Goal: Task Accomplishment & Management: Complete application form

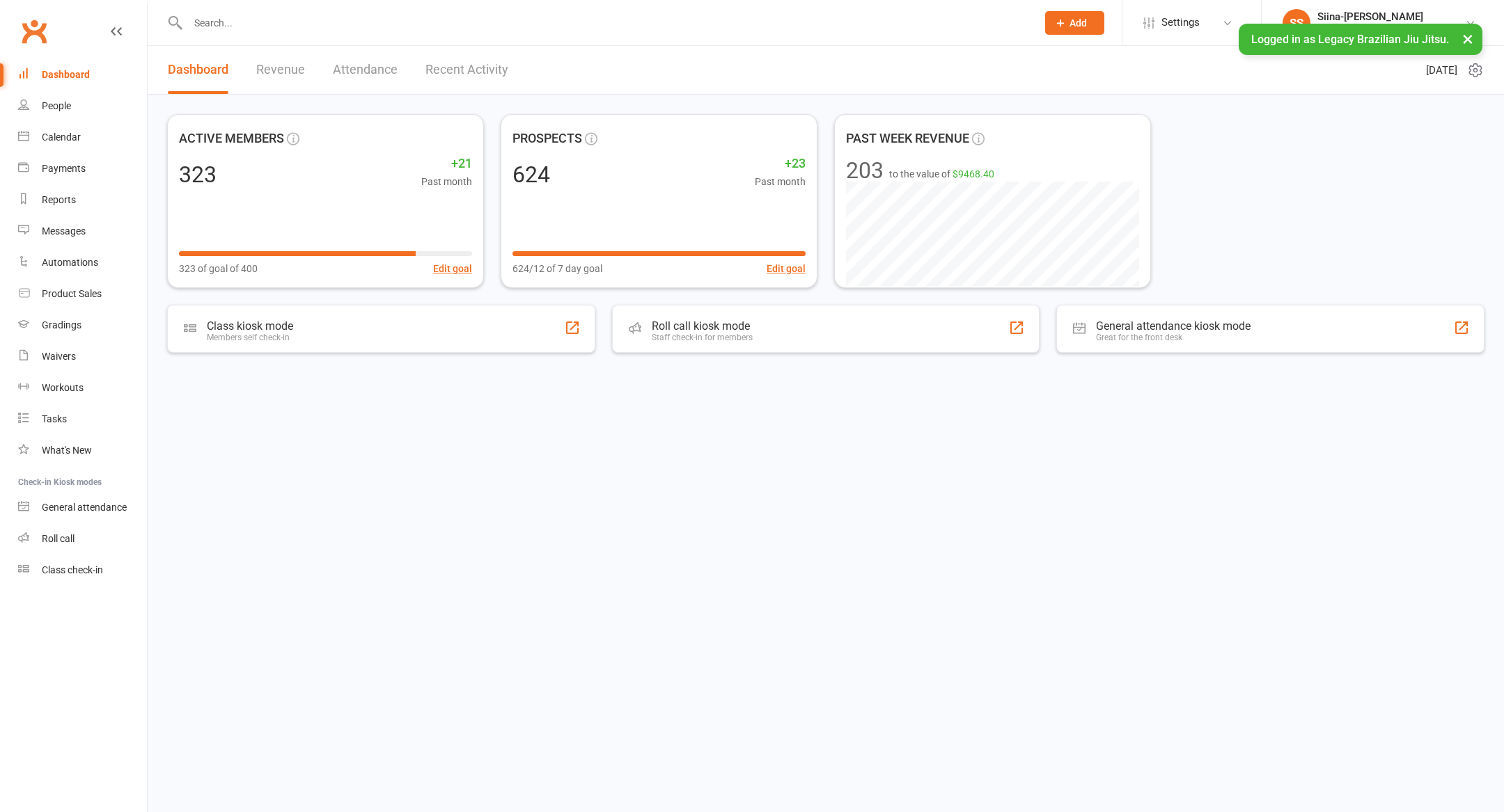
click at [690, 431] on html "Prospect Member Non-attending contact Class / event Appointment Grading event T…" at bounding box center [752, 221] width 1504 height 442
click at [1369, 26] on div "Legacy Brazilian Jiu Jitsu" at bounding box center [1391, 29] width 147 height 13
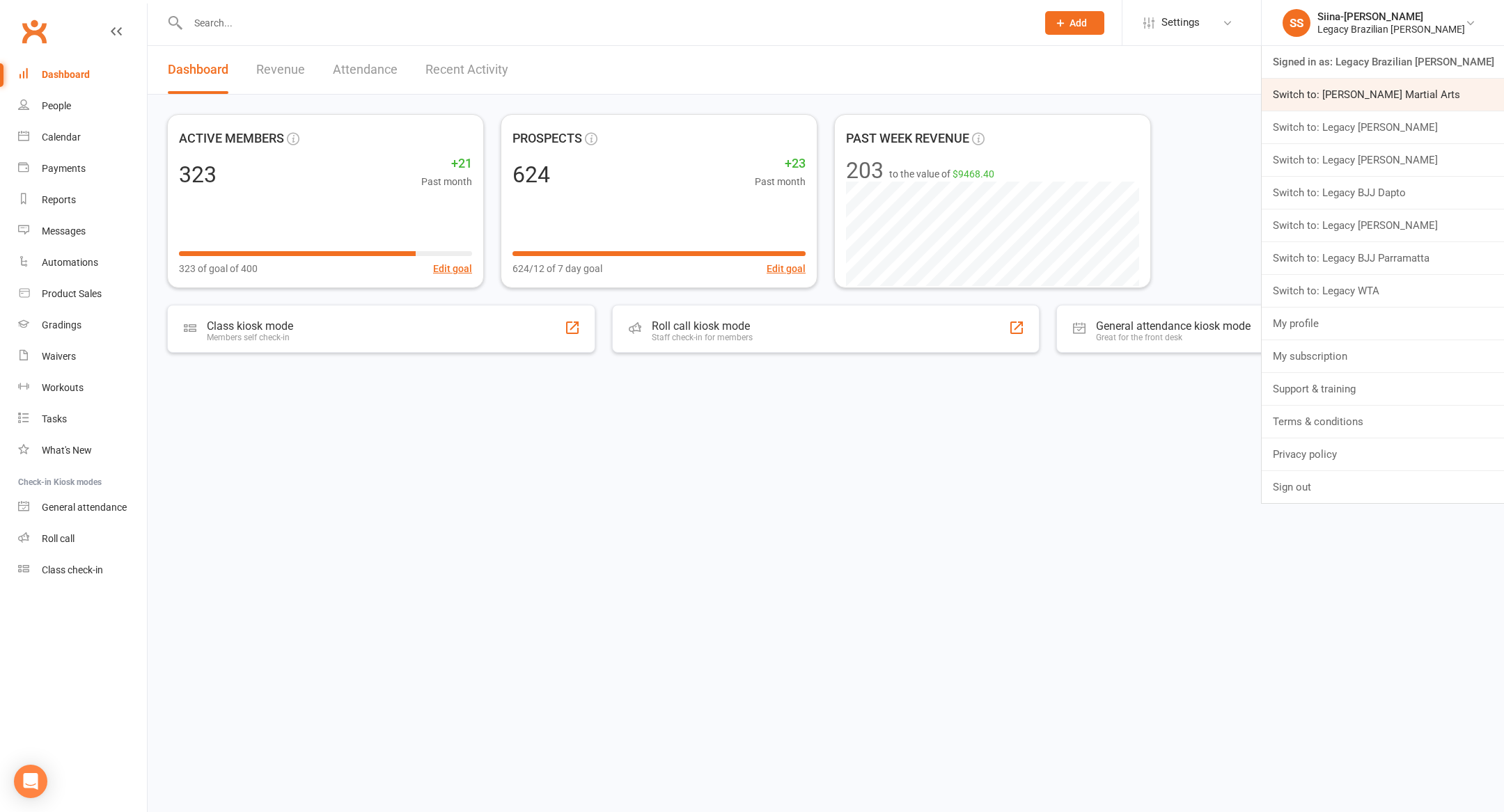
click at [1381, 92] on link "Switch to: [PERSON_NAME] Martial Arts" at bounding box center [1382, 94] width 243 height 32
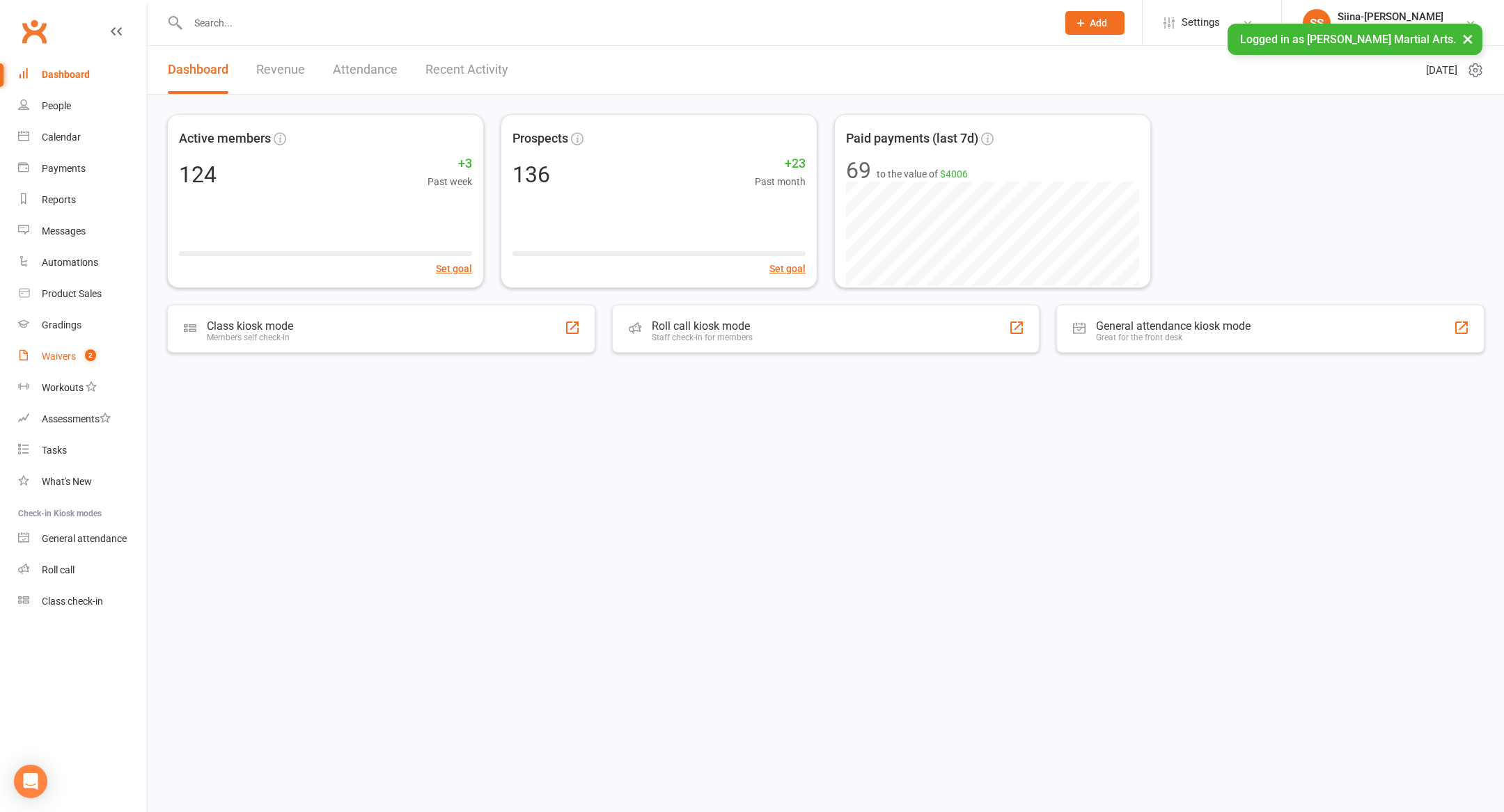
click at [111, 354] on link "Waivers 2" at bounding box center [82, 357] width 129 height 32
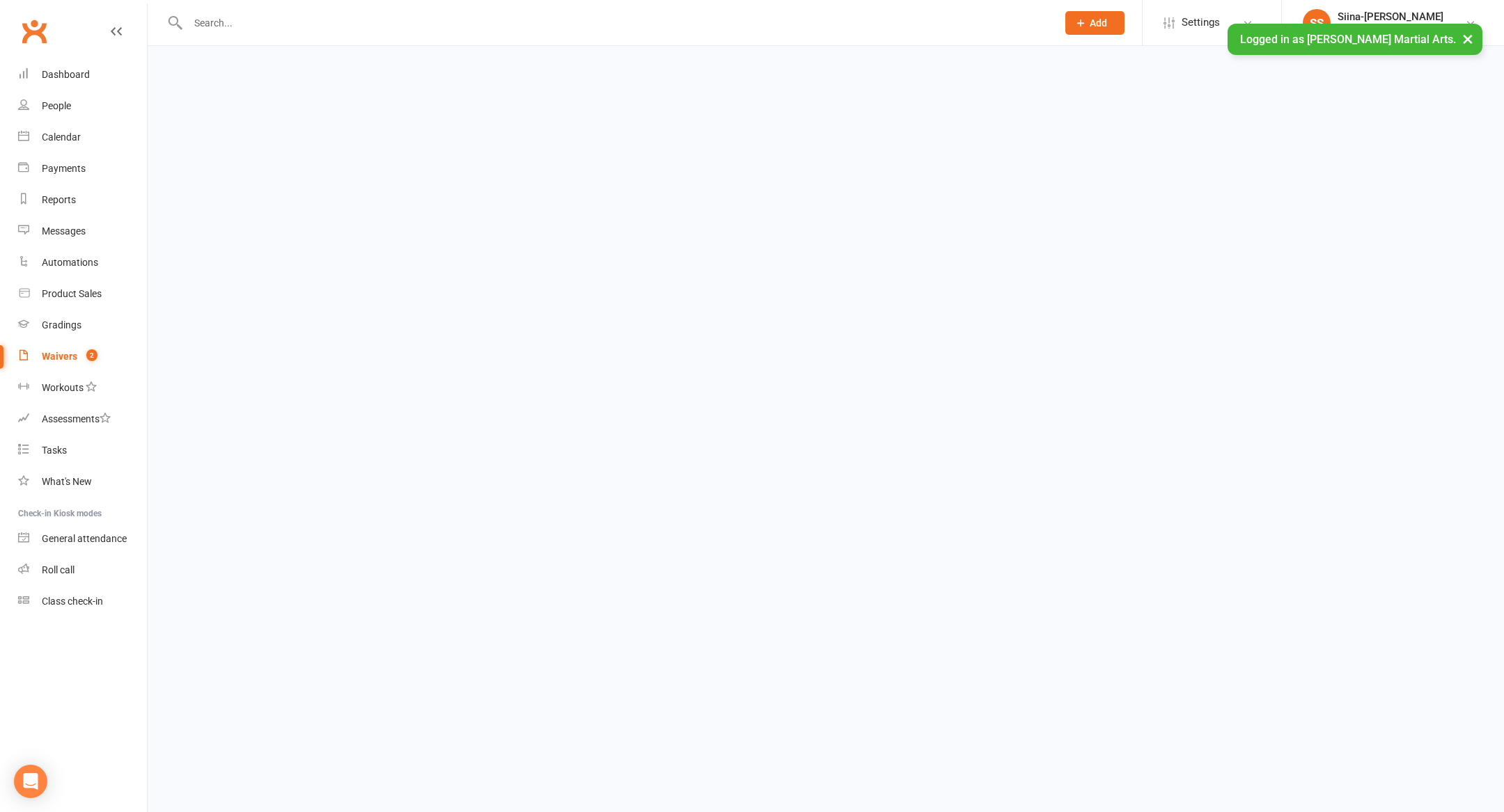
select select "25"
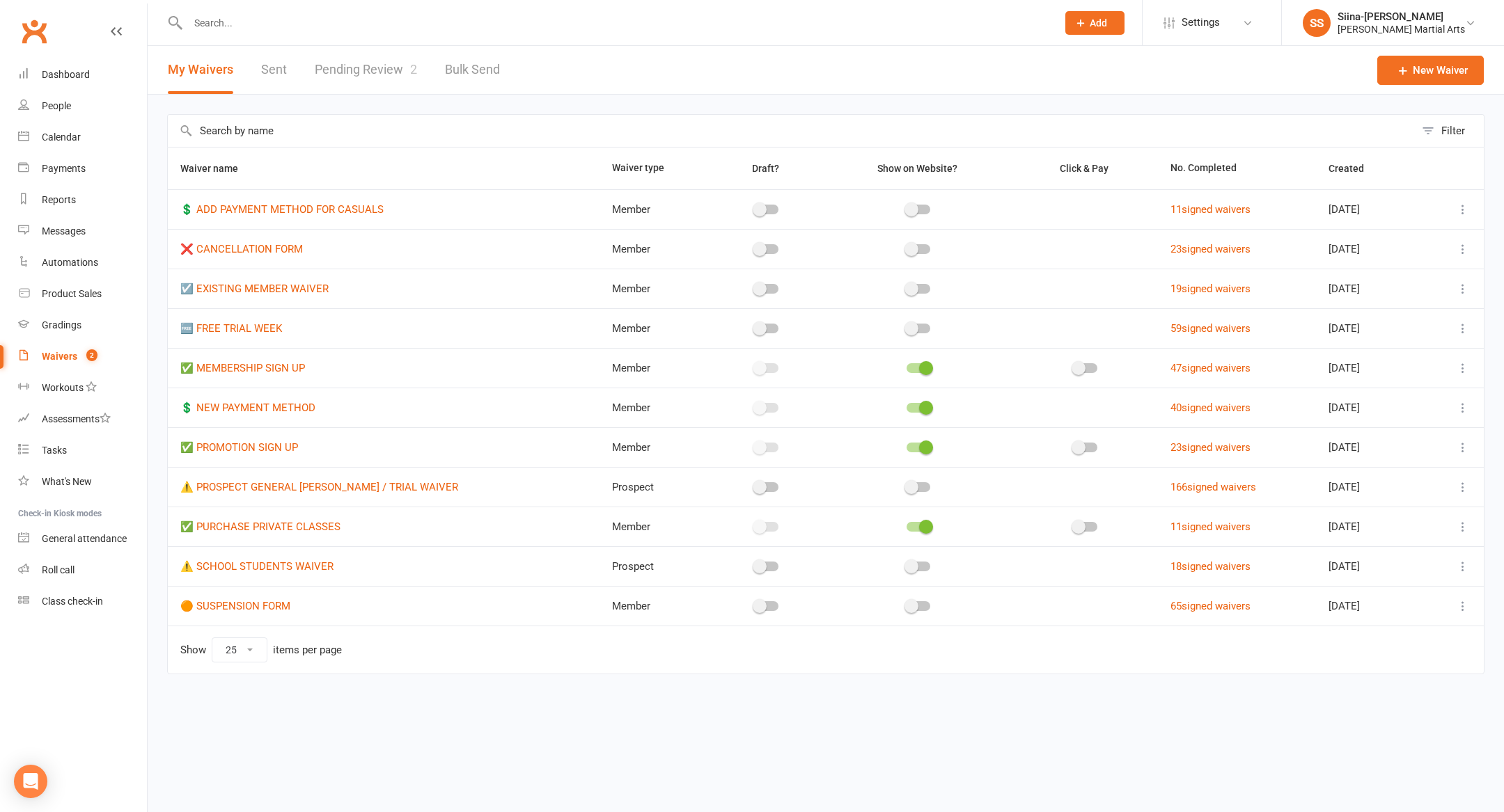
click at [385, 78] on link "Pending Review 2" at bounding box center [365, 70] width 102 height 48
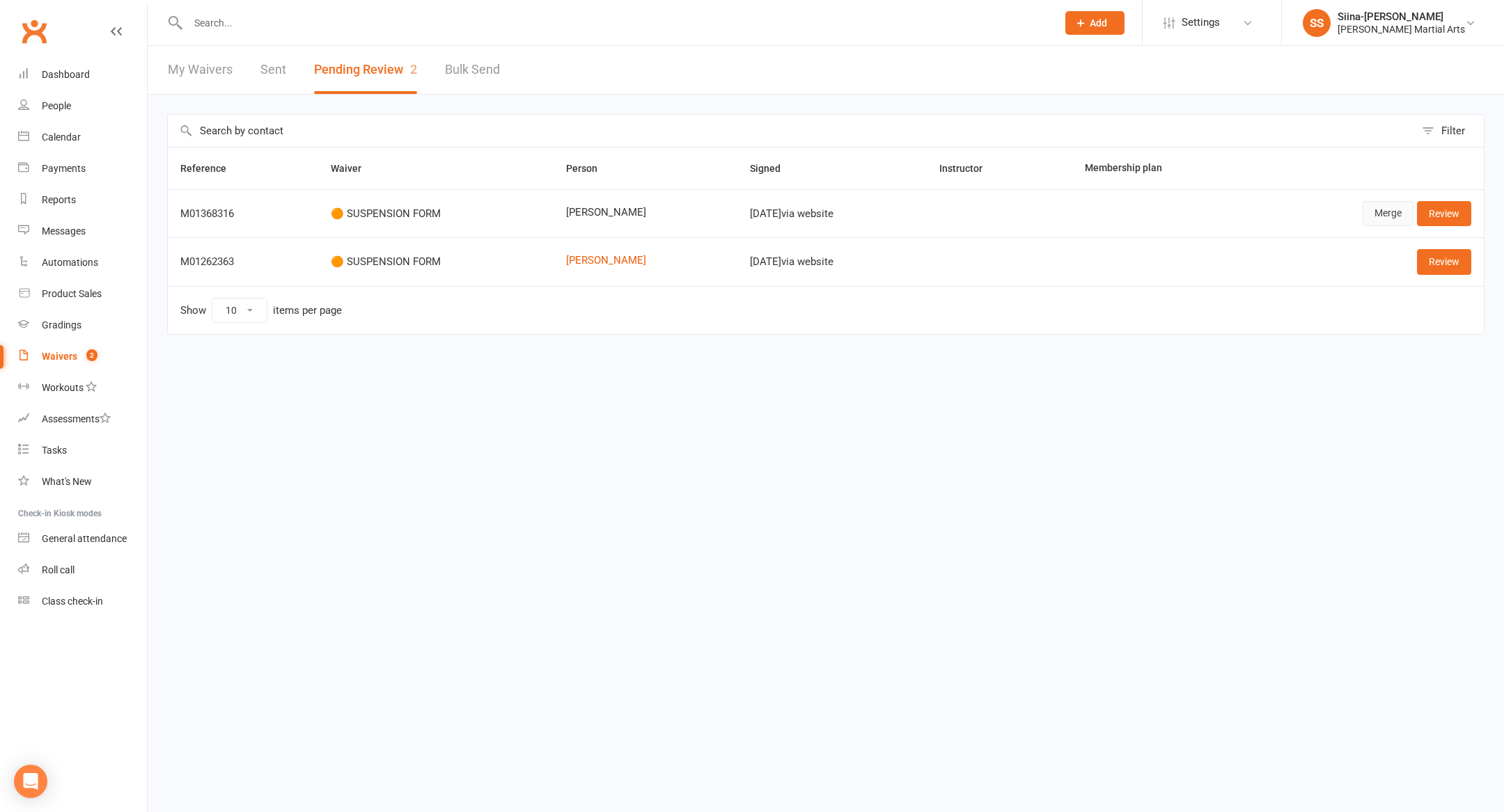
click at [1387, 220] on link "Merge" at bounding box center [1387, 214] width 51 height 25
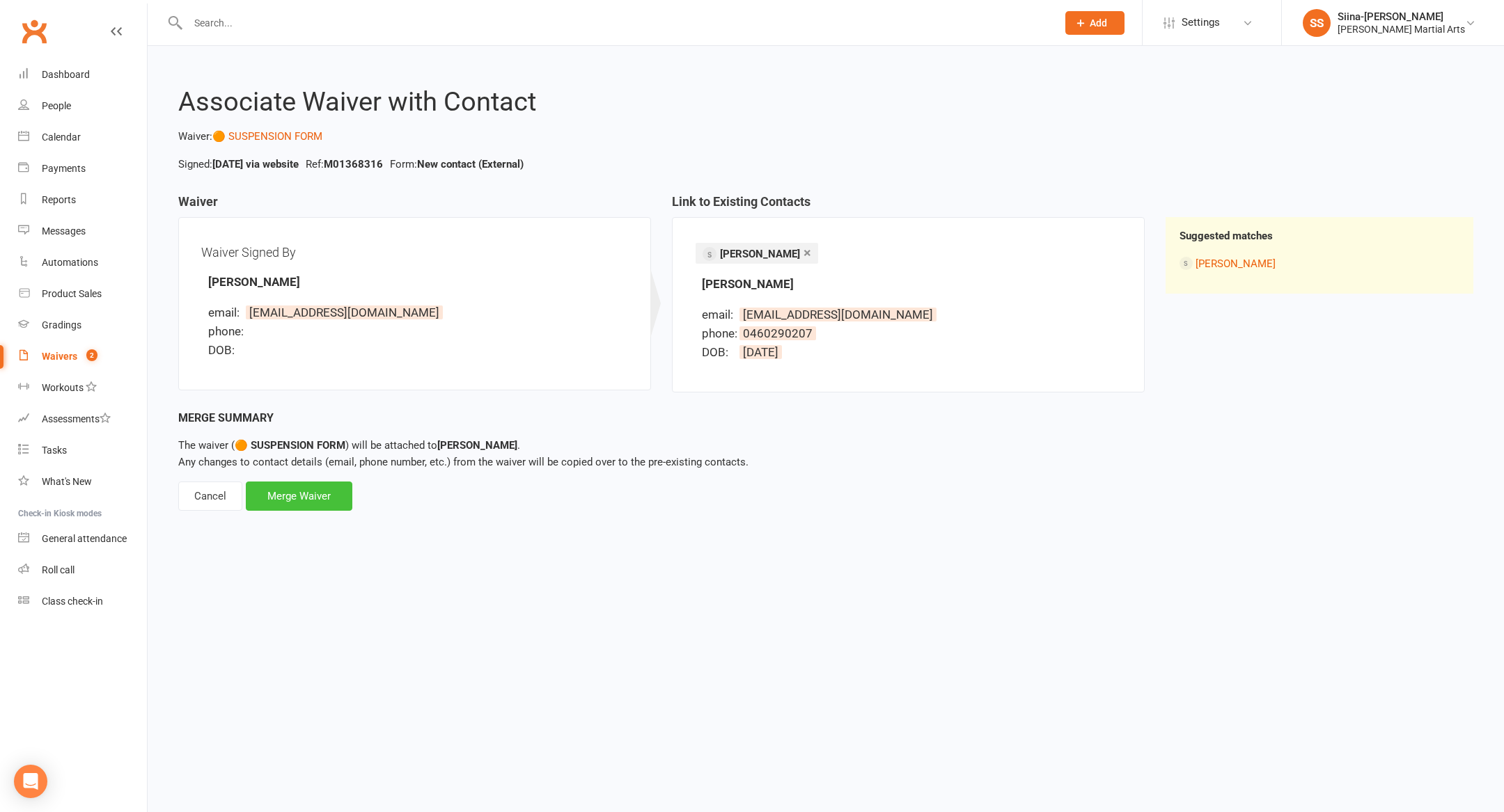
click at [292, 486] on div "Merge Waiver" at bounding box center [299, 496] width 106 height 29
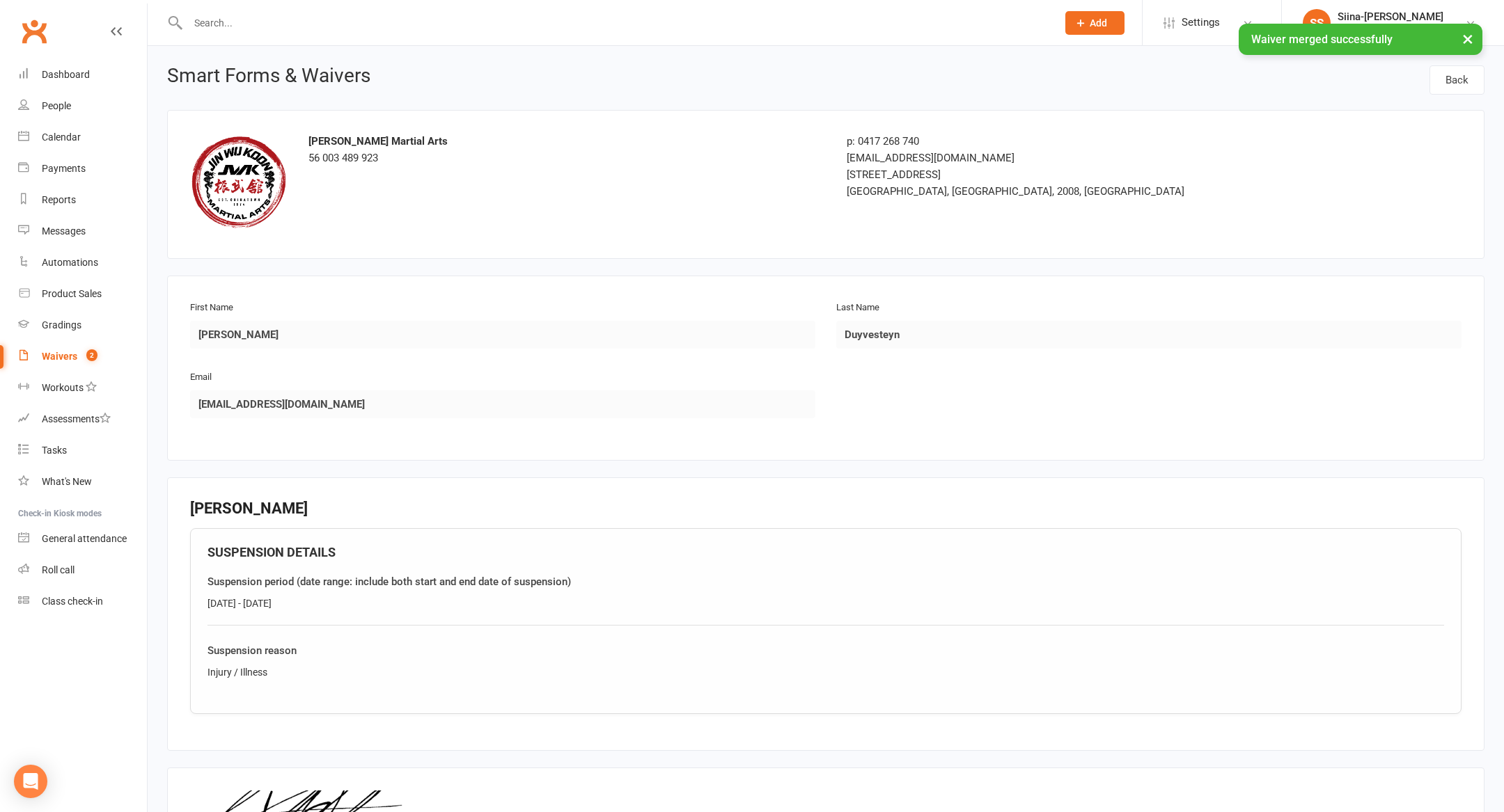
scroll to position [216, 0]
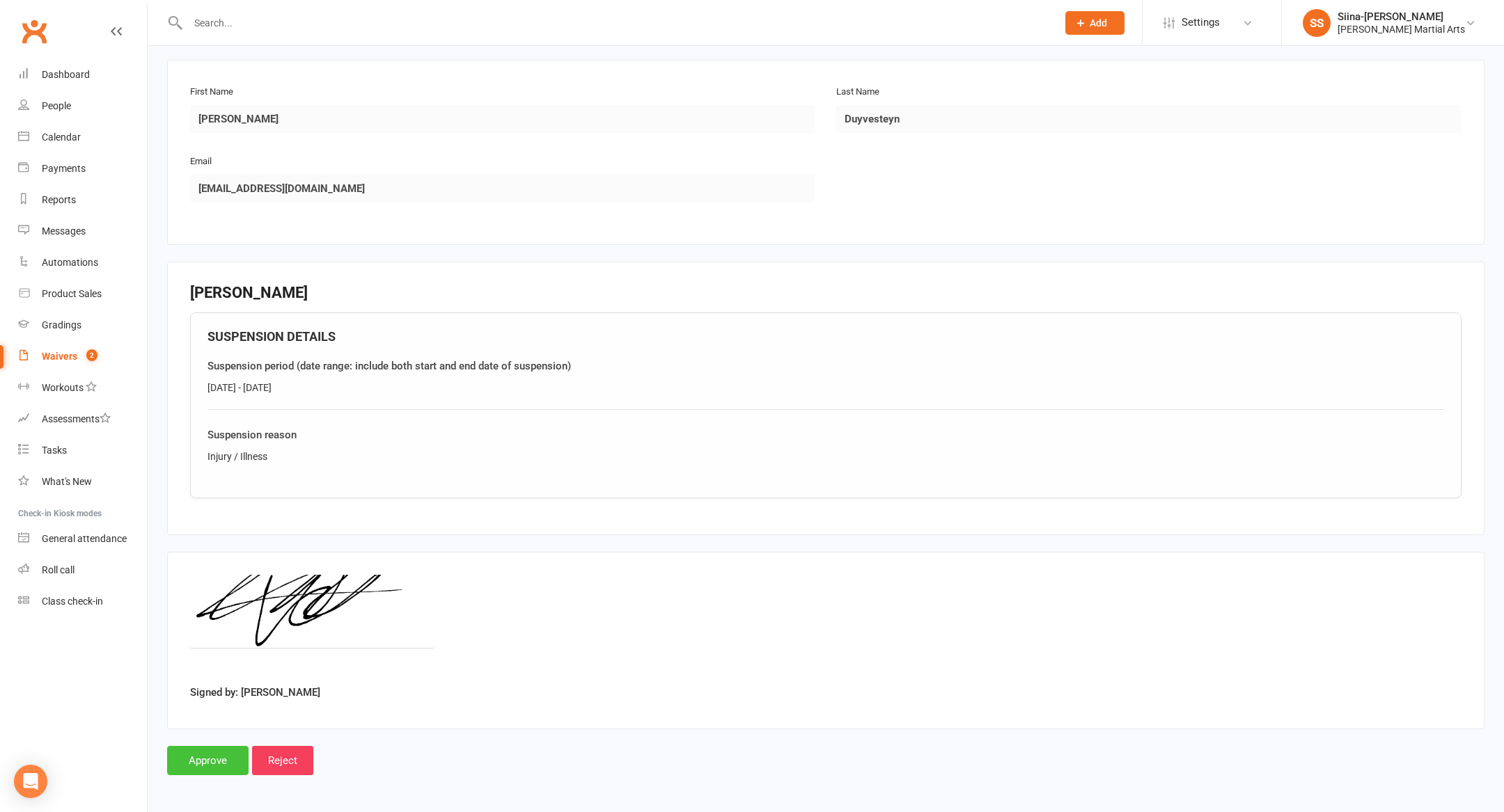
click at [217, 758] on input "Approve" at bounding box center [208, 761] width 81 height 29
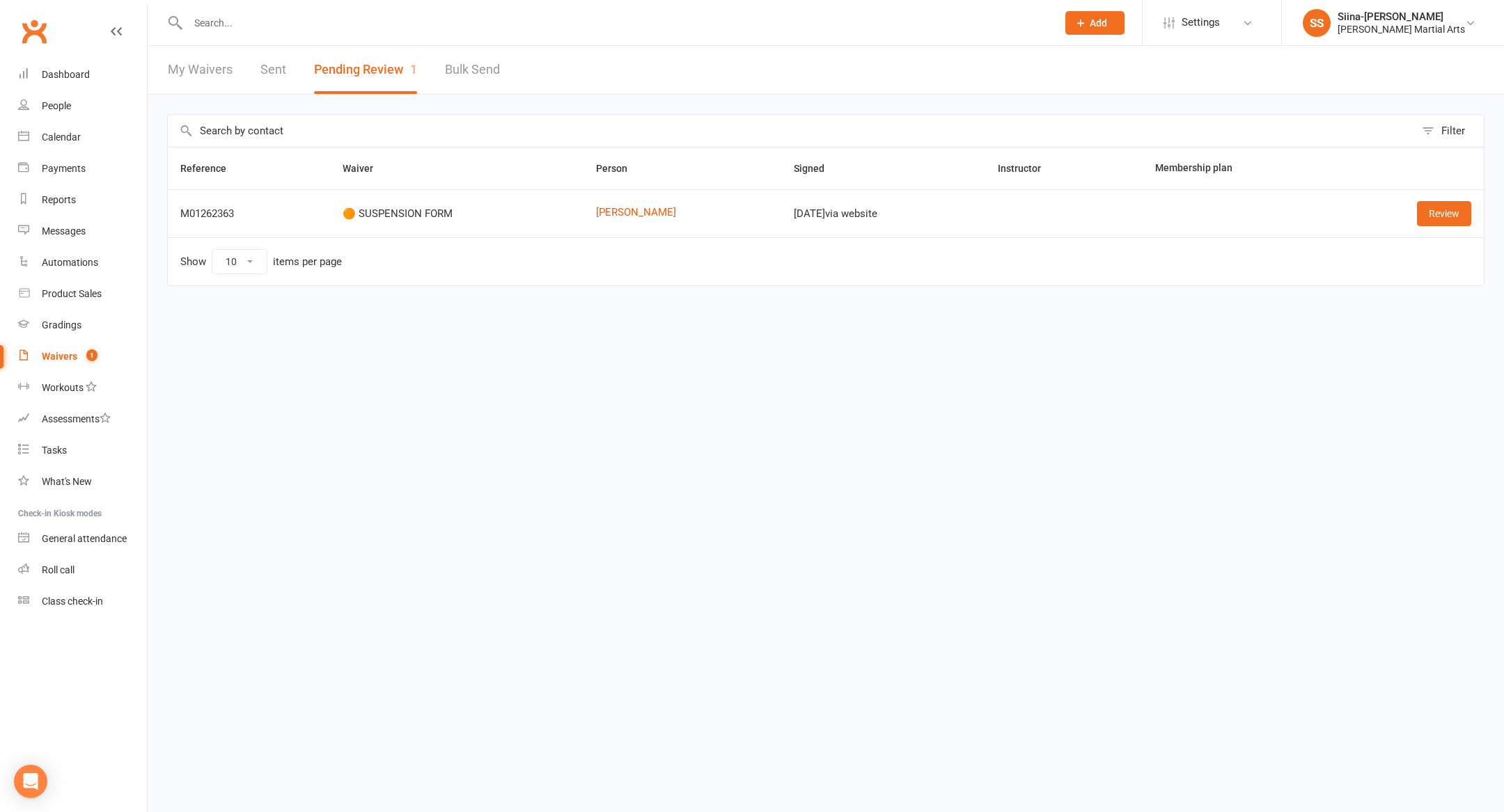
click at [390, 345] on html "Prospect Member Non-attending contact Class / event Appointment Grading event T…" at bounding box center [752, 172] width 1504 height 345
click at [1435, 211] on link "Review" at bounding box center [1443, 214] width 54 height 25
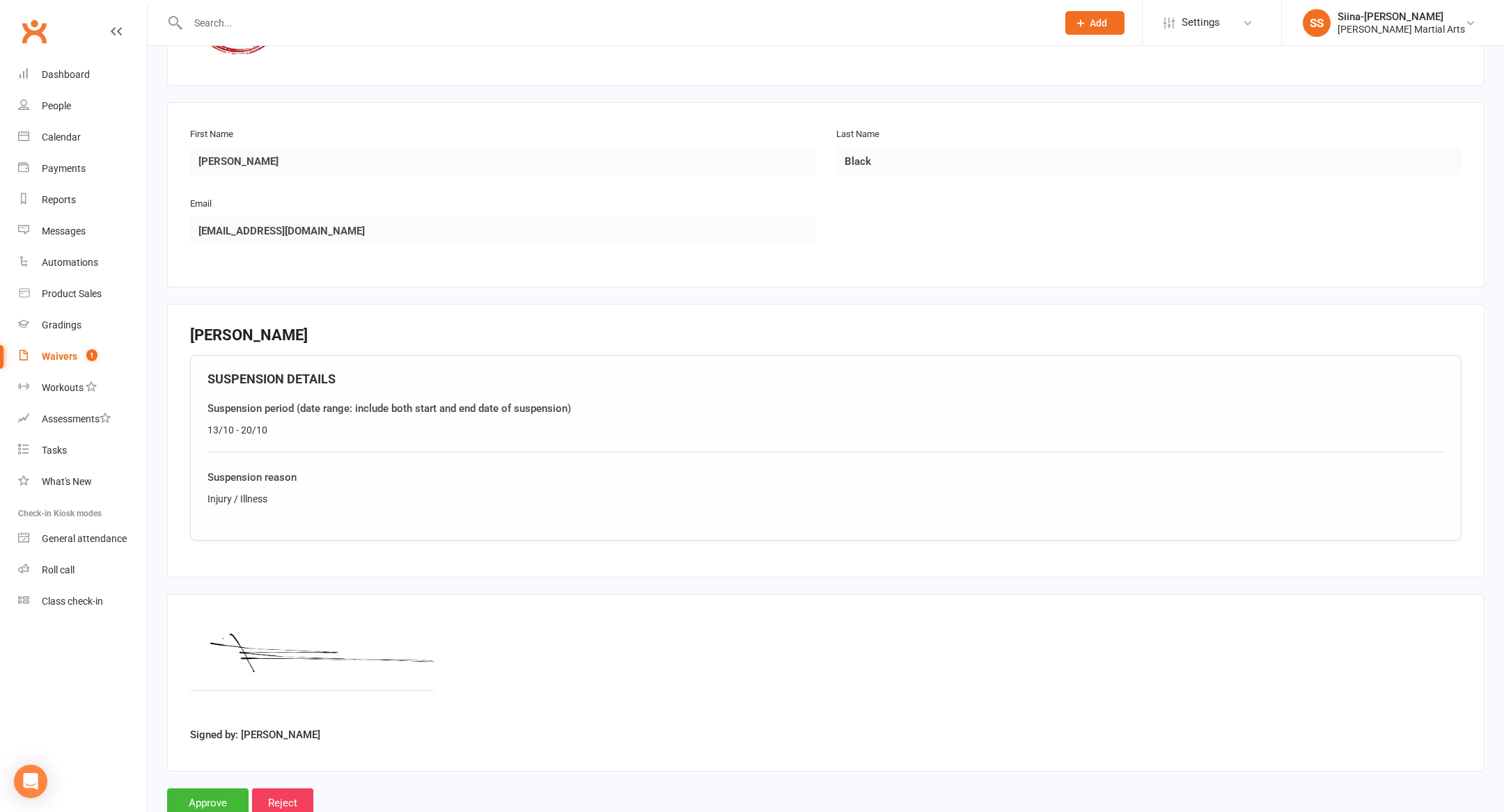
scroll to position [216, 0]
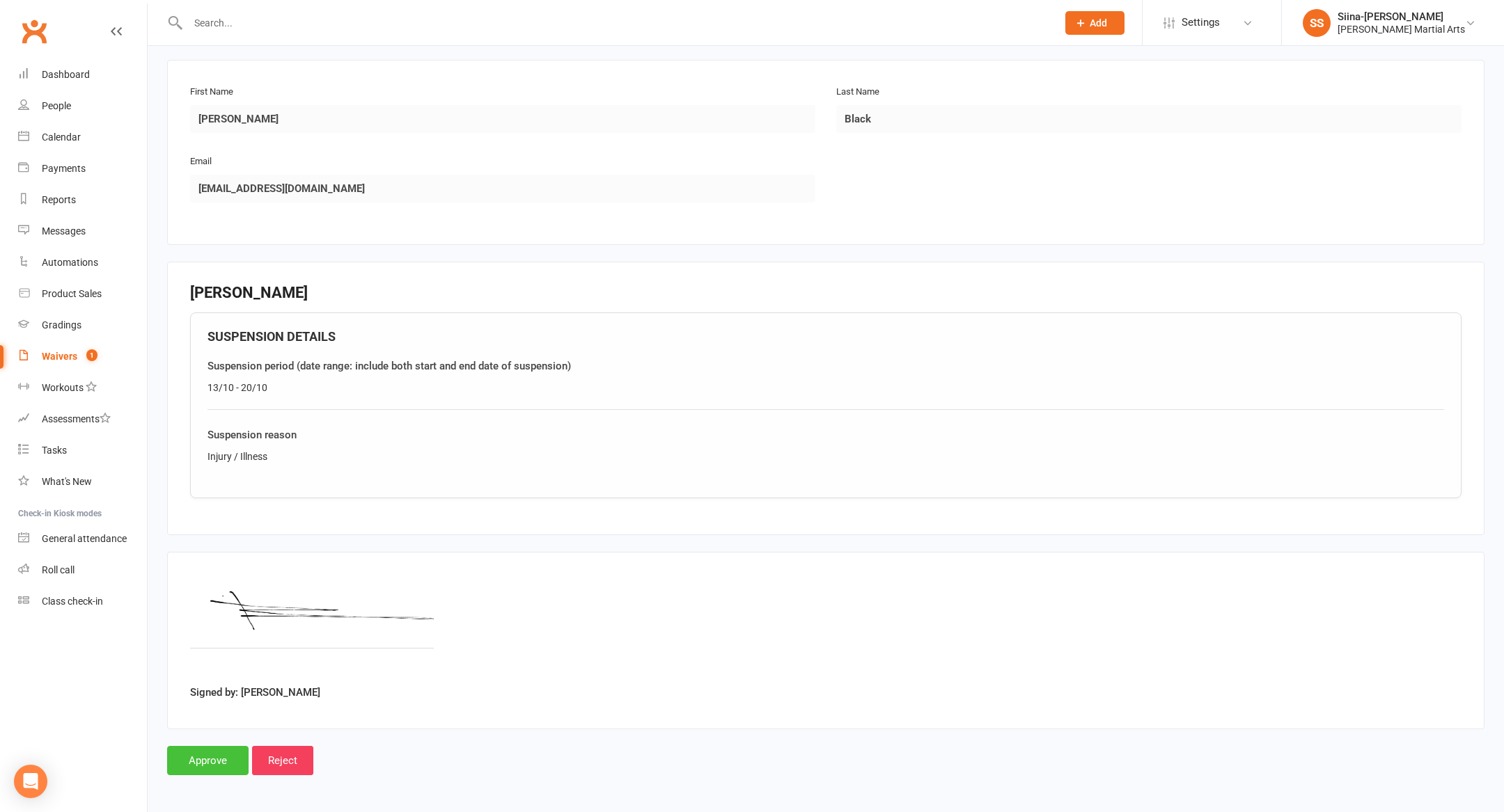
click at [211, 753] on input "Approve" at bounding box center [208, 761] width 81 height 29
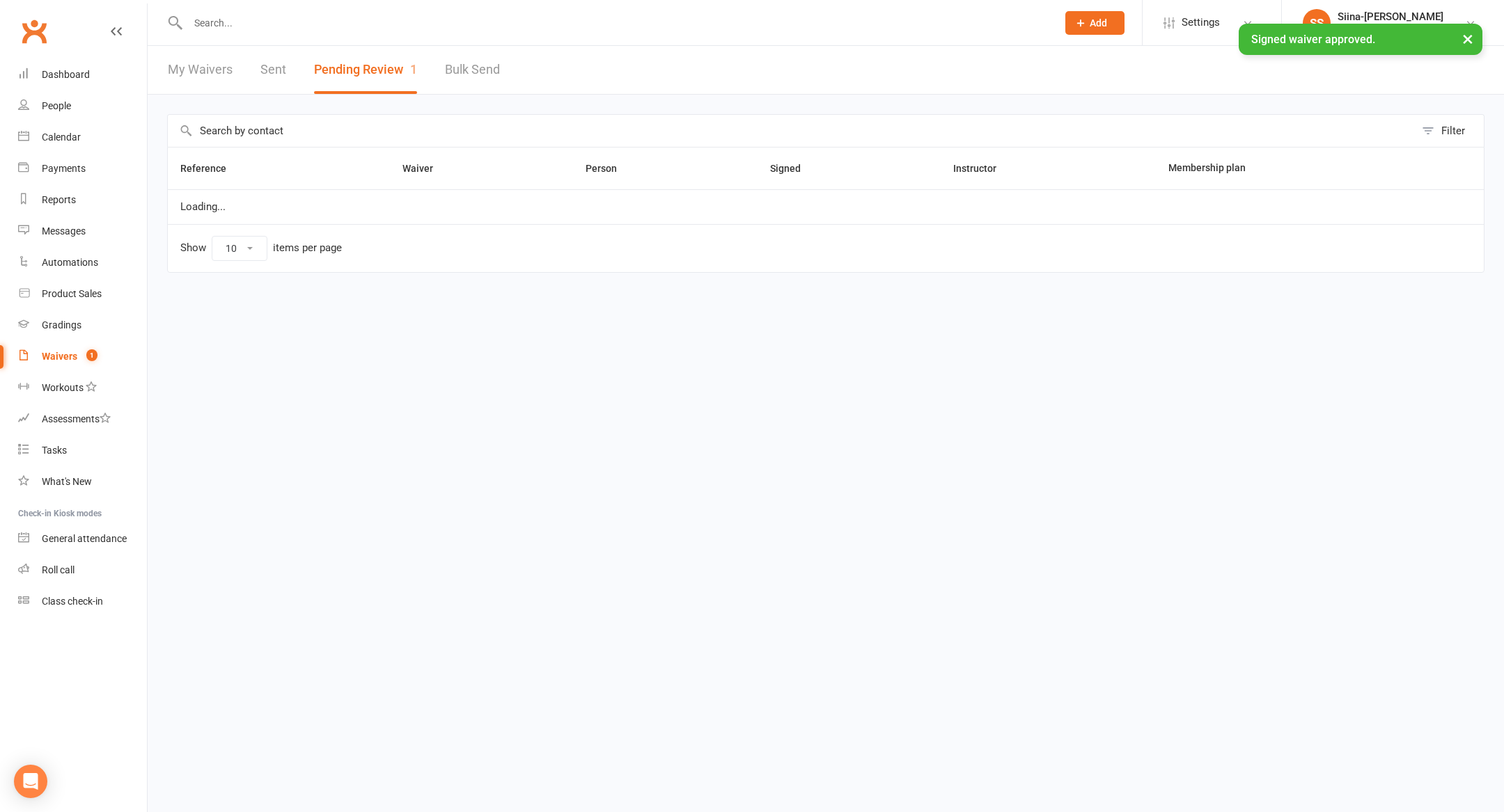
click at [268, 24] on div "× Signed waiver approved." at bounding box center [743, 24] width 1486 height 0
click at [243, 19] on input "text" at bounding box center [615, 22] width 863 height 20
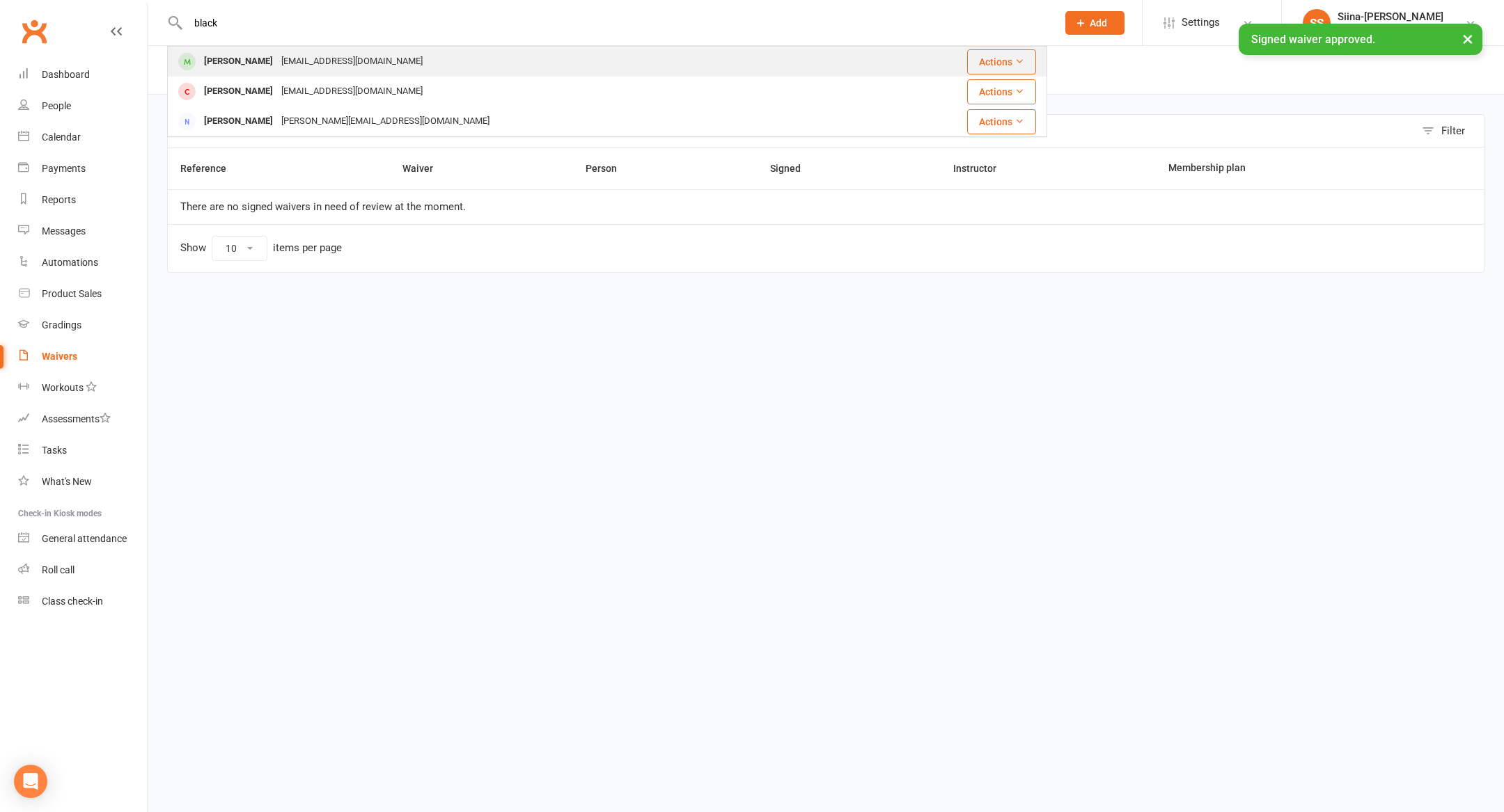
type input "black"
click at [277, 63] on div "Blackiepoo@yahoo.fr" at bounding box center [352, 62] width 150 height 21
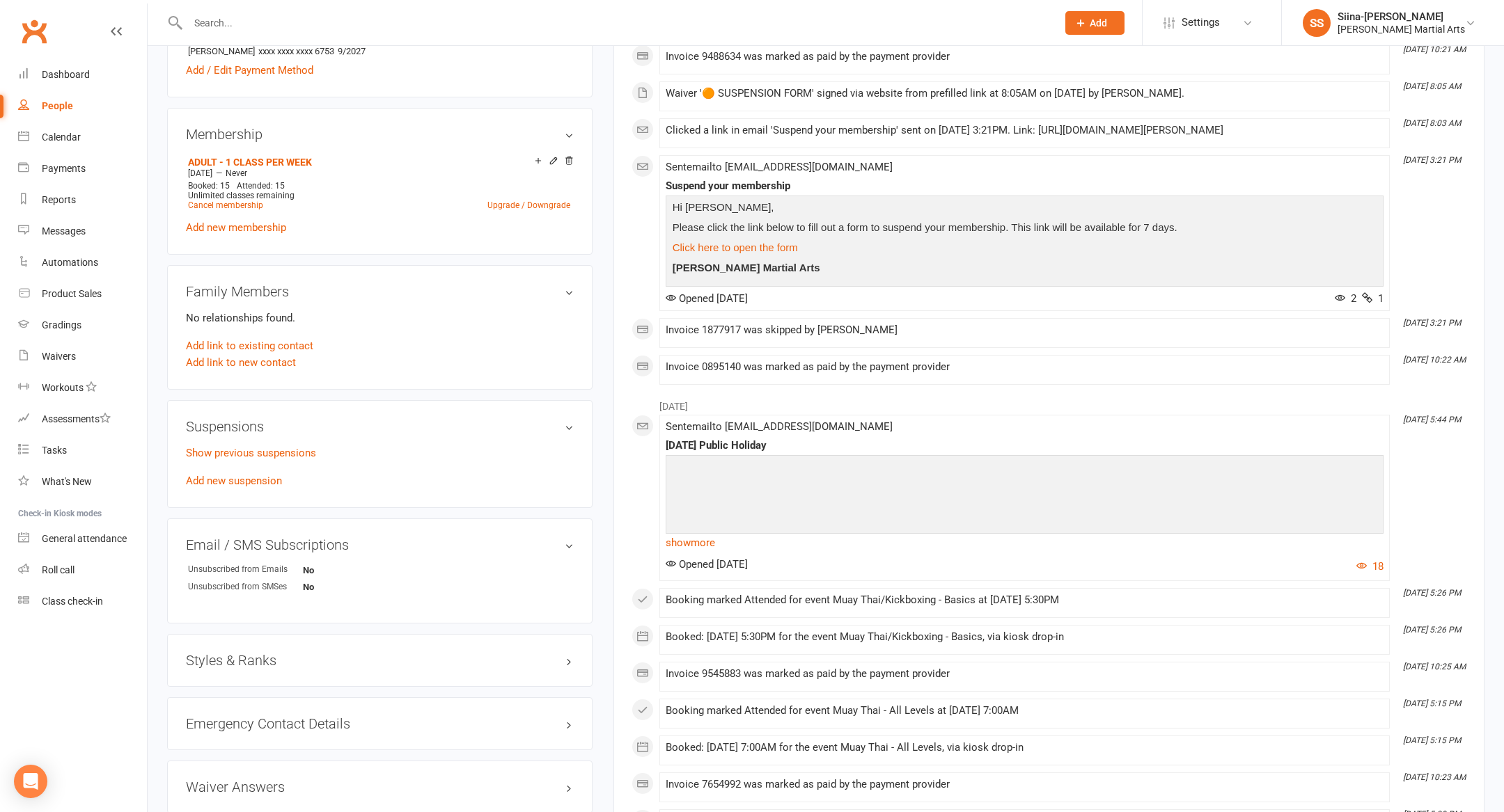
scroll to position [479, 0]
click at [197, 476] on link "Add new suspension" at bounding box center [234, 478] width 96 height 13
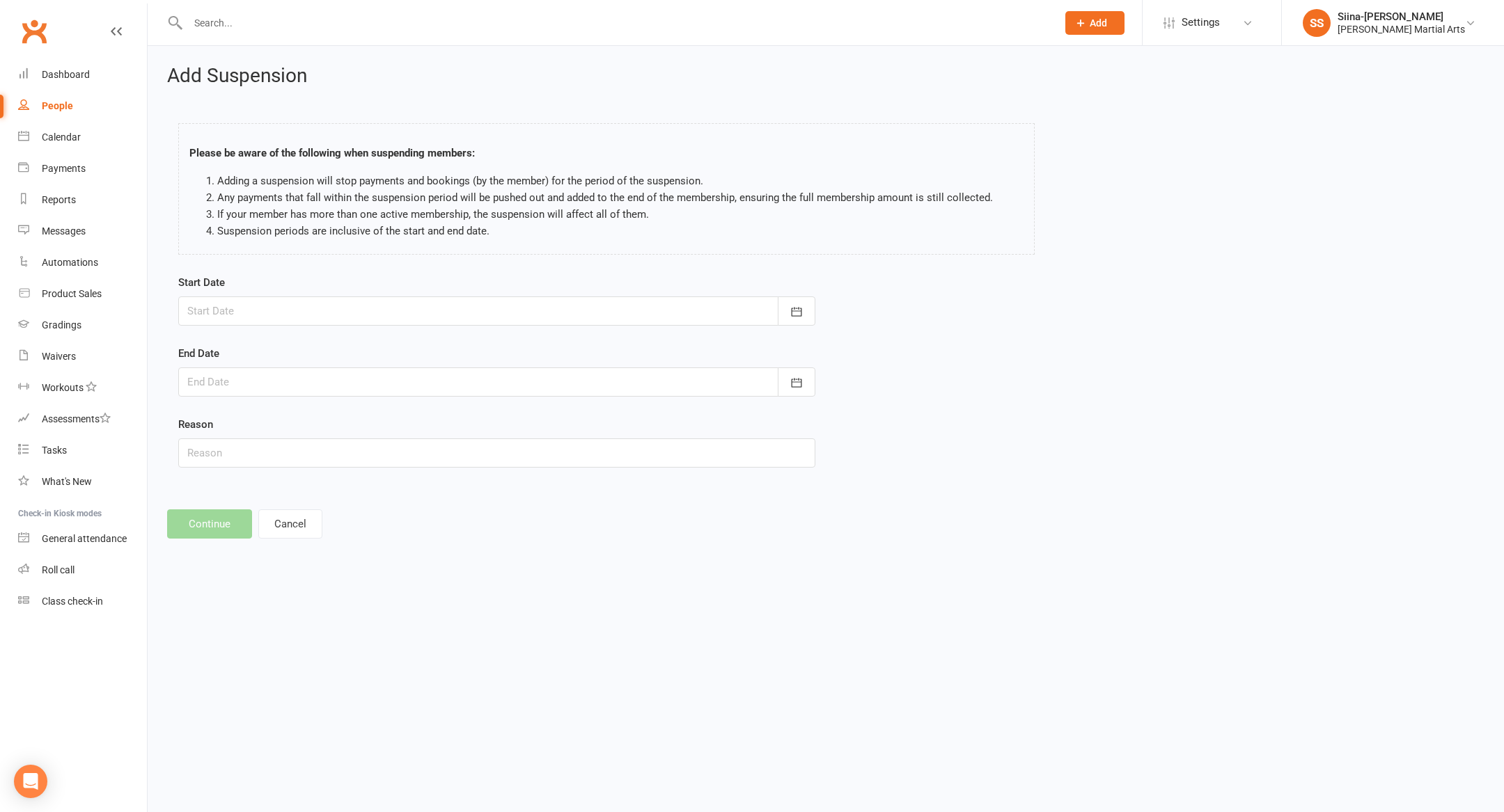
click at [285, 329] on form "Start Date October 2025 Sun Mon Tue Wed Thu Fri Sat 40 28 29 30 01 02 03 04 41 …" at bounding box center [496, 371] width 637 height 194
click at [283, 284] on div "Start Date October 2025 Sun Mon Tue Wed Thu Fri Sat 40 28 29 30 01 02 03 04 41 …" at bounding box center [496, 300] width 637 height 51
click at [291, 316] on div at bounding box center [496, 311] width 637 height 29
click at [262, 457] on button "13" at bounding box center [265, 451] width 29 height 25
type input "[DATE]"
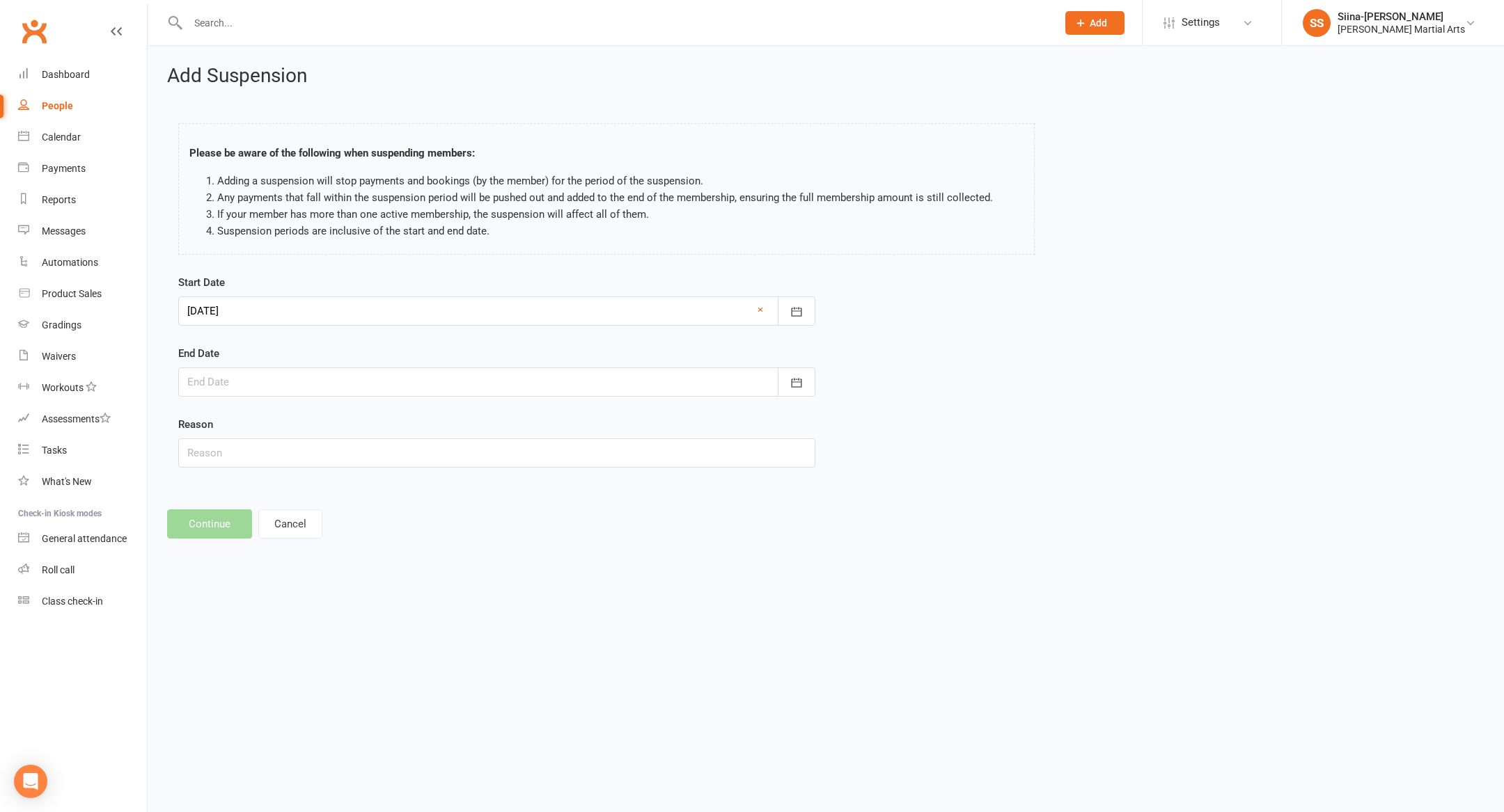
click at [271, 385] on div at bounding box center [496, 382] width 637 height 29
click at [264, 544] on span "20" at bounding box center [265, 549] width 11 height 11
type input "[DATE]"
click at [240, 442] on input "text" at bounding box center [496, 454] width 637 height 29
type input "Vacation"
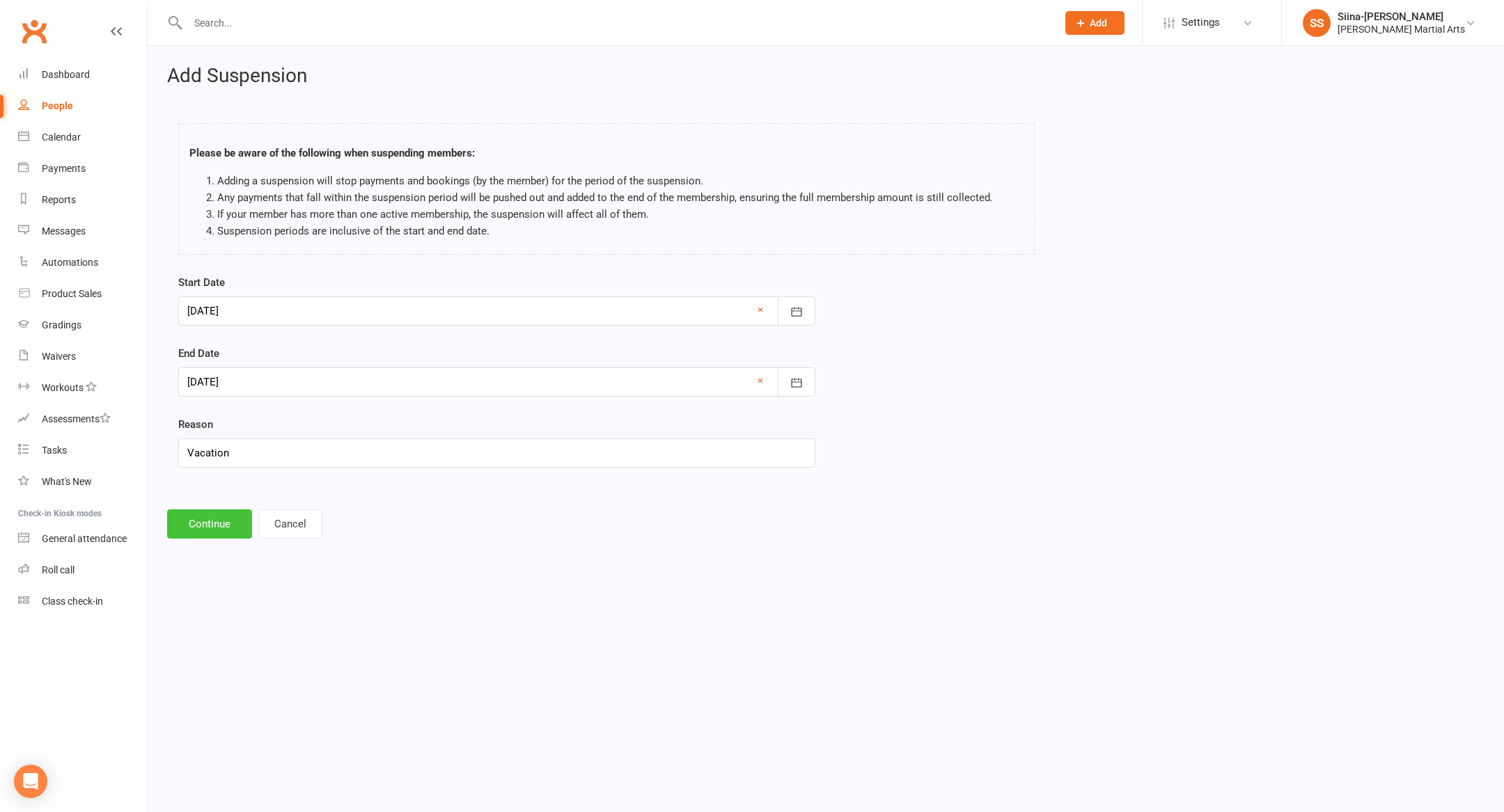
click at [217, 529] on button "Continue" at bounding box center [209, 524] width 85 height 29
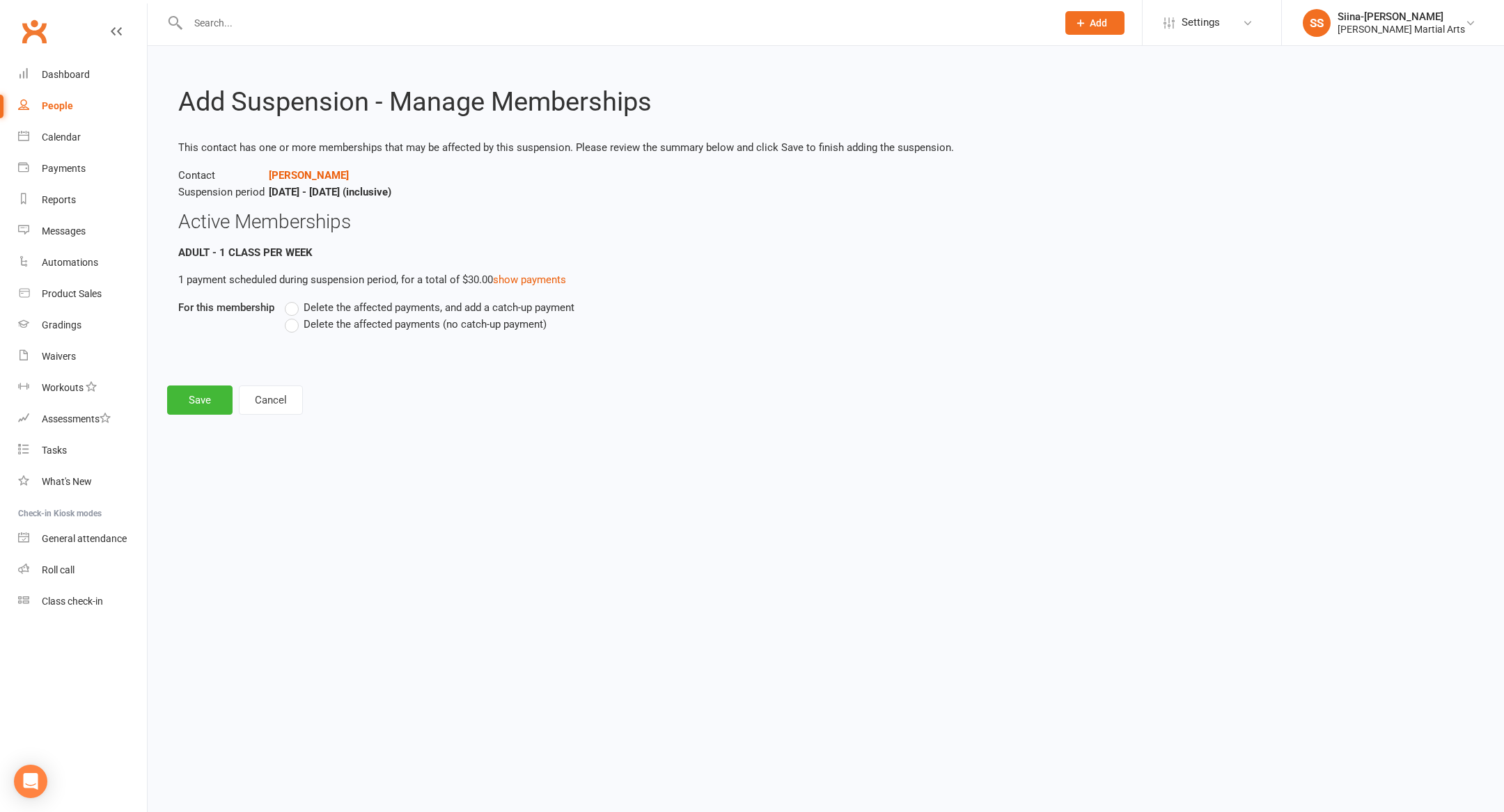
click at [407, 324] on span "Delete the affected payments (no catch-up payment)" at bounding box center [424, 323] width 243 height 15
click at [294, 316] on input "Delete the affected payments (no catch-up payment)" at bounding box center [289, 316] width 9 height 0
click at [190, 404] on button "Save" at bounding box center [200, 400] width 65 height 29
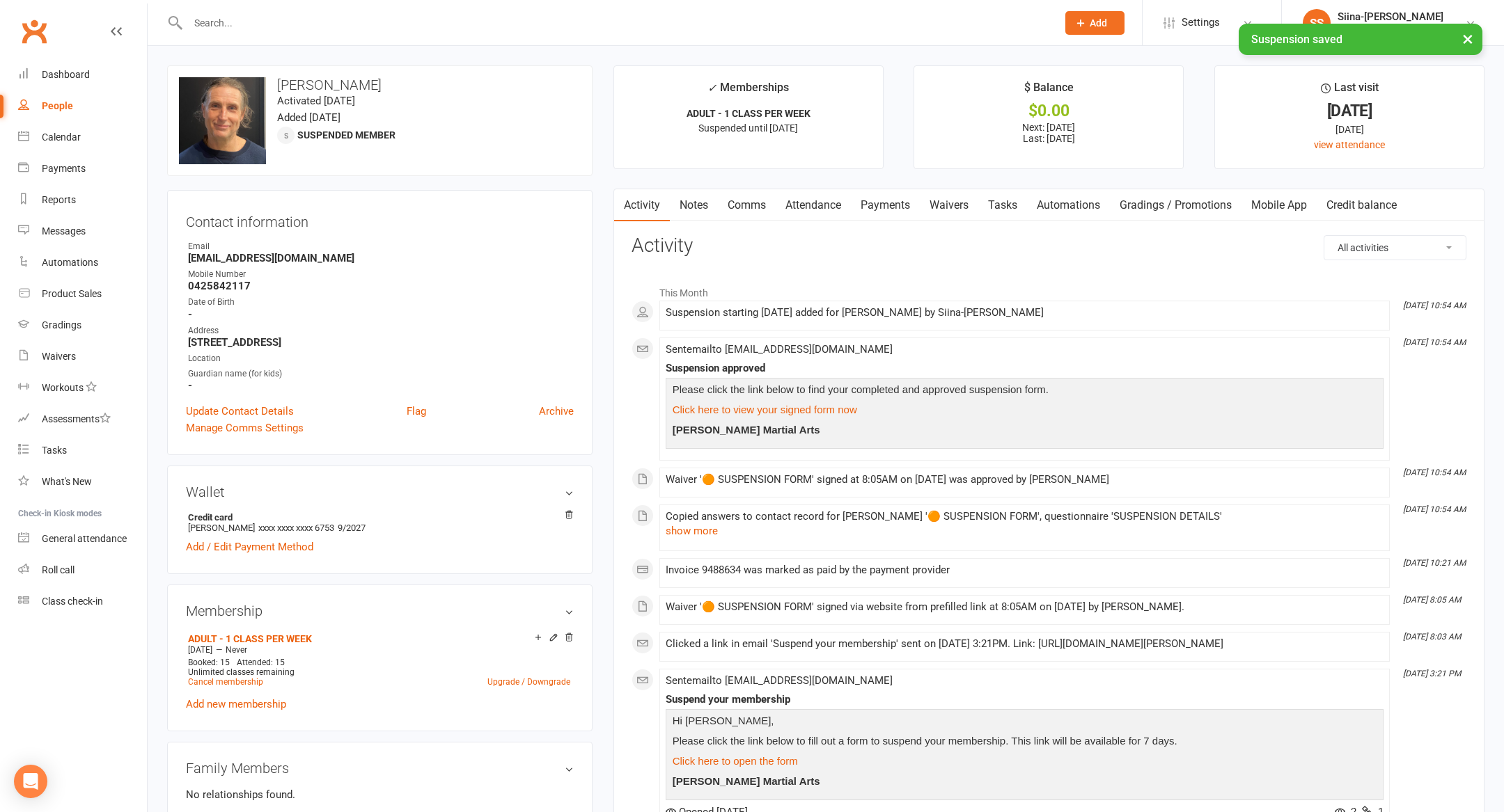
click at [869, 209] on link "Payments" at bounding box center [885, 205] width 69 height 32
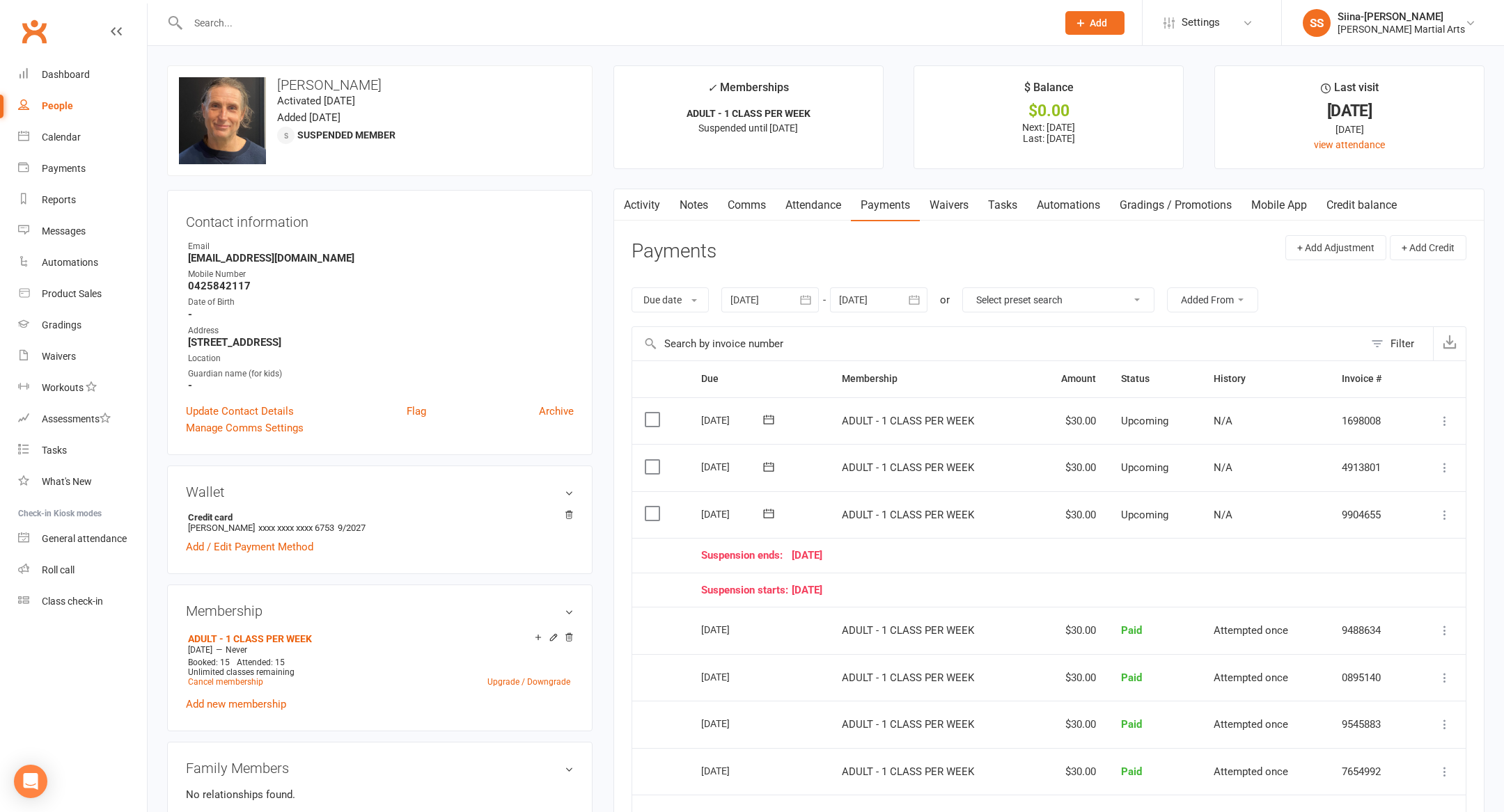
click at [1437, 512] on button at bounding box center [1444, 514] width 16 height 16
click at [1360, 707] on link "Bulk reschedule from this date" at bounding box center [1370, 709] width 165 height 27
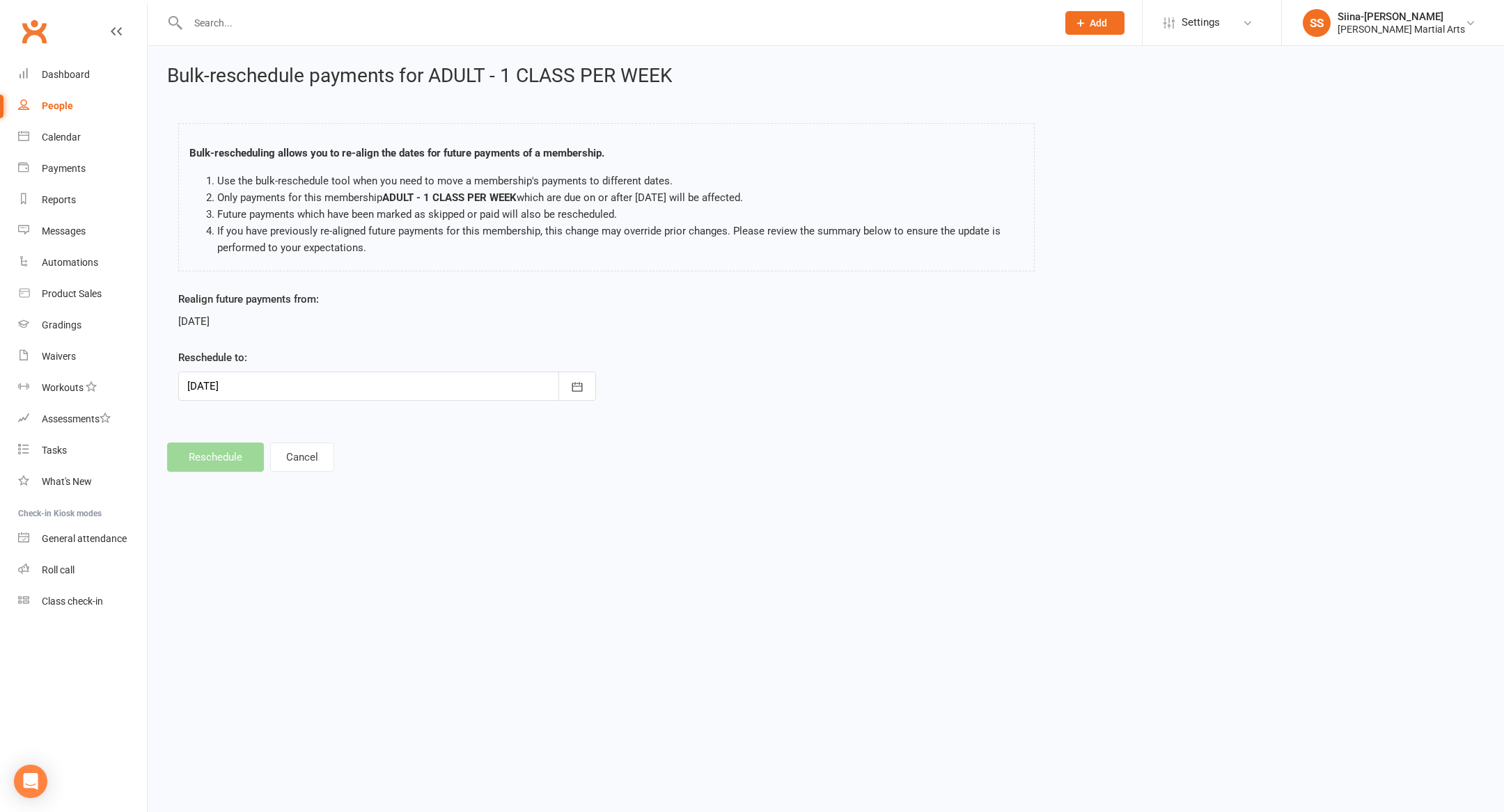
click at [358, 394] on div at bounding box center [387, 387] width 418 height 29
click at [321, 551] on span "22" at bounding box center [326, 553] width 11 height 11
type input "22 Oct 2025"
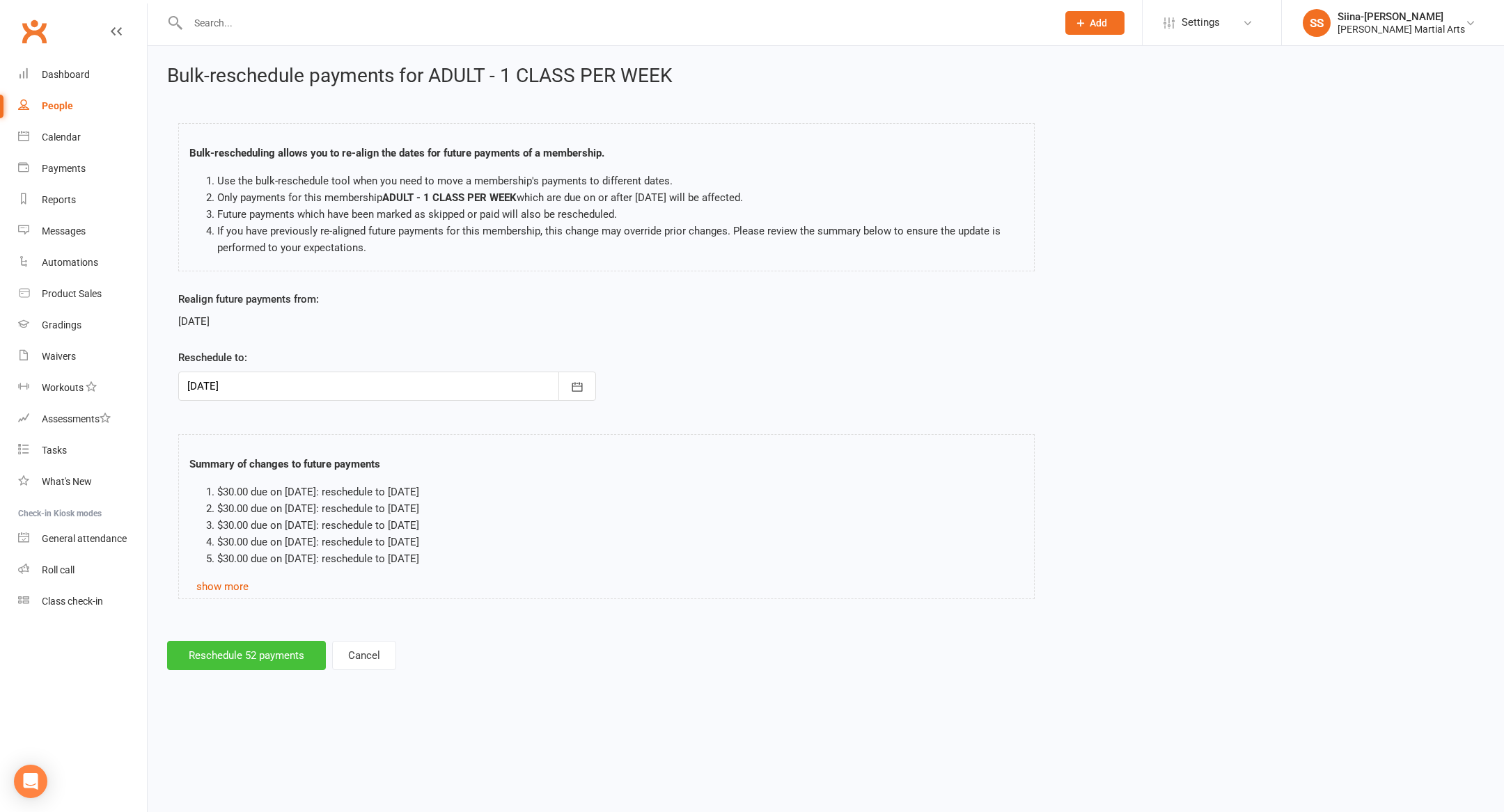
click at [235, 655] on button "Reschedule 52 payments" at bounding box center [246, 656] width 159 height 29
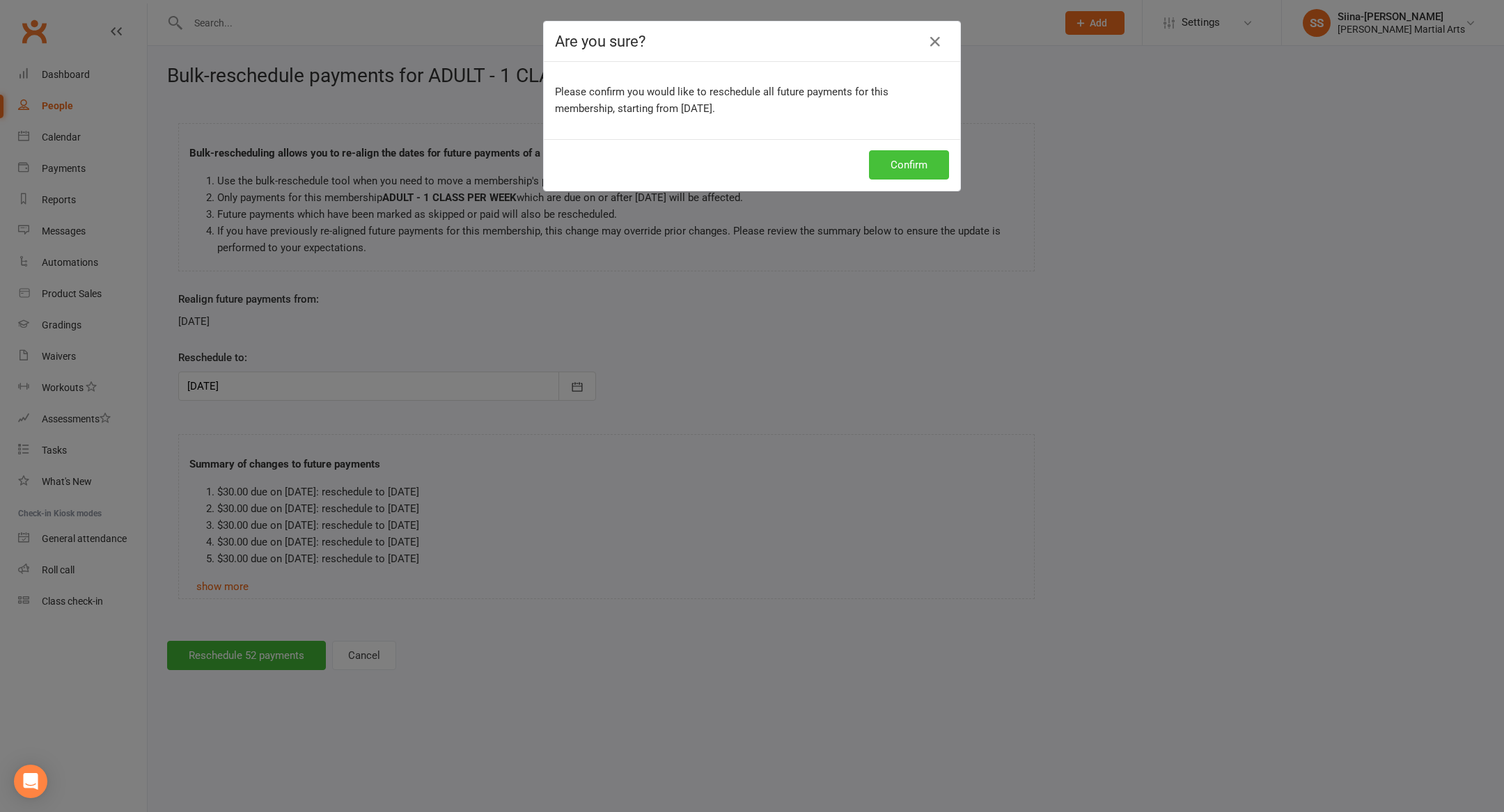
click at [914, 171] on button "Confirm" at bounding box center [908, 165] width 80 height 29
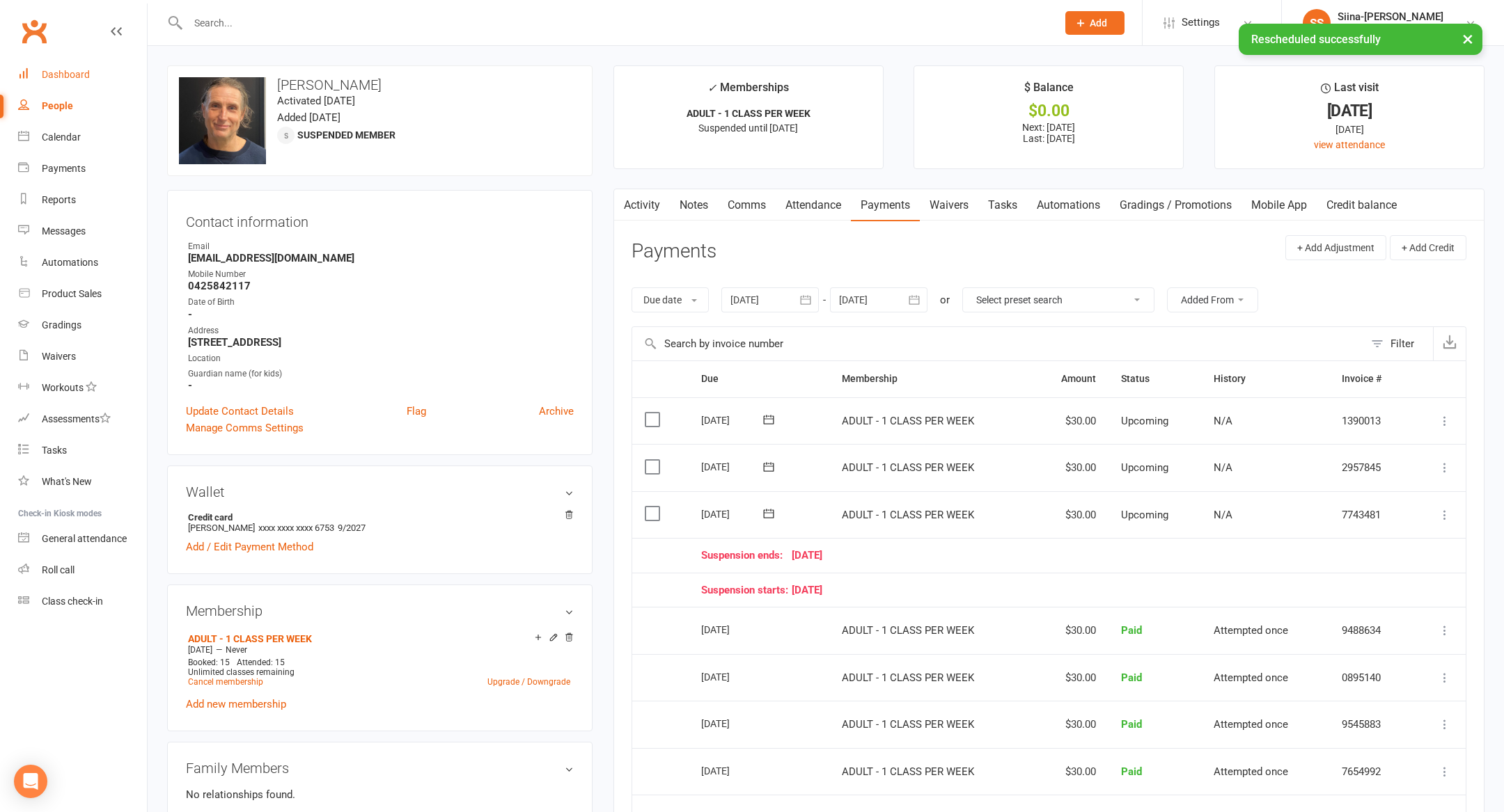
click at [83, 68] on link "Dashboard" at bounding box center [82, 75] width 129 height 32
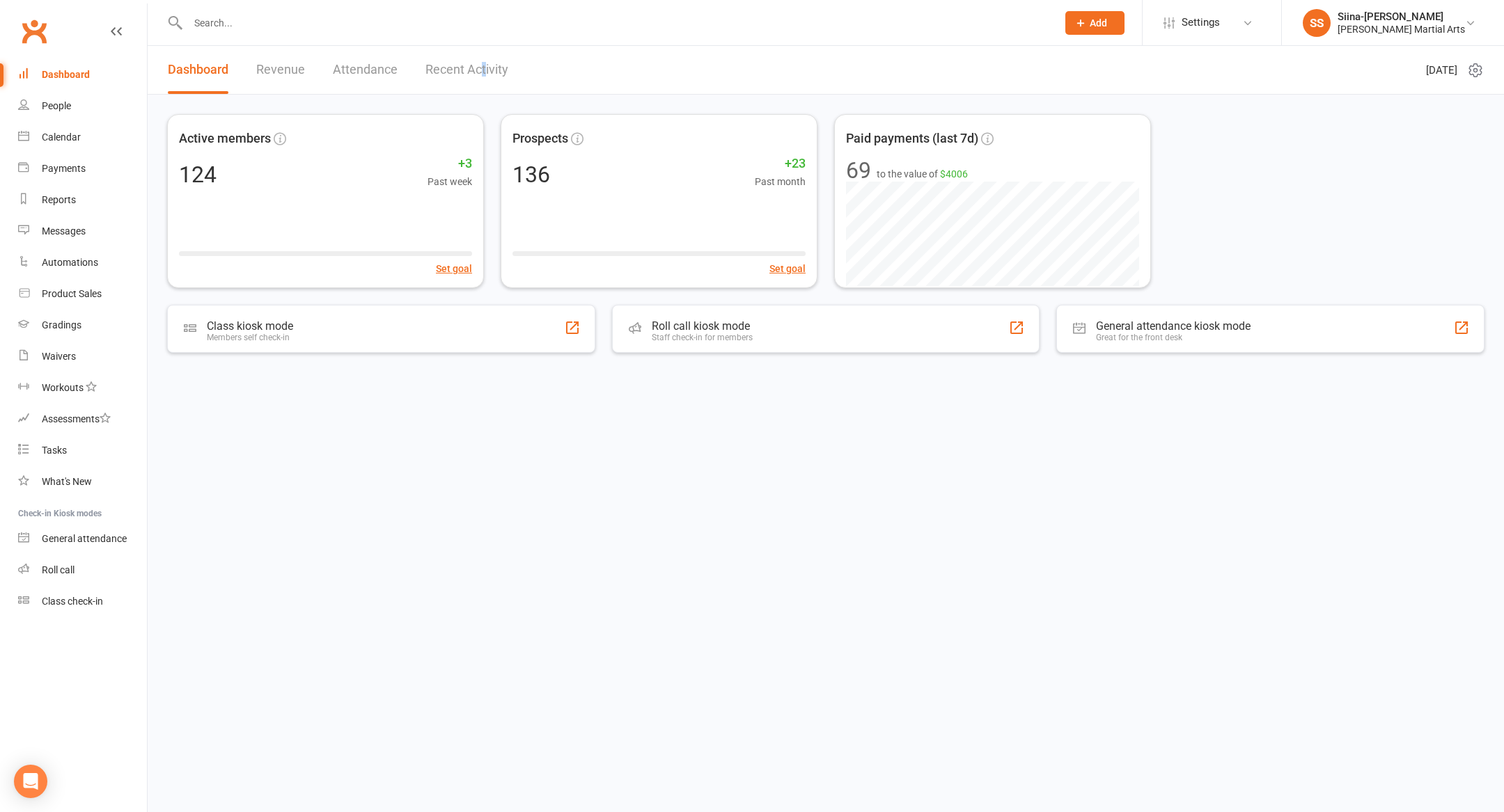
click at [481, 63] on link "Recent Activity" at bounding box center [466, 70] width 83 height 48
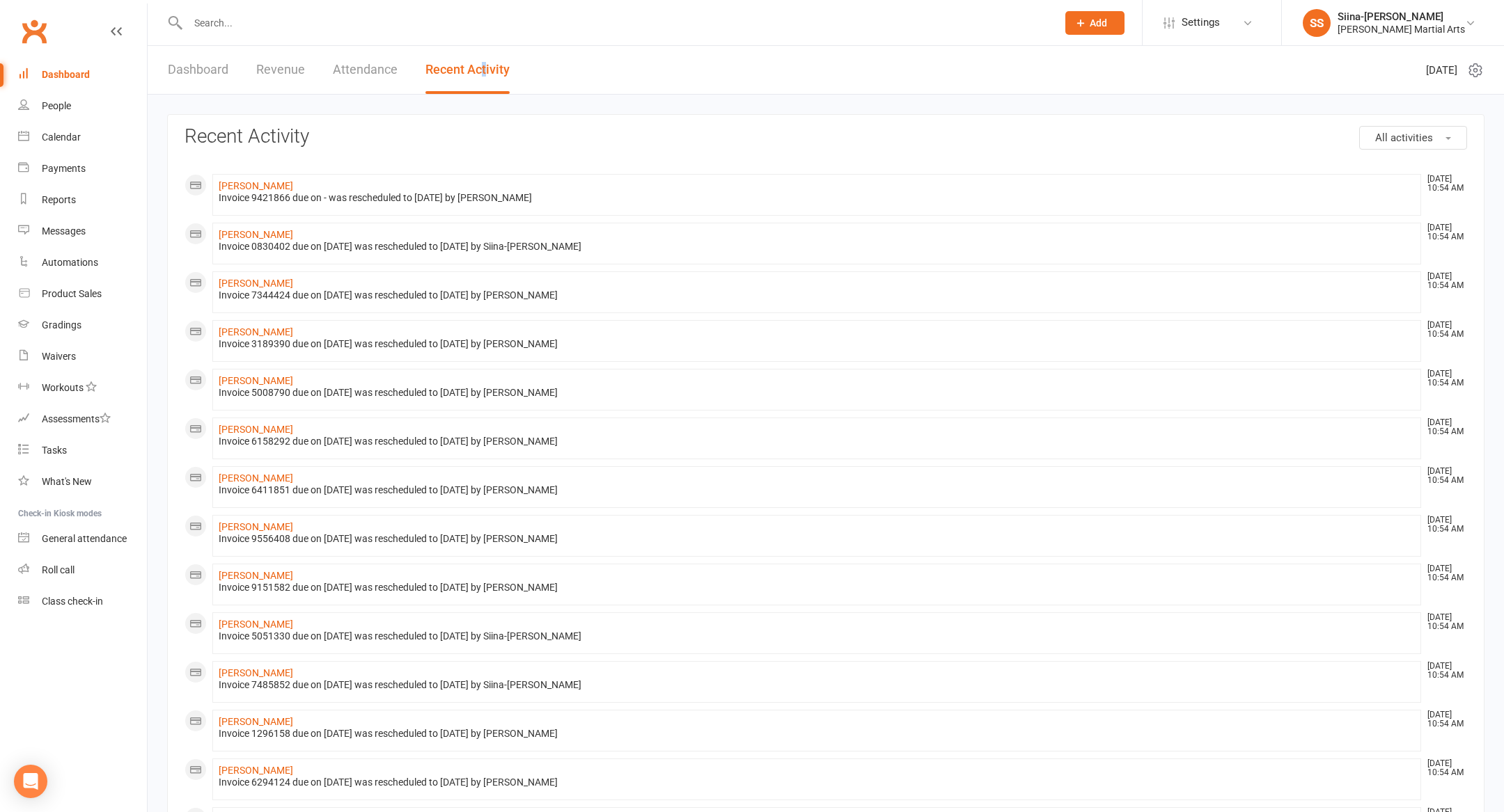
scroll to position [396, 0]
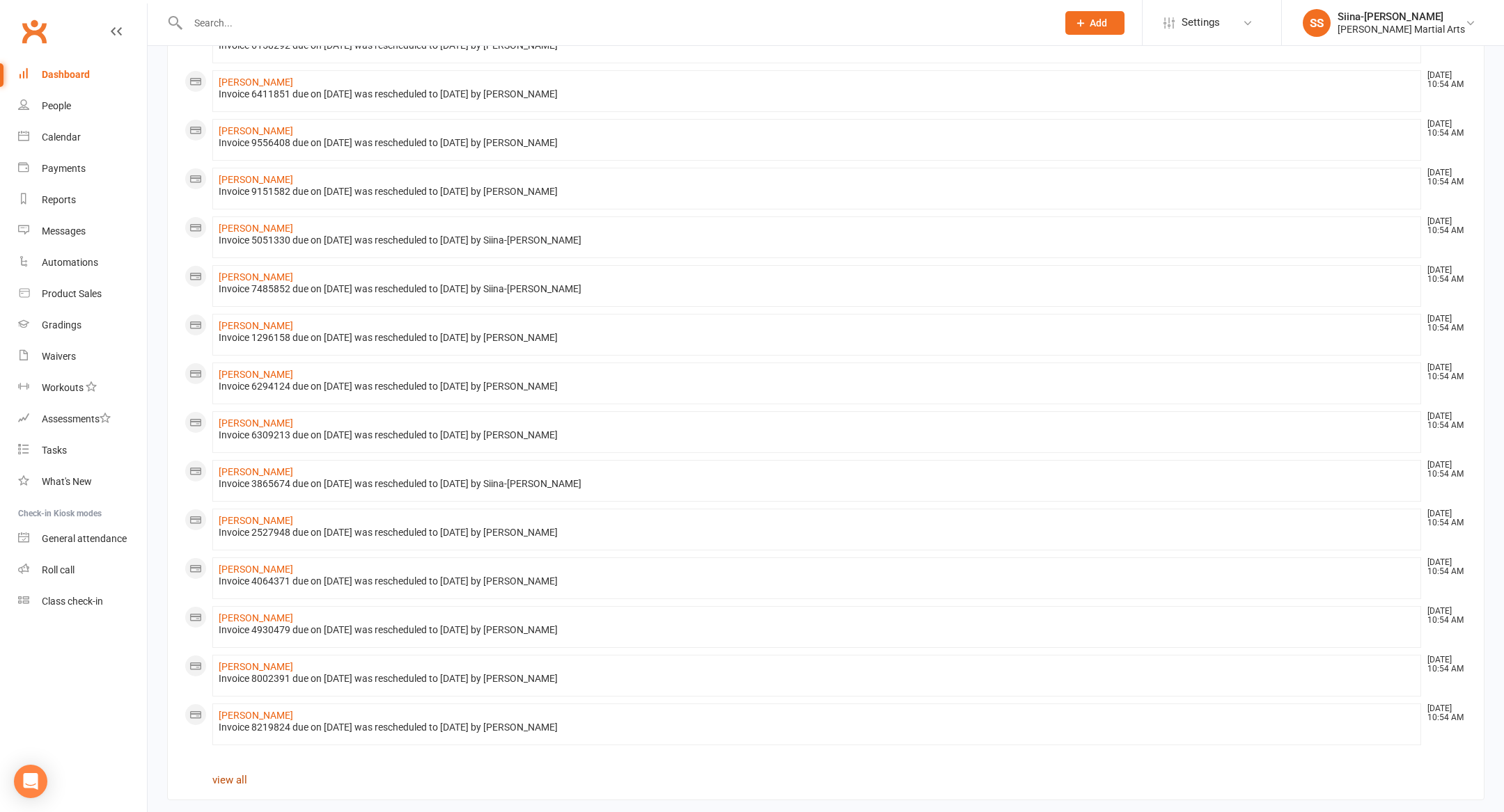
click at [225, 774] on link "view all" at bounding box center [230, 780] width 35 height 13
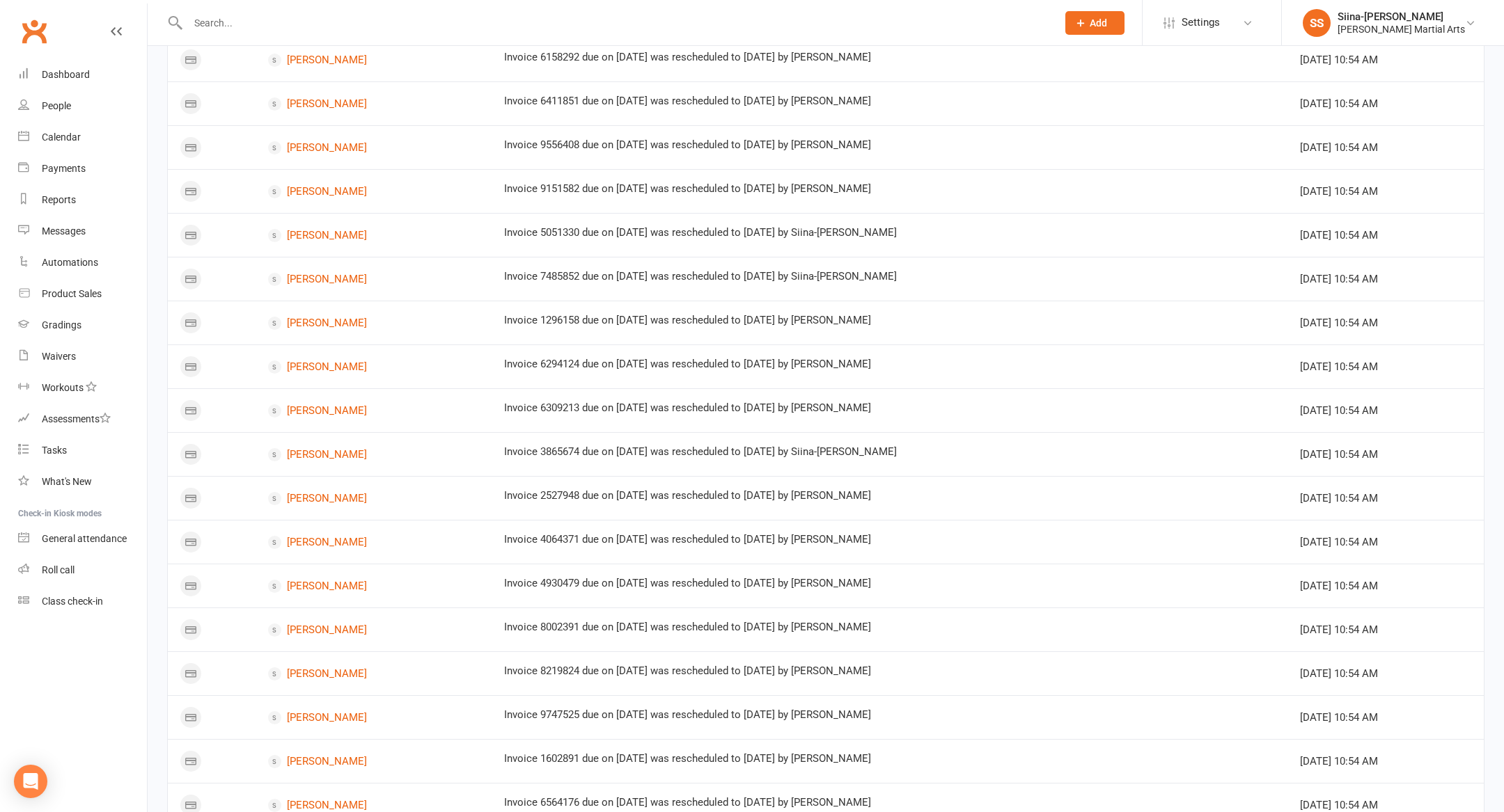
scroll to position [531, 0]
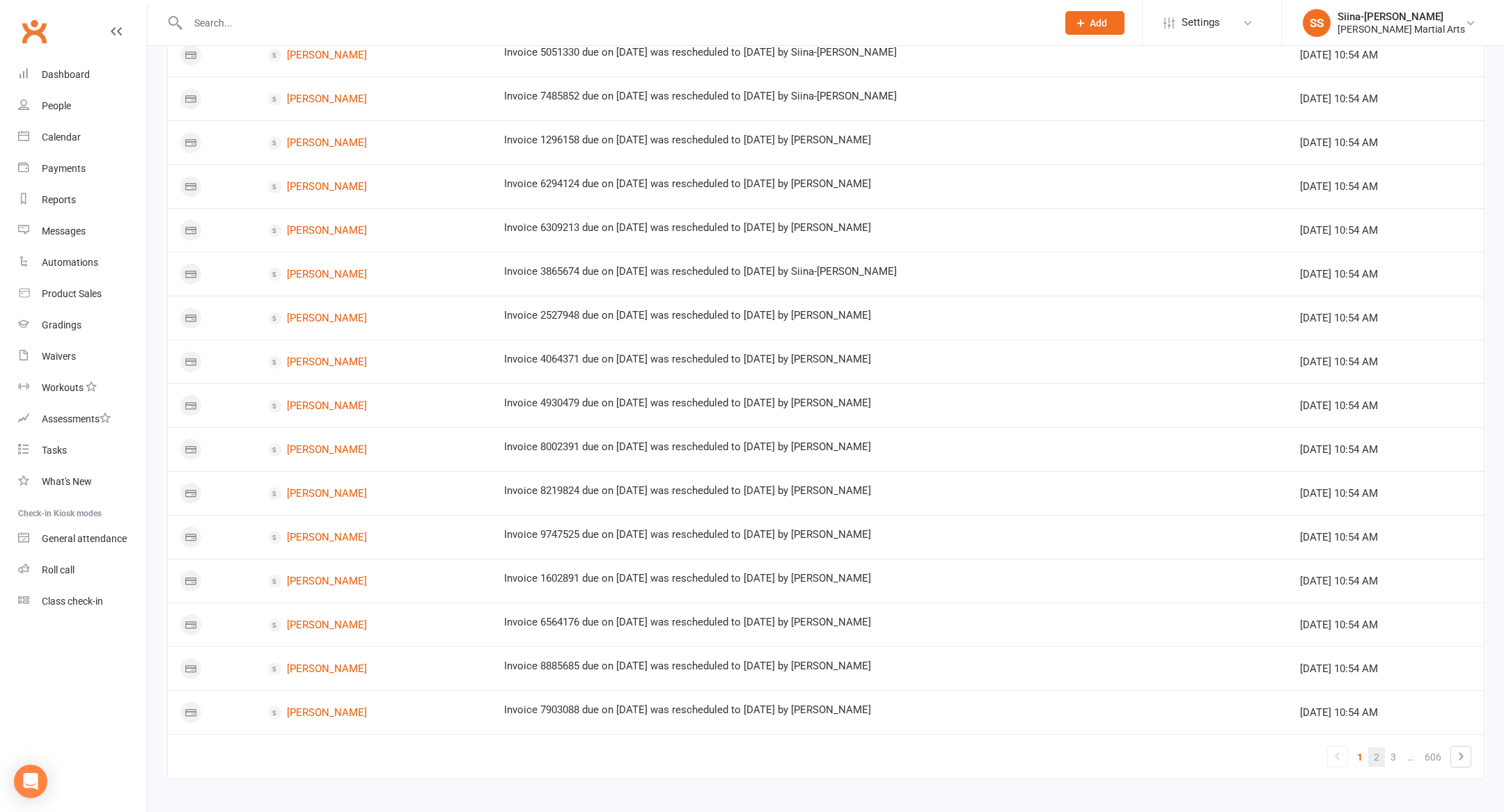
click at [1372, 751] on link "2" at bounding box center [1375, 757] width 16 height 20
click at [1378, 749] on link "3" at bounding box center [1375, 757] width 16 height 20
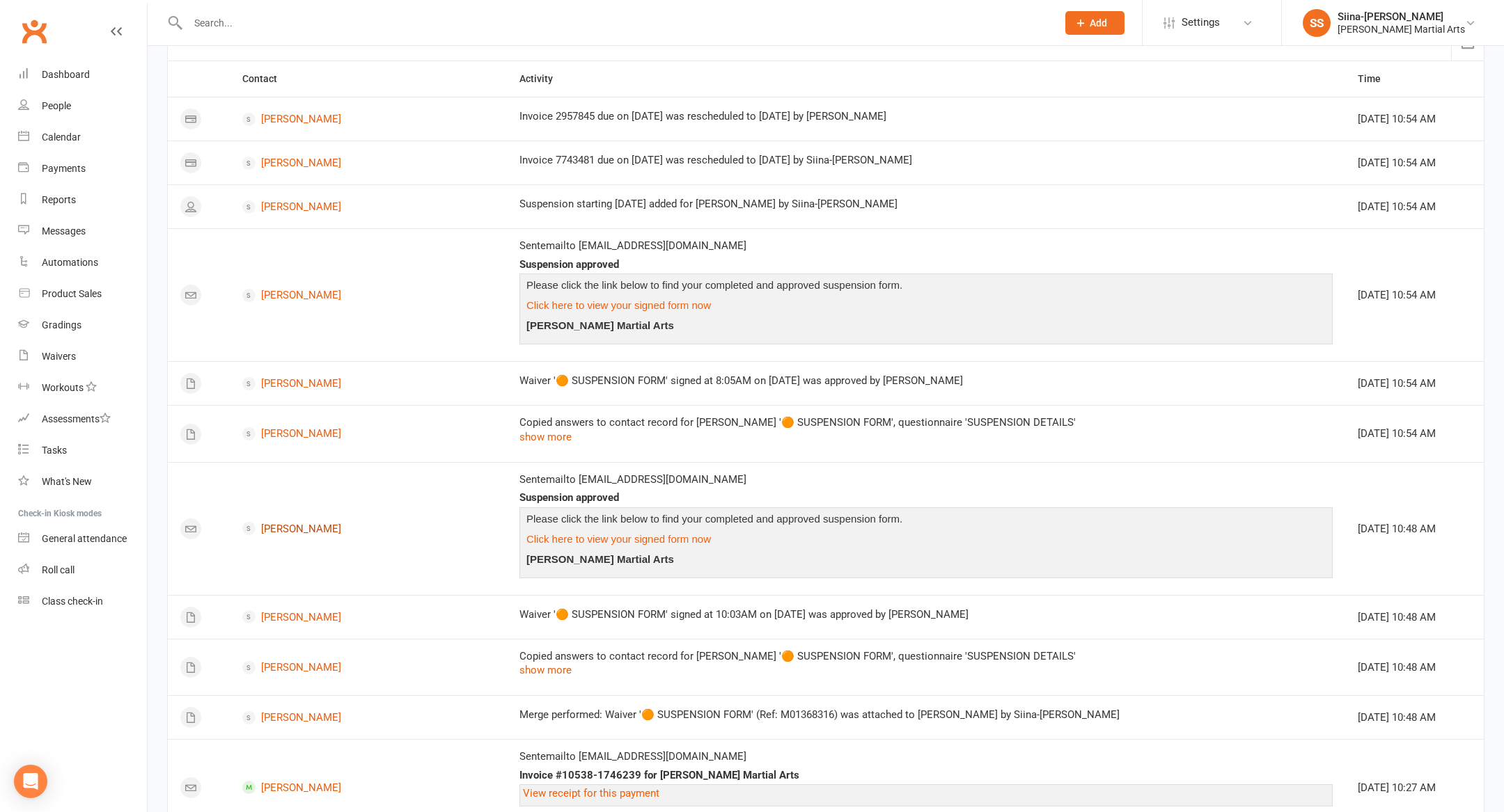
scroll to position [57, 0]
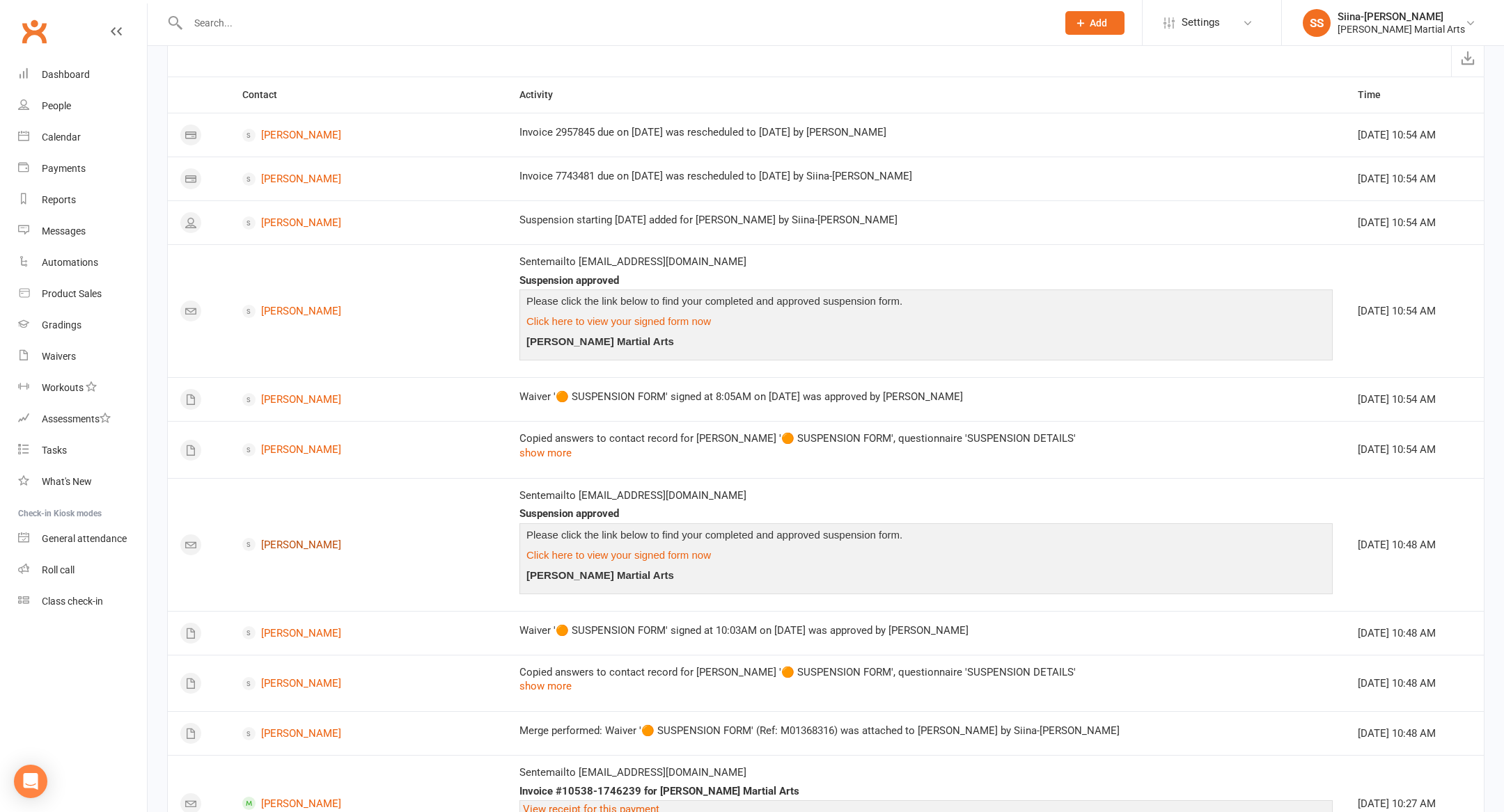
click at [305, 540] on link "Luke Duyvesteyn" at bounding box center [369, 544] width 252 height 13
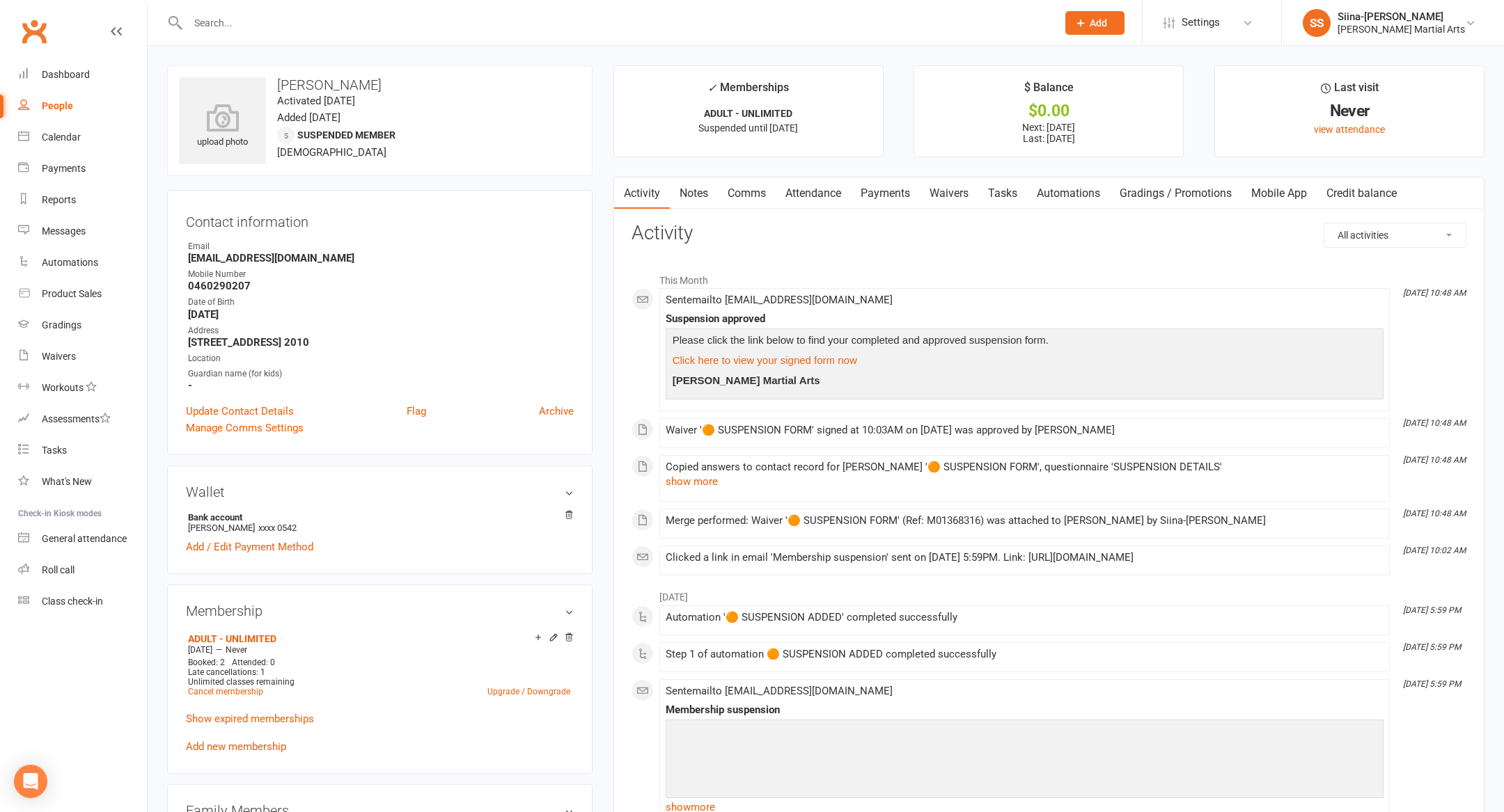
click at [971, 190] on link "Waivers" at bounding box center [949, 193] width 58 height 32
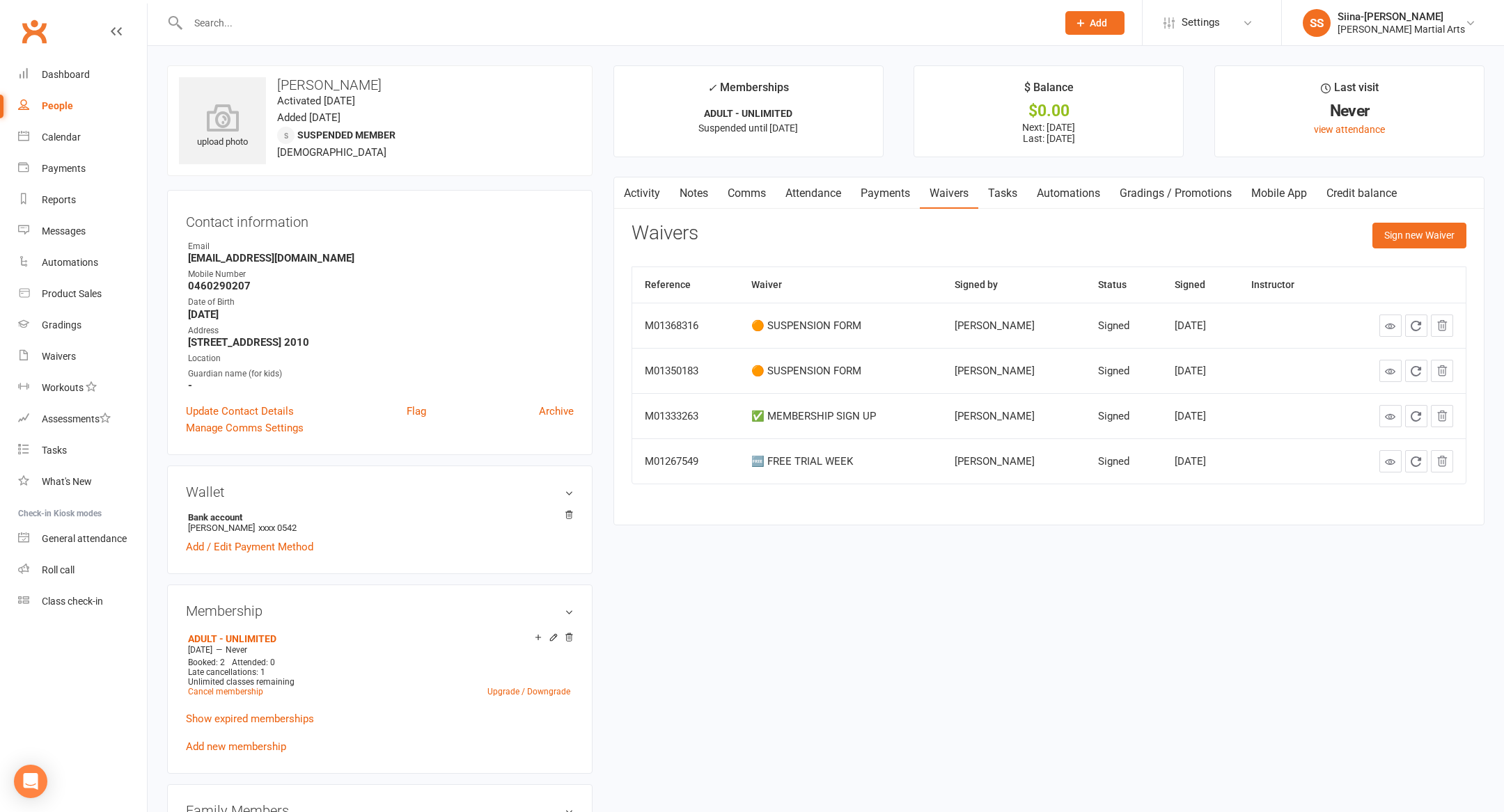
click at [1395, 323] on icon at bounding box center [1390, 326] width 10 height 10
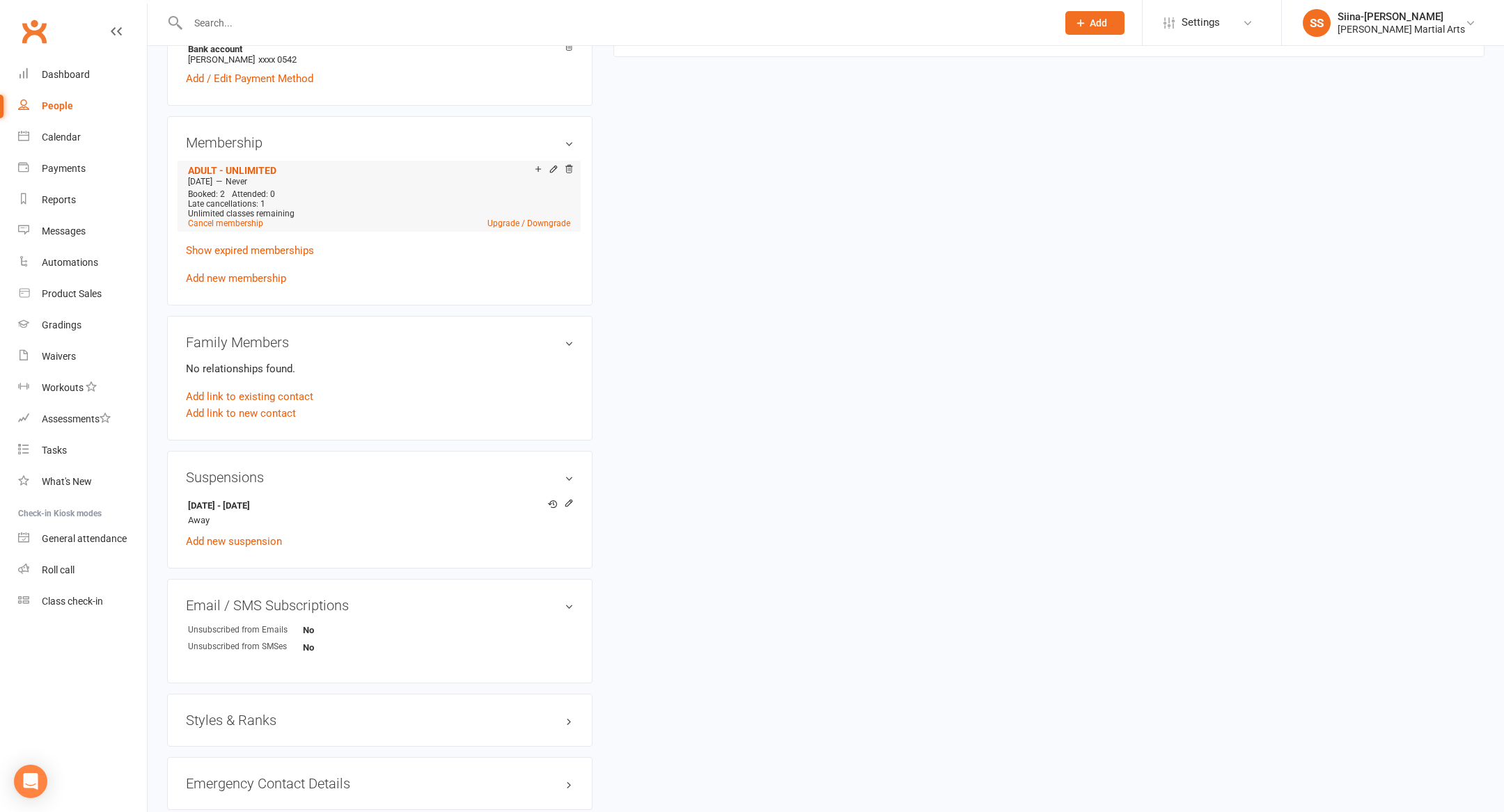
scroll to position [470, 0]
click at [214, 539] on link "Add new suspension" at bounding box center [234, 540] width 96 height 13
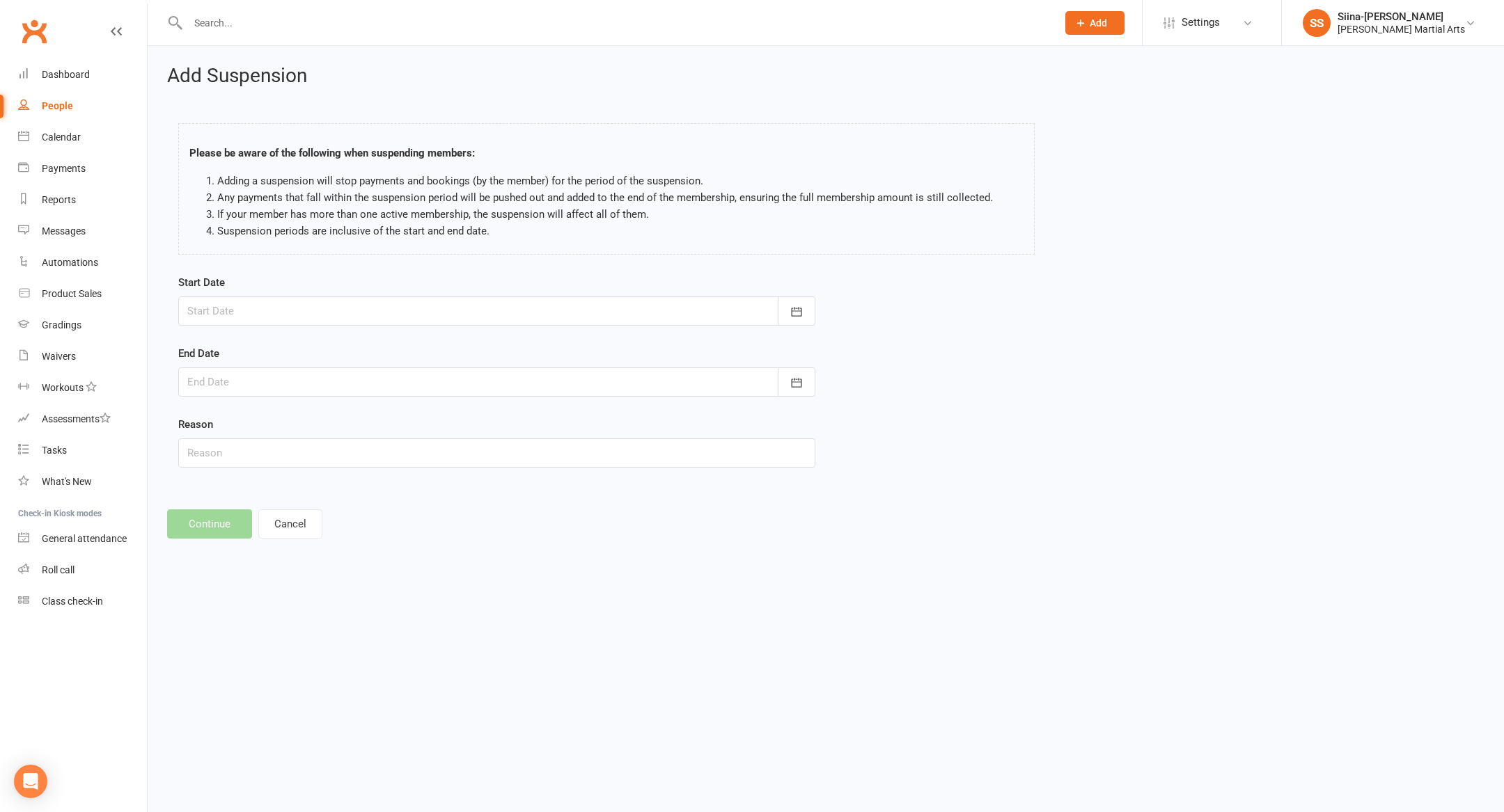
click at [285, 309] on div at bounding box center [496, 311] width 637 height 29
click at [321, 446] on span "15" at bounding box center [326, 451] width 11 height 11
type input "15 Oct 2025"
click at [266, 374] on div at bounding box center [496, 382] width 637 height 29
click at [261, 597] on span "03" at bounding box center [265, 602] width 11 height 11
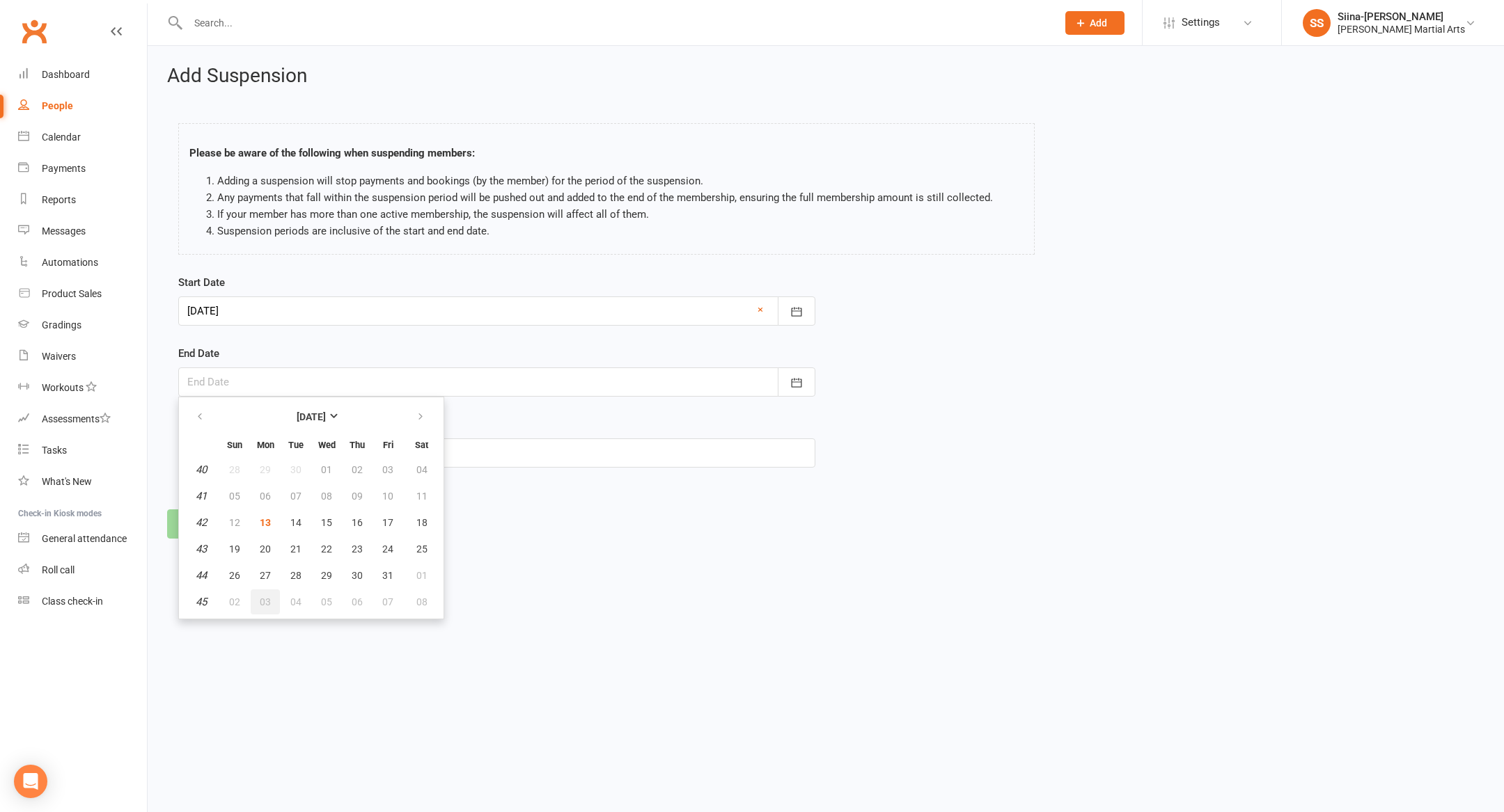
type input "[DATE]"
click at [283, 457] on input "text" at bounding box center [496, 454] width 637 height 29
type input "Vacation"
click at [202, 530] on button "Continue" at bounding box center [209, 524] width 85 height 29
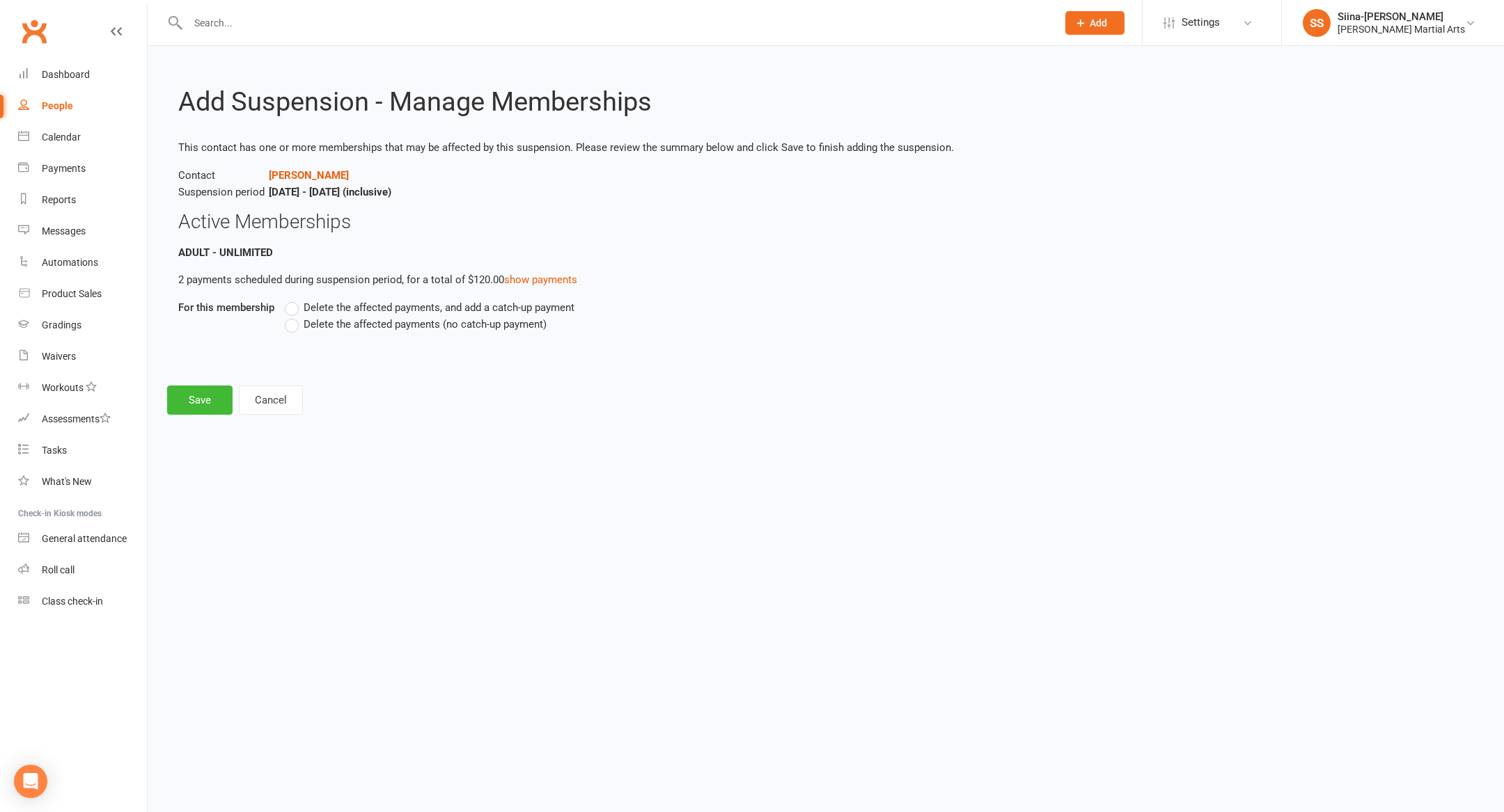
click at [313, 331] on label "Delete the affected payments (no catch-up payment)" at bounding box center [415, 324] width 262 height 16
click at [294, 316] on input "Delete the affected payments (no catch-up payment)" at bounding box center [289, 316] width 9 height 0
click at [200, 394] on button "Save" at bounding box center [200, 400] width 65 height 29
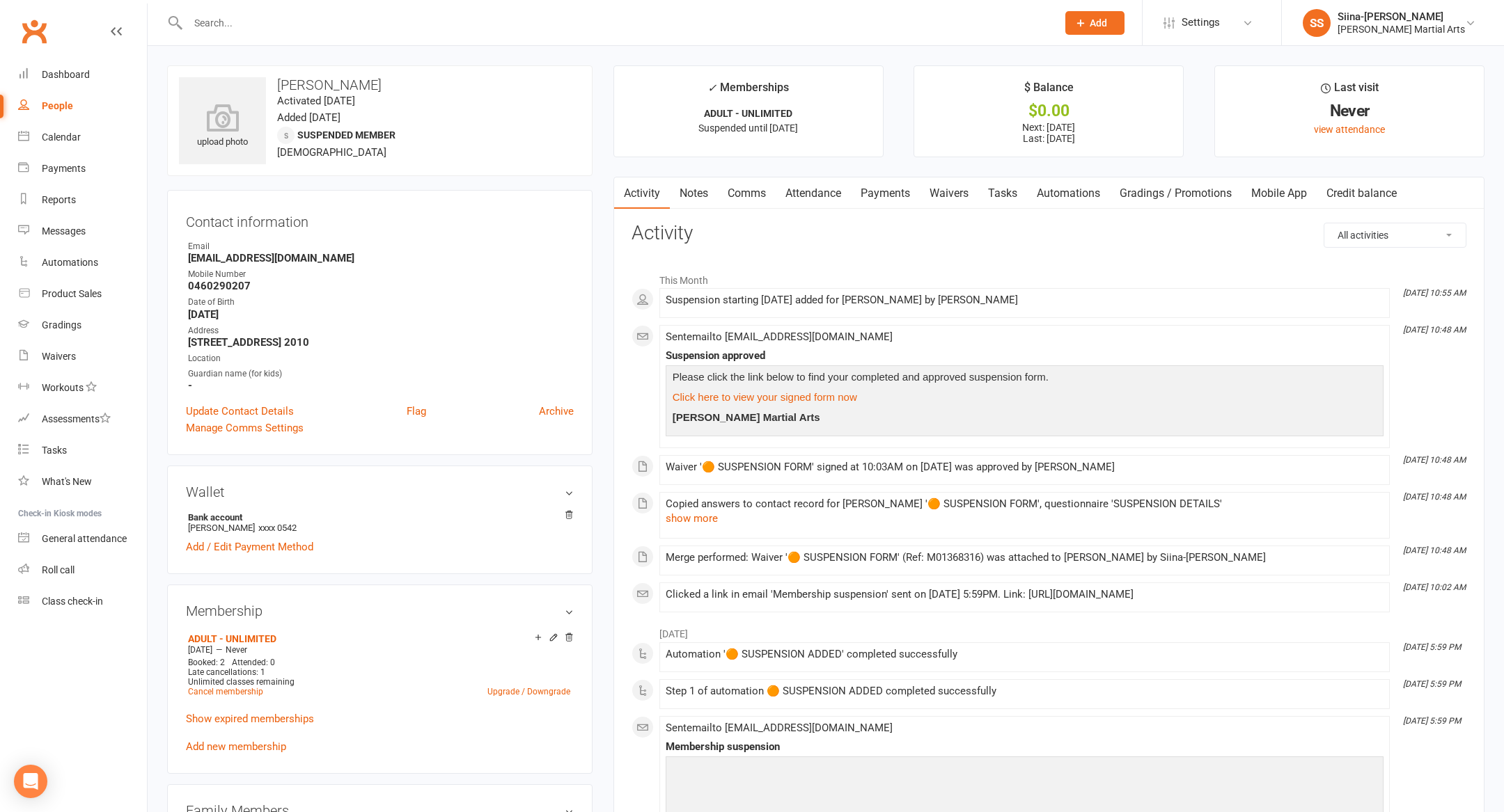
click at [901, 177] on link "Payments" at bounding box center [885, 193] width 69 height 32
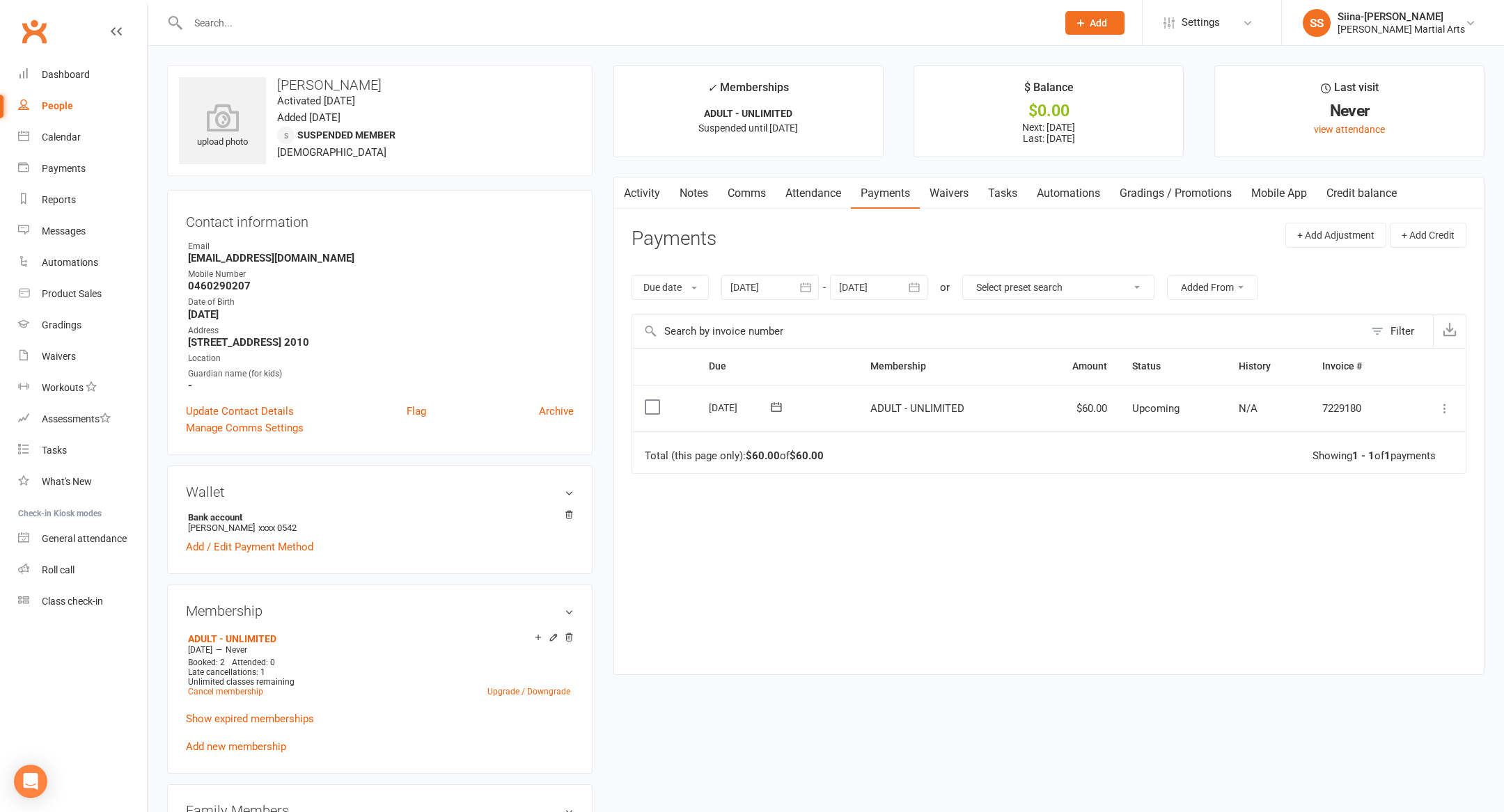
click at [794, 280] on div at bounding box center [770, 287] width 98 height 25
click at [738, 324] on icon "button" at bounding box center [743, 322] width 9 height 11
click at [806, 398] on span "04" at bounding box center [808, 400] width 11 height 11
type input "[DATE]"
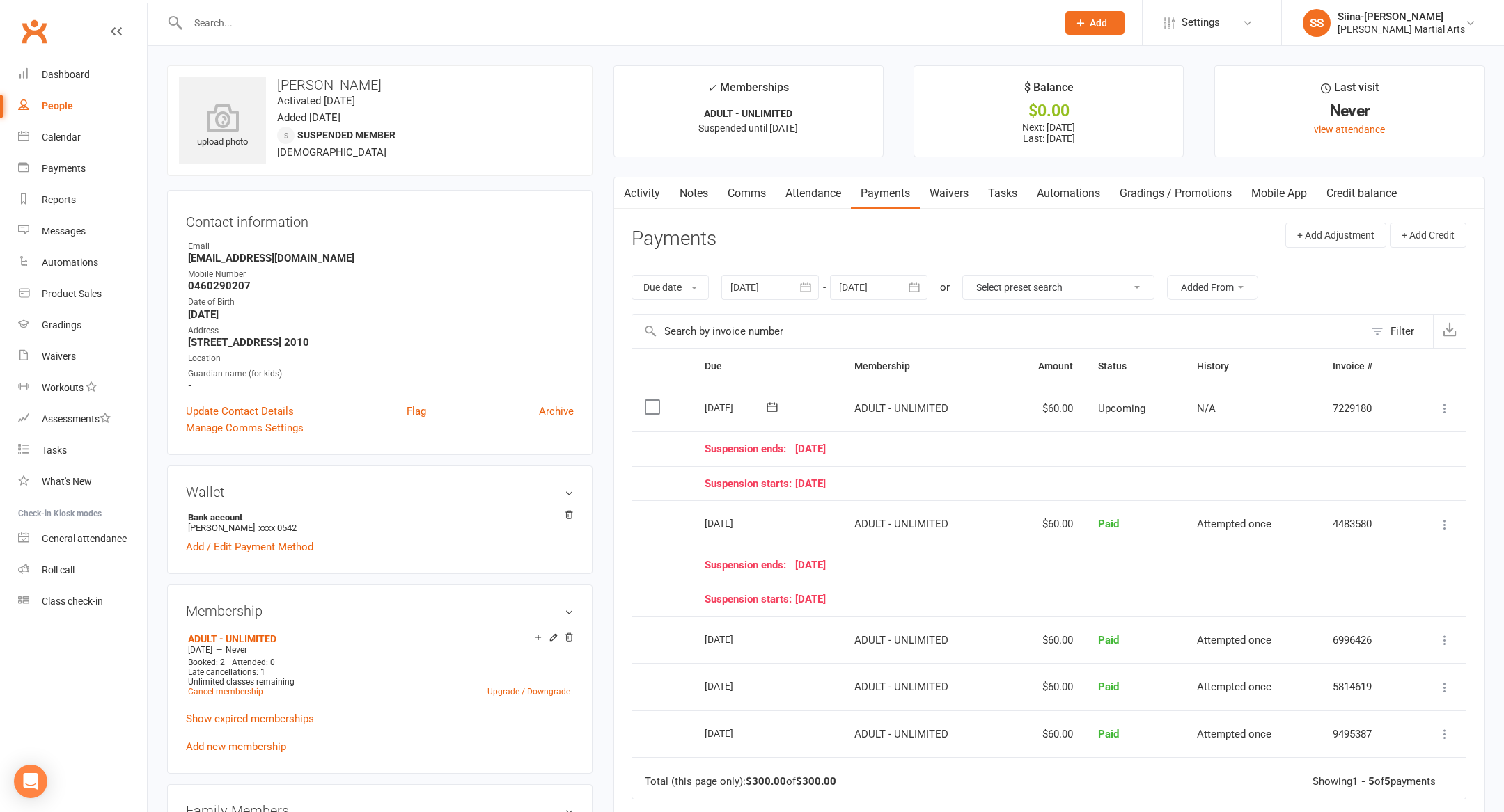
click at [1448, 410] on icon at bounding box center [1445, 408] width 14 height 14
click at [1398, 597] on link "Bulk reschedule from this date" at bounding box center [1370, 603] width 165 height 27
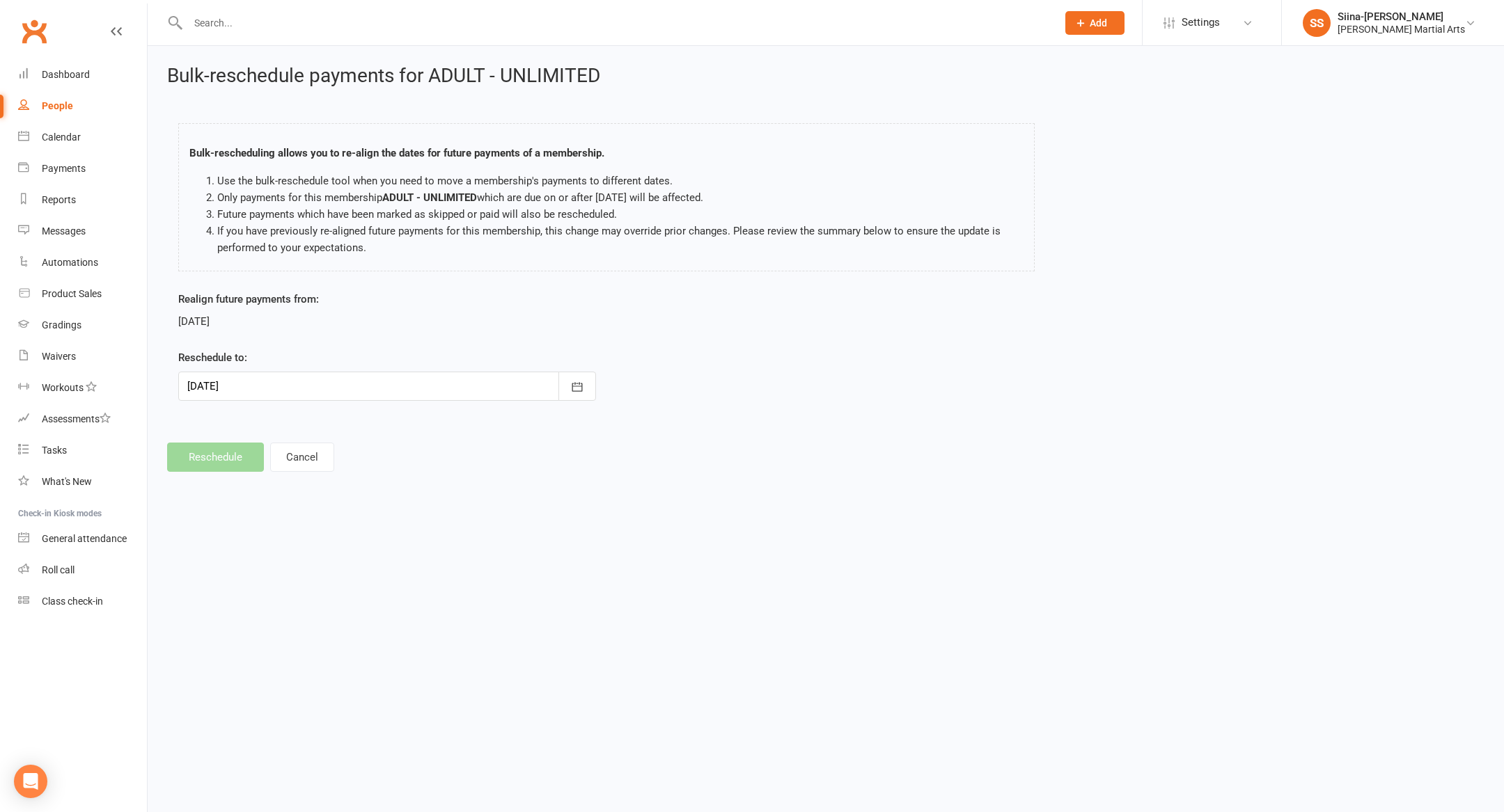
click at [394, 375] on div at bounding box center [387, 387] width 418 height 29
click at [355, 496] on span "06" at bounding box center [357, 500] width 11 height 11
type input "06 Nov 2025"
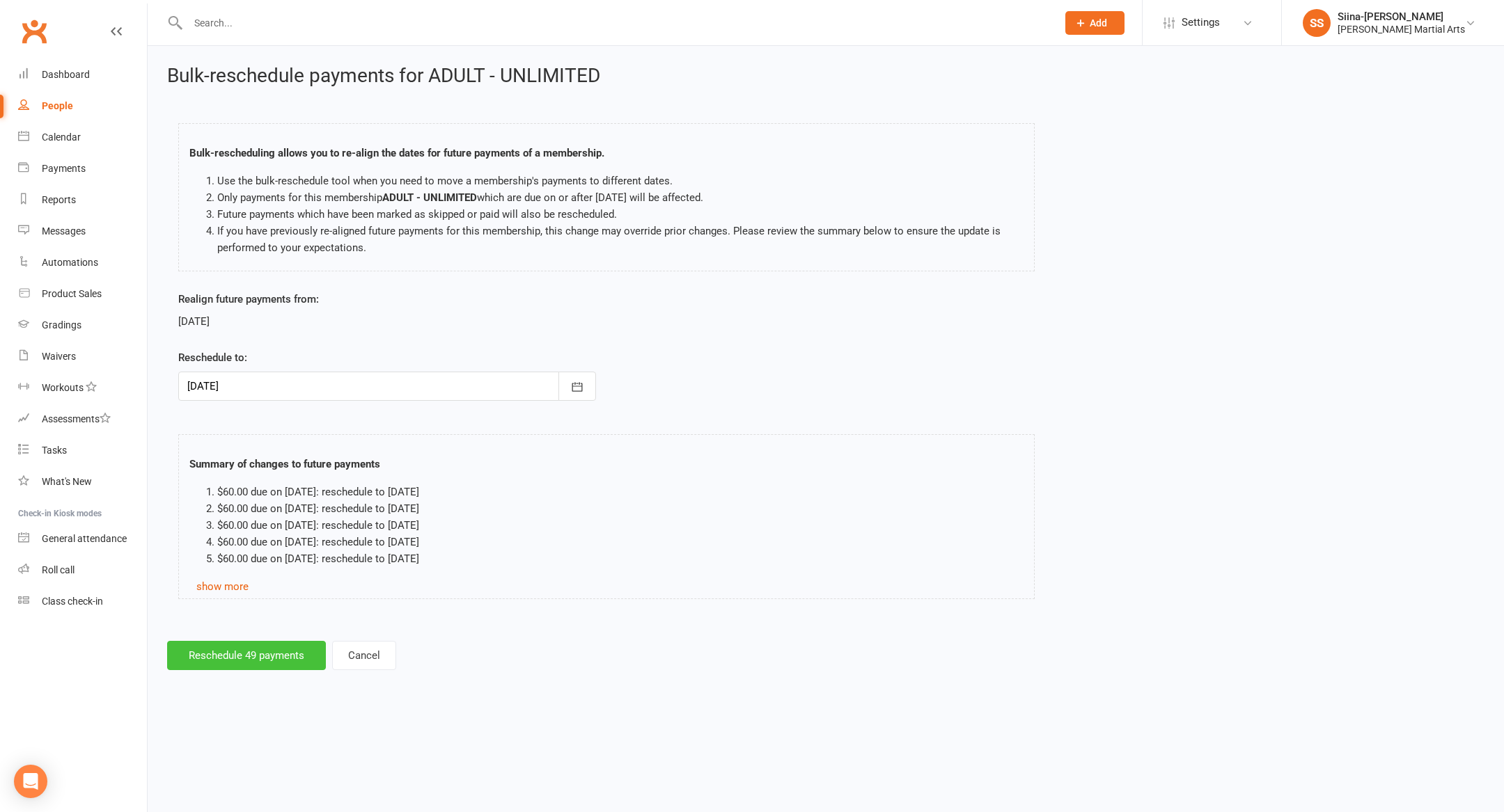
click at [272, 660] on button "Reschedule 49 payments" at bounding box center [246, 656] width 159 height 29
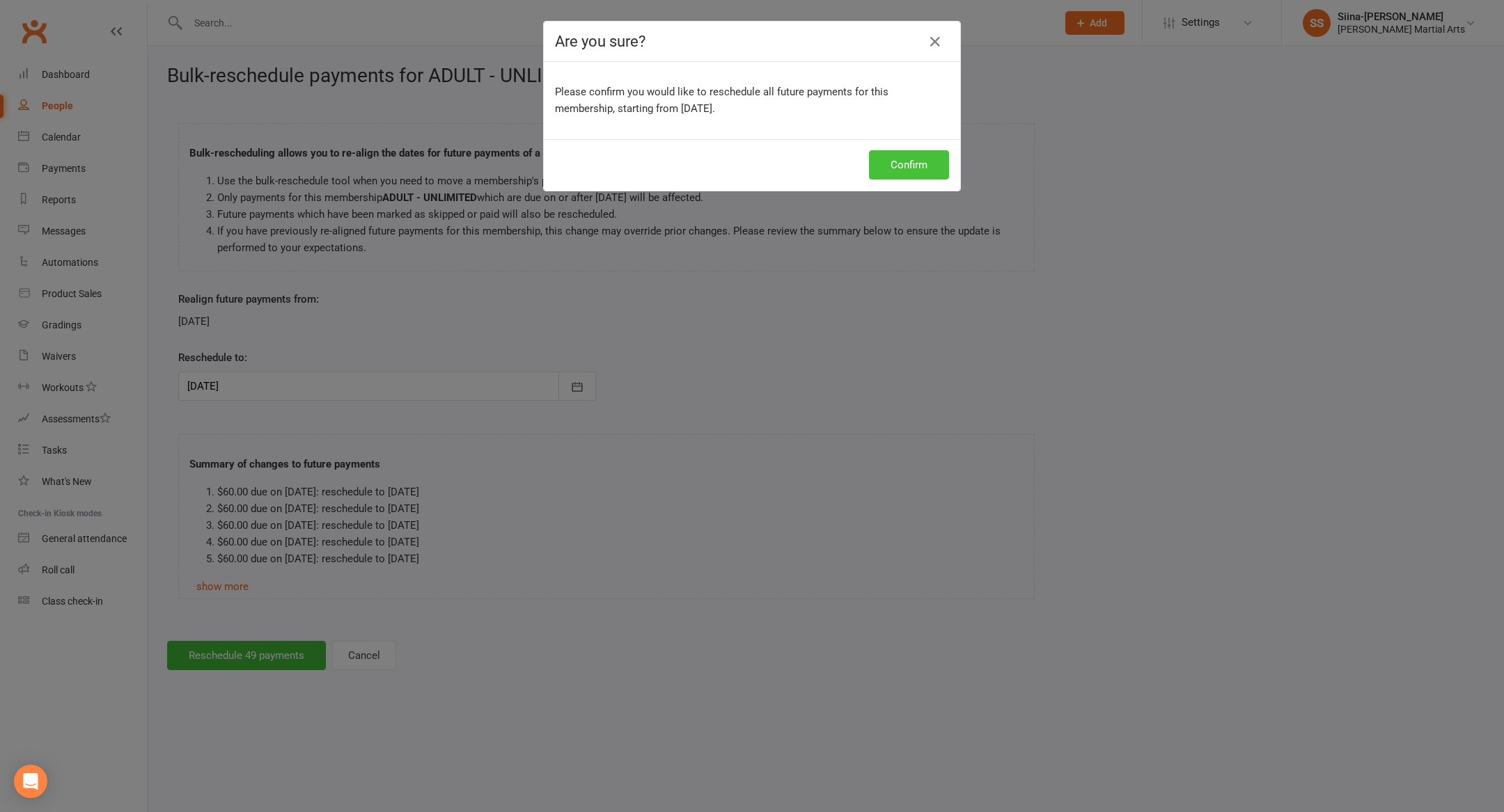
click at [921, 155] on button "Confirm" at bounding box center [908, 165] width 80 height 29
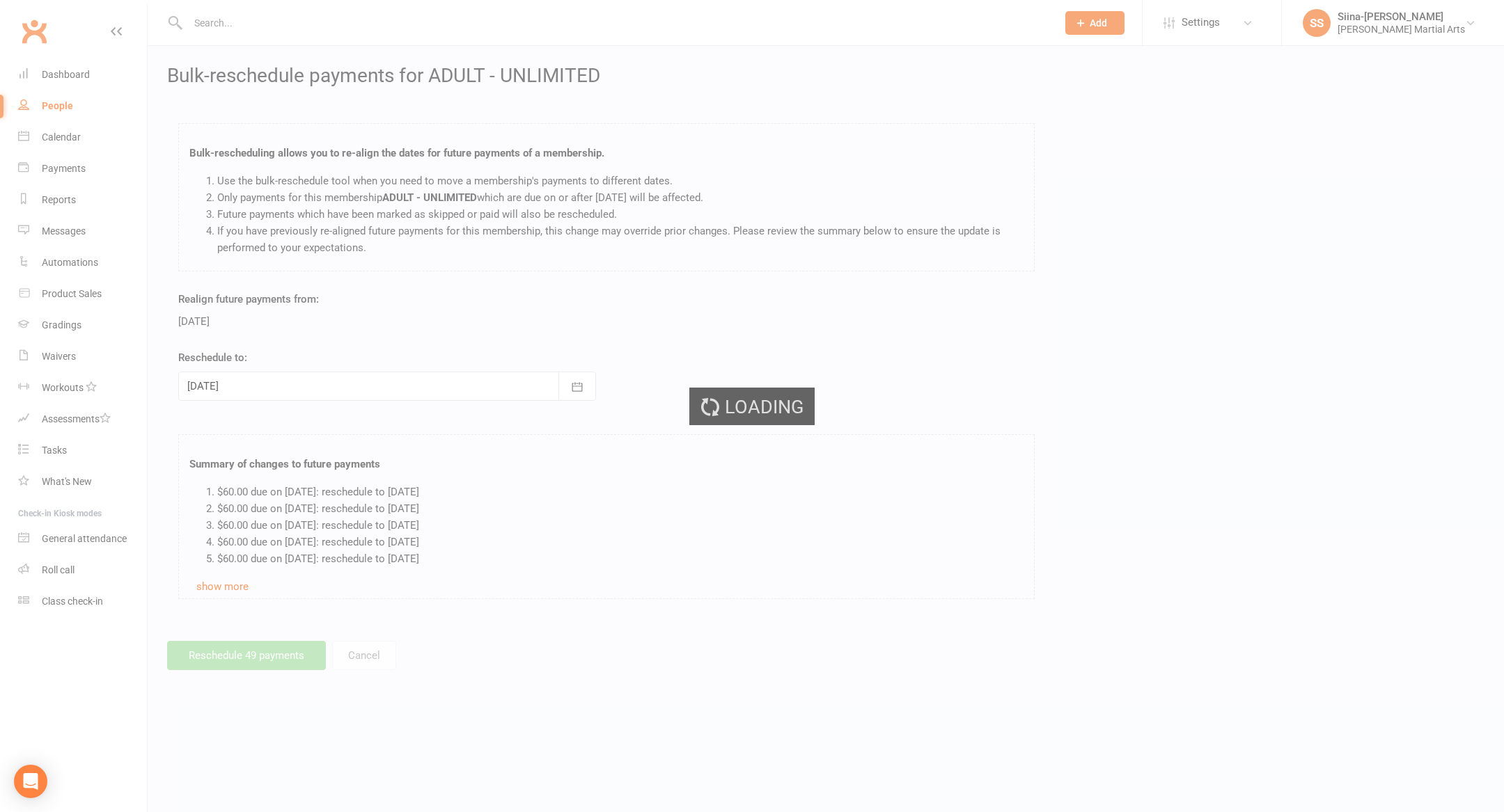
click at [75, 82] on div "Loading" at bounding box center [752, 406] width 1504 height 812
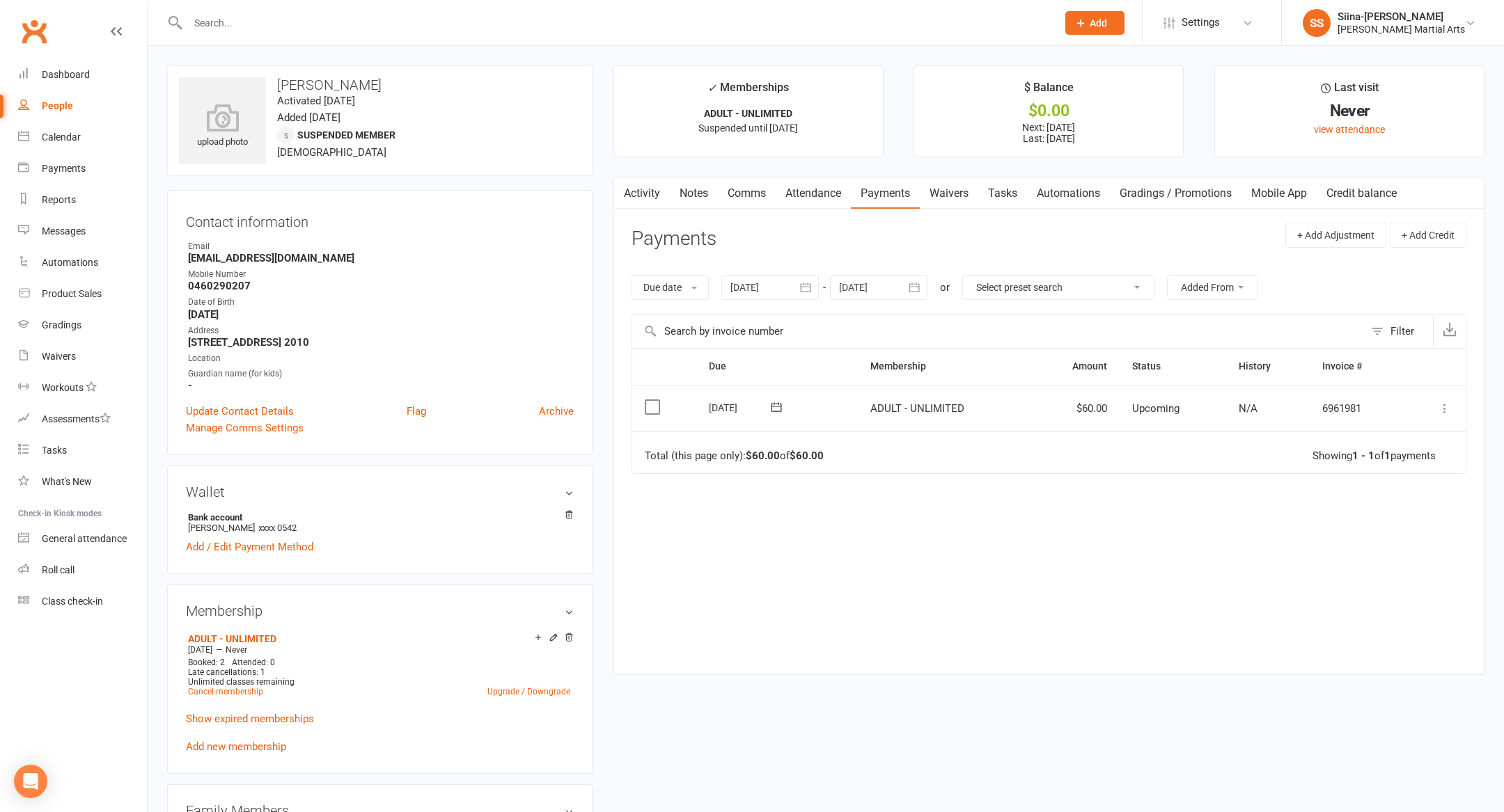
click at [780, 532] on div "Due Contact Membership Amount Status History Invoice # Select this 06 Nov 2025 …" at bounding box center [1048, 501] width 834 height 305
click at [43, 88] on link "Dashboard" at bounding box center [82, 75] width 129 height 32
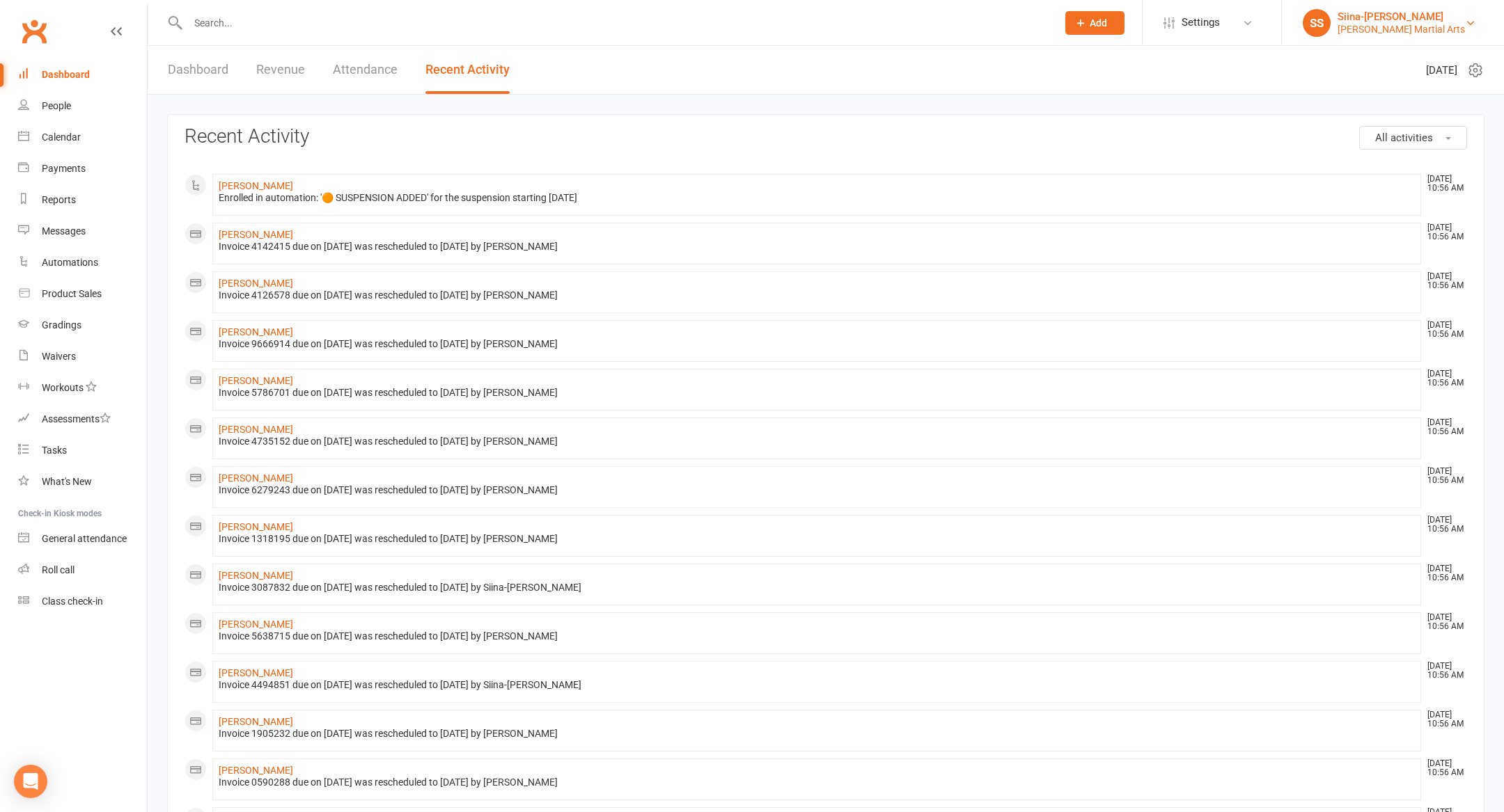
click at [1416, 34] on div "Jin Wu Koon Martial Arts" at bounding box center [1401, 29] width 128 height 13
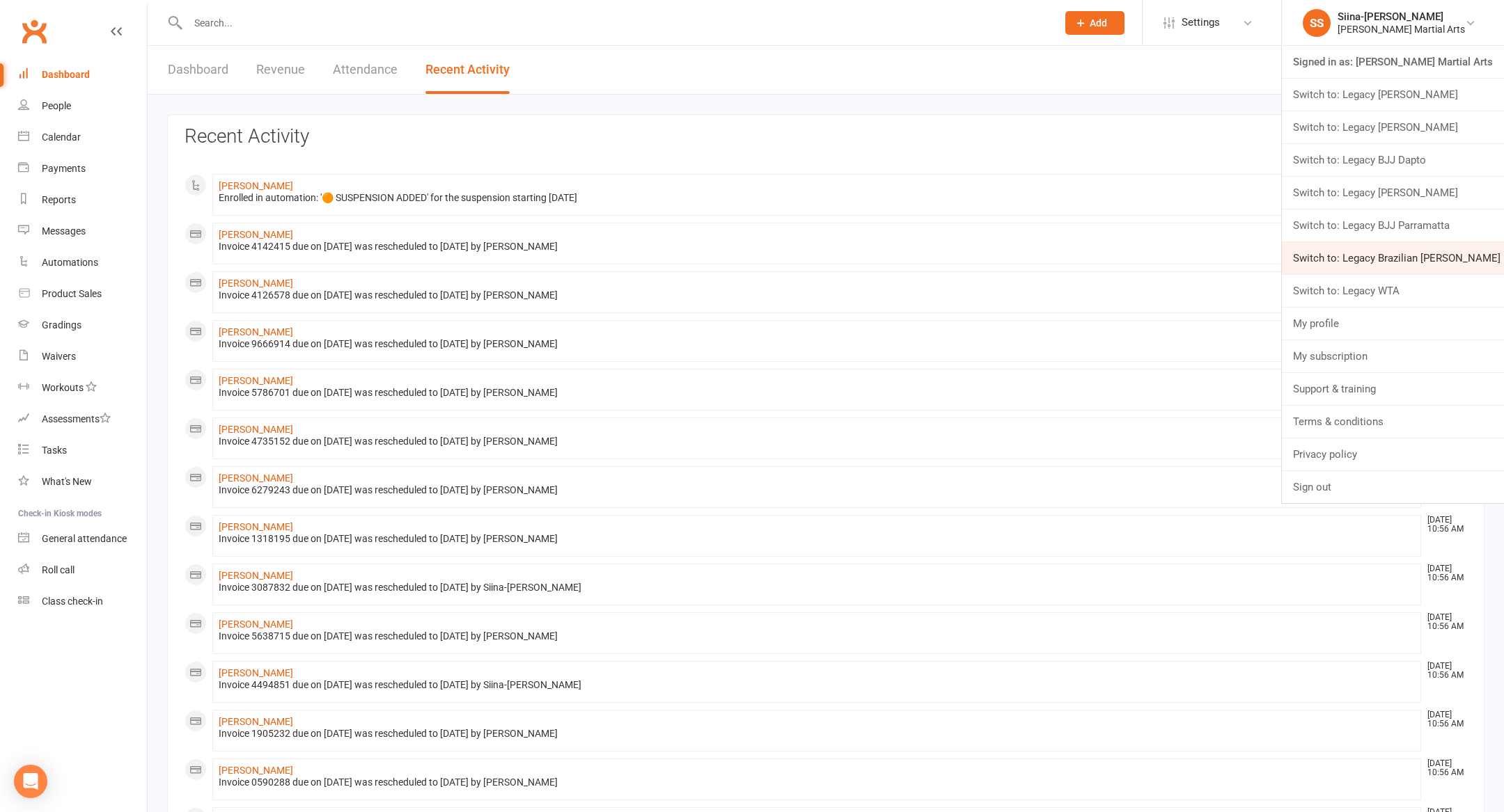
click at [1425, 251] on link "Switch to: Legacy Brazilian Jiu Jitsu" at bounding box center [1393, 258] width 222 height 32
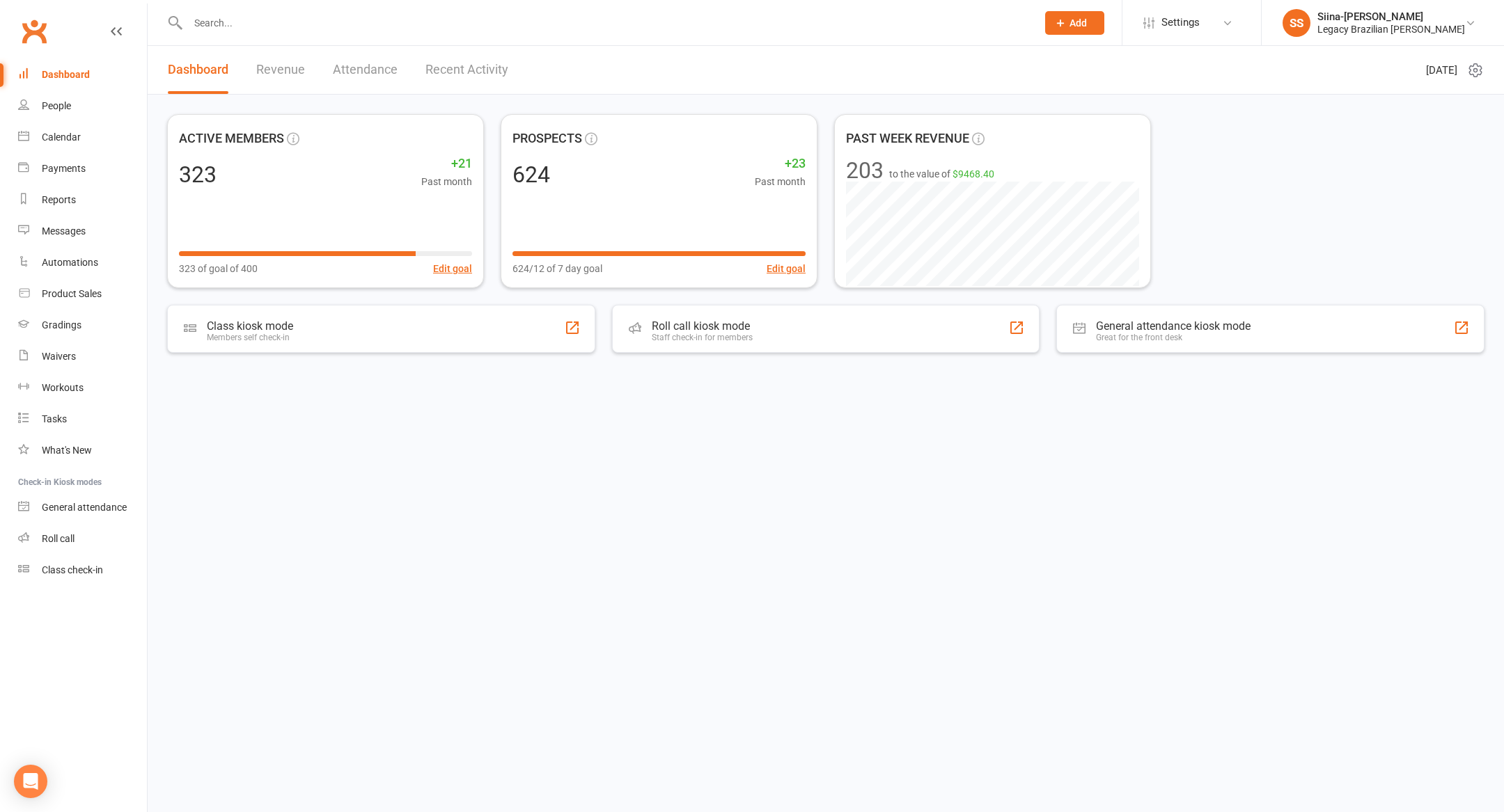
click at [1386, 227] on div "ACTIVE MEMBERS 323 +21 Past month 323 of goal of 400 Edit goal PROSPECTS 624 +2…" at bounding box center [826, 201] width 1317 height 174
click at [1416, 165] on div "ACTIVE MEMBERS 323 +21 Past month 323 of goal of 400 Edit goal PROSPECTS 624 +2…" at bounding box center [826, 201] width 1317 height 174
click at [1361, 3] on li "SS Siina-Karoliina Suominen Legacy Brazilian Jiu Jitsu Signed in as: Legacy Bra…" at bounding box center [1381, 22] width 243 height 45
click at [1363, 21] on div "Siina-[PERSON_NAME]" at bounding box center [1391, 16] width 147 height 13
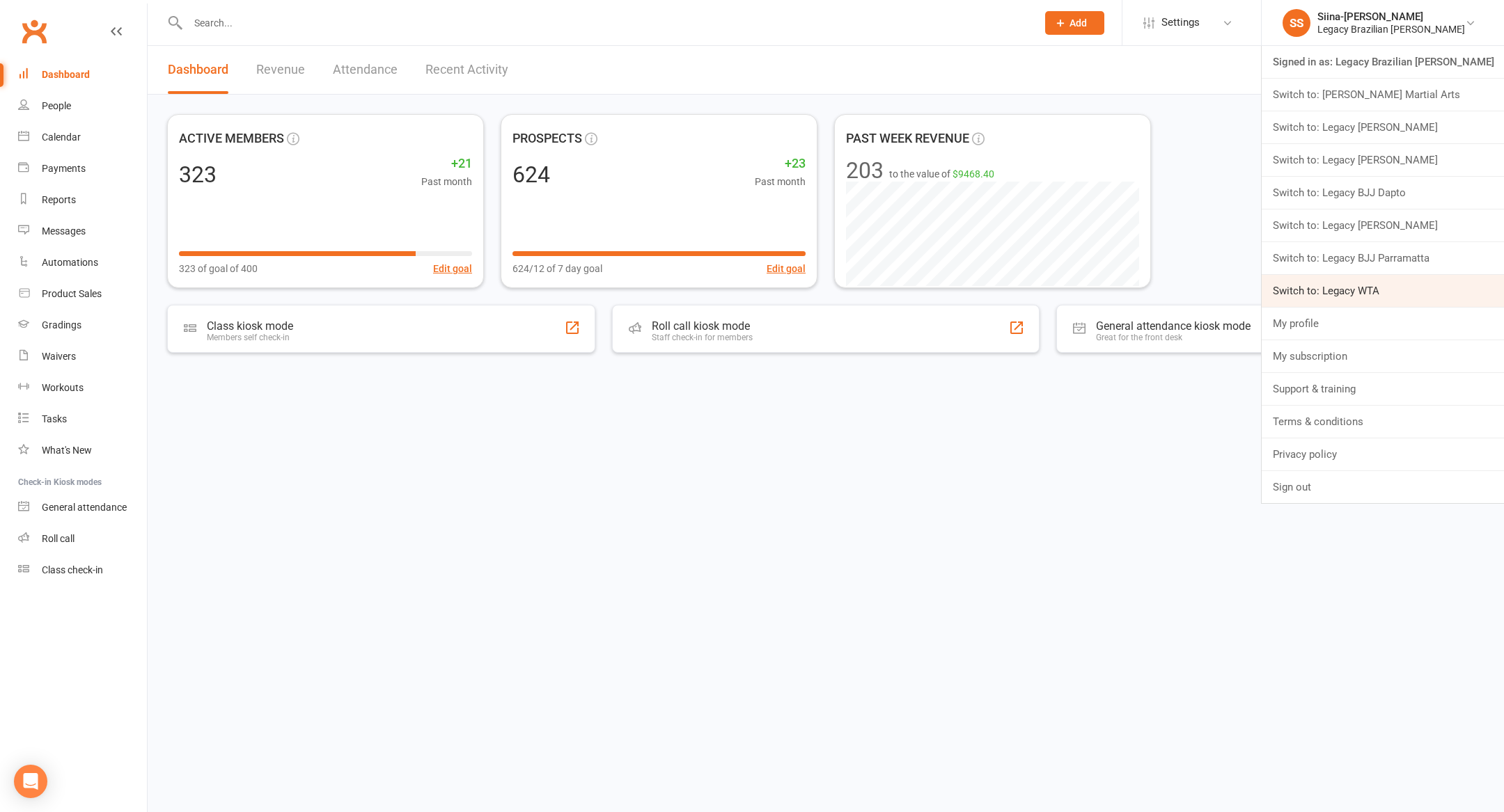
click at [1413, 285] on link "Switch to: Legacy WTA" at bounding box center [1382, 291] width 243 height 32
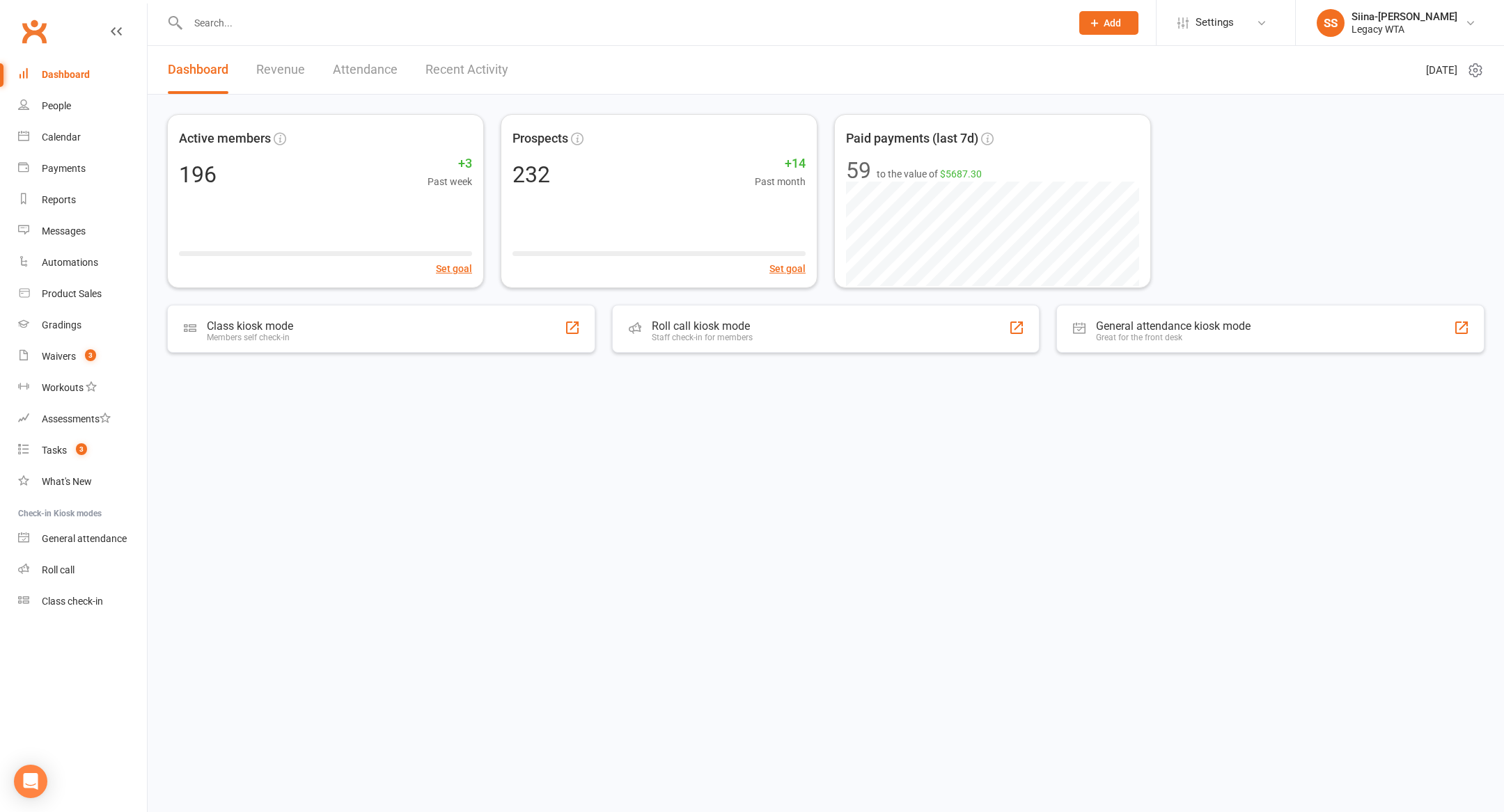
click at [279, 24] on input "text" at bounding box center [622, 22] width 877 height 20
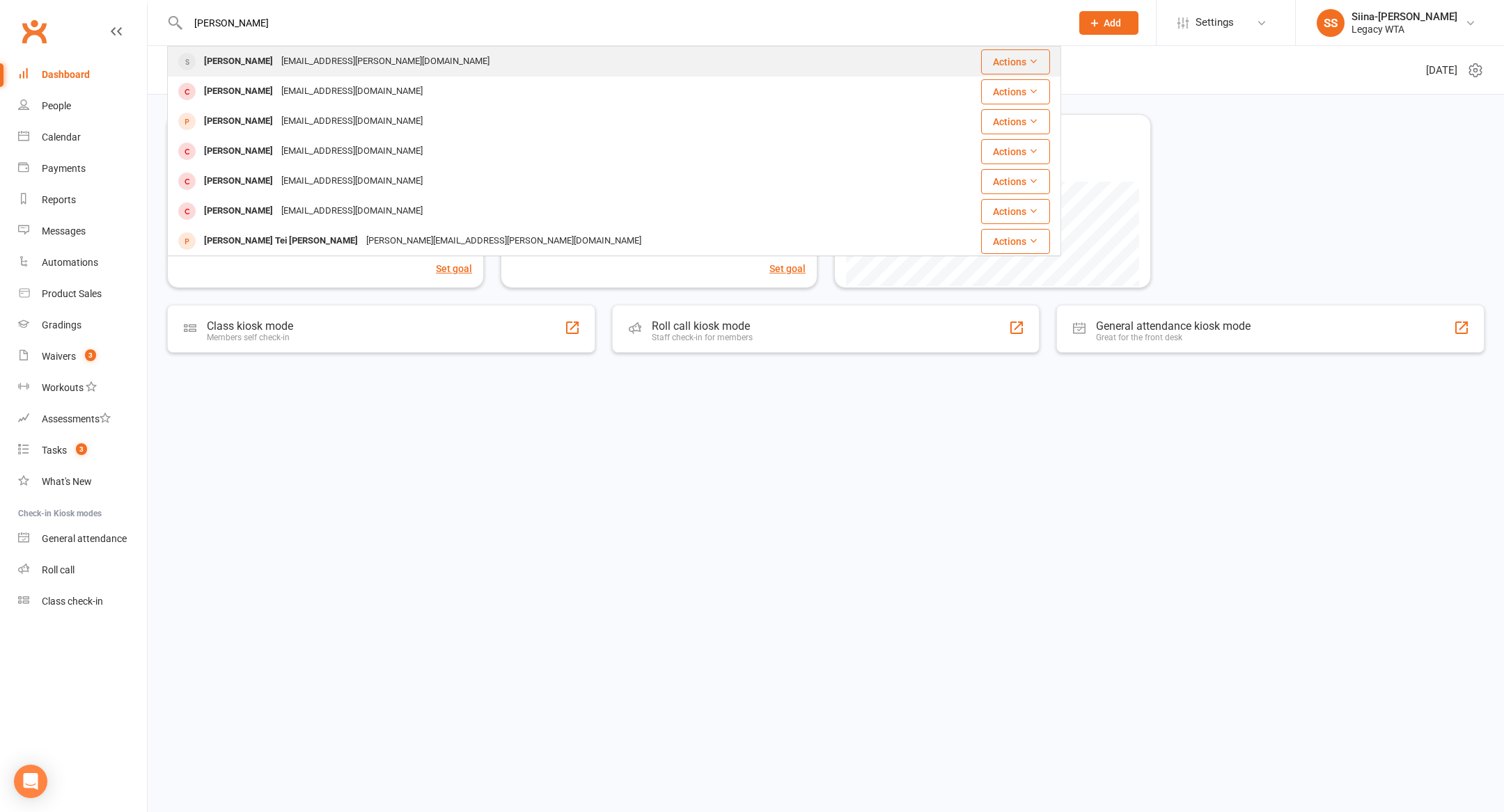
type input "[PERSON_NAME]"
click at [498, 64] on div "[PERSON_NAME] [PERSON_NAME][EMAIL_ADDRESS][PERSON_NAME][DOMAIN_NAME]" at bounding box center [550, 61] width 764 height 28
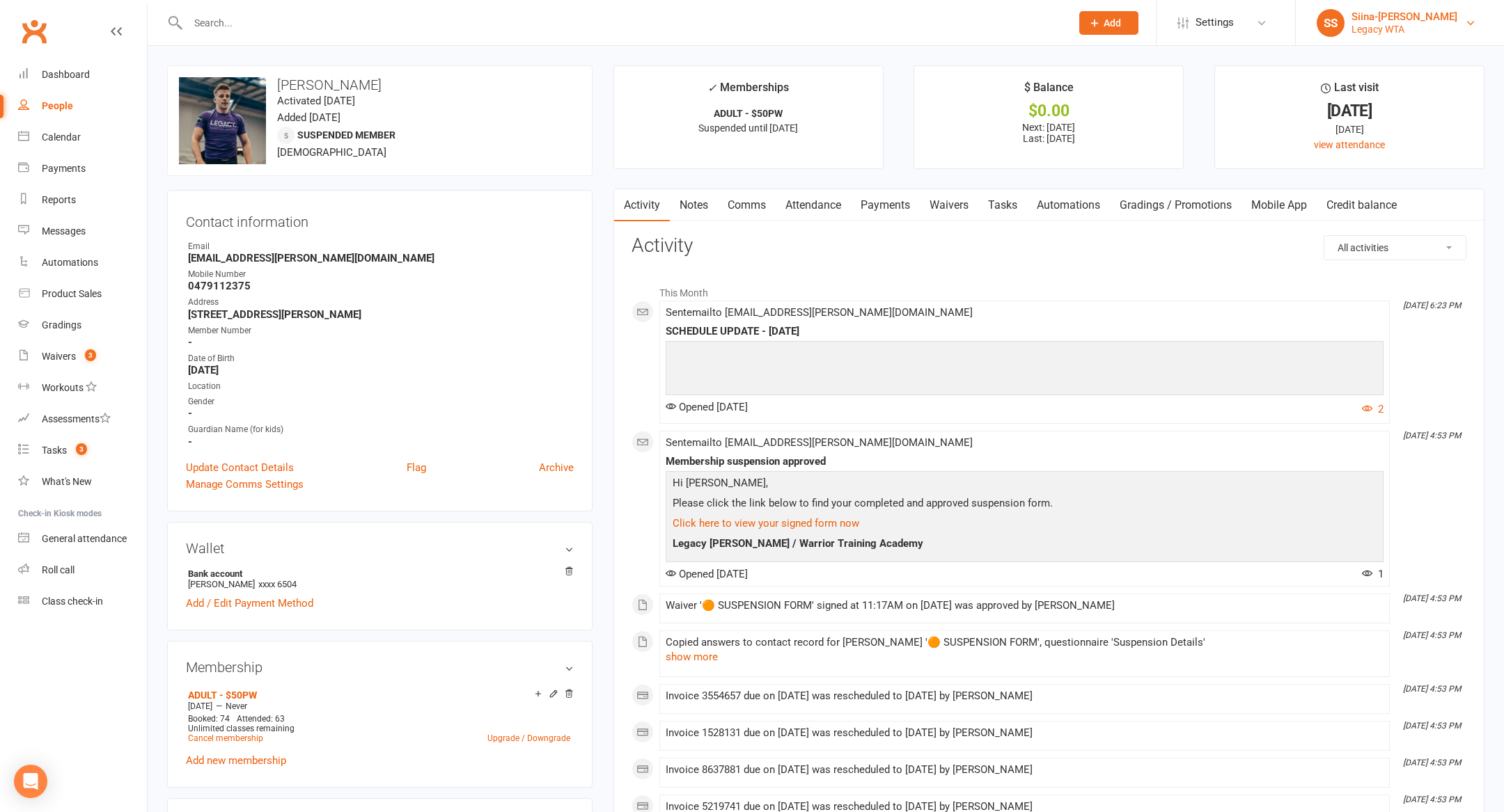
click at [1438, 27] on div "Legacy WTA" at bounding box center [1404, 29] width 105 height 13
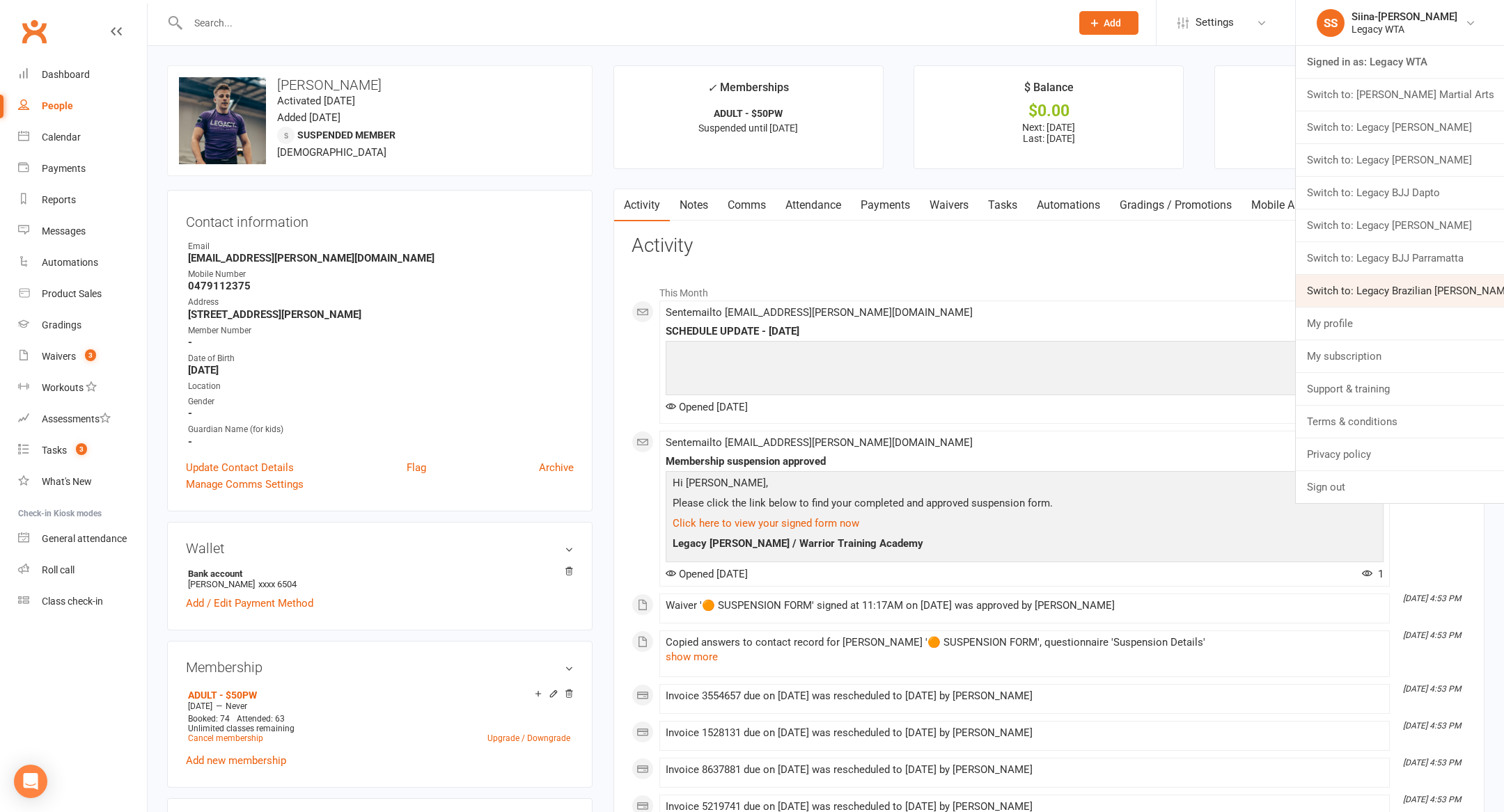
click at [1423, 289] on link "Switch to: Legacy Brazilian [PERSON_NAME]" at bounding box center [1399, 291] width 208 height 32
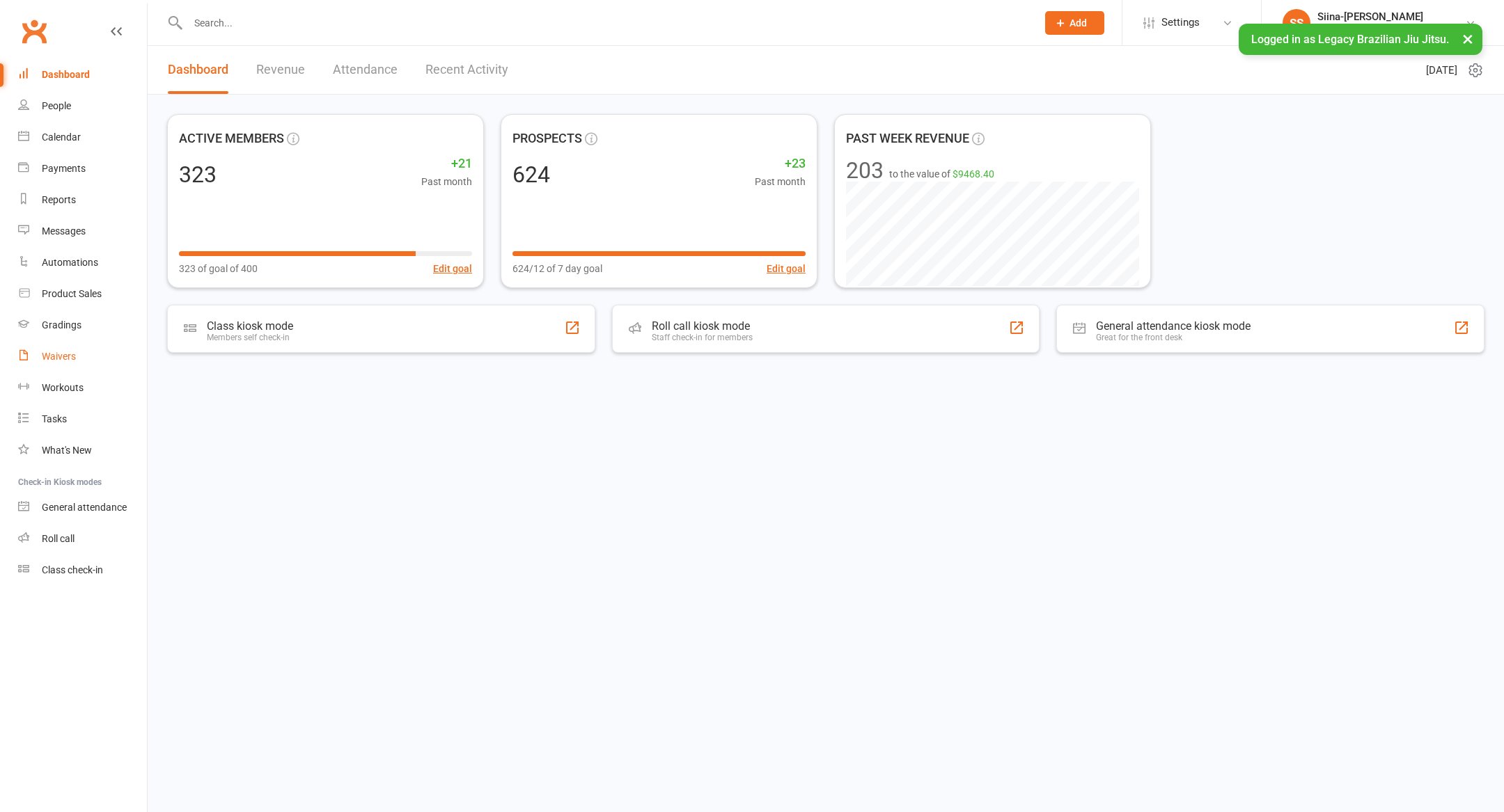
click at [75, 347] on link "Waivers" at bounding box center [82, 357] width 129 height 32
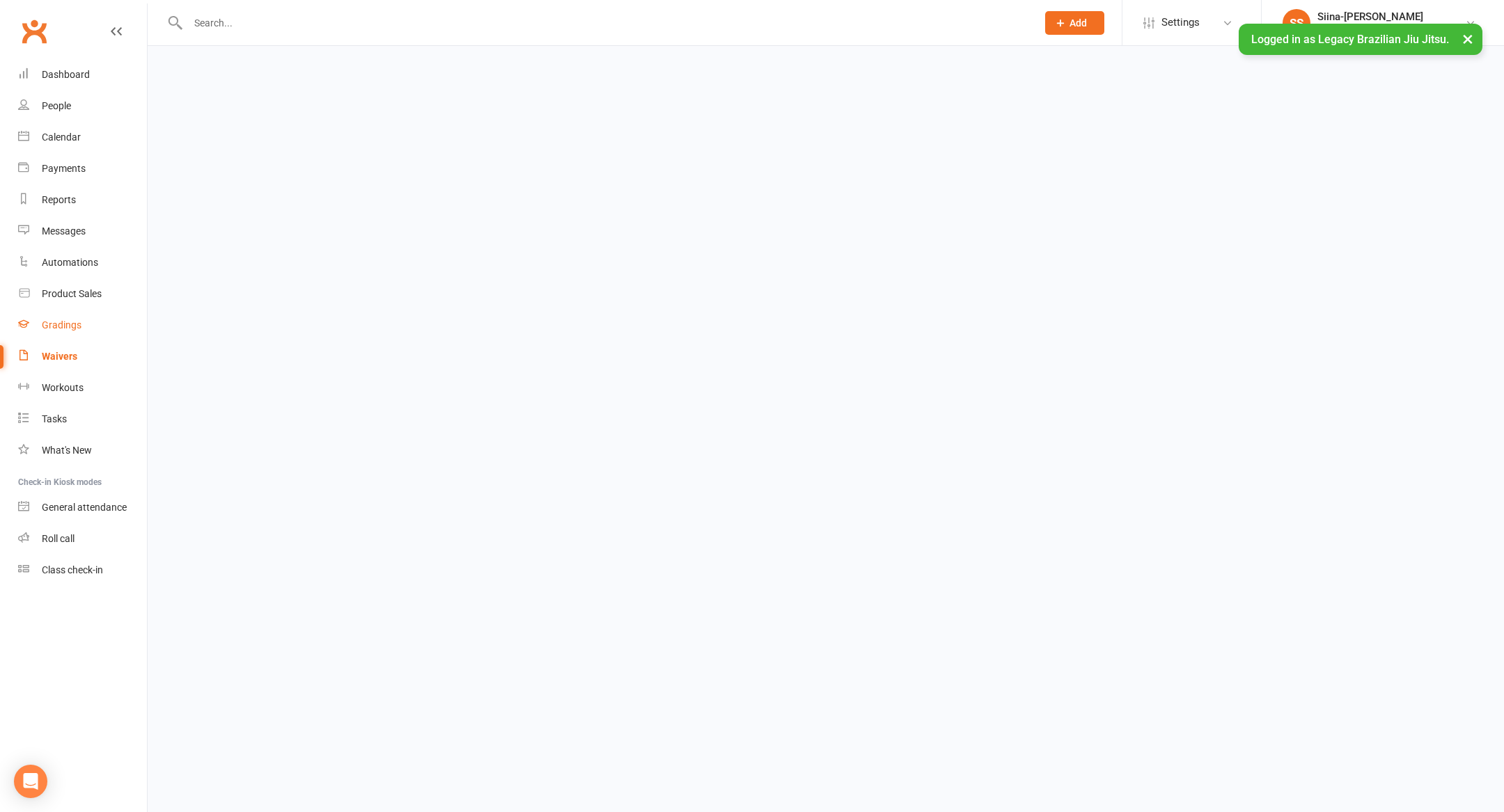
select select "50"
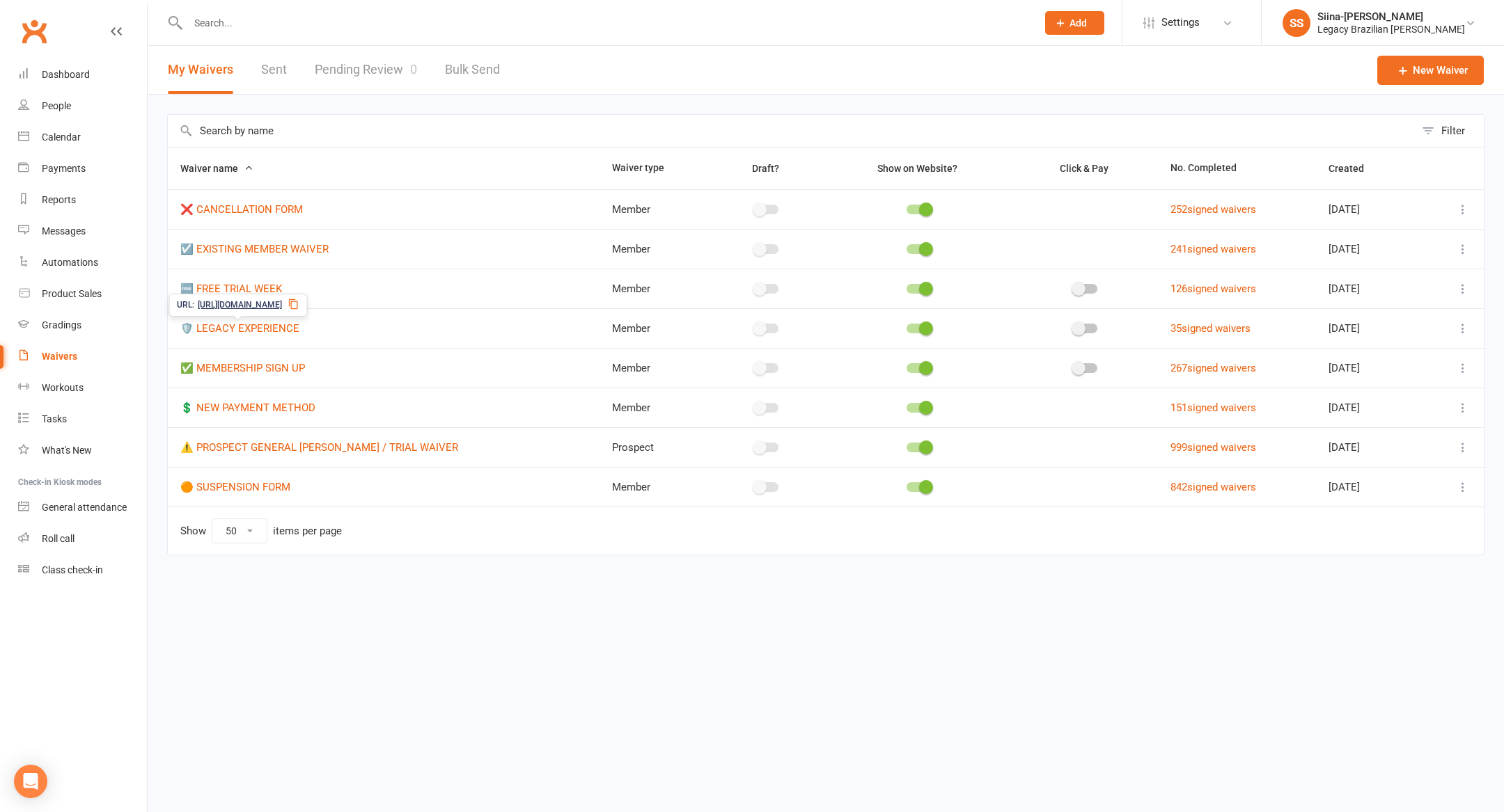
click at [245, 304] on span "[URL][DOMAIN_NAME]" at bounding box center [240, 304] width 84 height 13
click at [270, 24] on input "text" at bounding box center [605, 22] width 843 height 20
paste input "[EMAIL_ADDRESS][DOMAIN_NAME]"
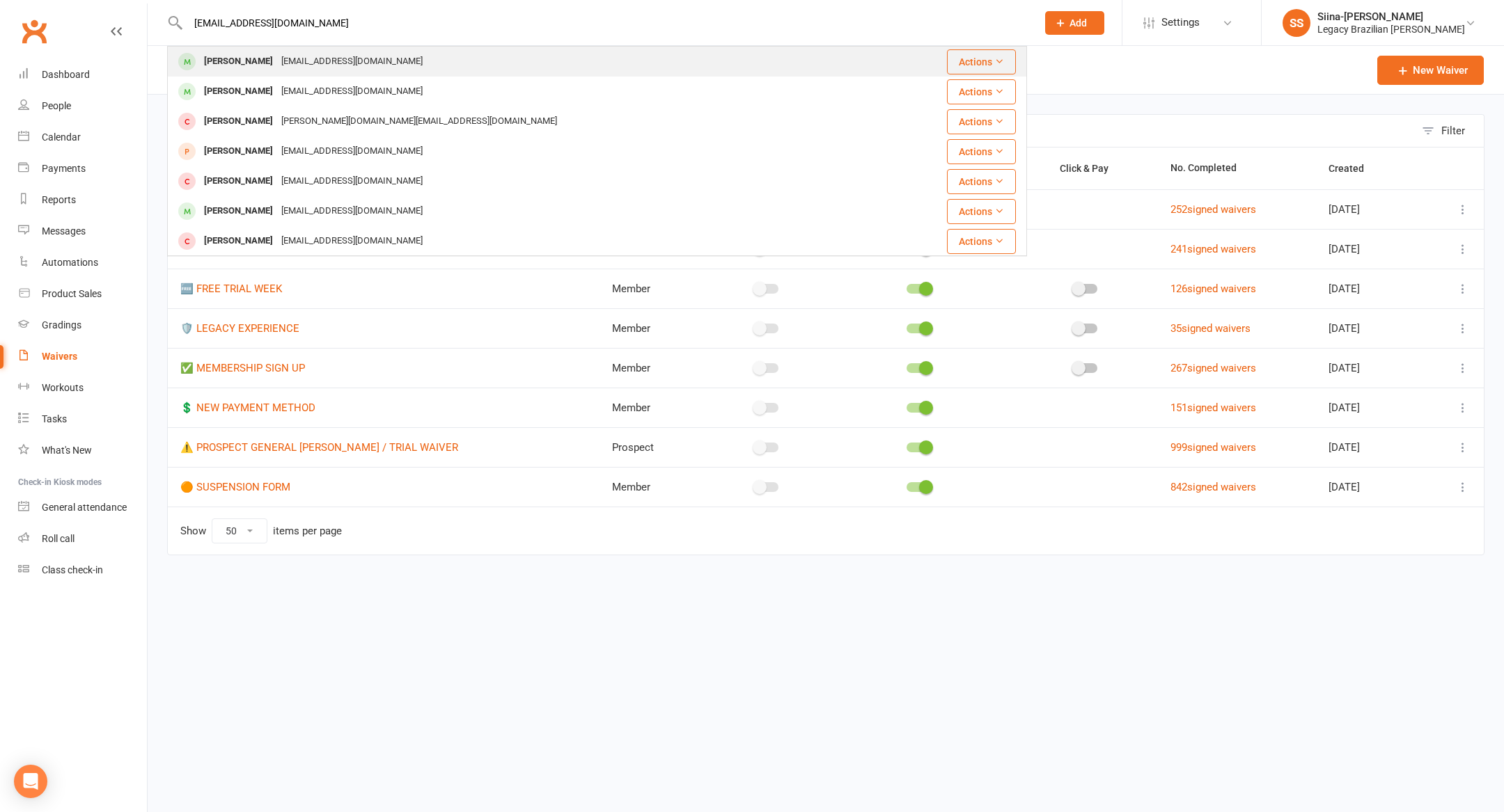
type input "[EMAIL_ADDRESS][DOMAIN_NAME]"
click at [261, 66] on div "[PERSON_NAME]" at bounding box center [238, 62] width 77 height 21
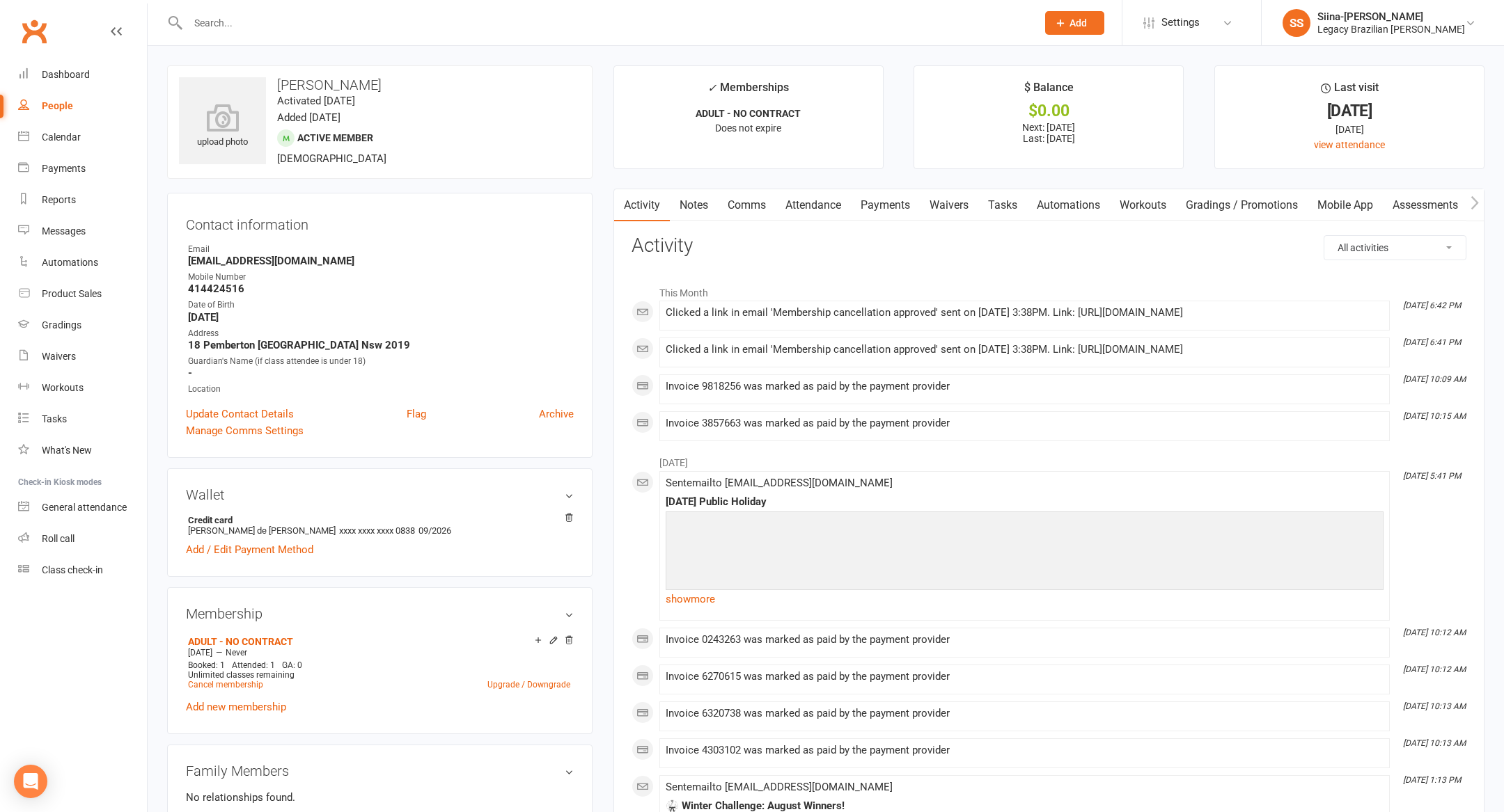
click at [901, 217] on link "Payments" at bounding box center [885, 205] width 69 height 32
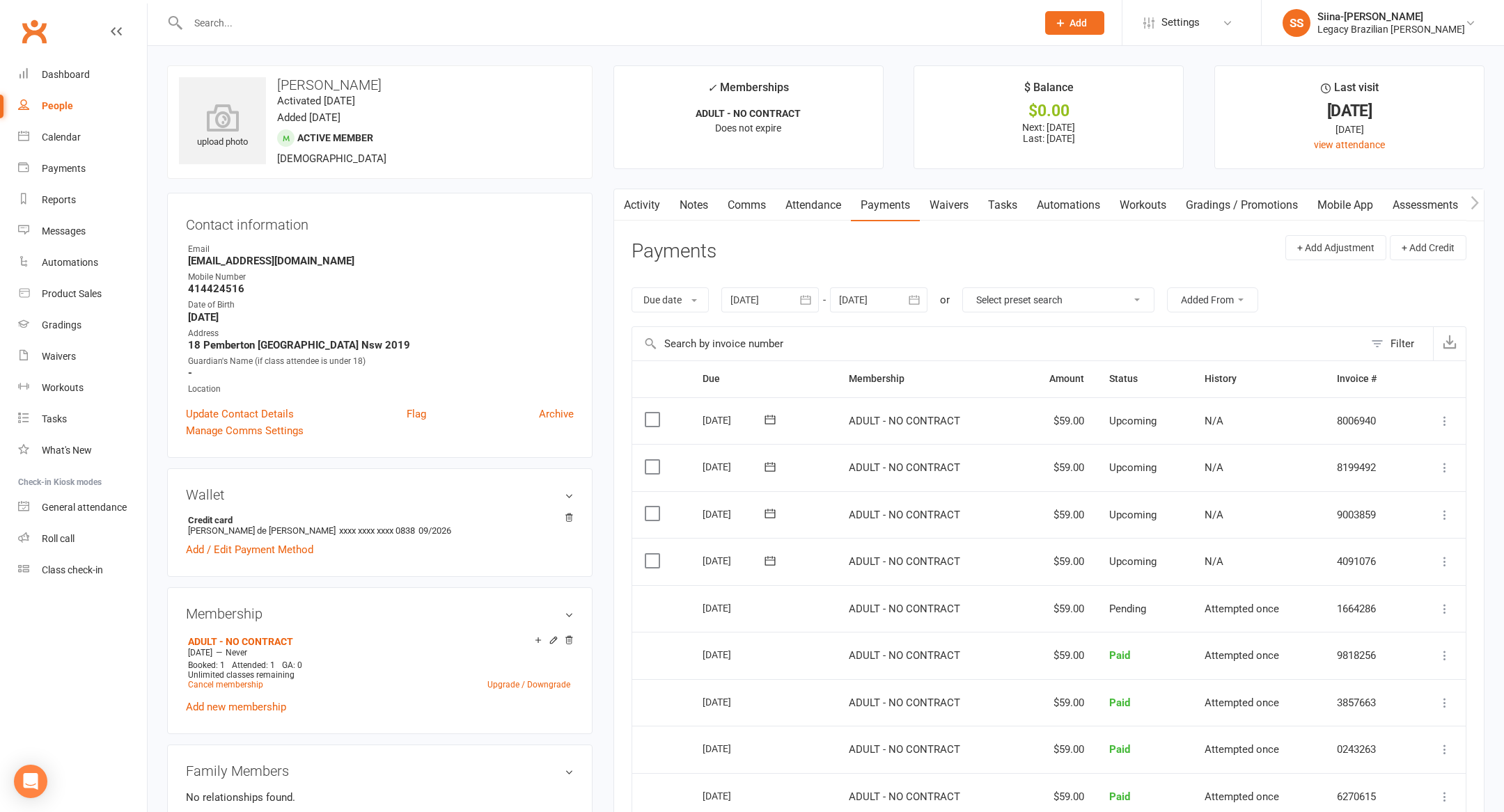
click at [653, 217] on link "Activity" at bounding box center [641, 205] width 56 height 32
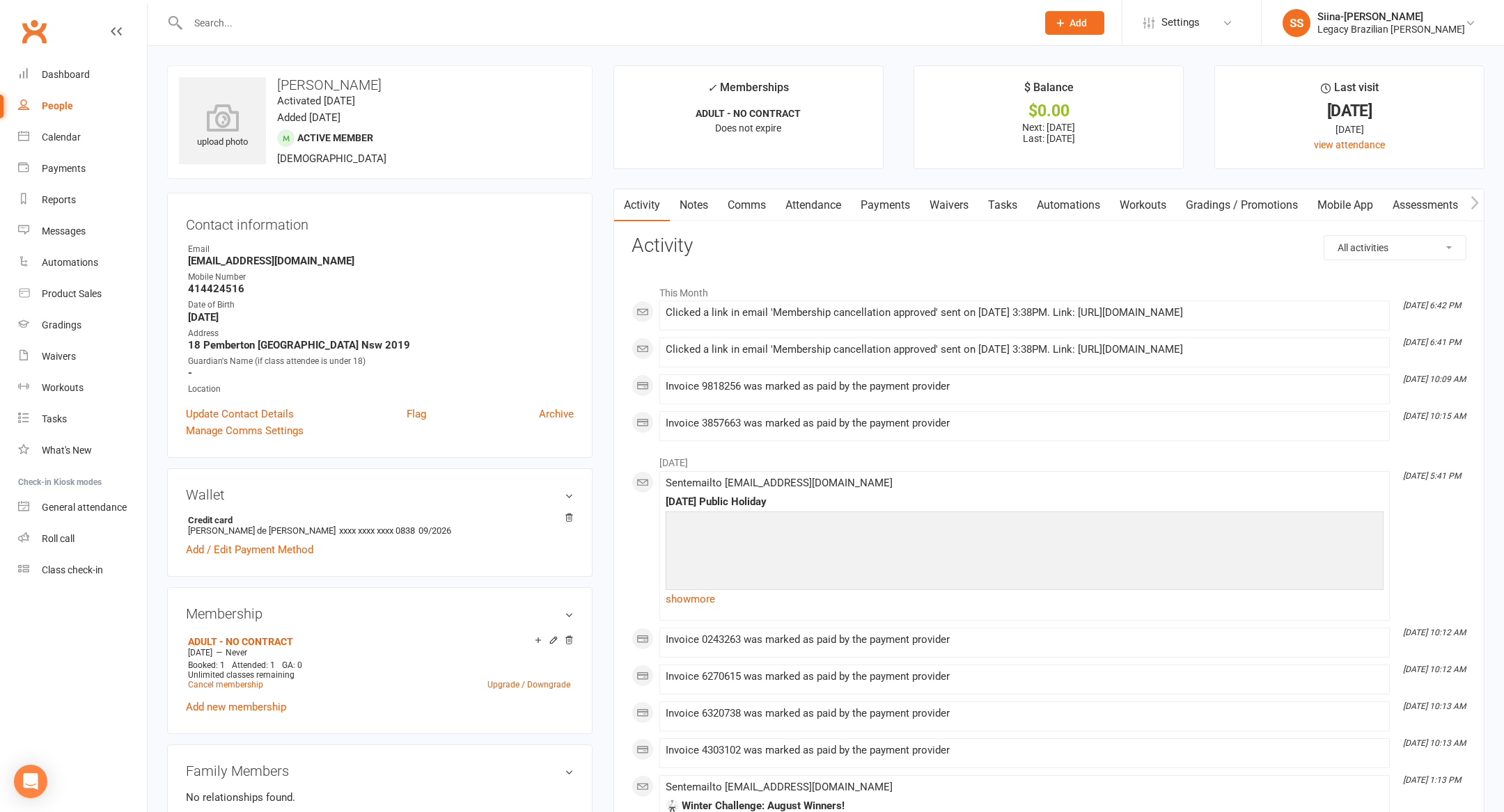
click at [887, 217] on link "Payments" at bounding box center [885, 205] width 69 height 32
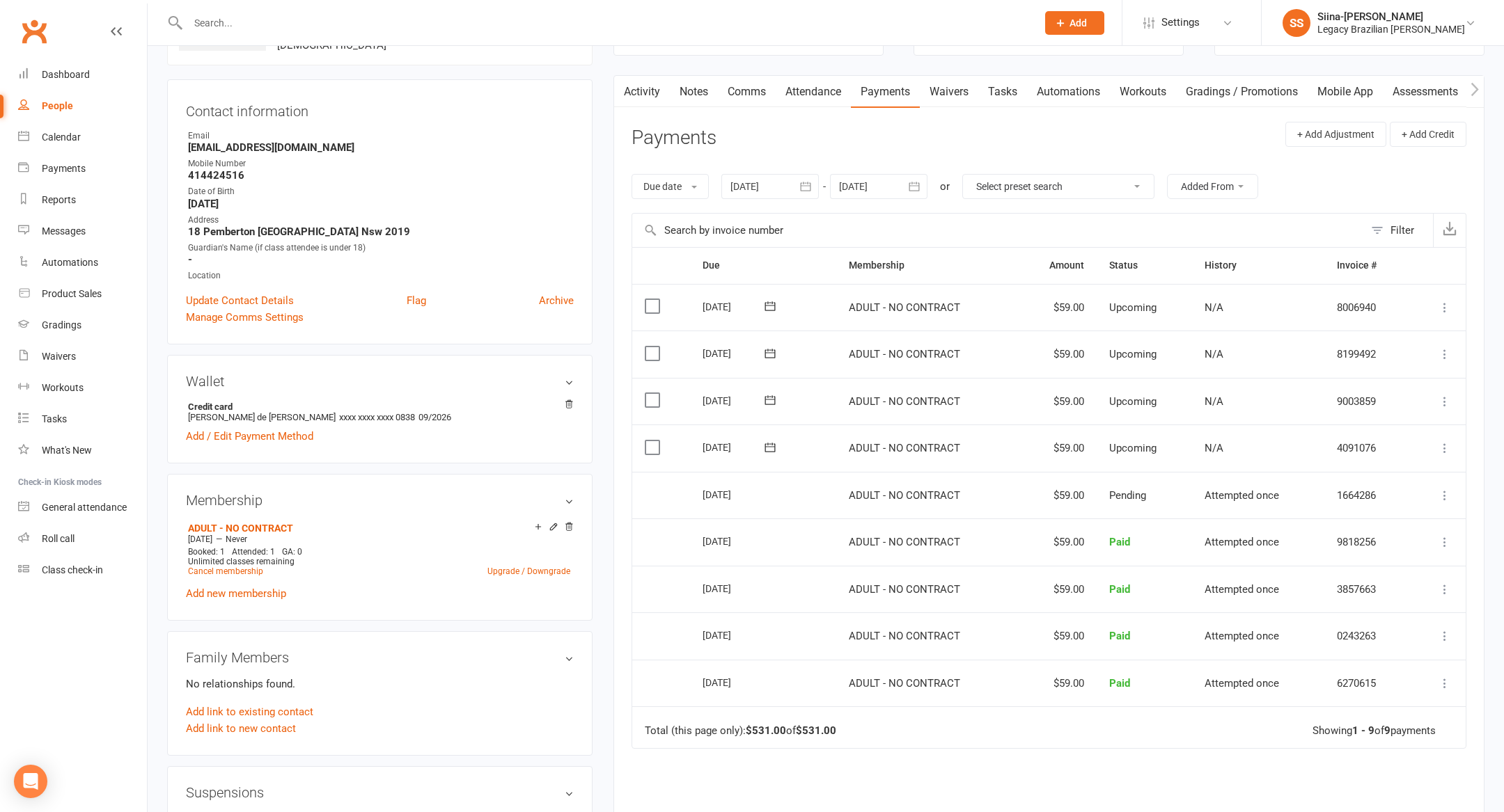
scroll to position [113, 0]
click at [747, 184] on div at bounding box center [770, 187] width 98 height 25
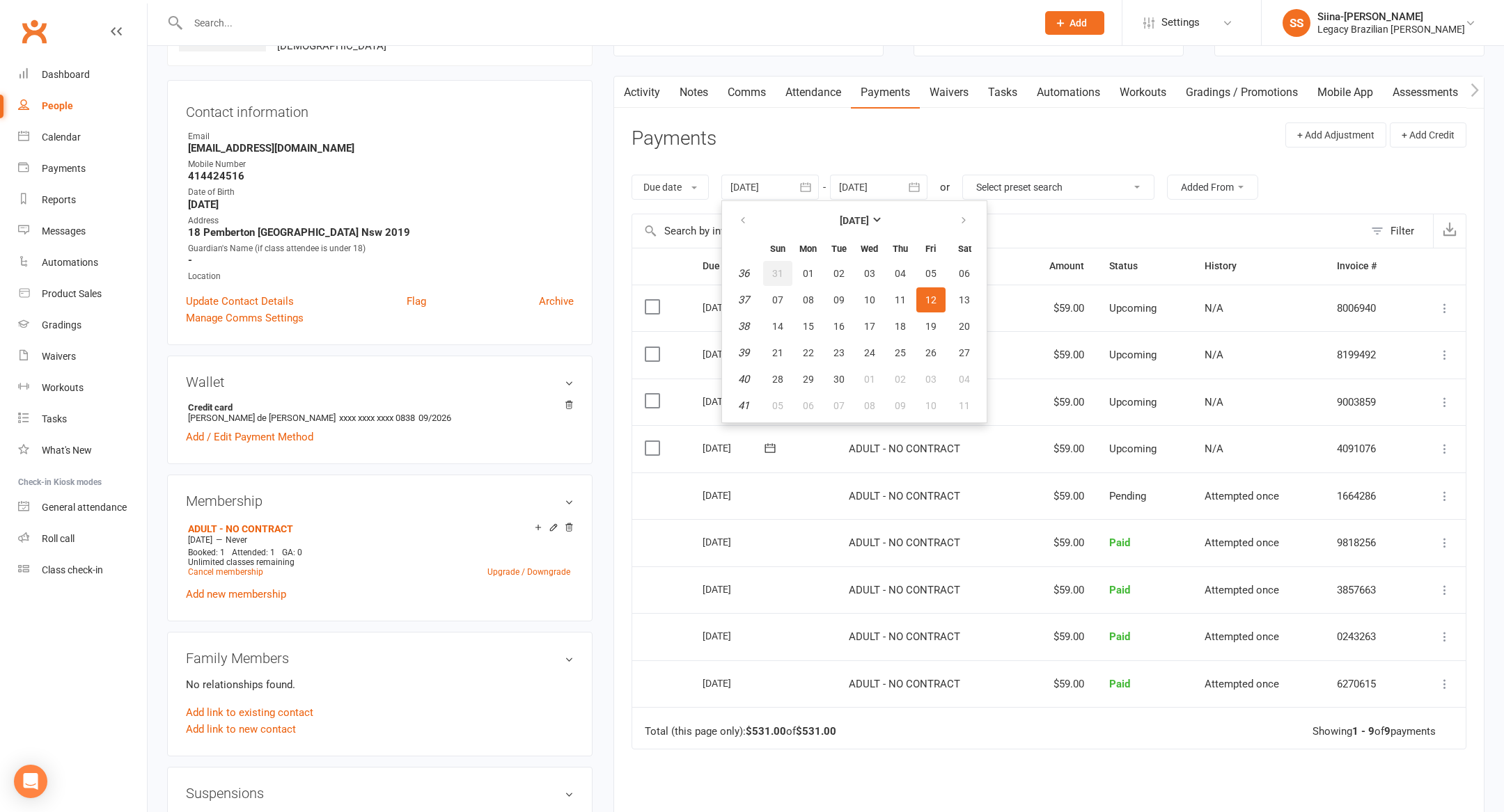
click at [783, 271] on button "31" at bounding box center [778, 273] width 29 height 25
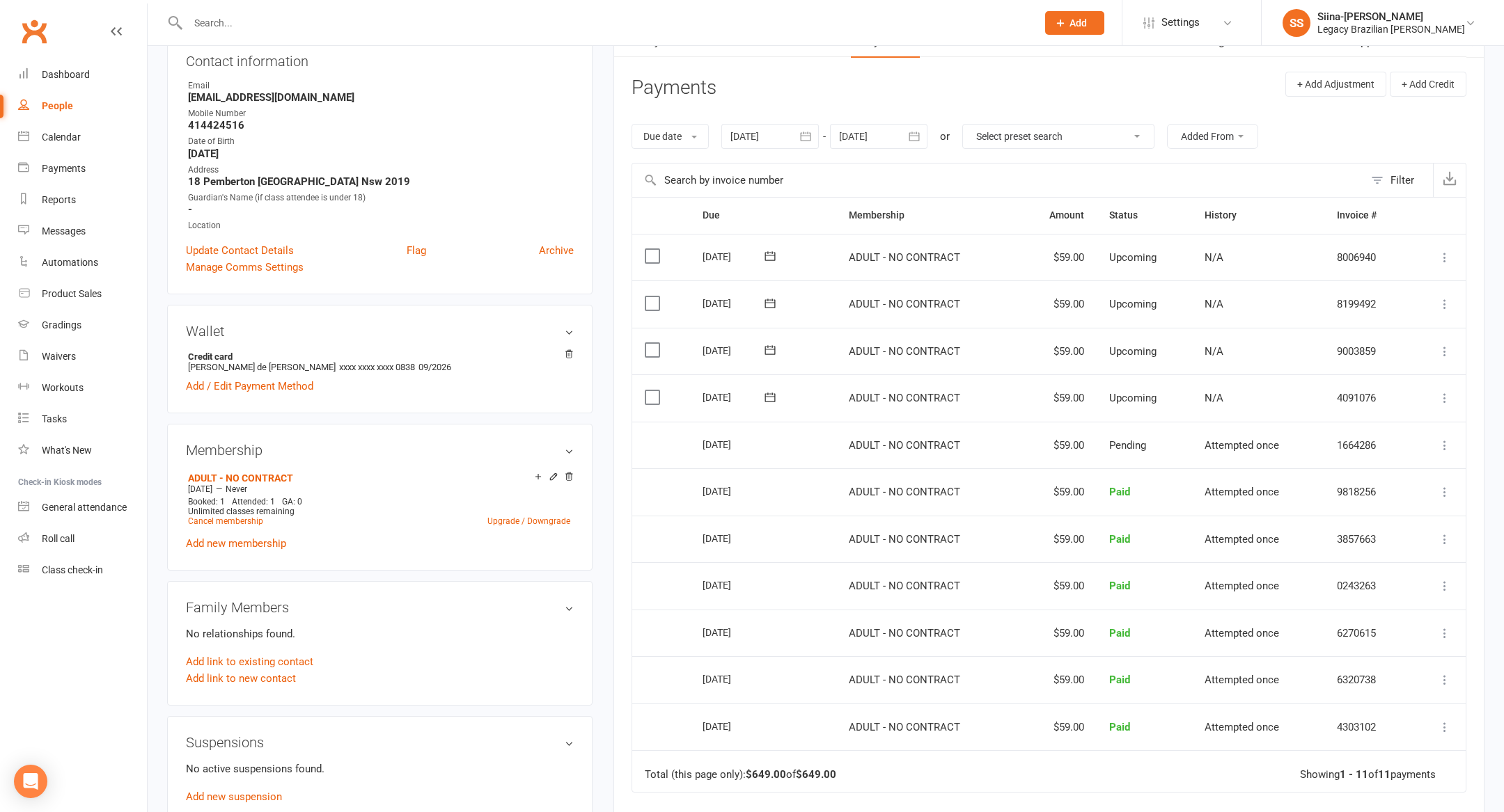
scroll to position [165, 0]
click at [805, 460] on td "[DATE]" at bounding box center [763, 443] width 146 height 47
click at [746, 135] on div at bounding box center [770, 135] width 98 height 25
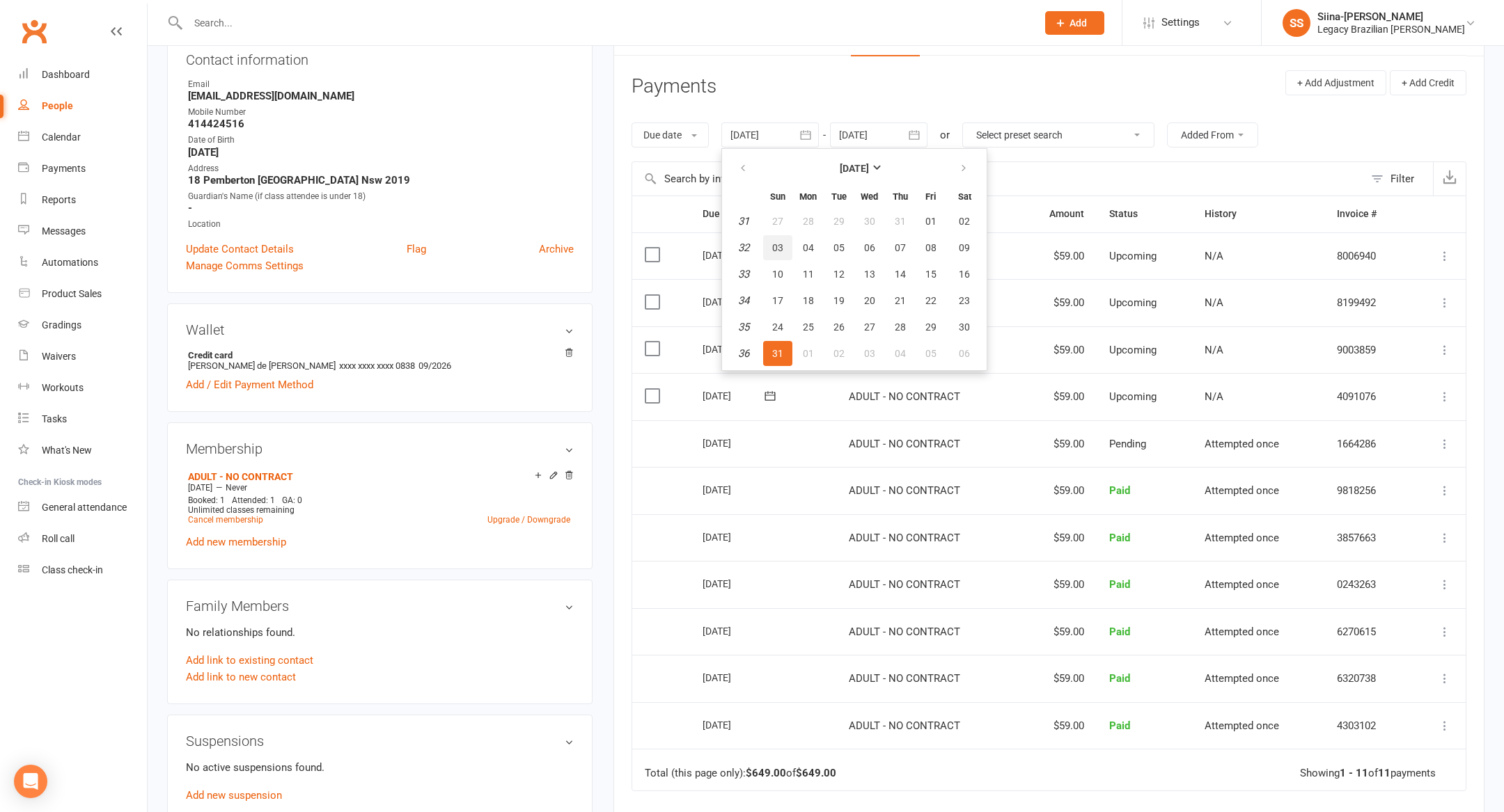
click at [776, 244] on span "03" at bounding box center [777, 248] width 11 height 11
type input "[DATE]"
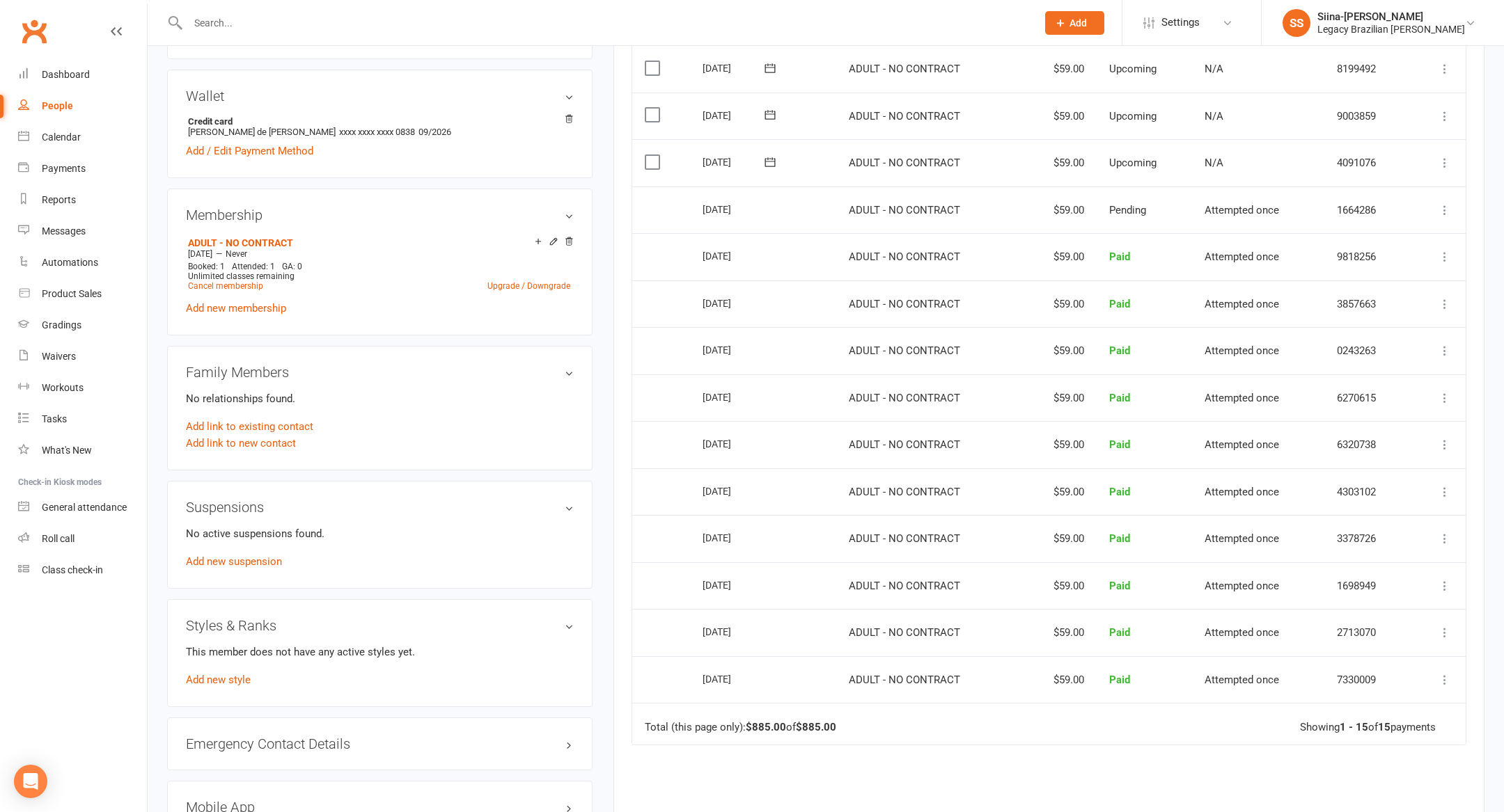
scroll to position [398, 0]
click at [767, 69] on icon at bounding box center [770, 69] width 14 height 14
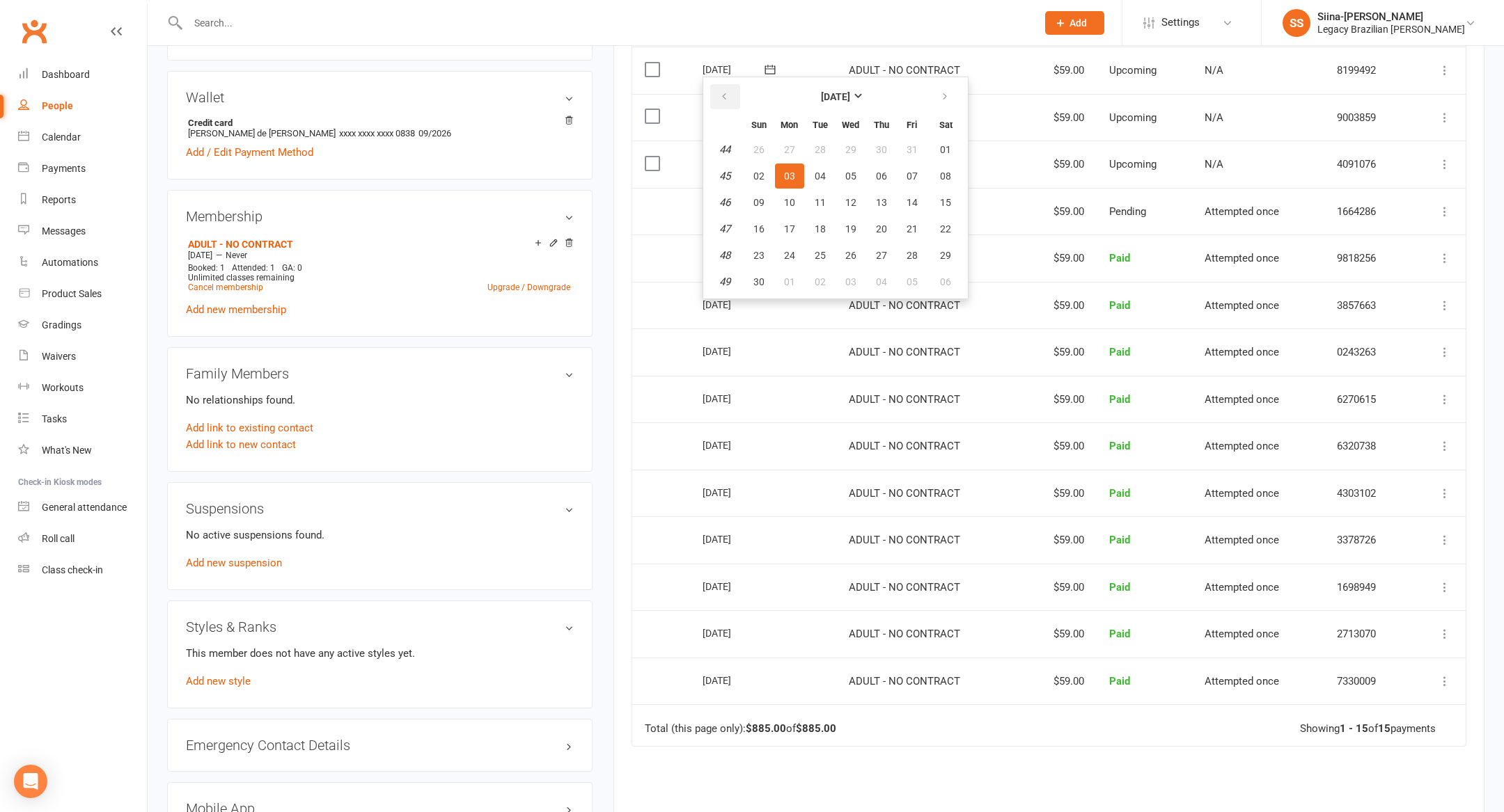
click at [726, 96] on icon "button" at bounding box center [724, 96] width 9 height 11
click at [719, 93] on icon "button" at bounding box center [724, 96] width 9 height 11
click at [935, 91] on button "button" at bounding box center [946, 96] width 30 height 25
click at [871, 397] on span "ADULT - NO CONTRACT" at bounding box center [905, 400] width 111 height 13
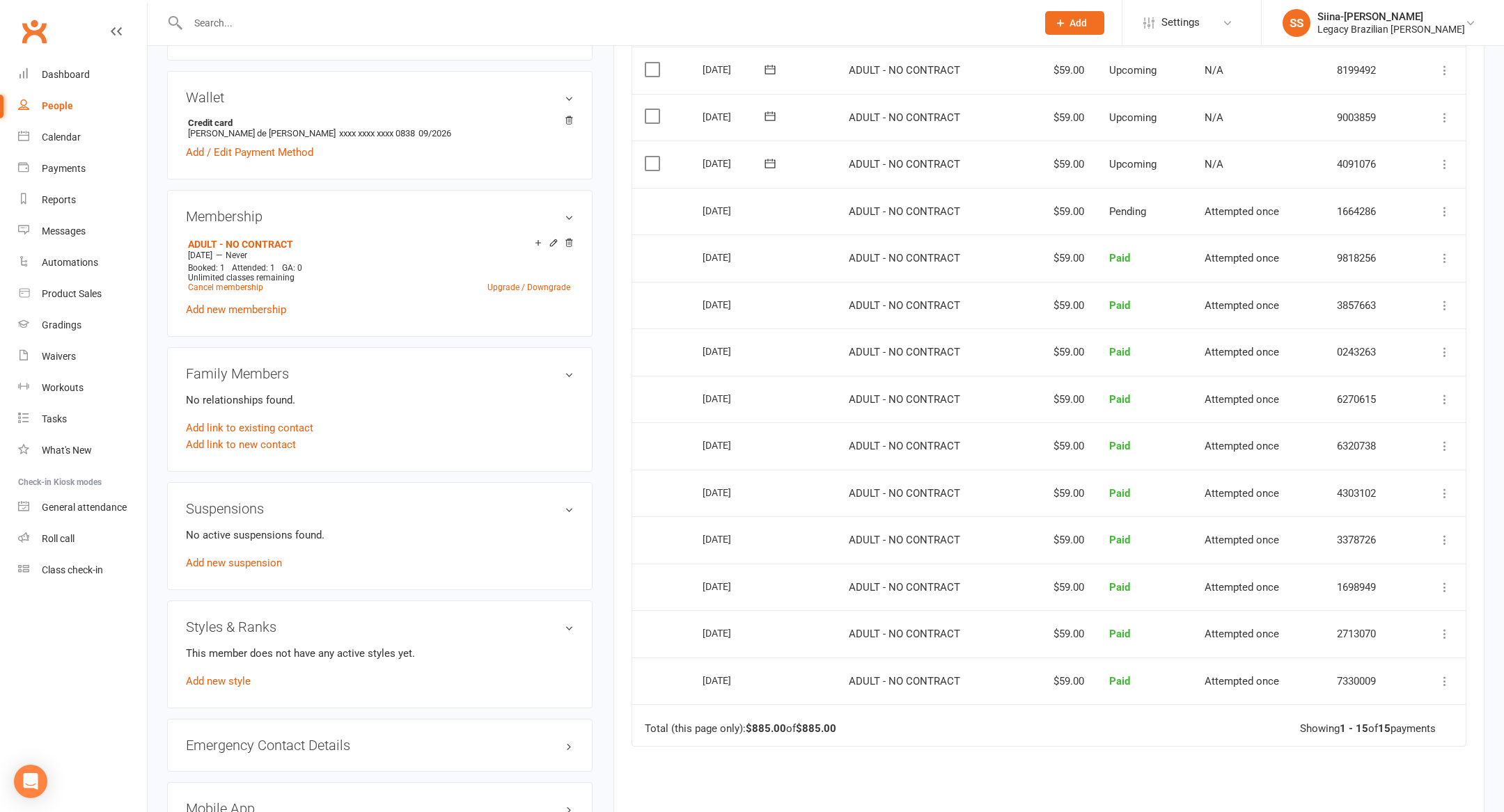
click at [727, 441] on div "[DATE]" at bounding box center [734, 445] width 64 height 21
click at [725, 401] on div "[DATE]" at bounding box center [734, 398] width 64 height 21
click at [725, 346] on div "[DATE]" at bounding box center [734, 351] width 64 height 21
click at [728, 285] on td "[DATE]" at bounding box center [763, 305] width 146 height 47
click at [721, 254] on div "[DATE]" at bounding box center [734, 256] width 64 height 21
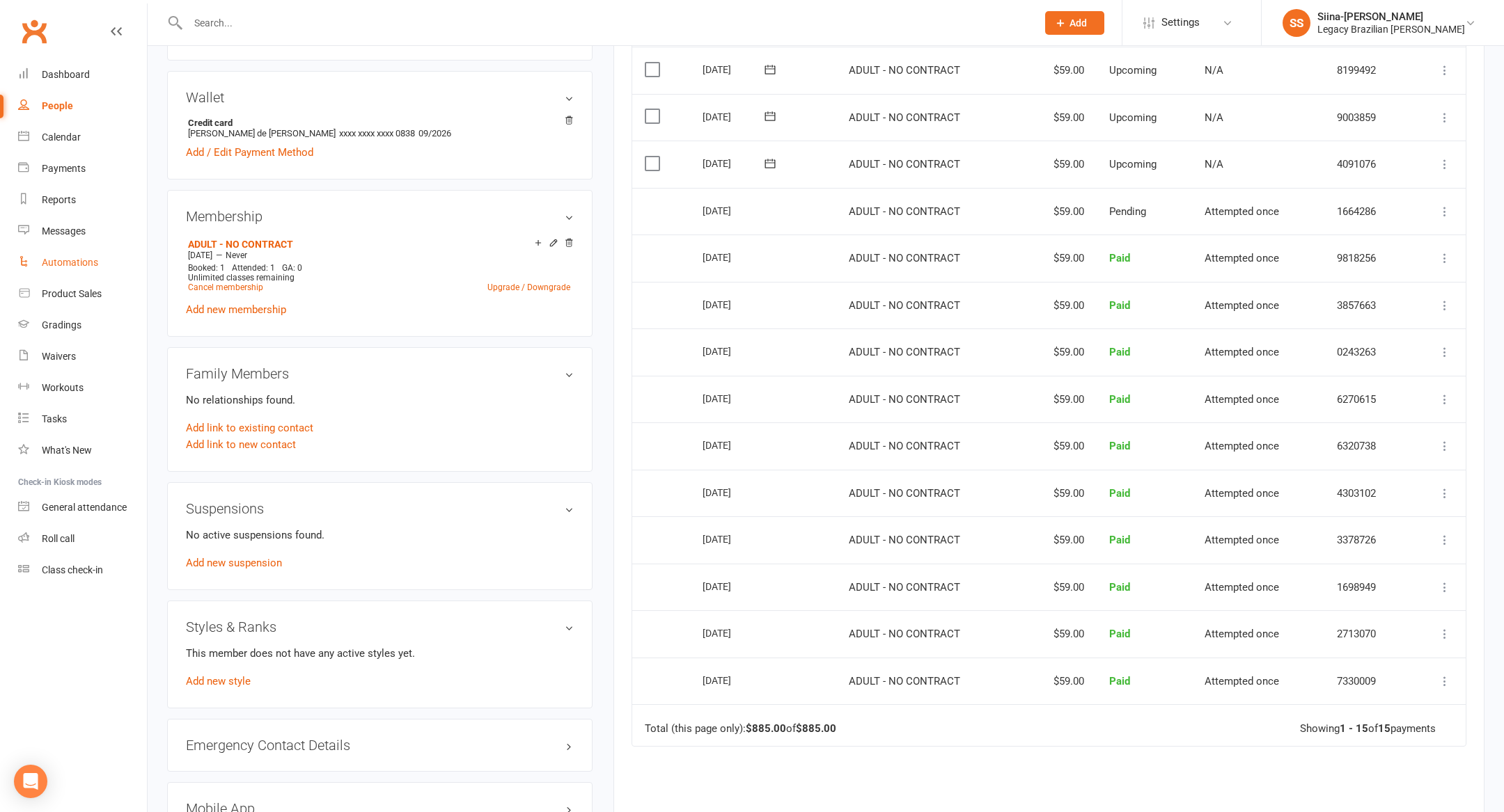
click at [80, 274] on link "Automations" at bounding box center [82, 262] width 129 height 32
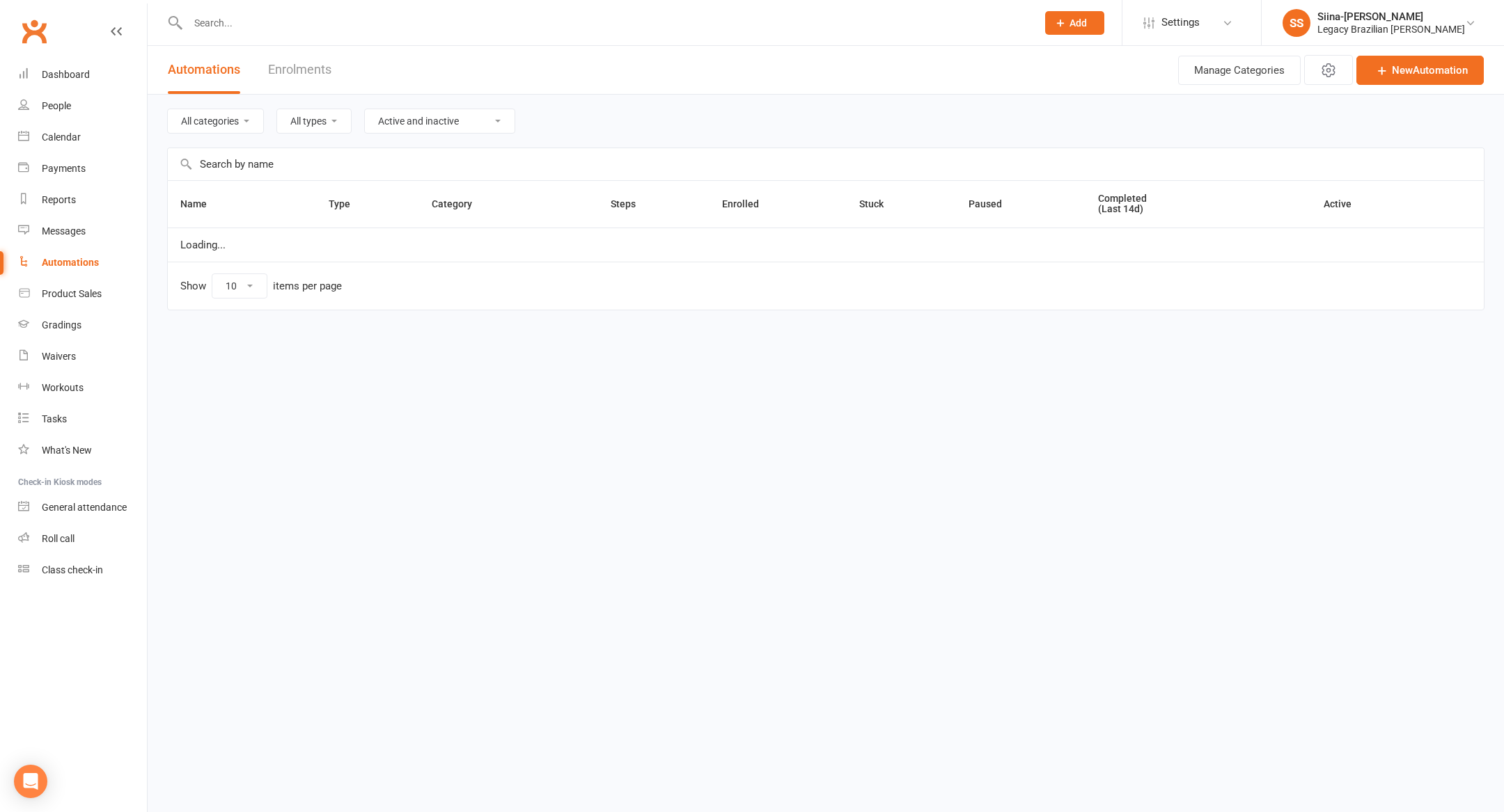
select select "100"
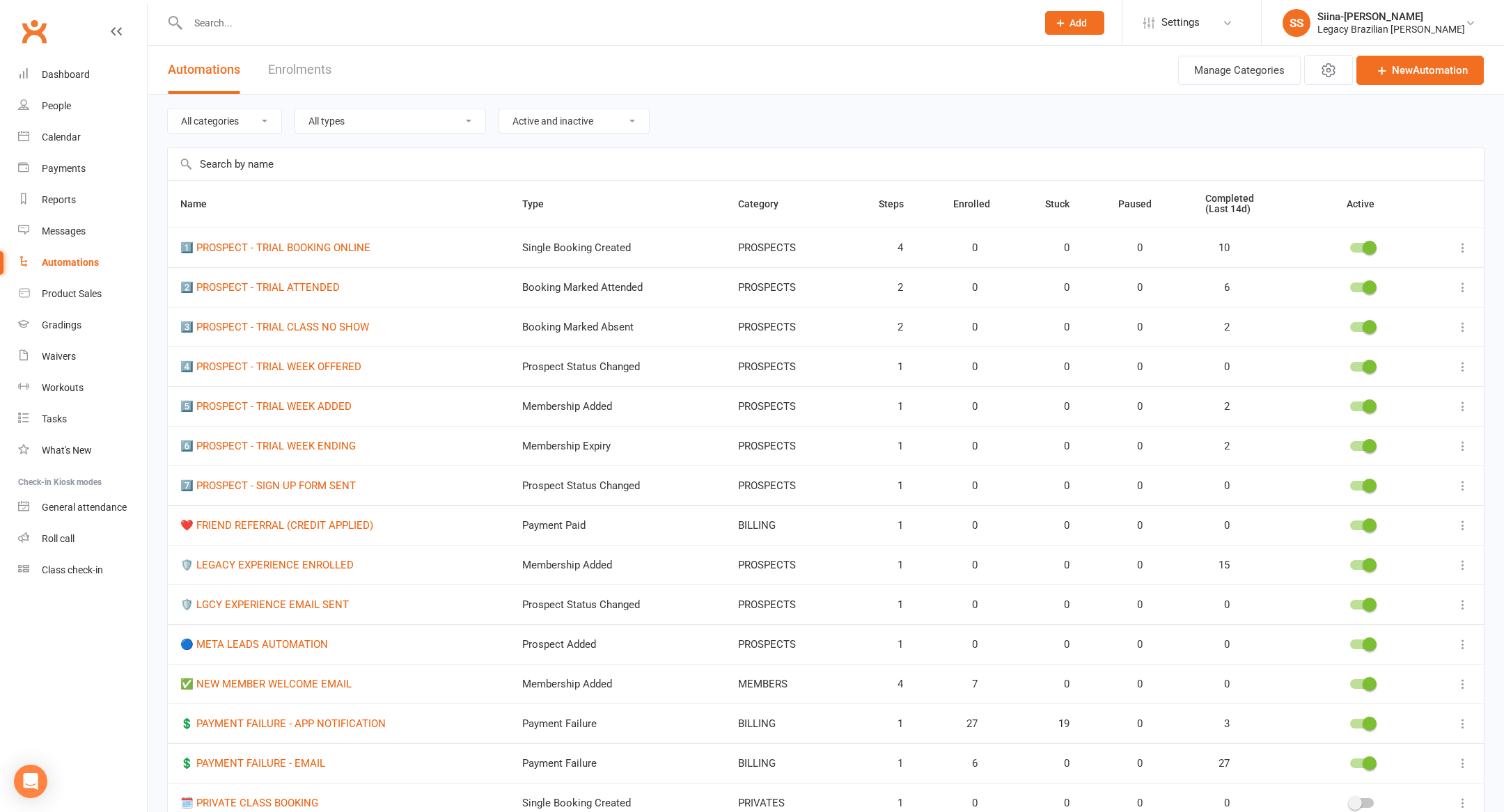
click at [1465, 639] on icon at bounding box center [1463, 645] width 14 height 14
click at [1423, 673] on link "Edit" at bounding box center [1401, 669] width 138 height 27
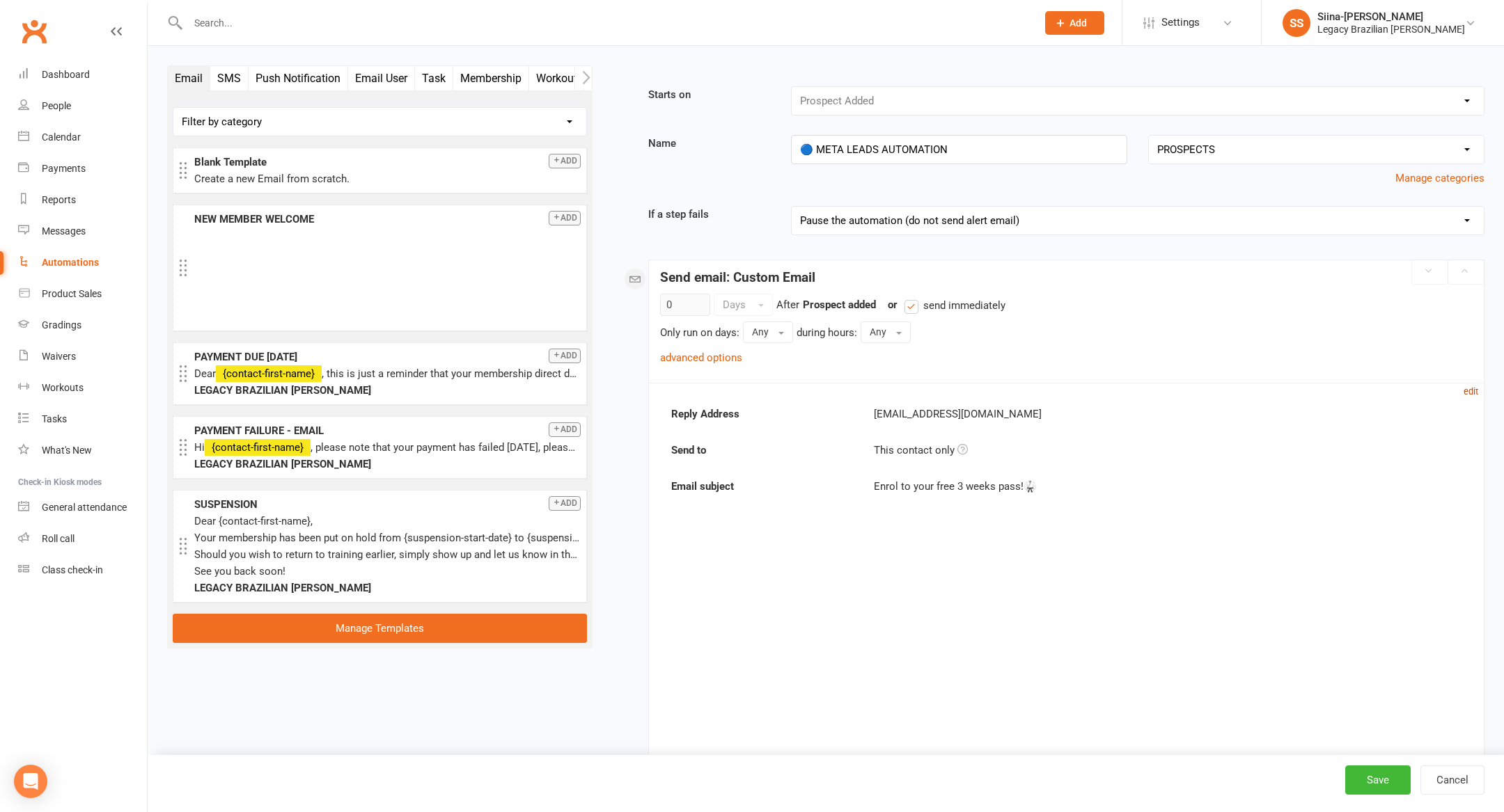
click at [1467, 389] on small "edit" at bounding box center [1471, 392] width 15 height 10
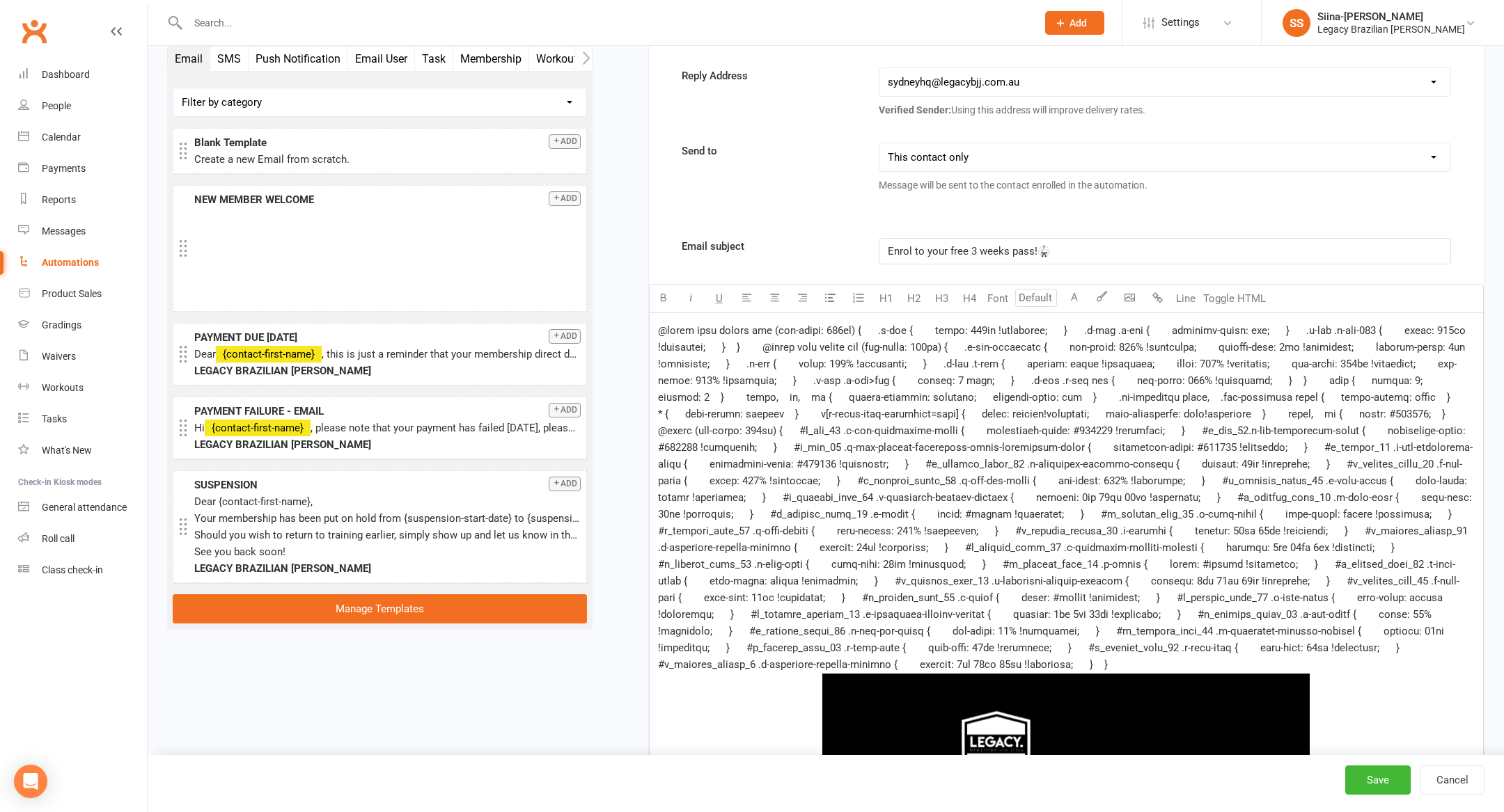
scroll to position [422, 0]
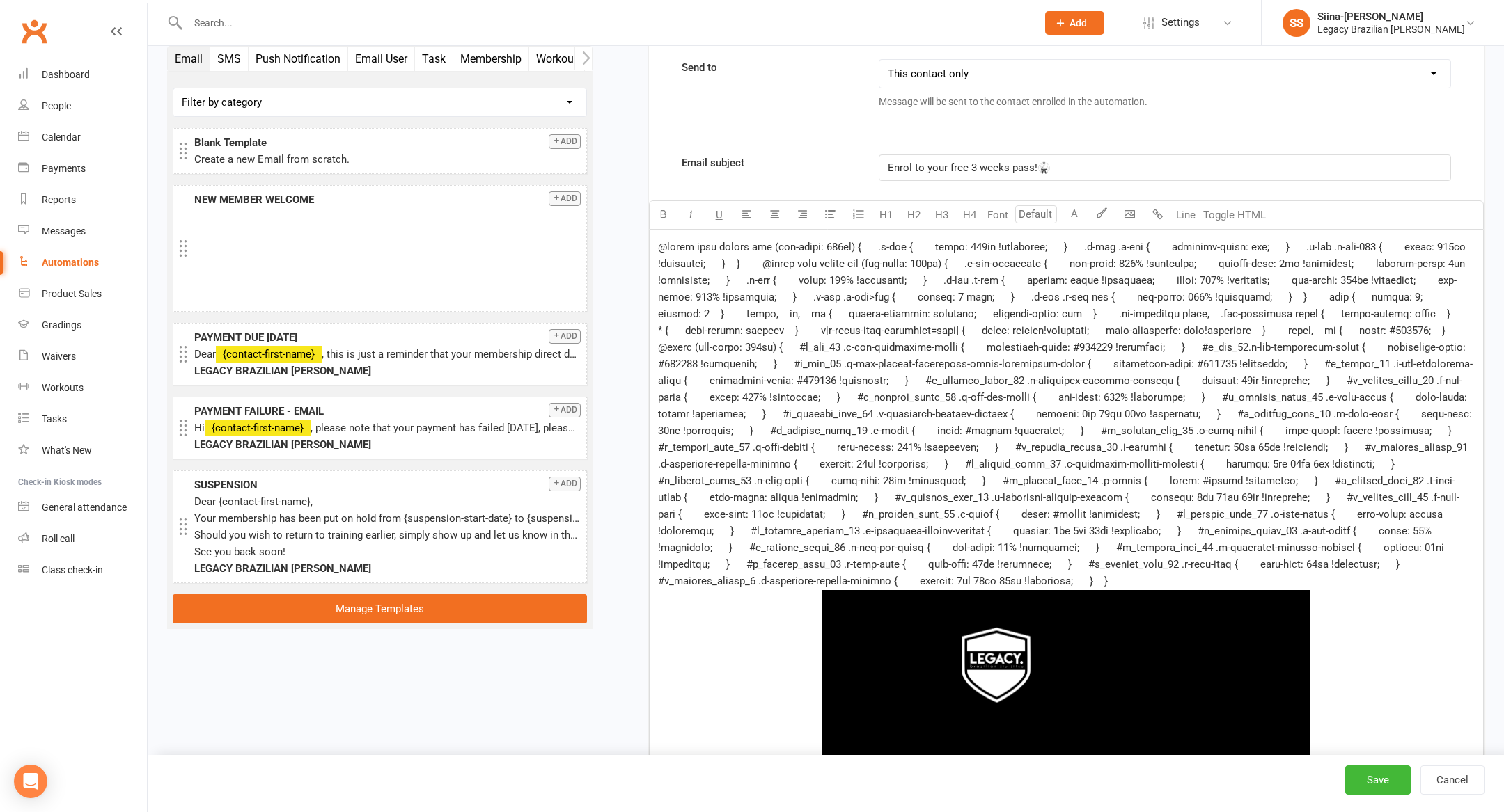
click at [1159, 393] on span at bounding box center [1066, 414] width 816 height 346
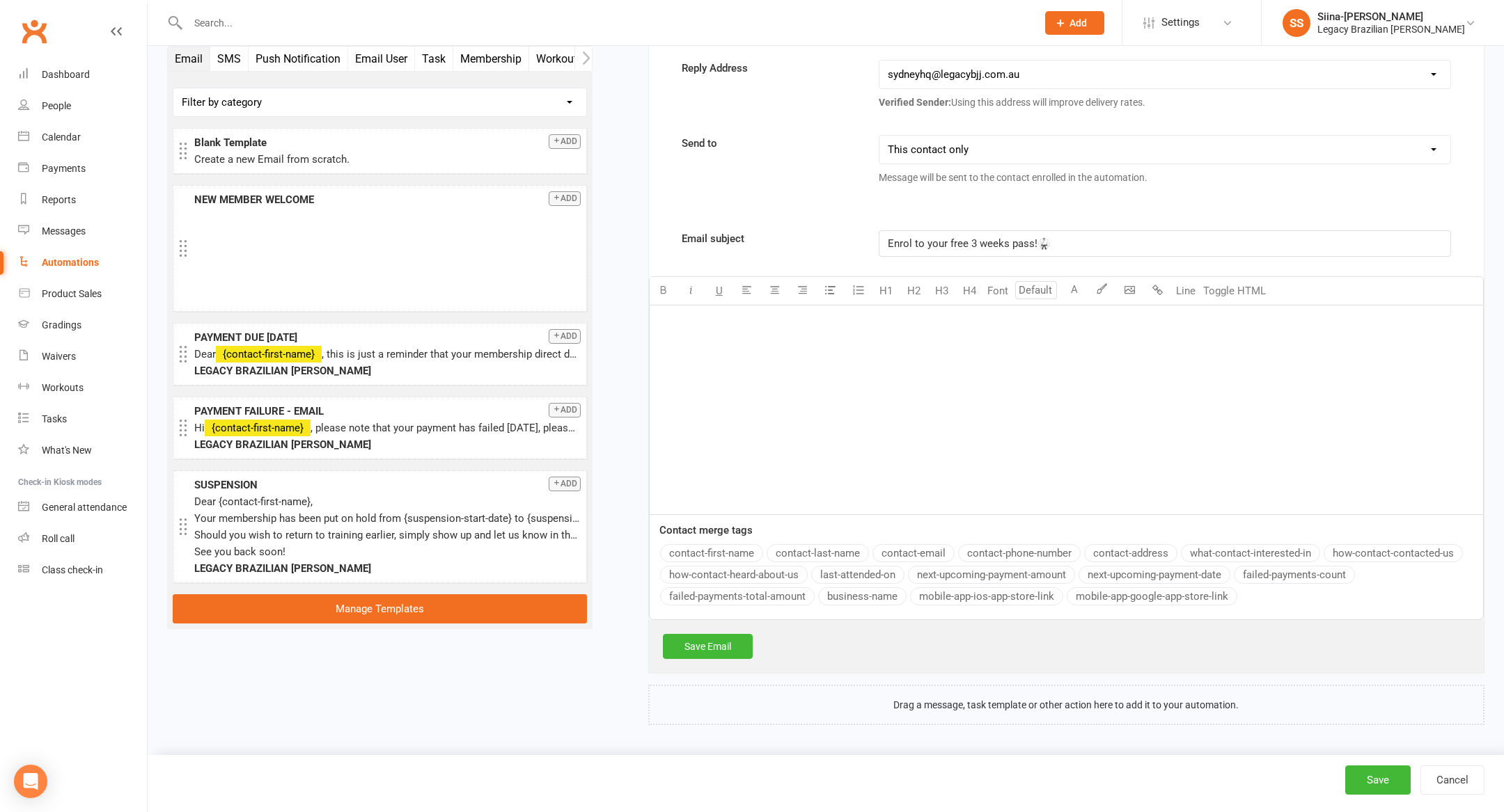
scroll to position [340, 0]
click at [1230, 292] on button "Toggle HTML" at bounding box center [1234, 297] width 69 height 27
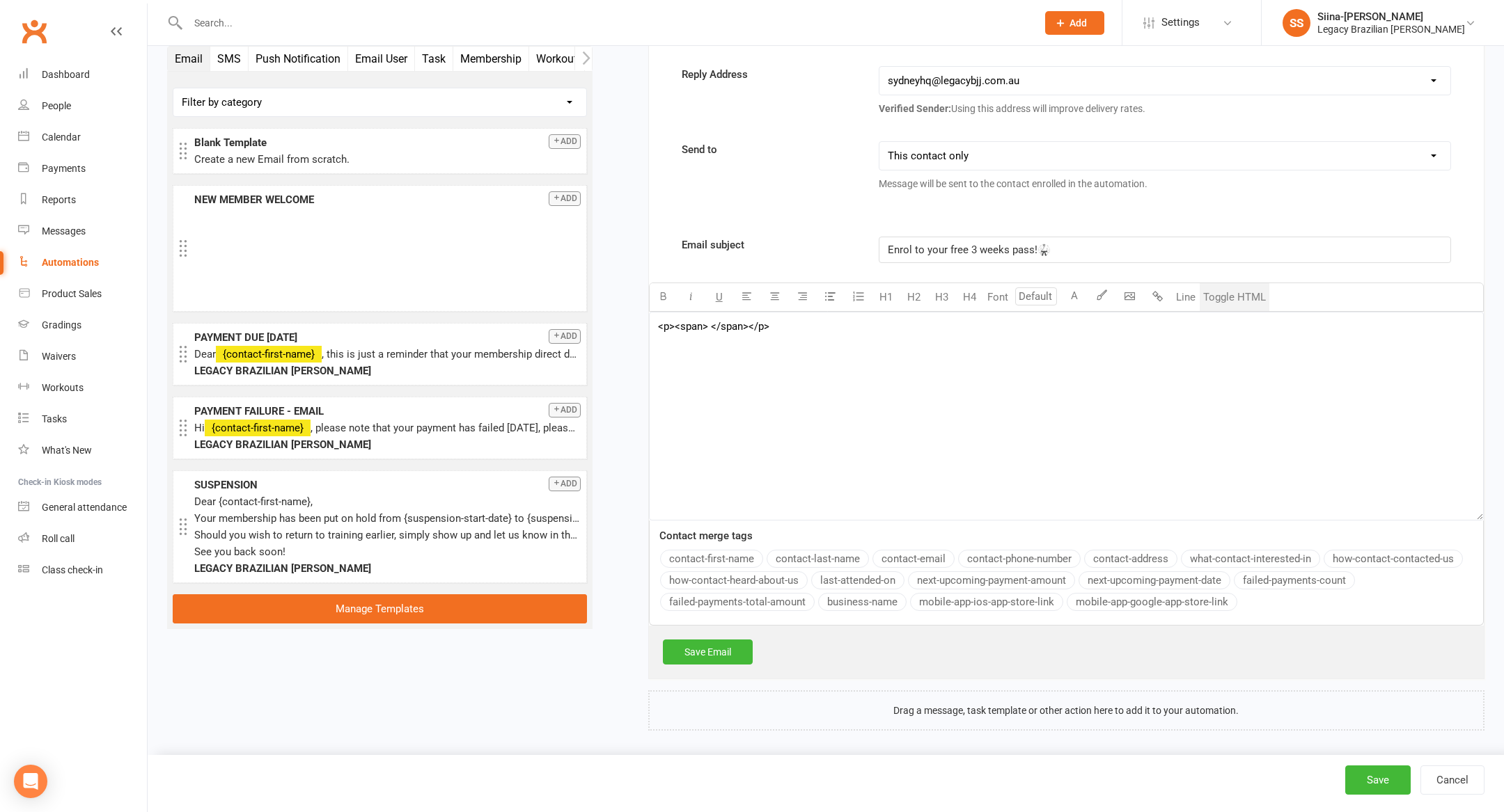
drag, startPoint x: 749, startPoint y: 326, endPoint x: 713, endPoint y: 326, distance: 36.0
click at [713, 326] on textarea "<p><span> </span></p>" at bounding box center [1066, 417] width 834 height 209
paste textarea "!DOCTYPE HTML PUBLIC "-//W3C//DTD XHTML 1.0 Transitional //EN" "[URL][DOMAIN_NA…"
type textarea "<p> <!DOCTYPE HTML PUBLIC "-//W3C//DTD XHTML 1.0 Transitional //EN" "[URL][DOMA…"
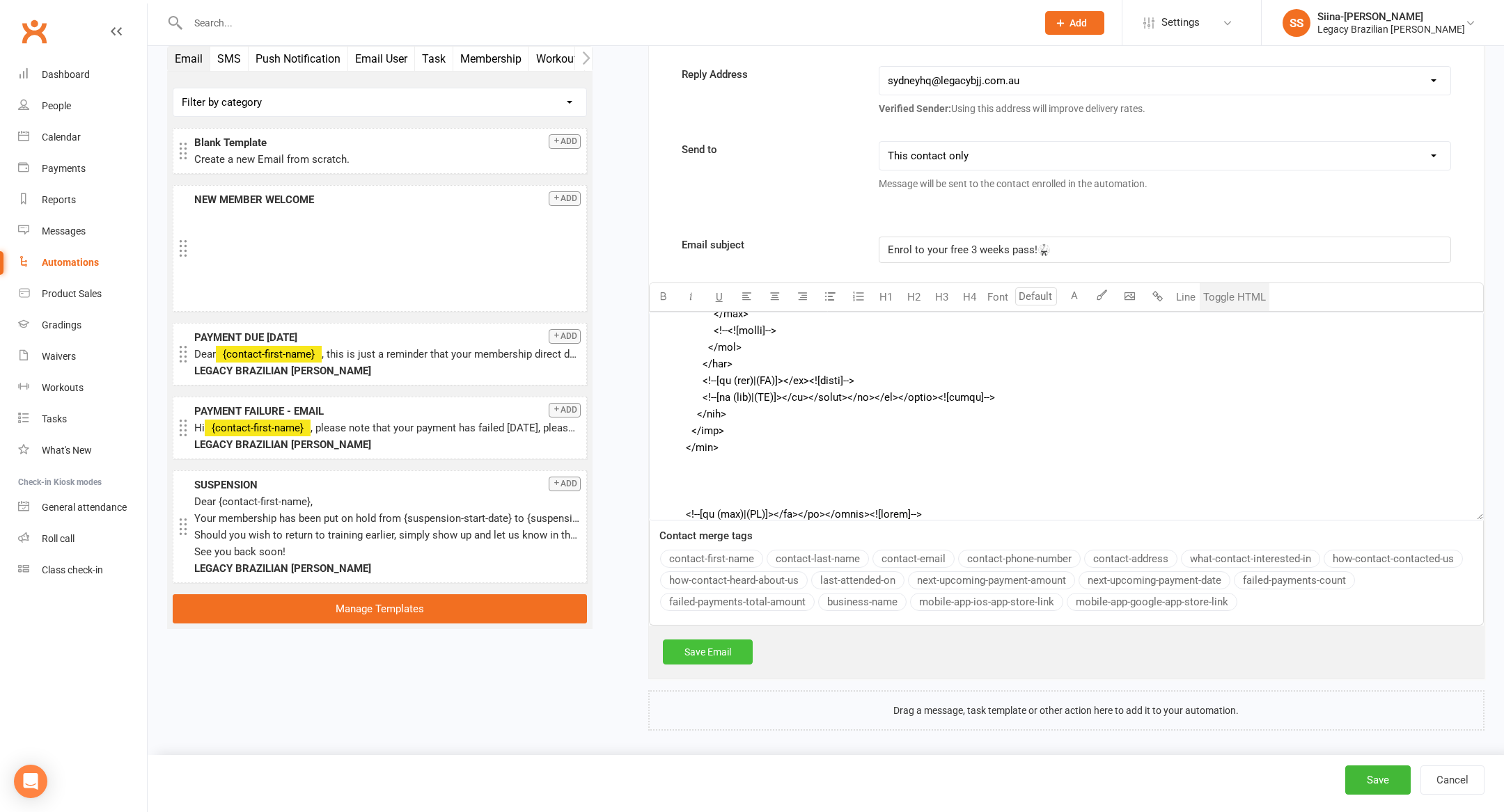
click at [712, 653] on link "Save Email" at bounding box center [707, 652] width 90 height 25
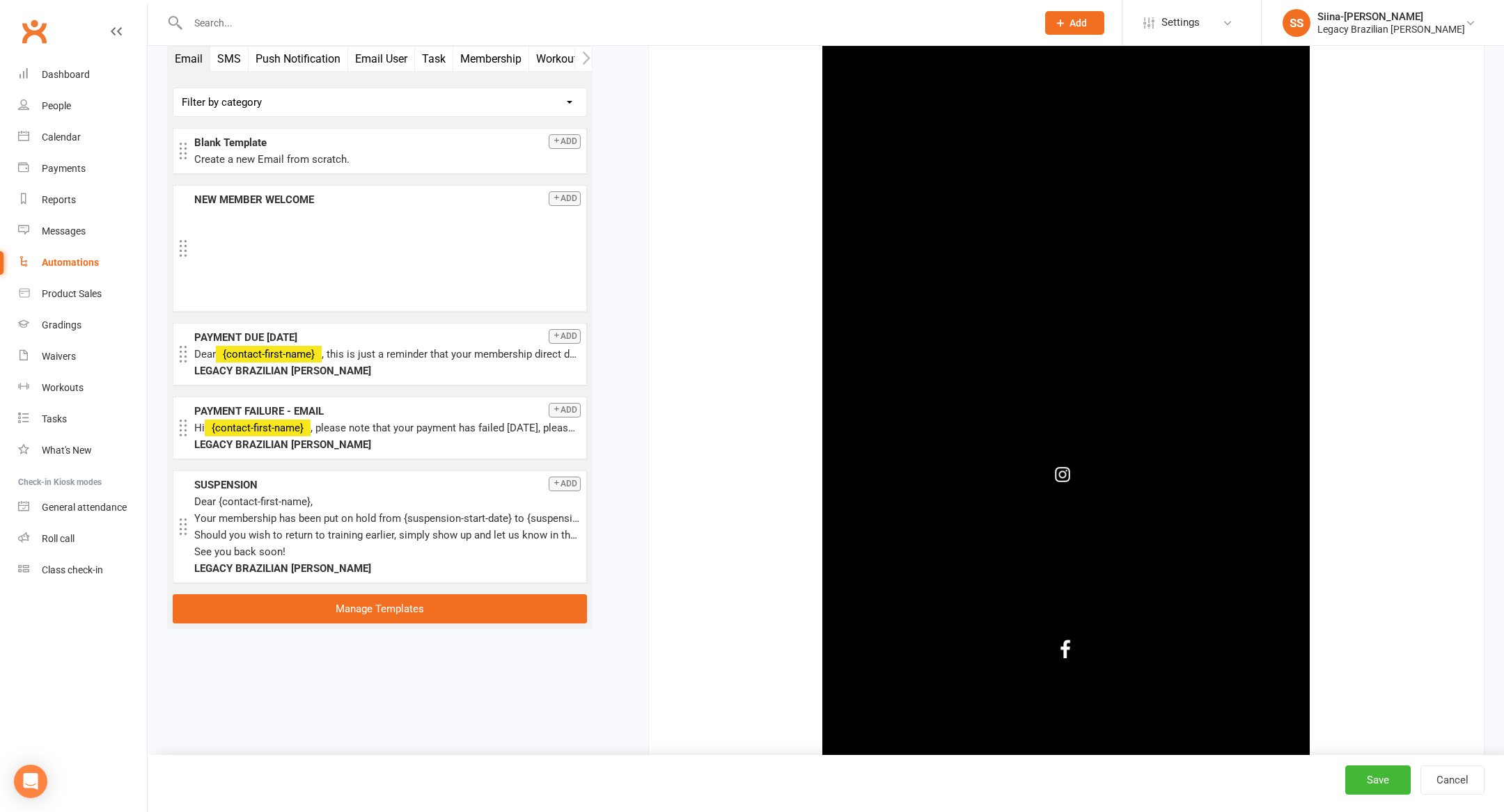
scroll to position [7335, 0]
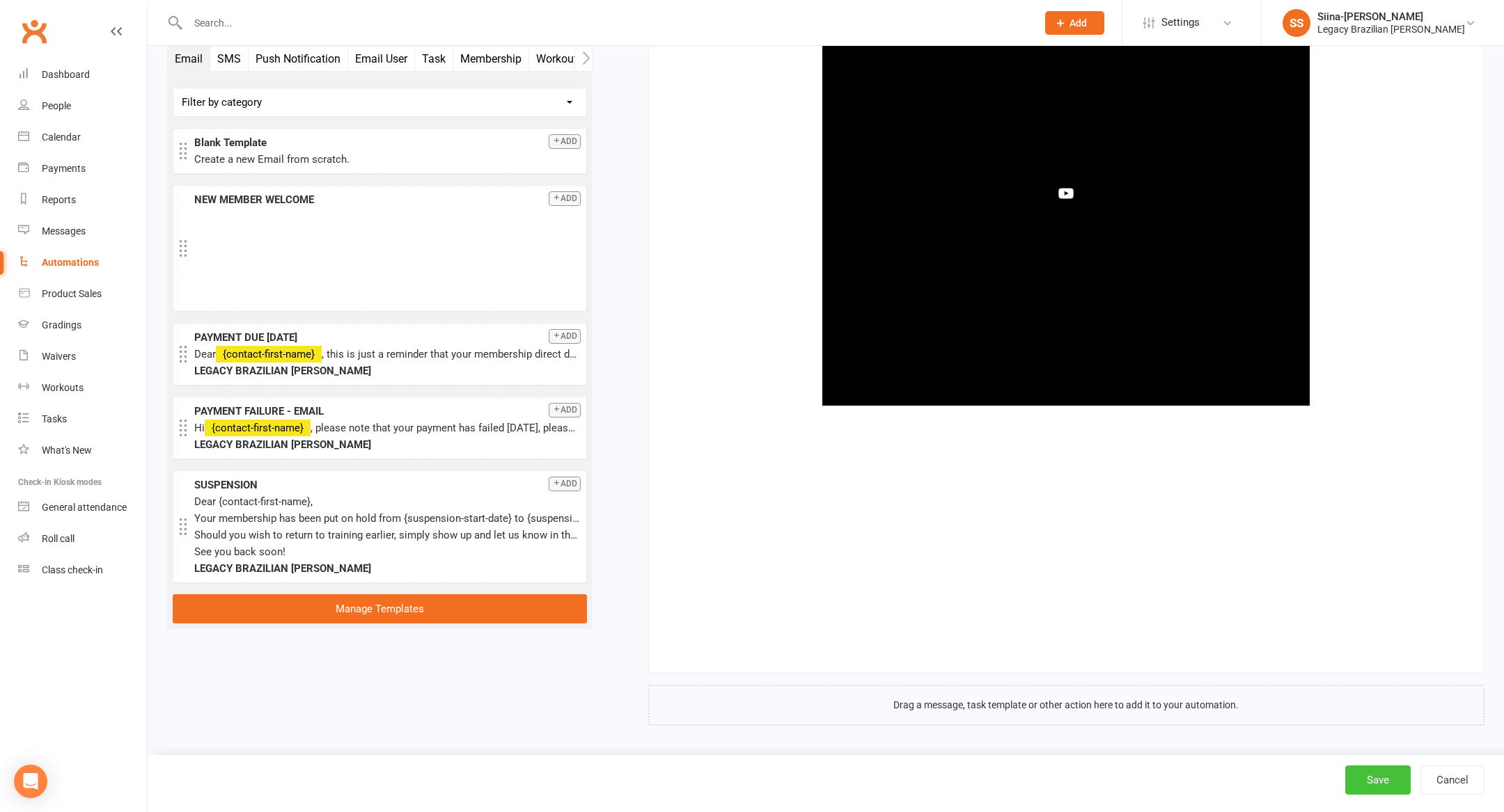
click at [1381, 785] on button "Save" at bounding box center [1378, 780] width 65 height 29
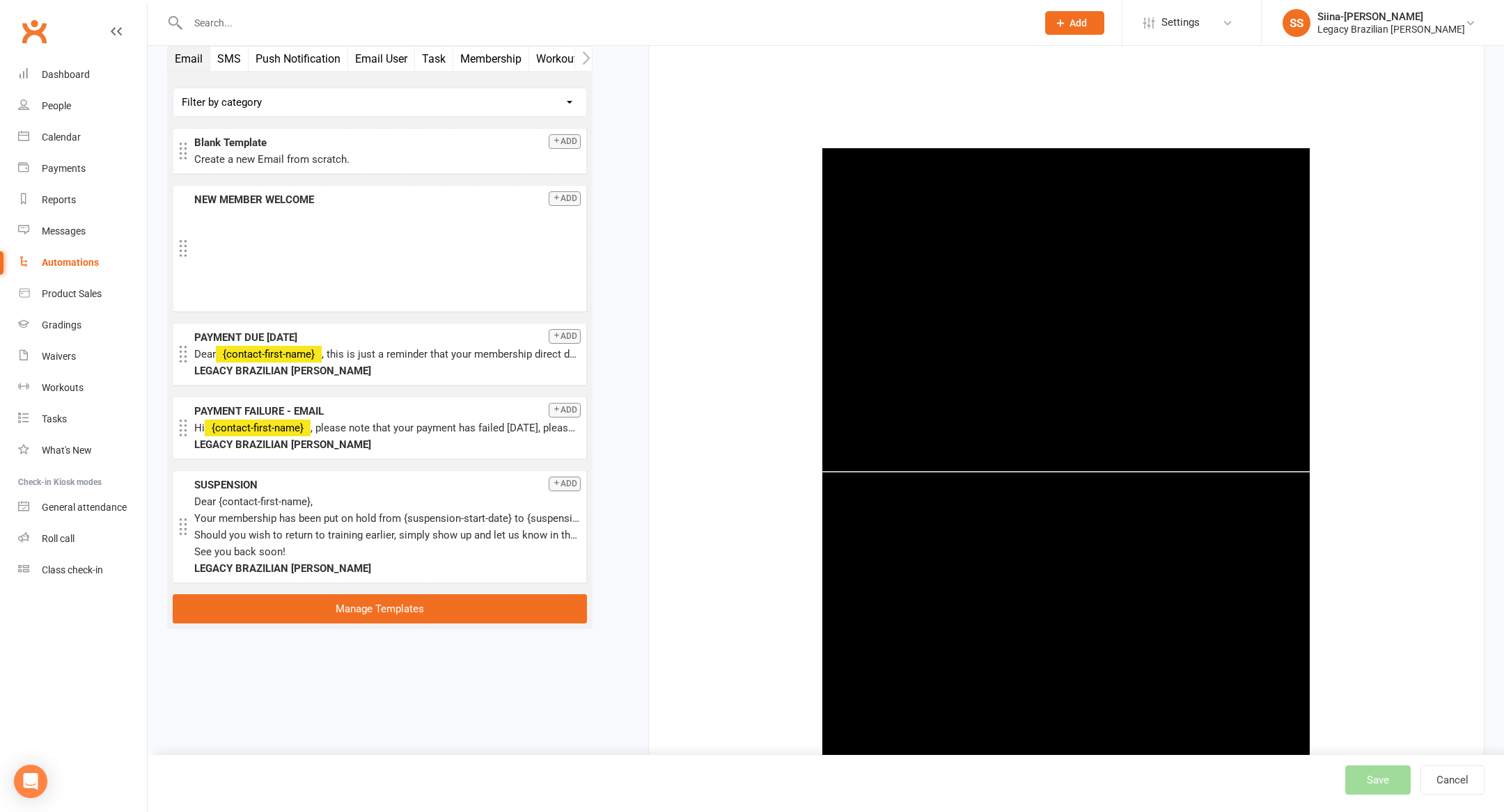
scroll to position [5228, 0]
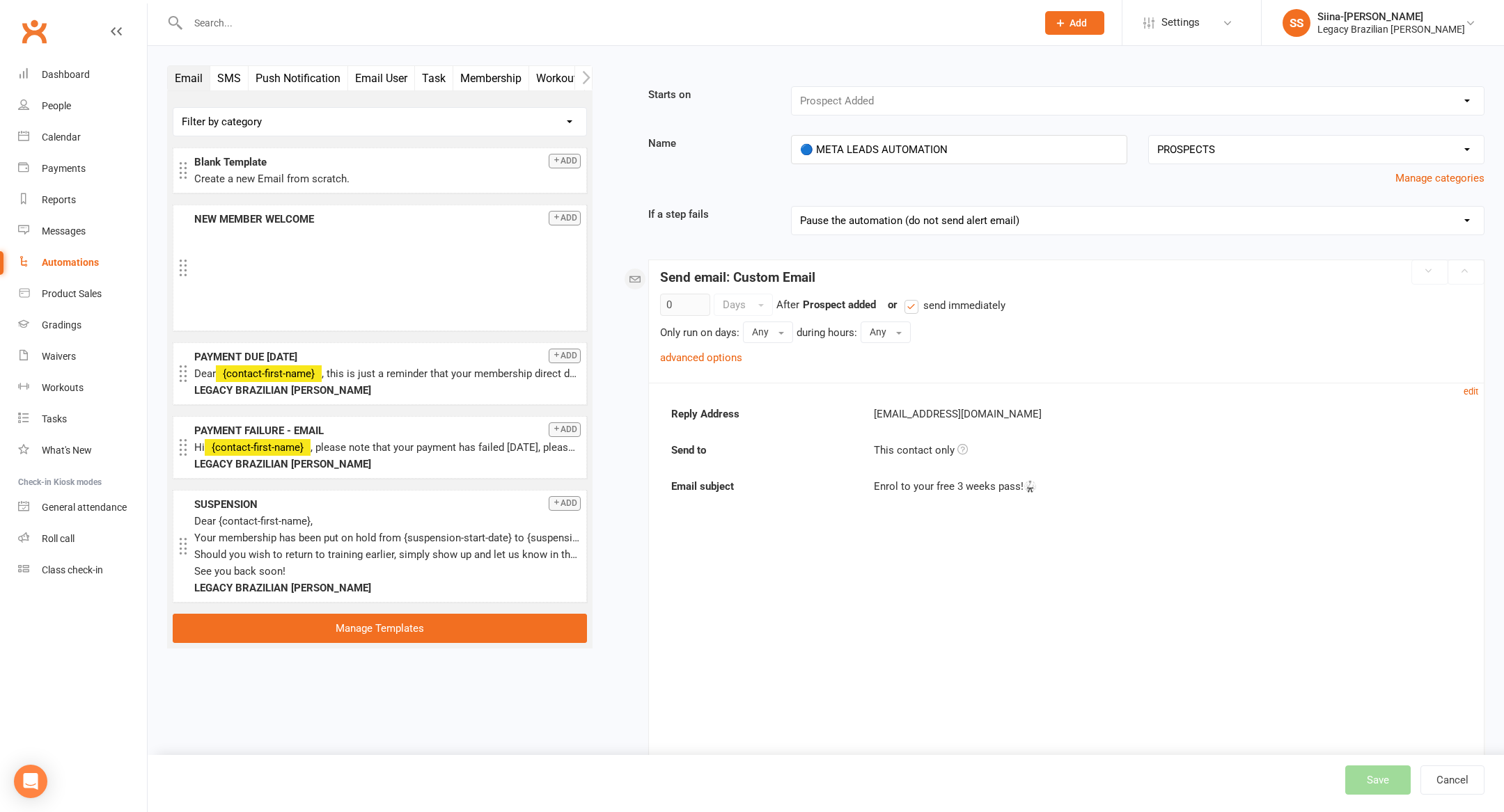
select select "100"
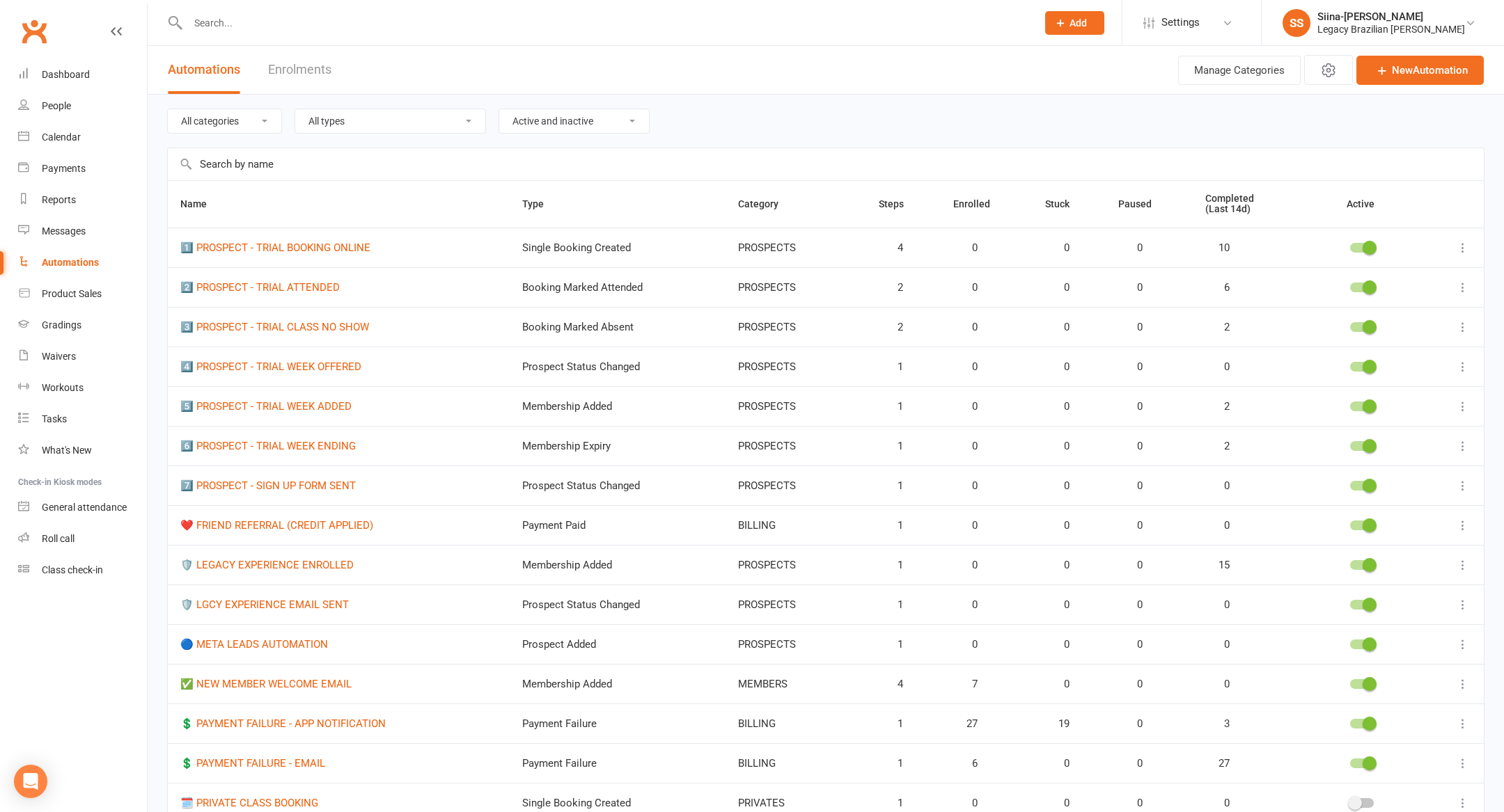
click at [1465, 643] on icon at bounding box center [1463, 645] width 14 height 14
click at [1412, 670] on link "Edit" at bounding box center [1401, 669] width 138 height 27
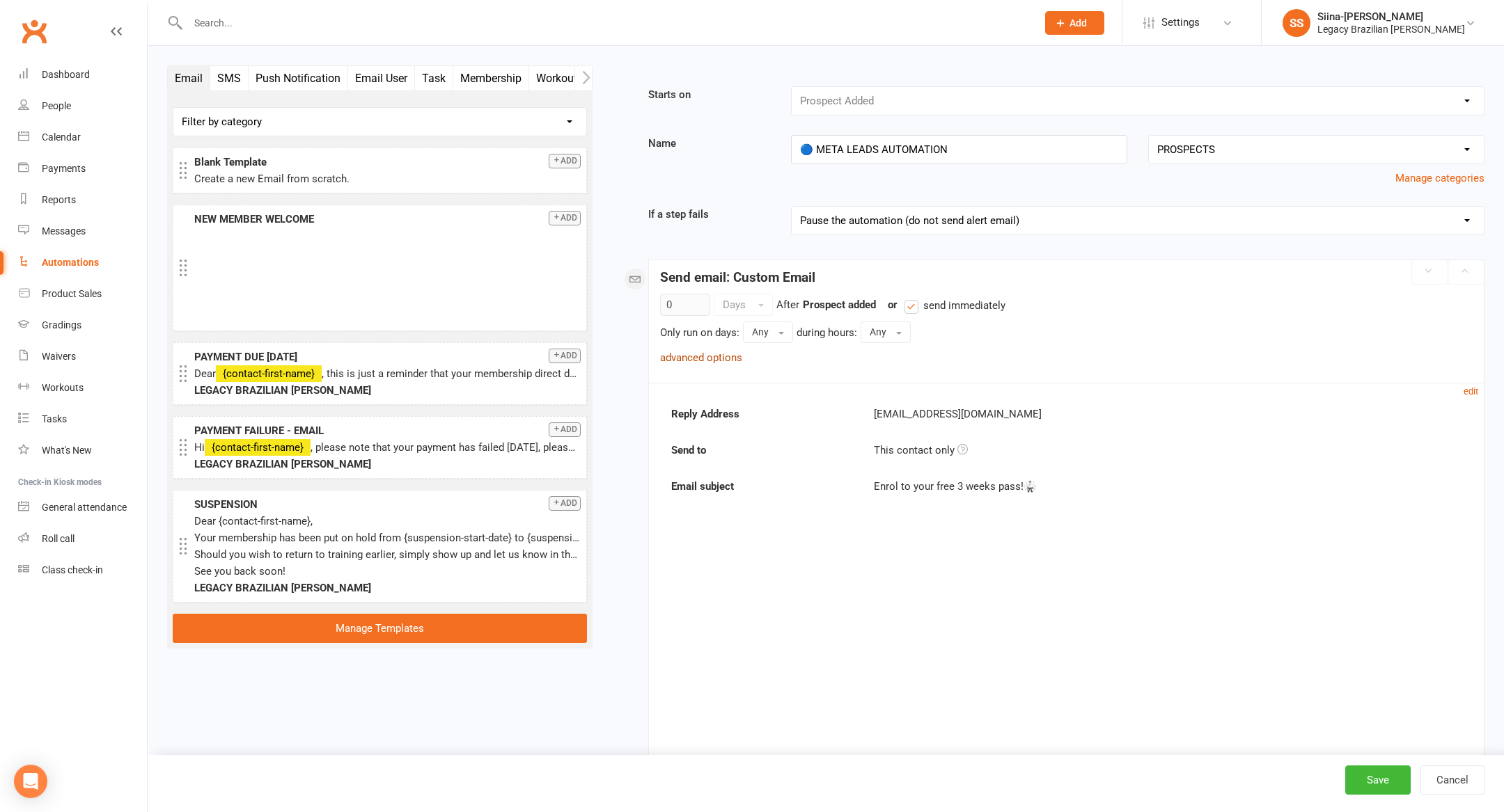
click at [691, 362] on link "advanced options" at bounding box center [701, 358] width 82 height 13
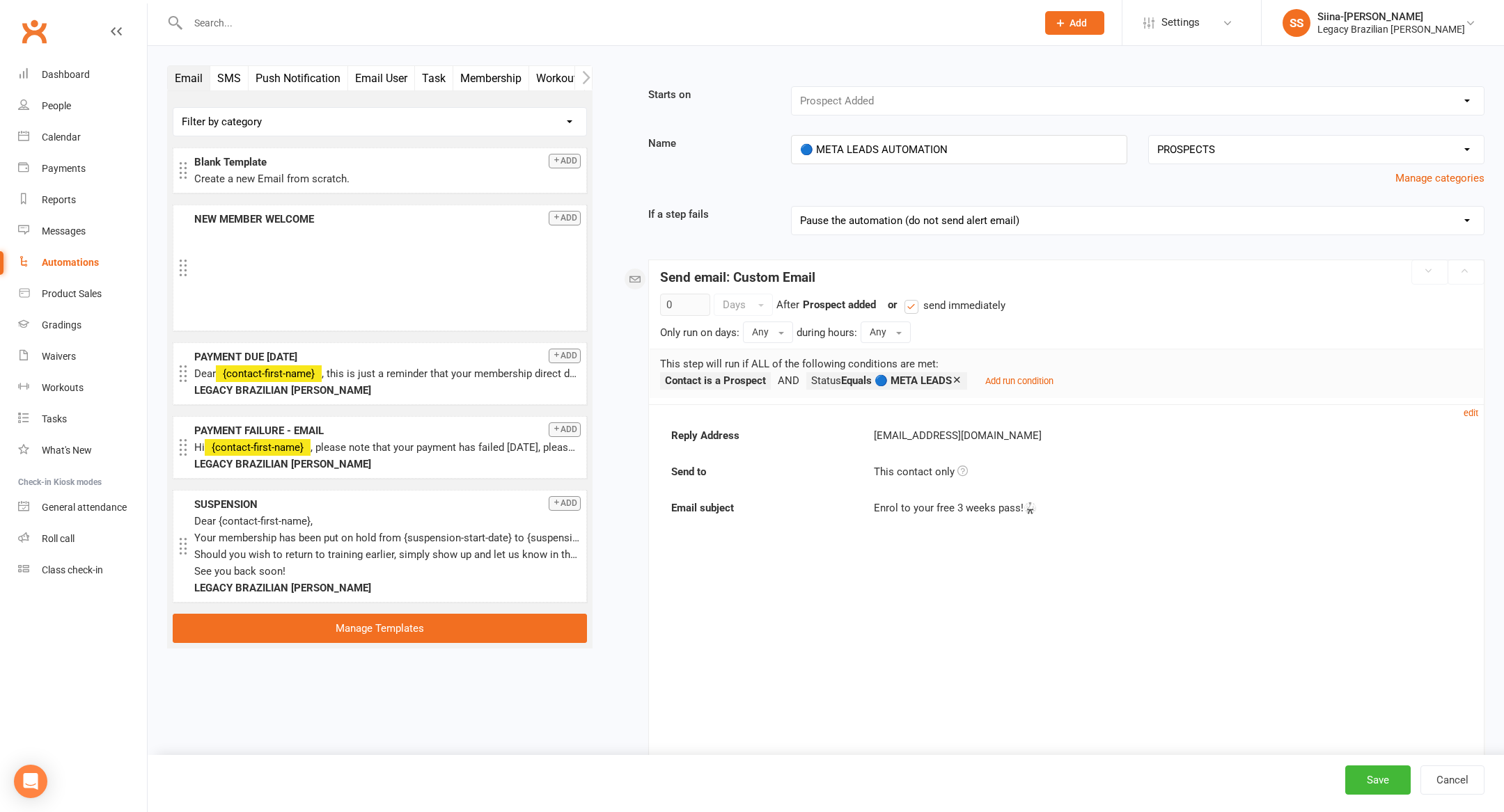
click at [77, 85] on link "Dashboard" at bounding box center [82, 75] width 129 height 32
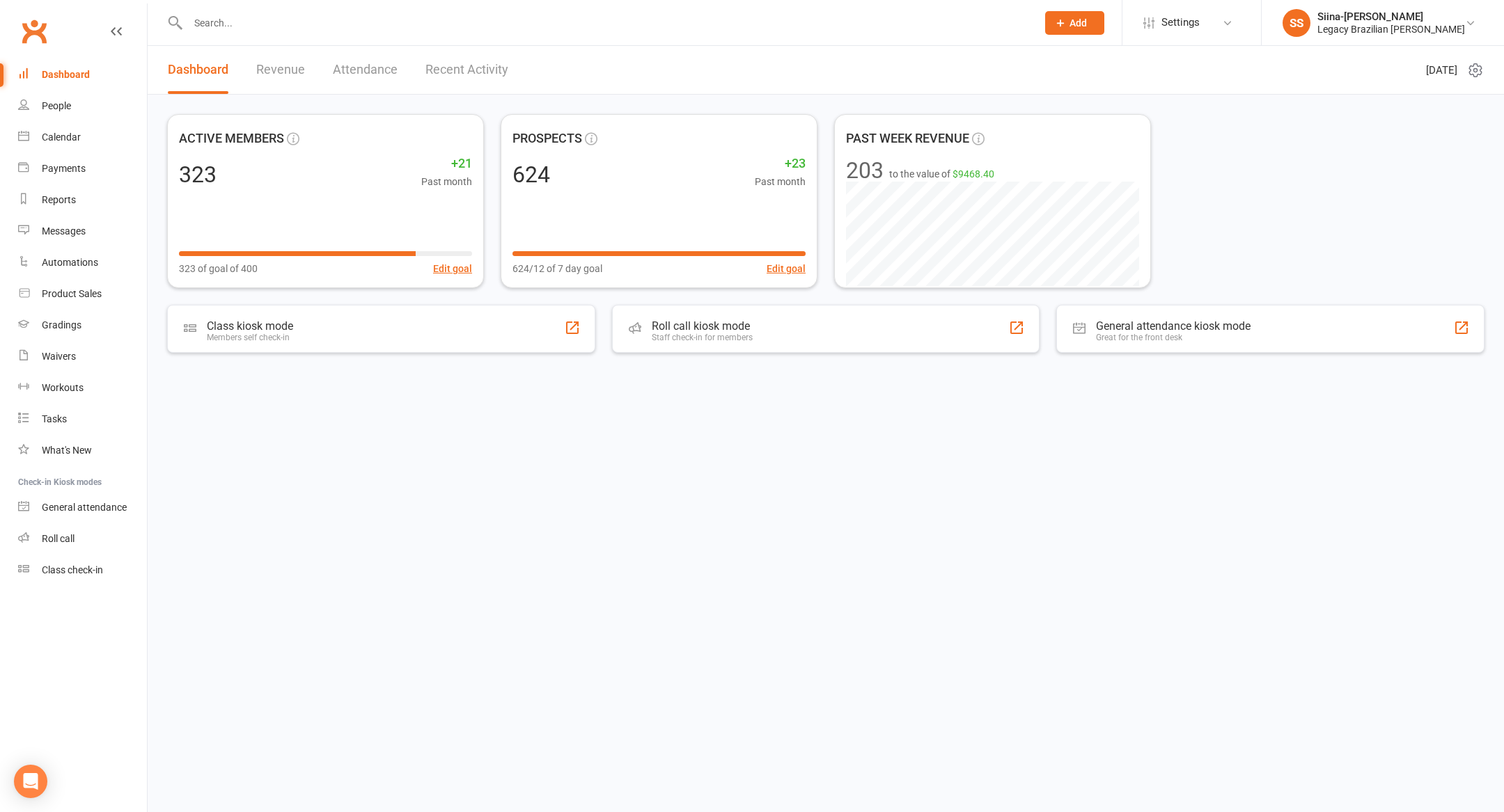
click at [1086, 21] on span "Add" at bounding box center [1078, 22] width 17 height 11
click at [1104, 65] on link "Prospect" at bounding box center [1059, 62] width 124 height 32
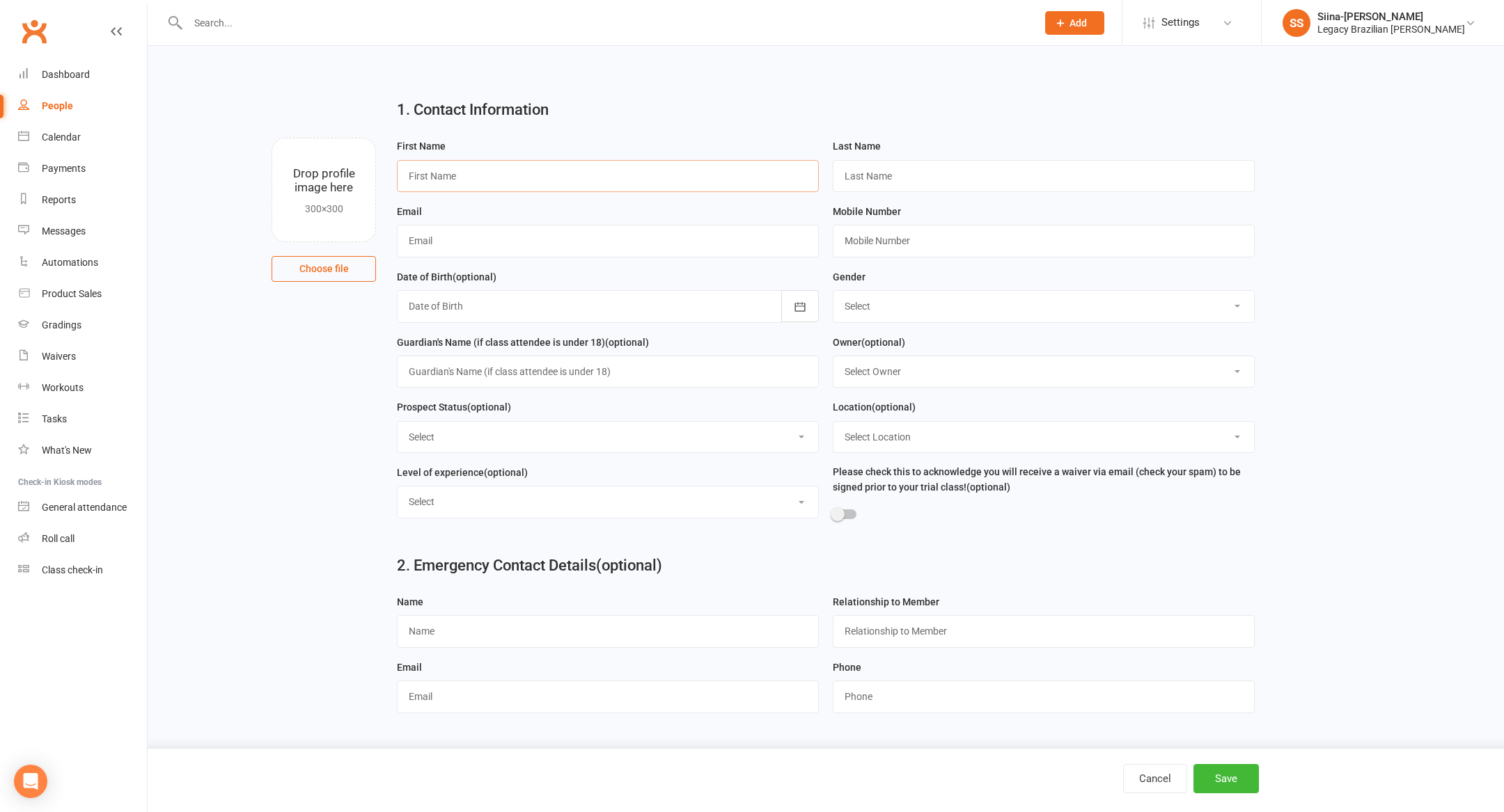
click at [508, 185] on input "text" at bounding box center [608, 176] width 422 height 32
type input "Bree"
type input "[PERSON_NAME]"
paste input "[EMAIL_ADDRESS][DOMAIN_NAME]"
type input "[EMAIL_ADDRESS][DOMAIN_NAME]"
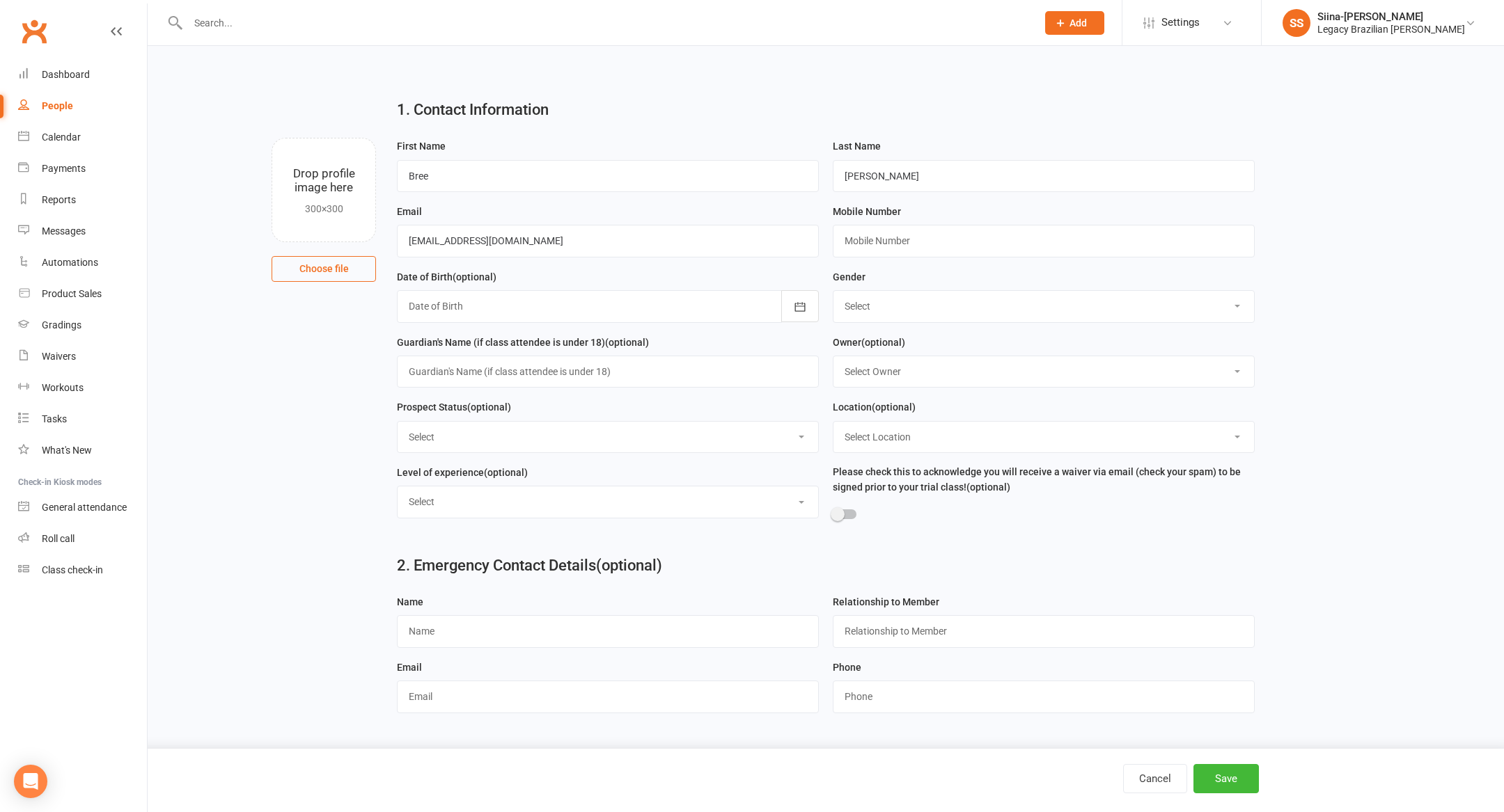
click at [303, 357] on main "1. Contact Information Drop profile image here 300×300 Choose file First Name B…" at bounding box center [826, 340] width 1317 height 506
click at [925, 244] on input "text" at bounding box center [1044, 240] width 422 height 32
paste input "0468498809"
type input "0468498809"
click at [634, 435] on select "Select ⚠️ TRIAL BOOKED ONLINE ☑️ TRIAL ATTENDED 🔴 TRIAL NO SHOW FOLLOW UP ✅ WEE…" at bounding box center [608, 437] width 420 height 31
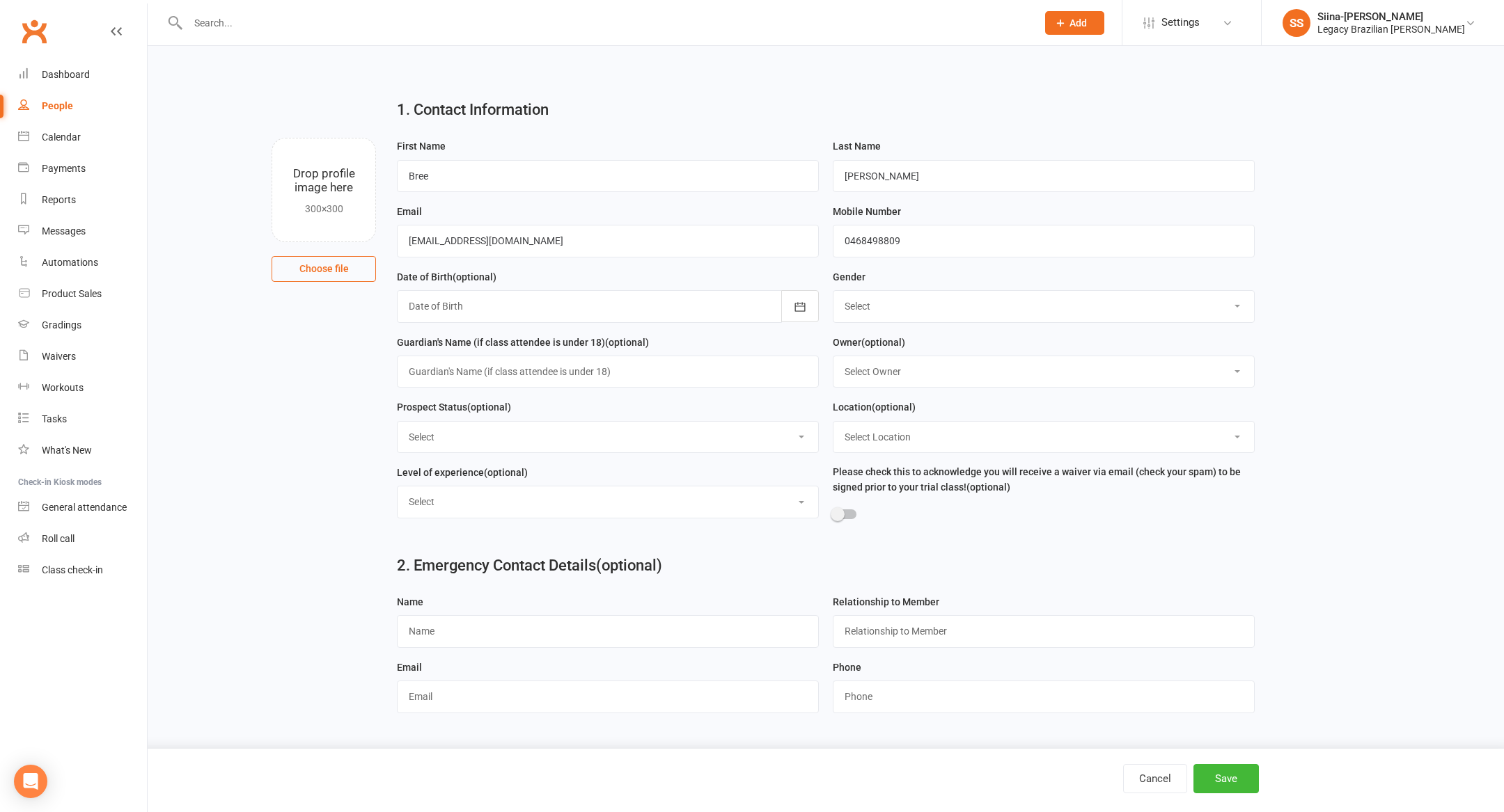
select select "🔵 META LEADS"
click at [398, 424] on select "Select ⚠️ TRIAL BOOKED ONLINE ☑️ TRIAL ATTENDED 🔴 TRIAL NO SHOW FOLLOW UP ✅ WEE…" at bounding box center [608, 437] width 420 height 31
click at [1194, 773] on button "Save" at bounding box center [1226, 779] width 65 height 29
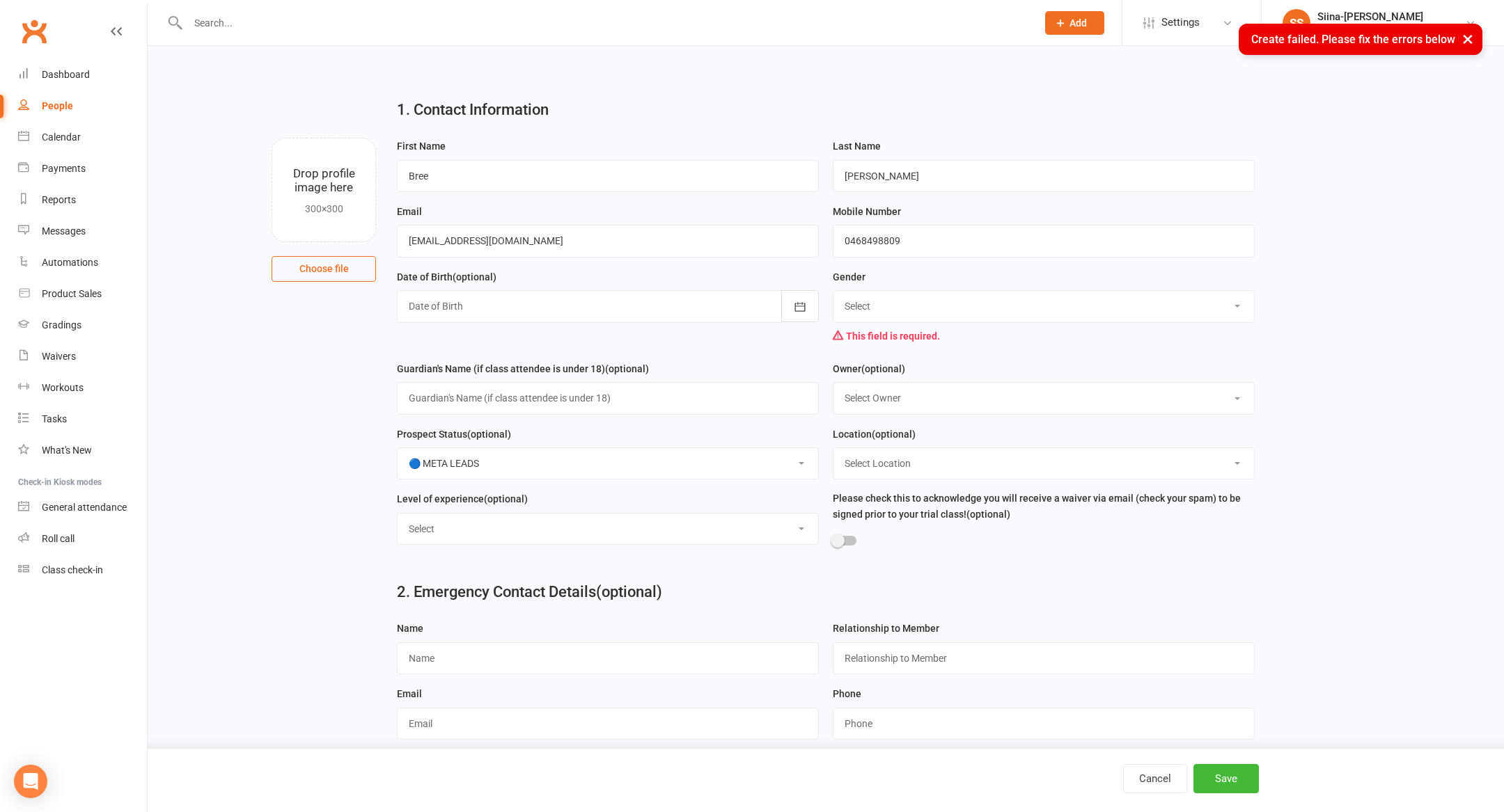
click at [963, 300] on select "Select [DEMOGRAPHIC_DATA] [DEMOGRAPHIC_DATA] Prefer not to say" at bounding box center [1044, 306] width 420 height 31
select select "[DEMOGRAPHIC_DATA]"
click at [833, 292] on select "Select [DEMOGRAPHIC_DATA] [DEMOGRAPHIC_DATA] Prefer not to say" at bounding box center [1044, 306] width 420 height 31
click at [1225, 786] on button "Save" at bounding box center [1226, 779] width 65 height 29
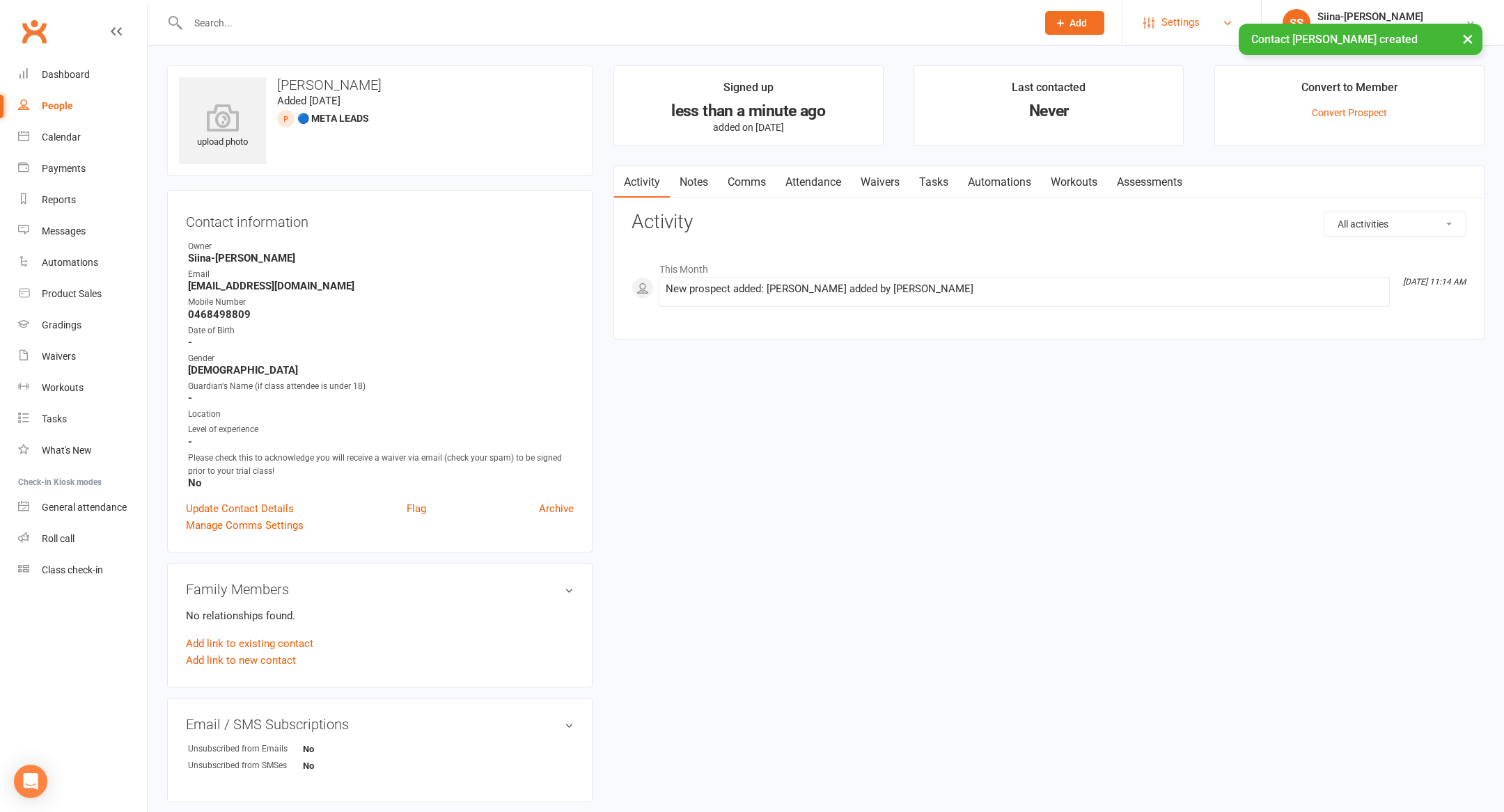
click at [1193, 22] on span "Settings" at bounding box center [1180, 22] width 39 height 32
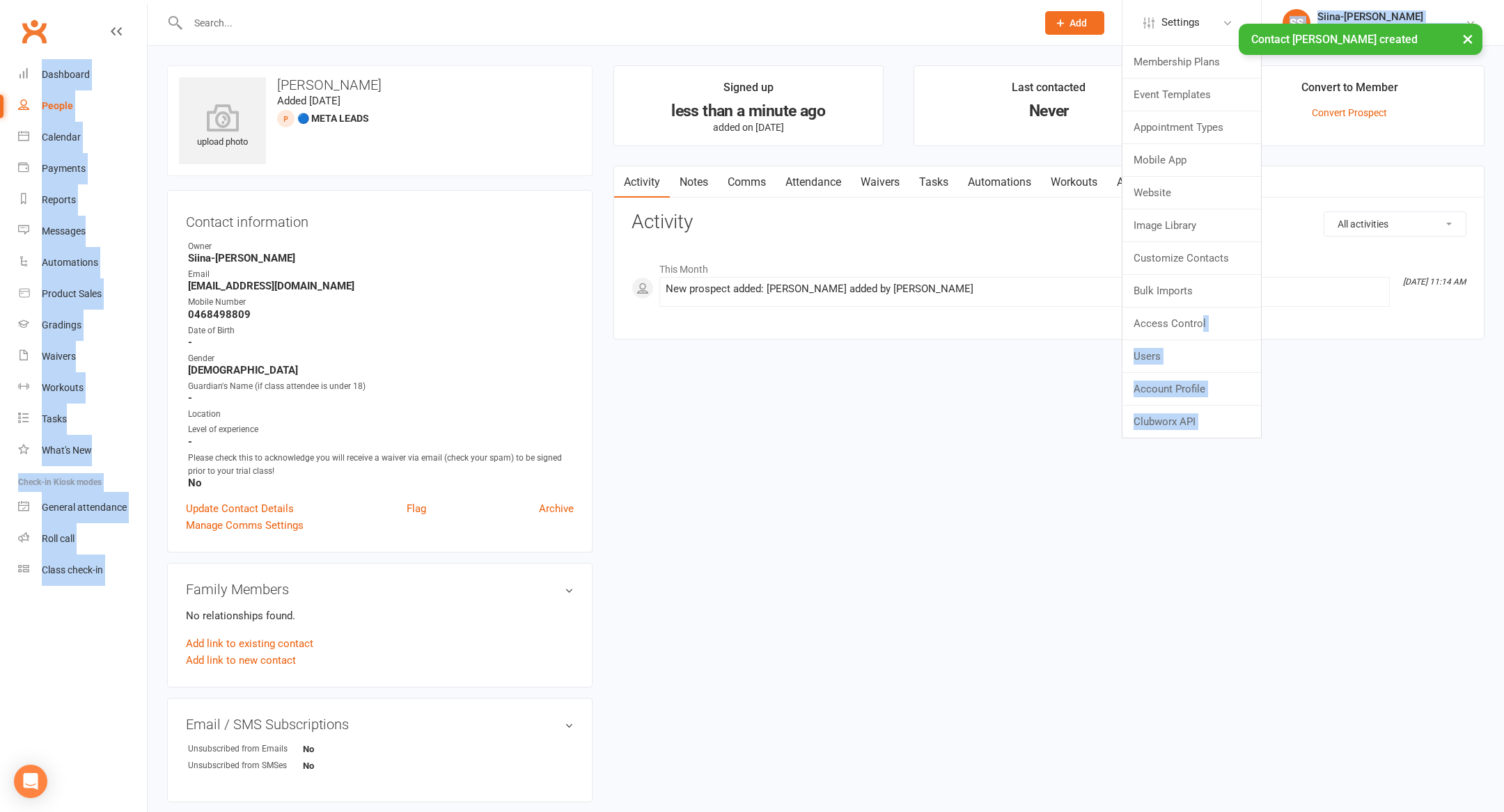
drag, startPoint x: 1207, startPoint y: 55, endPoint x: 1235, endPoint y: 324, distance: 270.5
click at [1235, 324] on ui-view "Prospect Member Non-attending contact Class / event Appointment Grading event T…" at bounding box center [752, 587] width 1504 height 1168
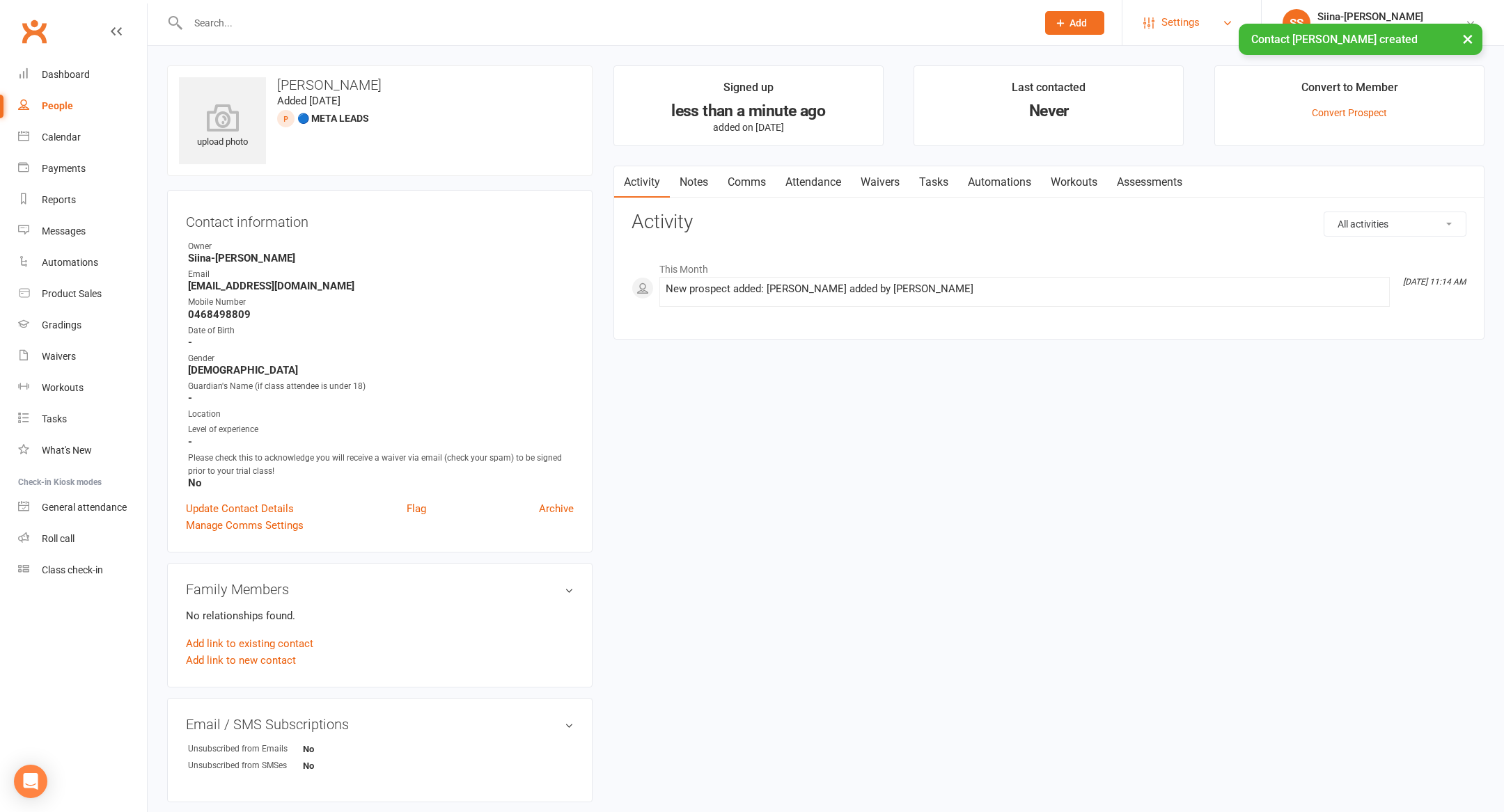
click at [1199, 20] on span "Settings" at bounding box center [1180, 22] width 39 height 32
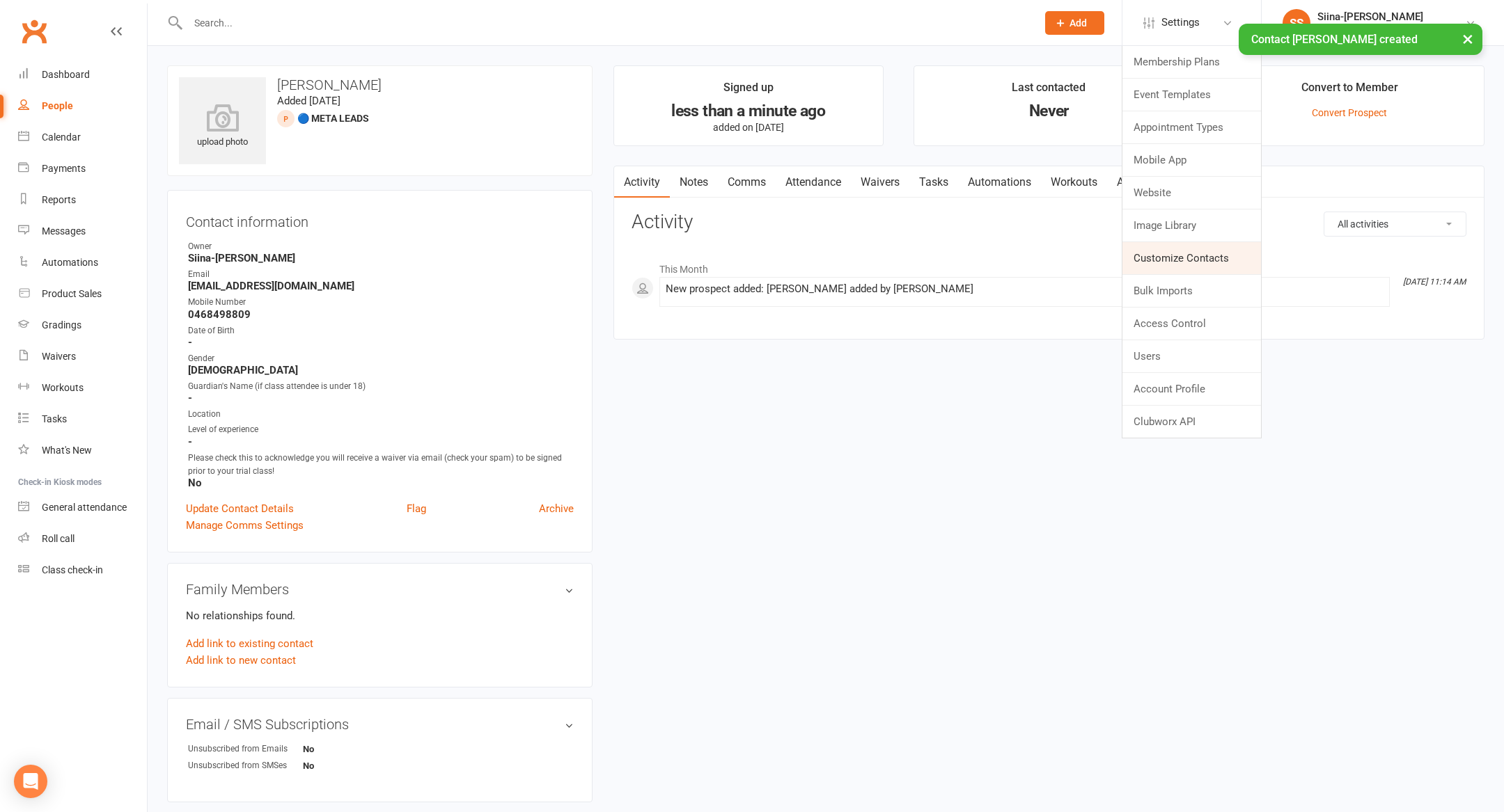
click at [1242, 262] on link "Customize Contacts" at bounding box center [1192, 258] width 139 height 32
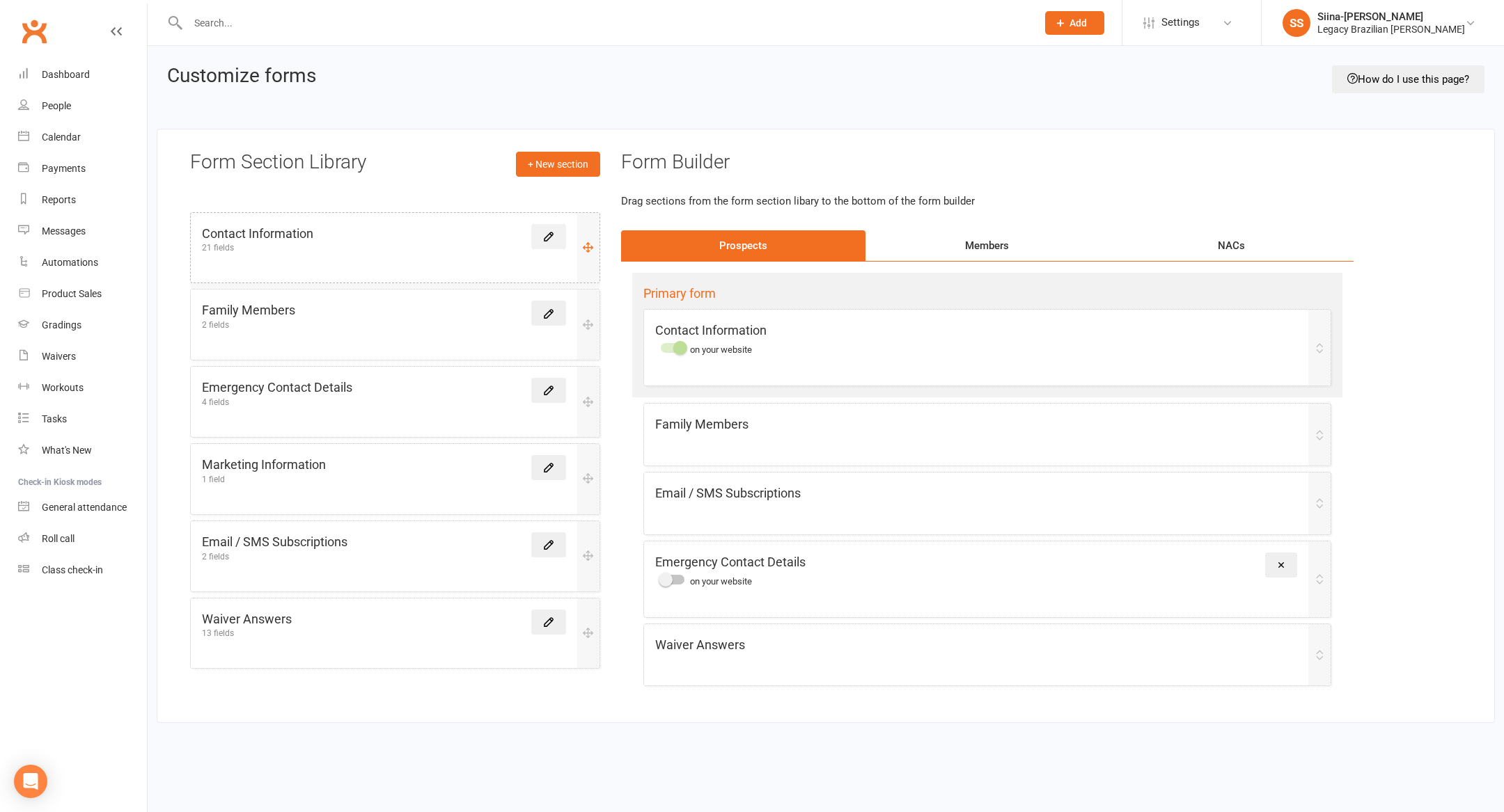
click at [554, 235] on icon at bounding box center [548, 237] width 13 height 13
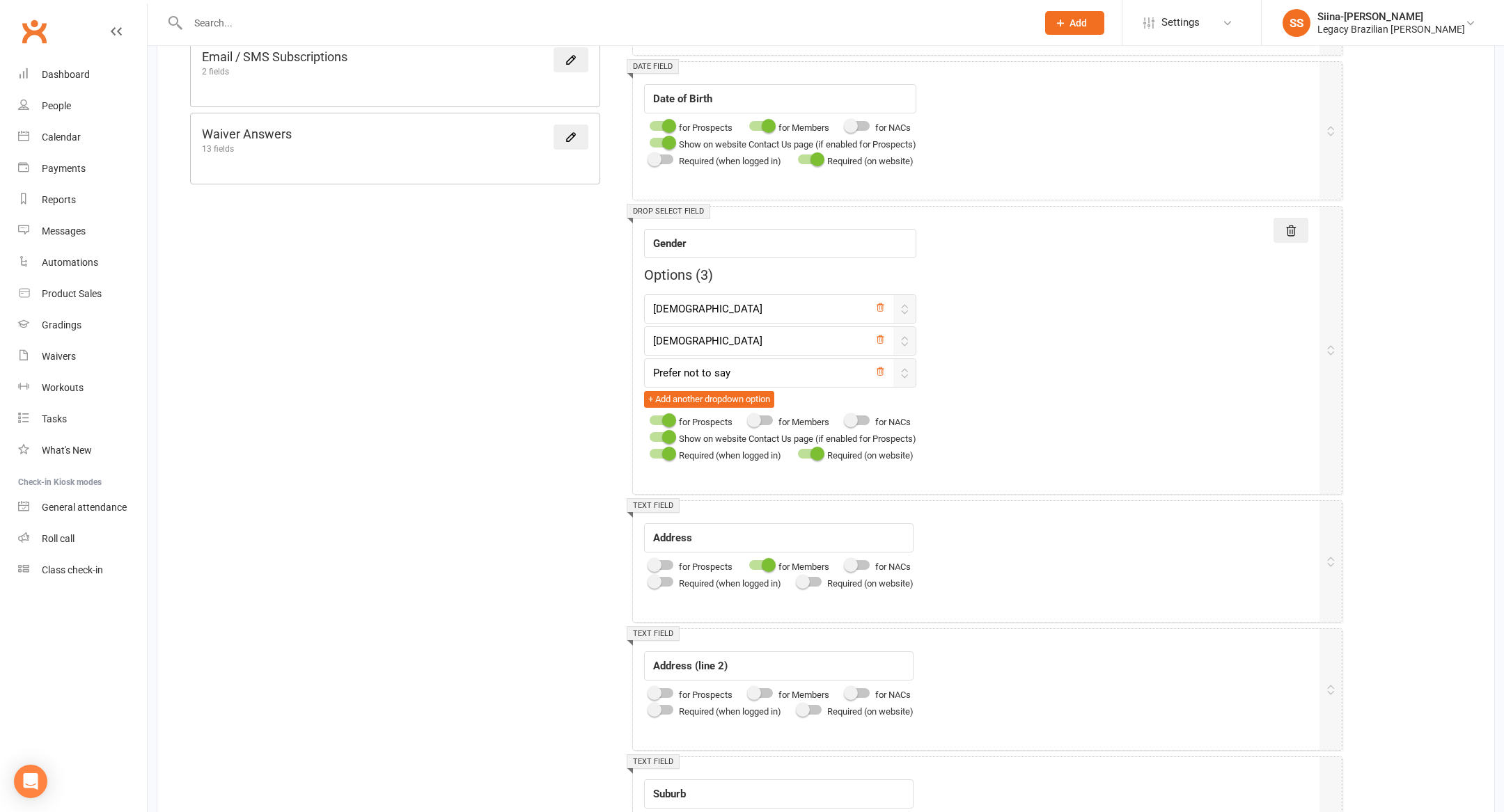
scroll to position [791, 0]
click at [660, 454] on div at bounding box center [662, 457] width 24 height 9
click at [650, 455] on input "checkbox" at bounding box center [650, 455] width 0 height 0
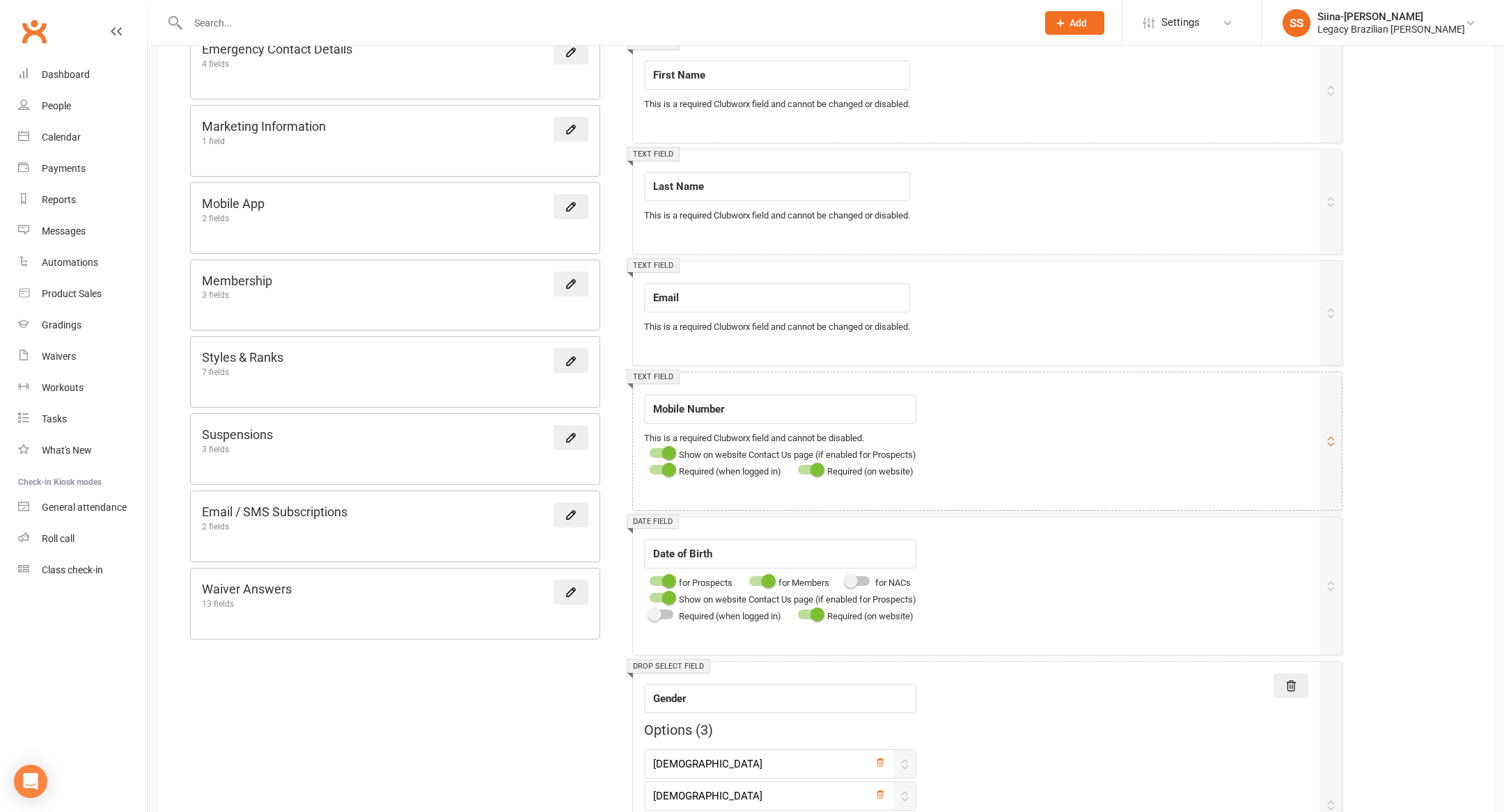
scroll to position [0, 0]
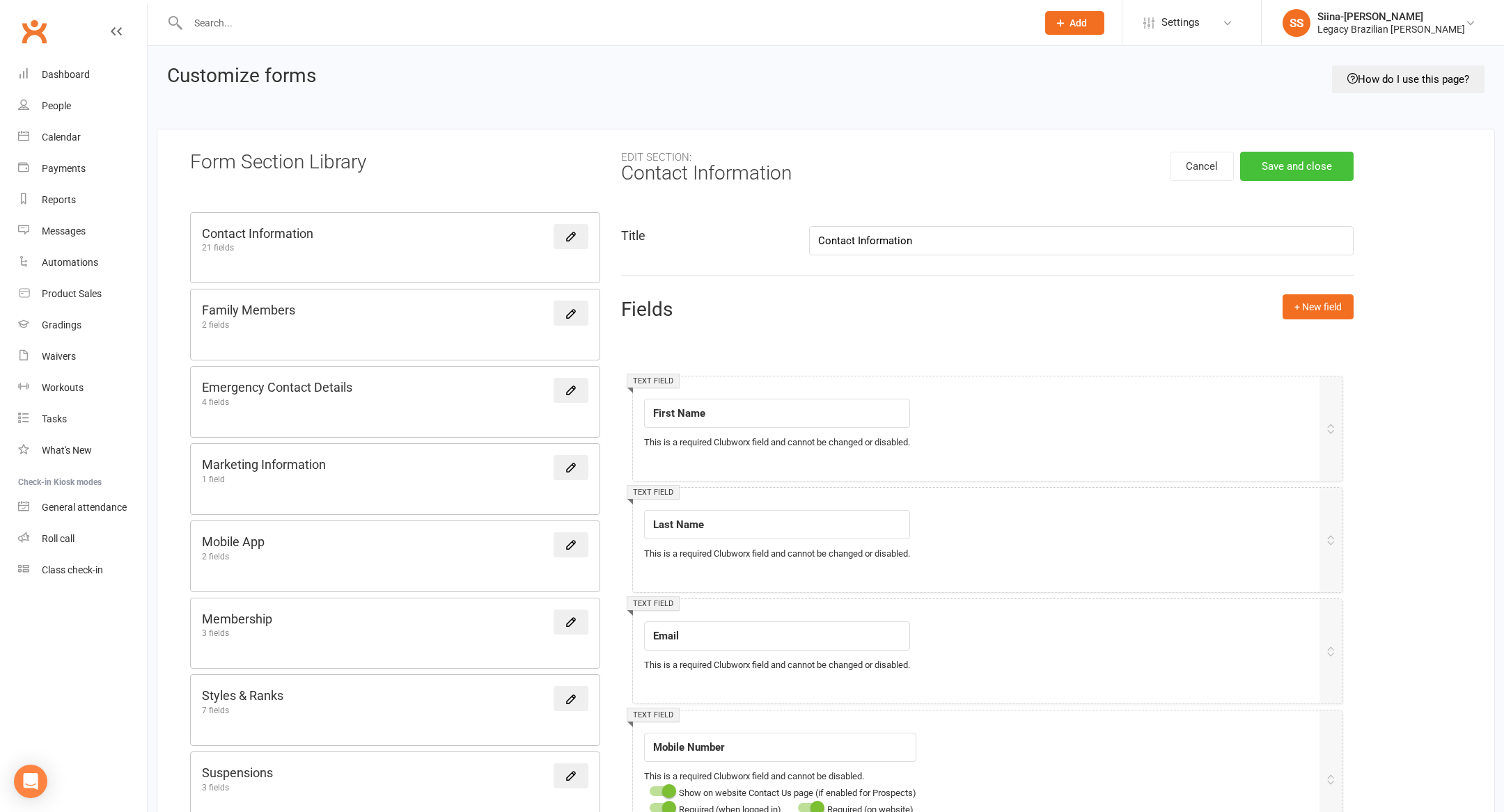
click at [1321, 168] on button "Save and close" at bounding box center [1296, 166] width 113 height 29
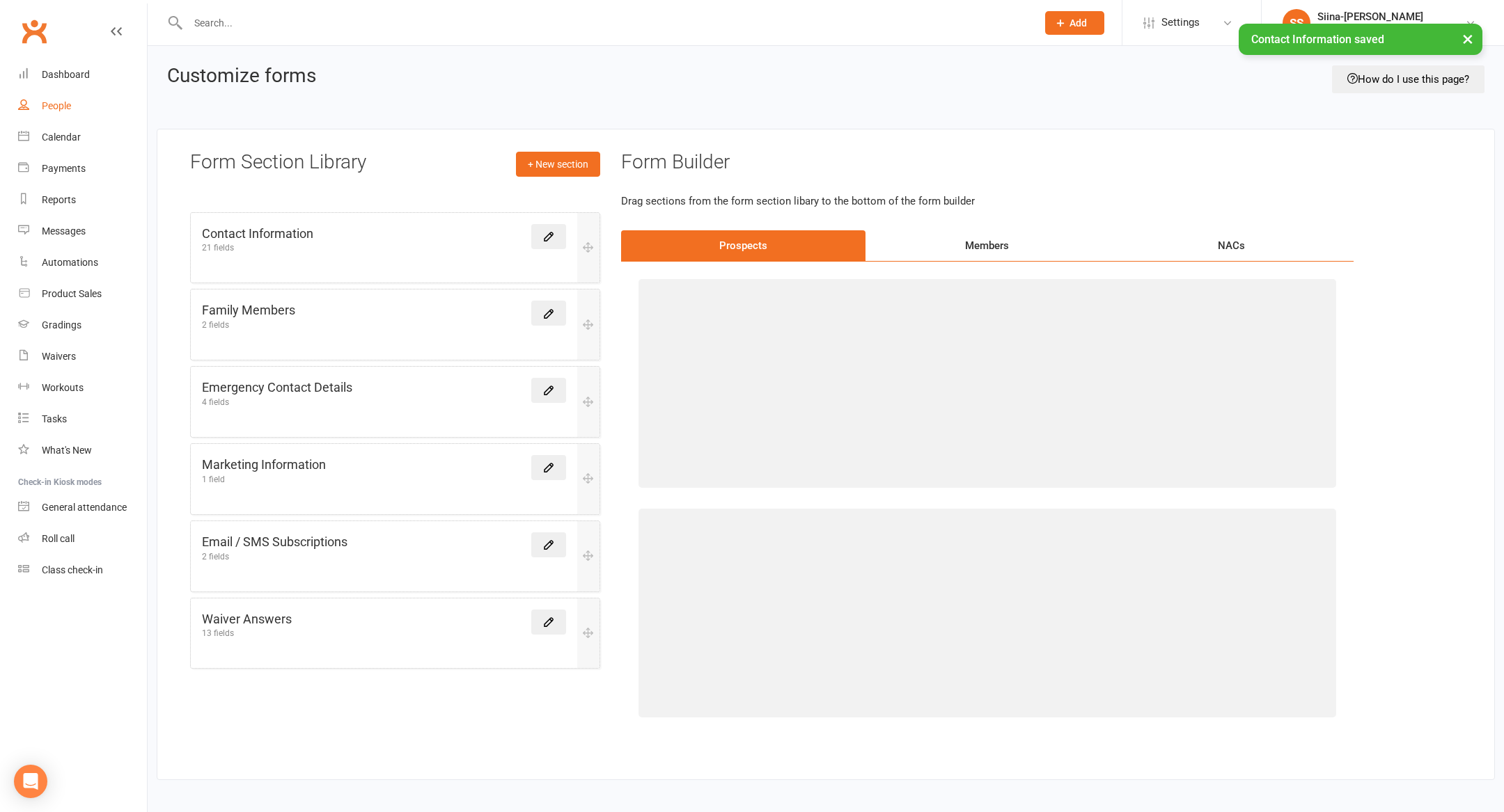
click at [72, 101] on link "People" at bounding box center [82, 106] width 129 height 32
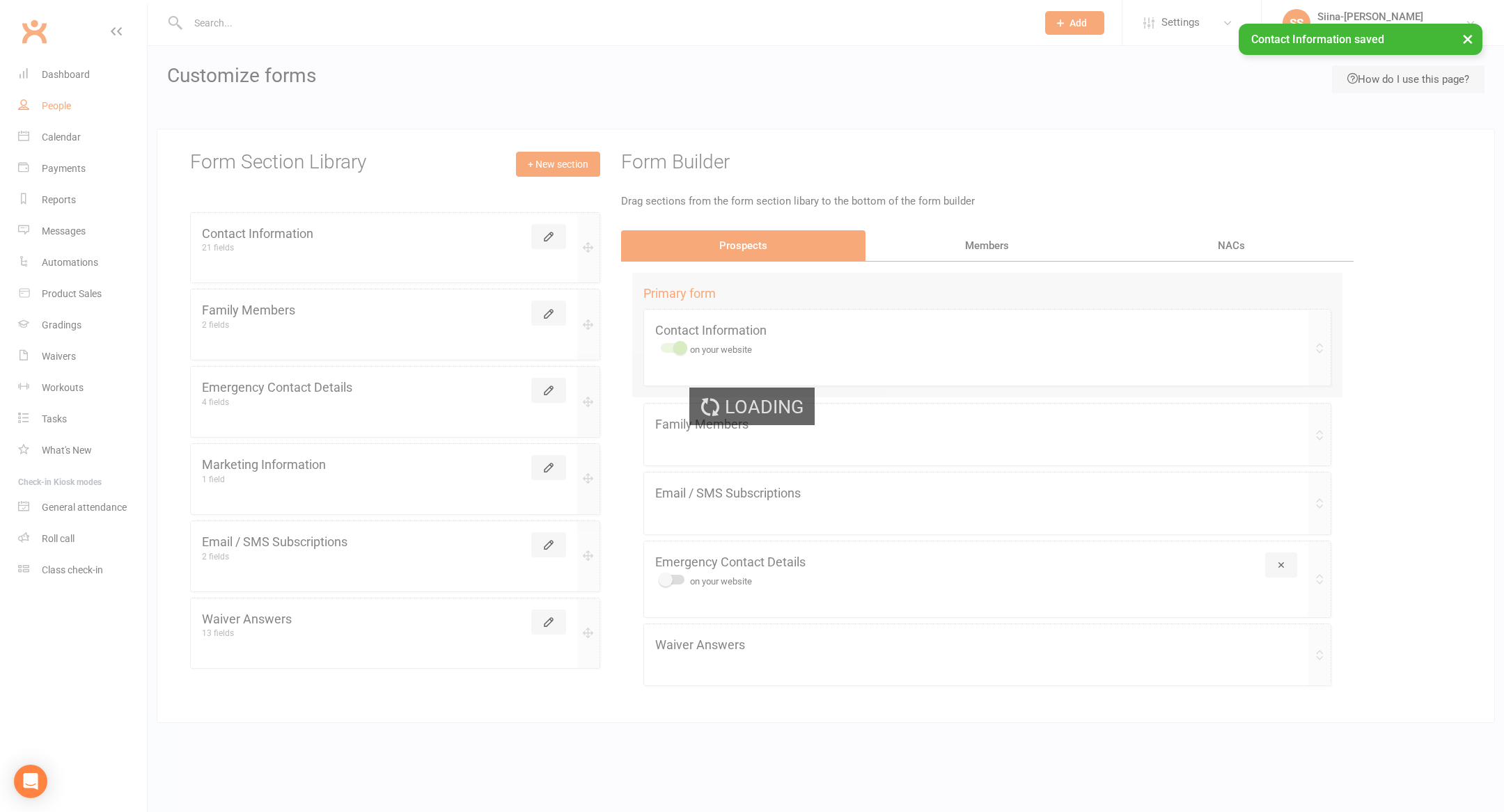
select select "100"
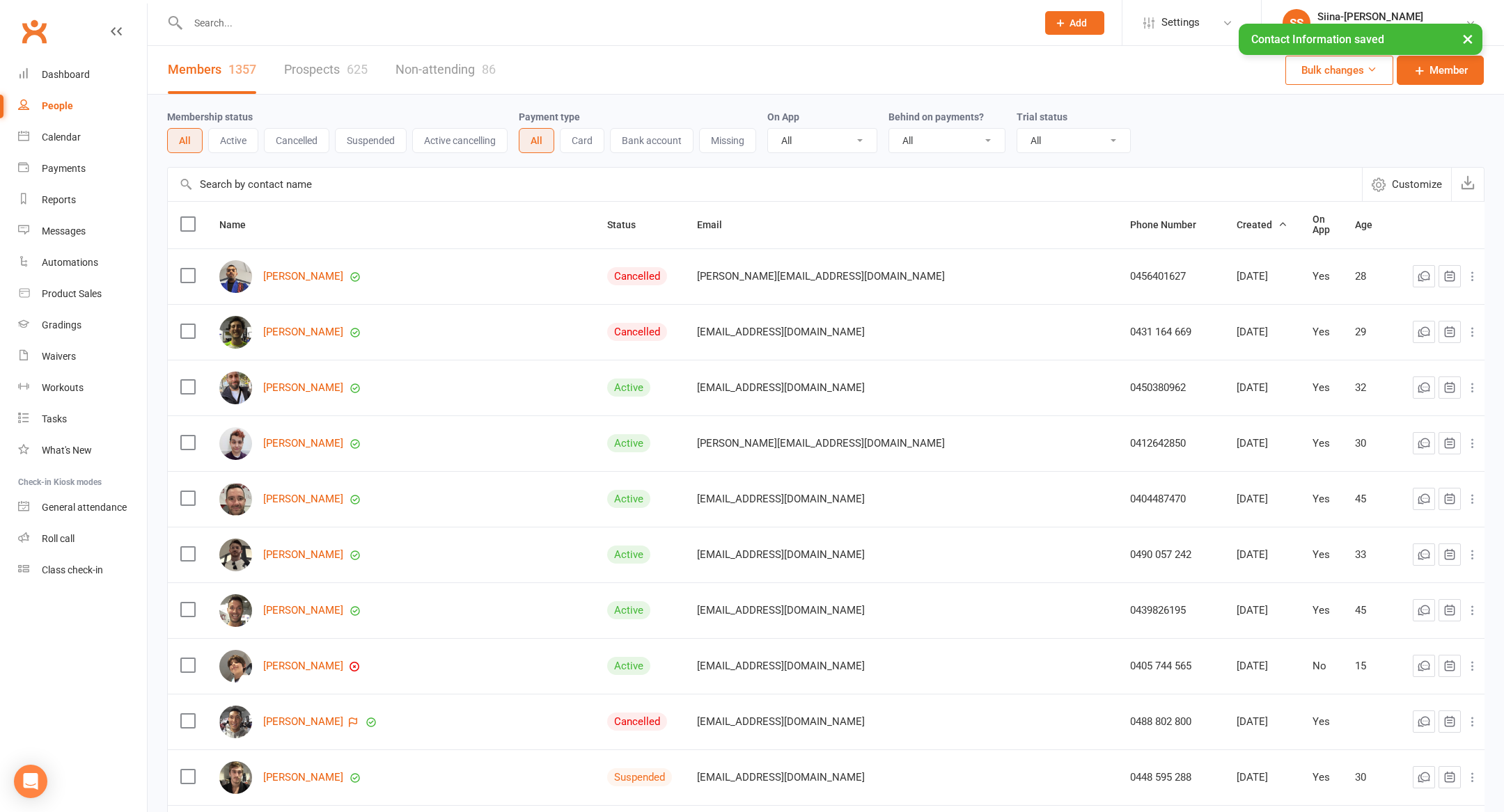
click at [325, 24] on div "× Contact Information saved" at bounding box center [743, 24] width 1486 height 0
click at [335, 66] on link "Prospects 625" at bounding box center [325, 70] width 83 height 48
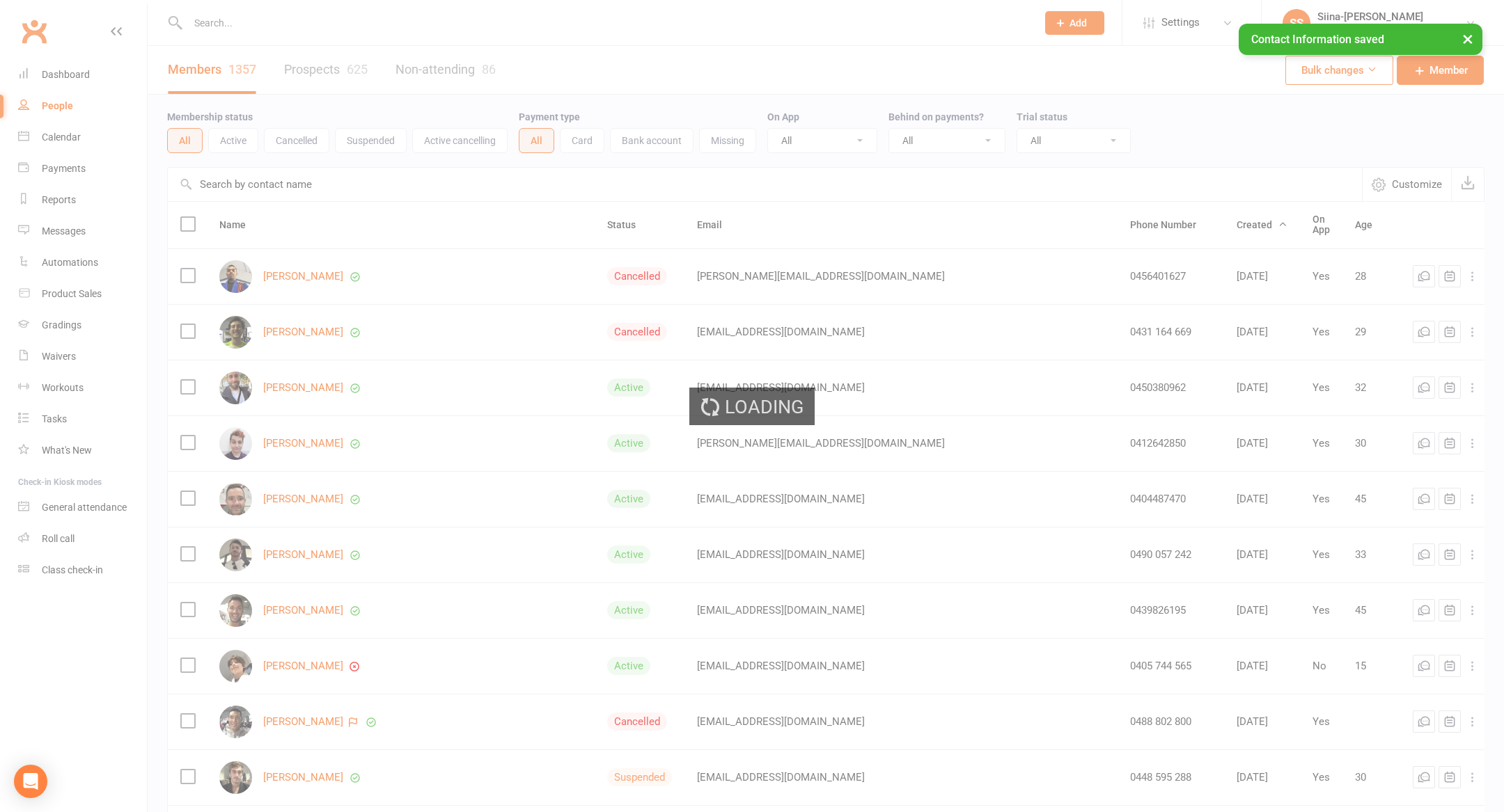
select select "100"
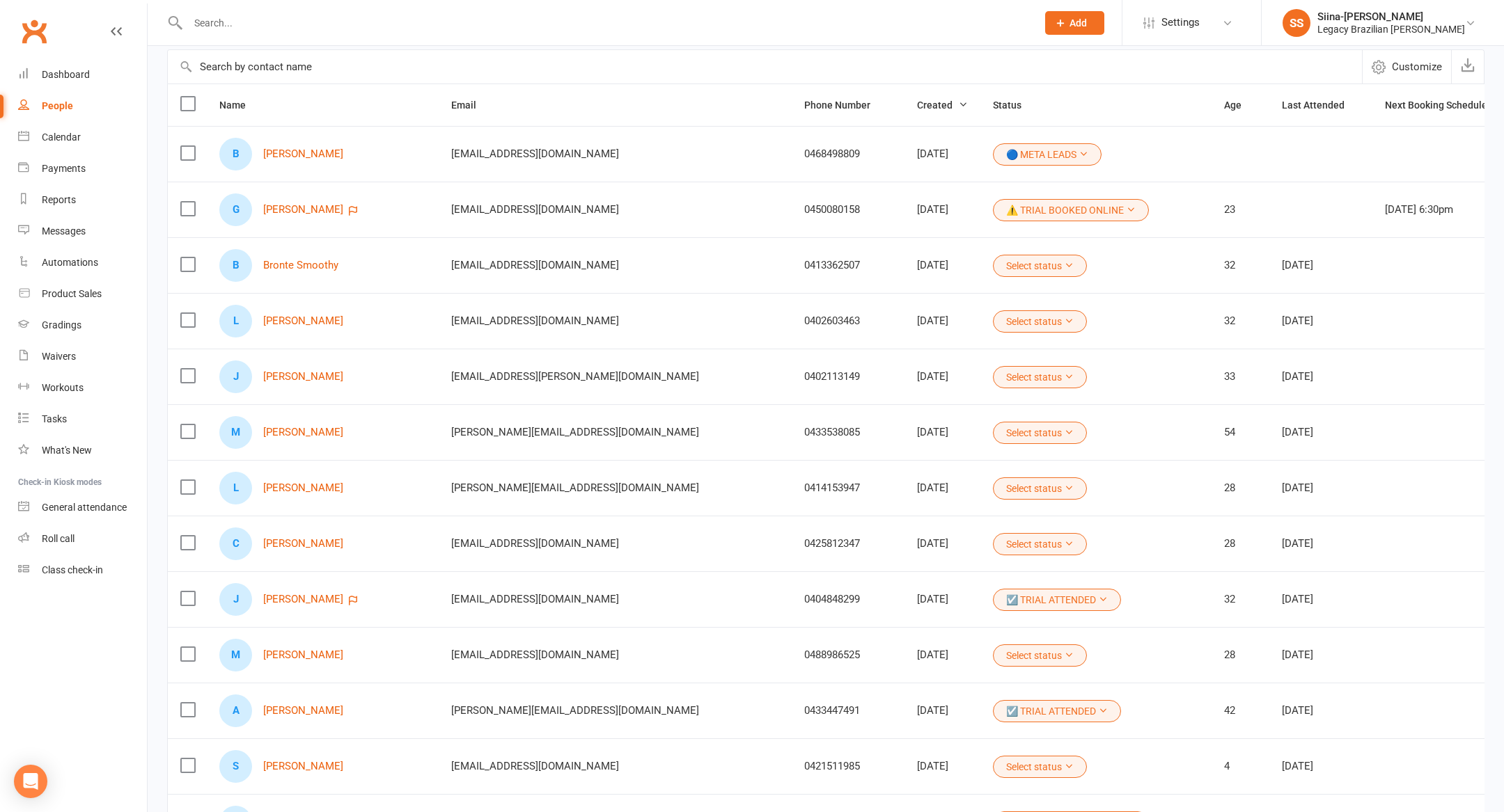
scroll to position [113, 0]
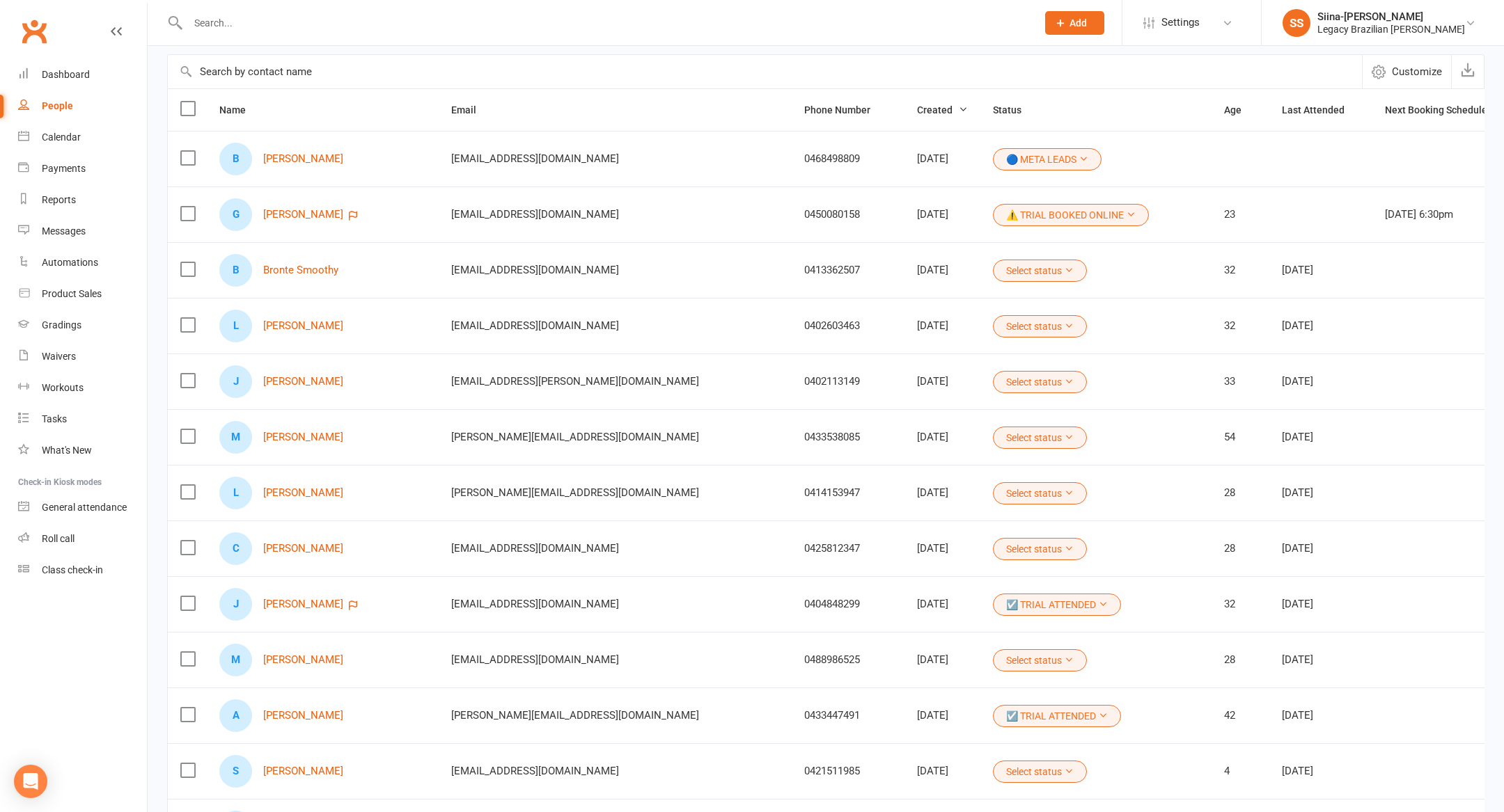
click at [993, 328] on button "Select status" at bounding box center [1040, 327] width 94 height 22
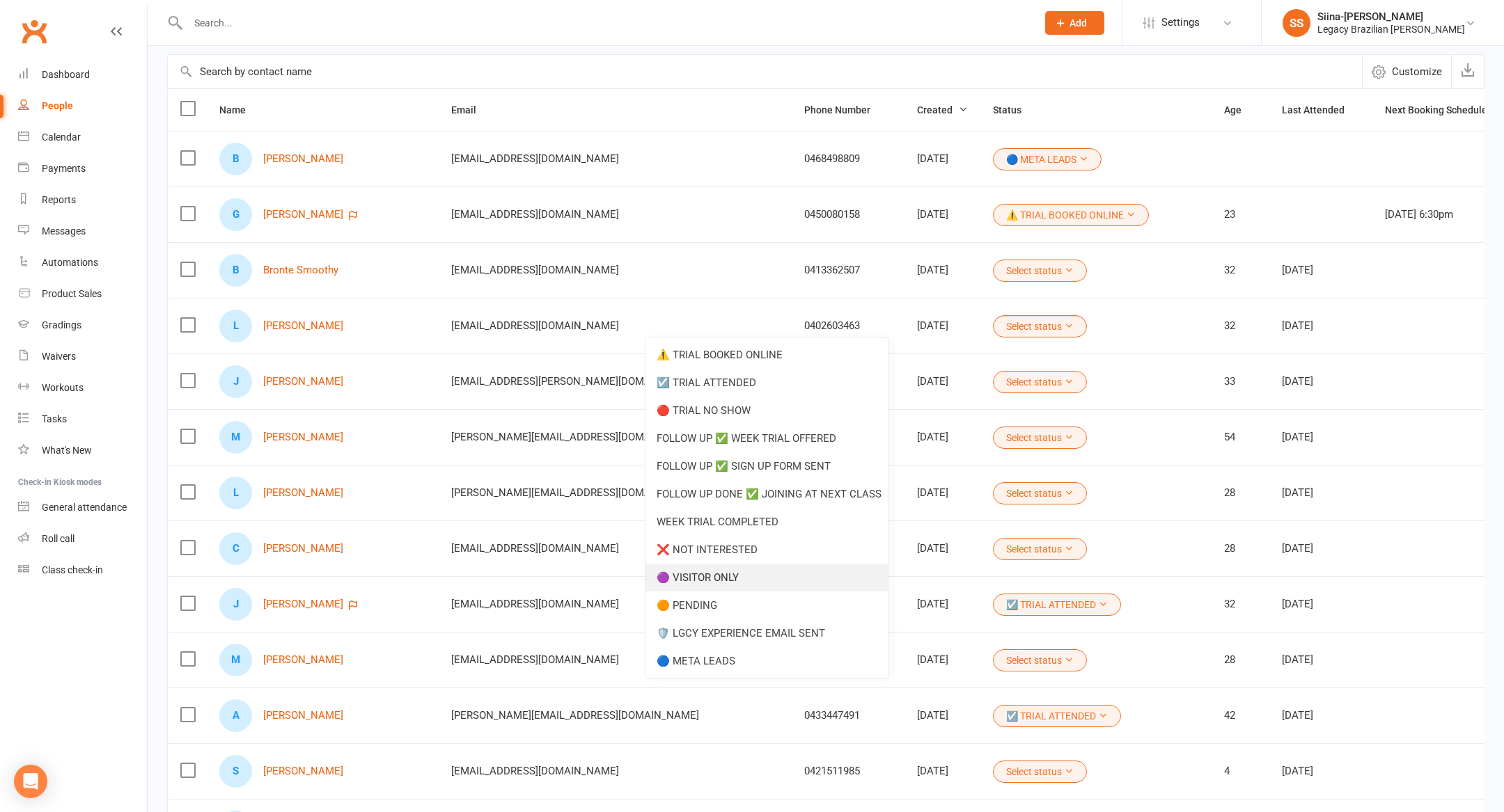
click at [786, 577] on link "🟣 VISITOR ONLY" at bounding box center [767, 578] width 243 height 27
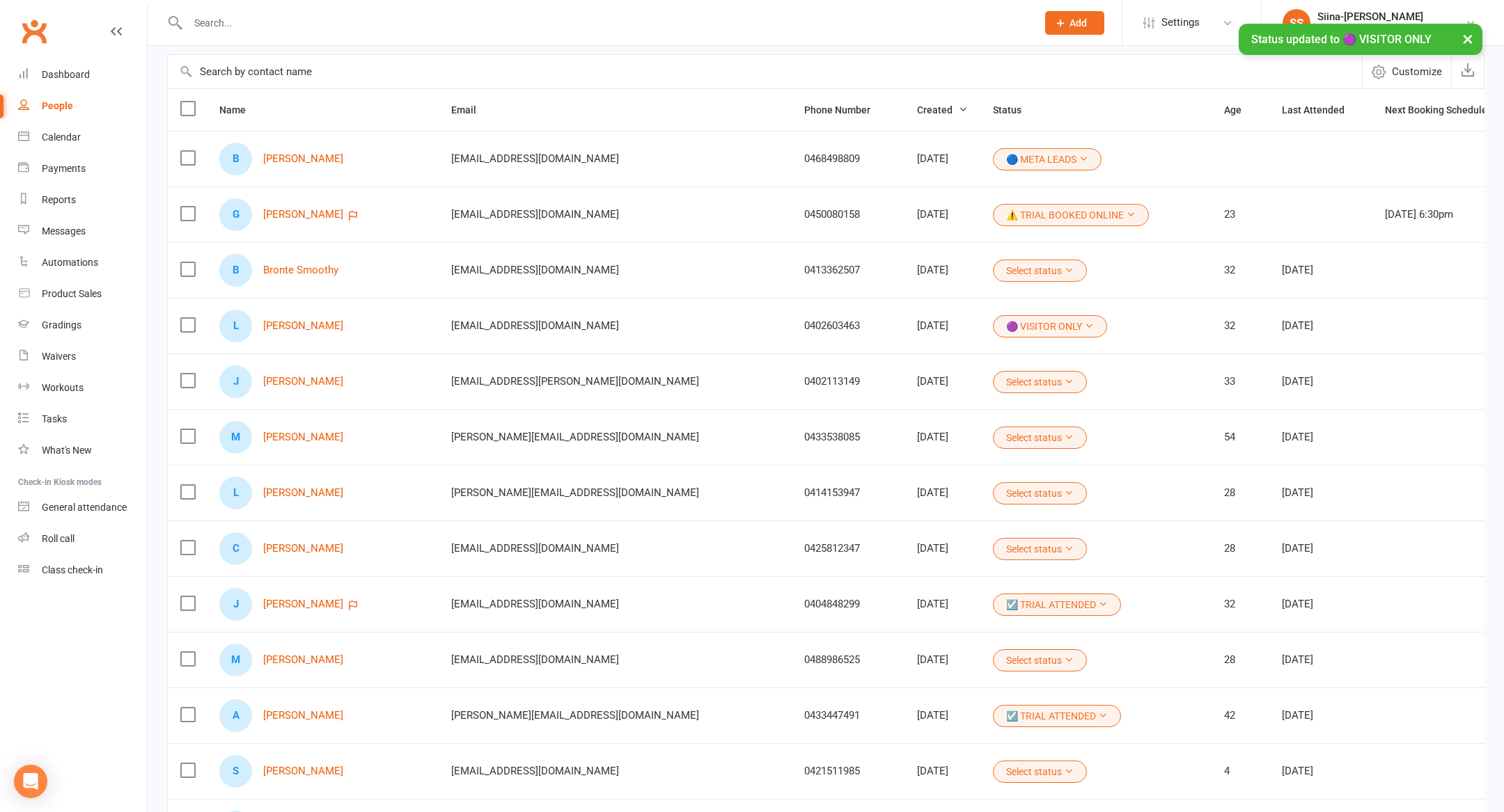
click at [993, 268] on button "Select status" at bounding box center [1040, 271] width 94 height 22
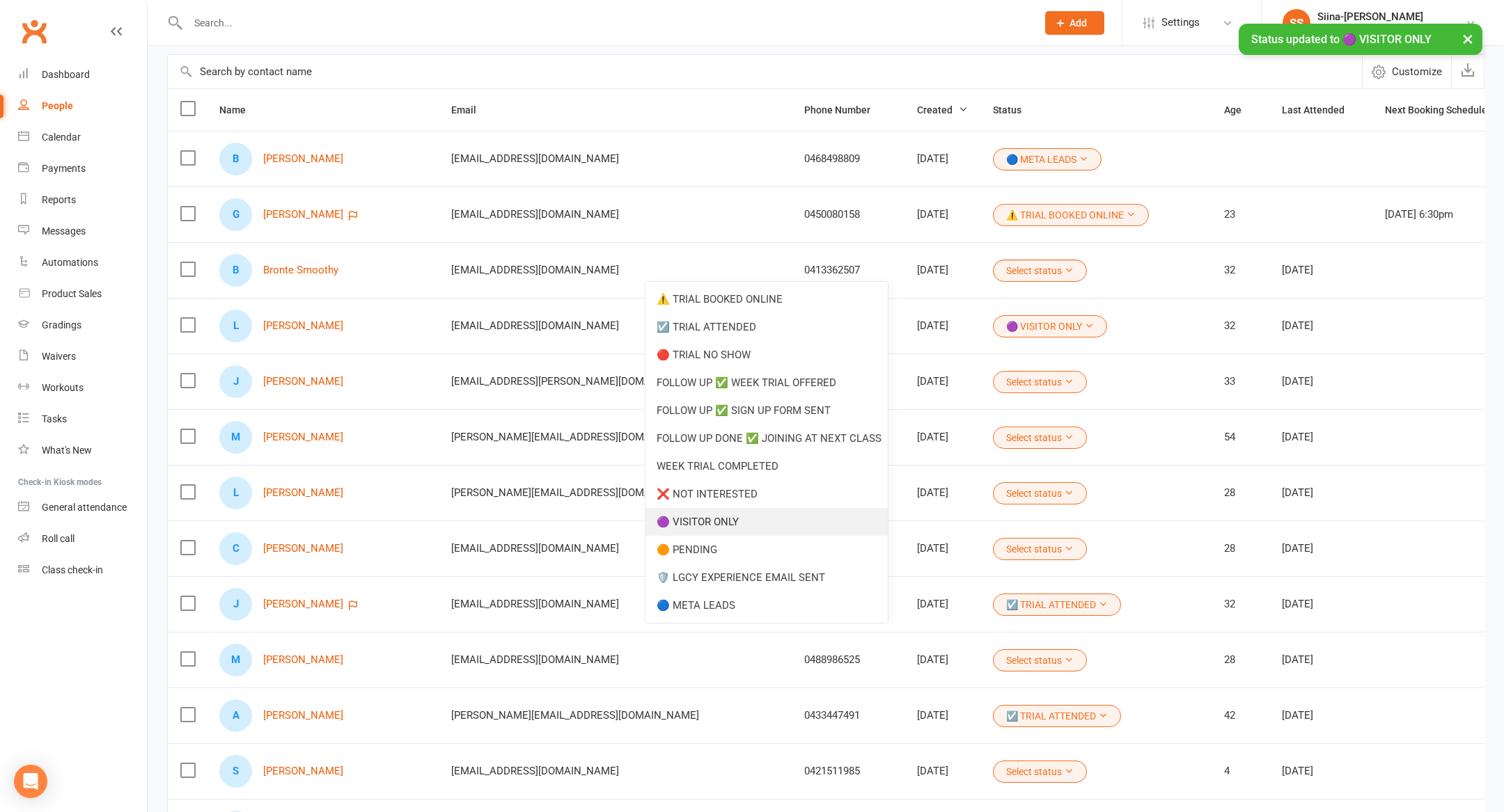
click at [798, 516] on link "🟣 VISITOR ONLY" at bounding box center [767, 522] width 243 height 27
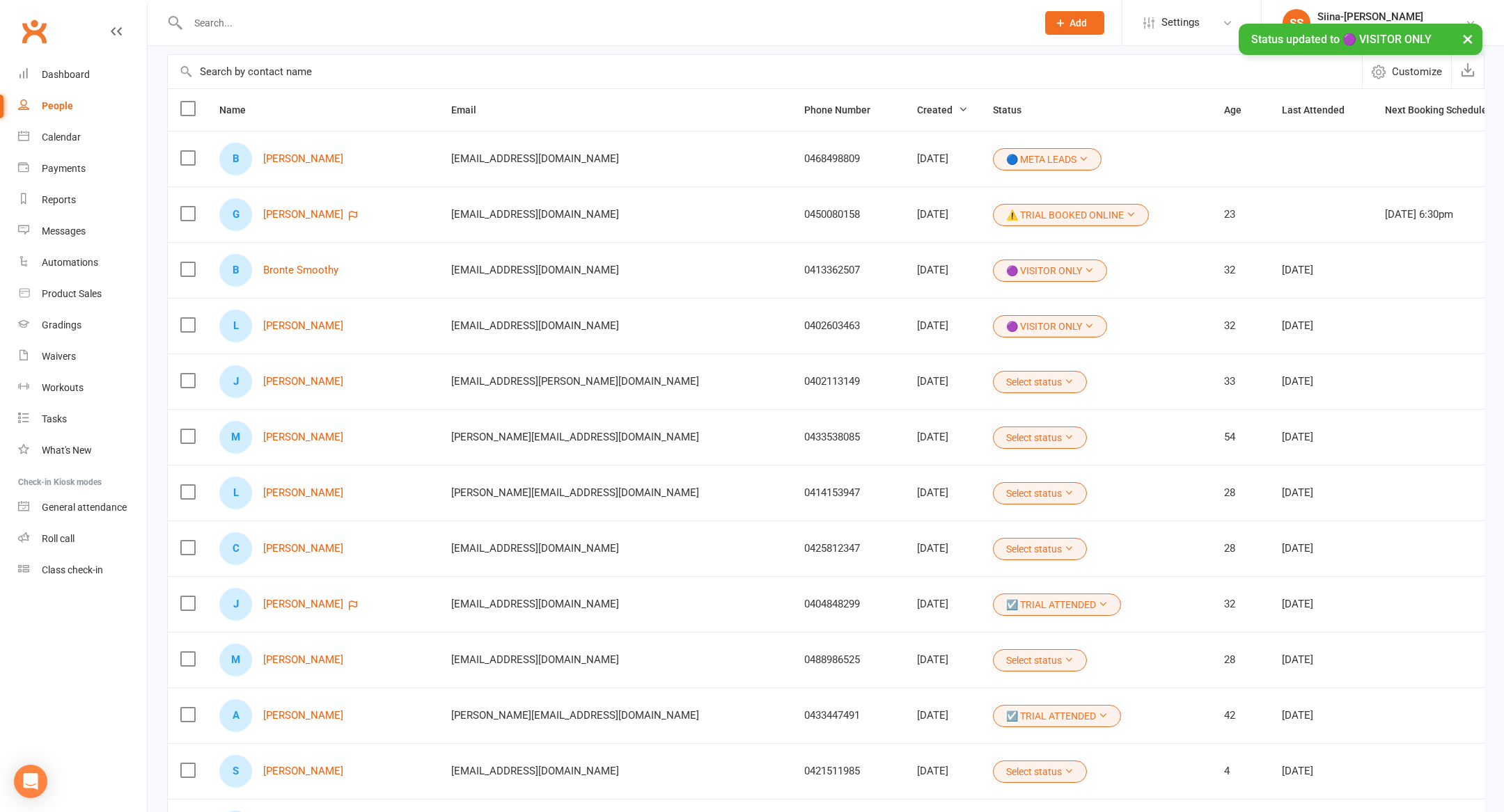
click at [993, 379] on button "Select status" at bounding box center [1040, 382] width 94 height 22
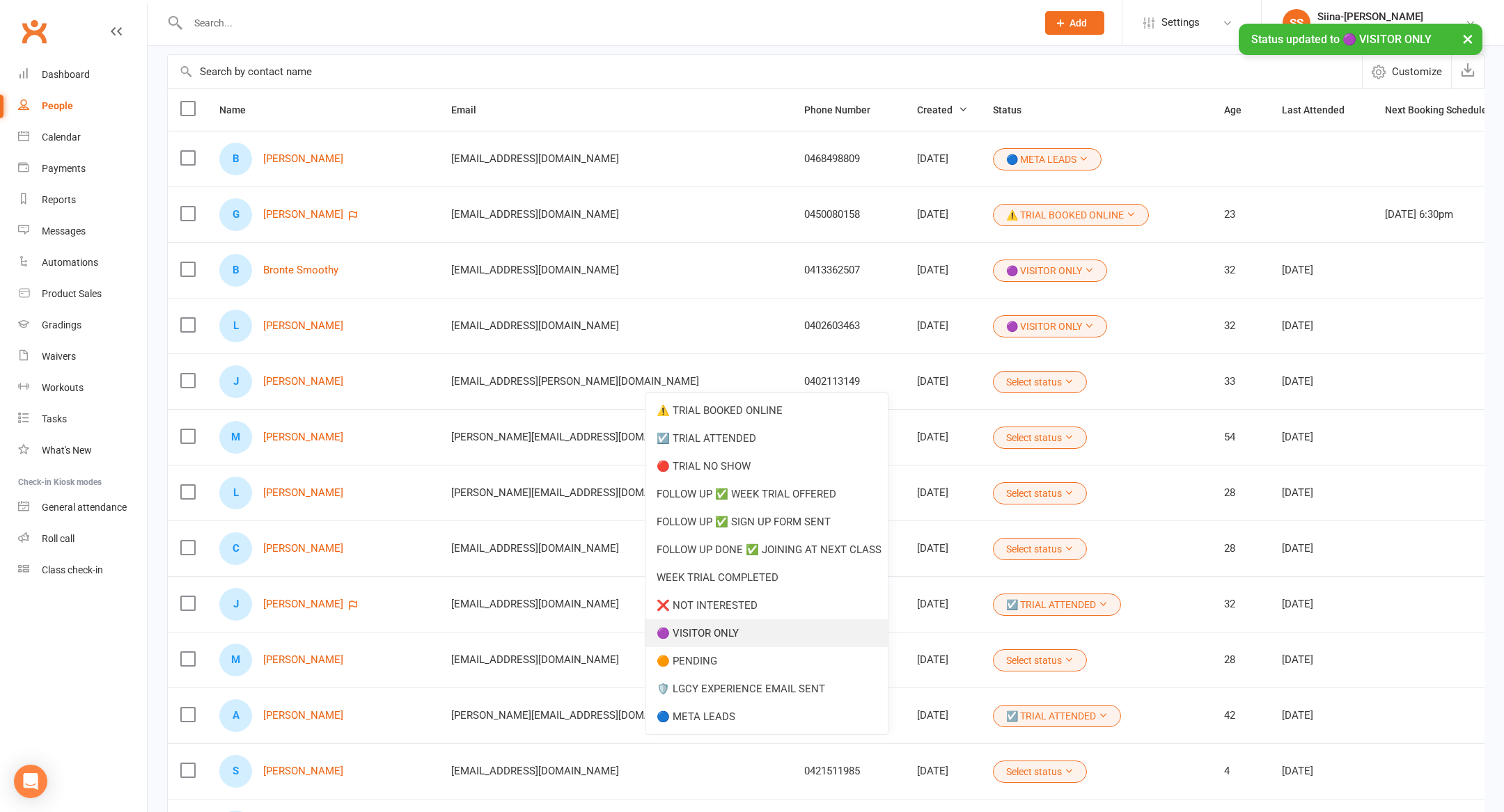
click at [779, 641] on link "🟣 VISITOR ONLY" at bounding box center [767, 634] width 243 height 27
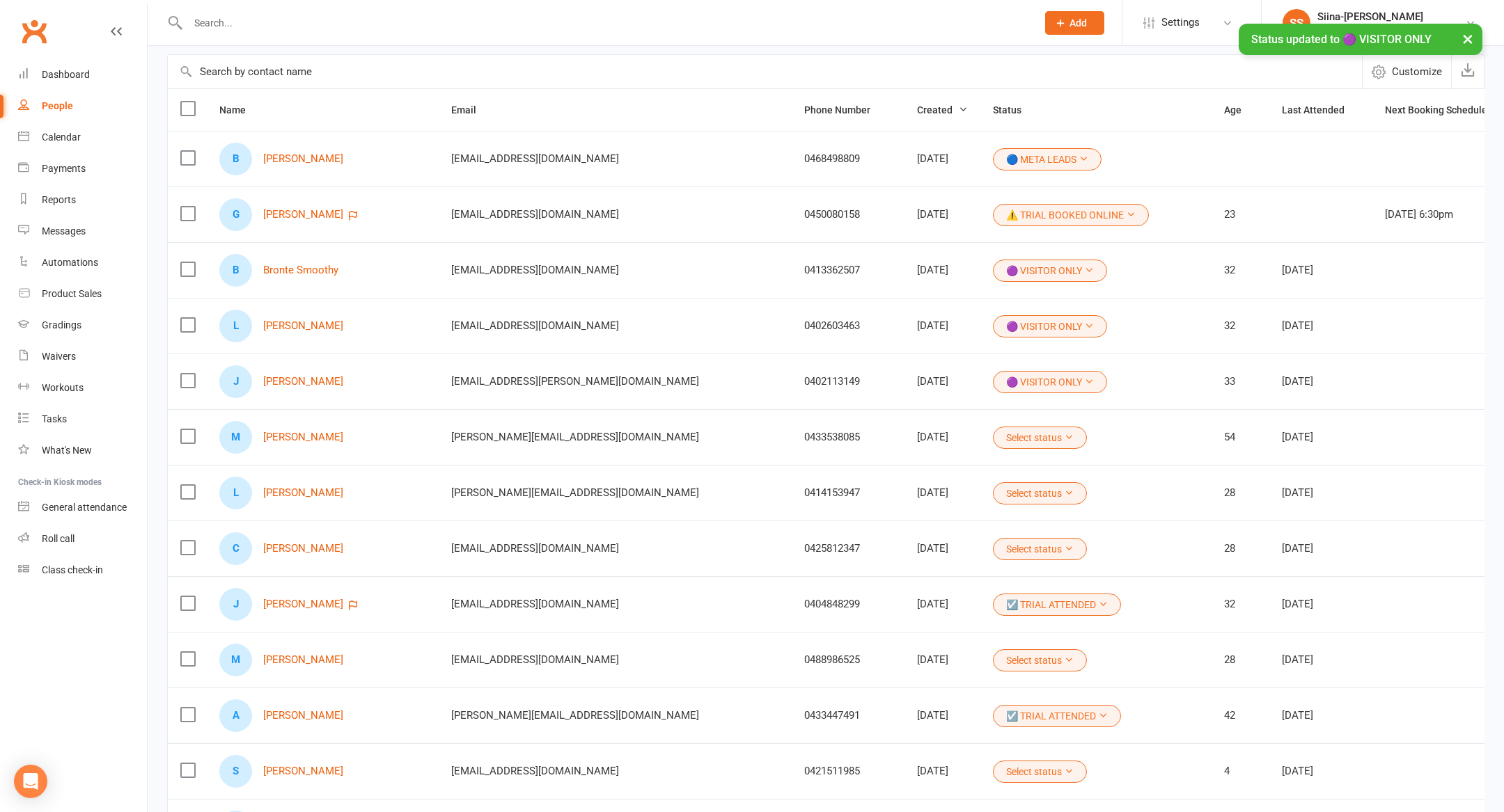
click at [993, 389] on button "🟣 VISITOR ONLY" at bounding box center [1050, 382] width 114 height 22
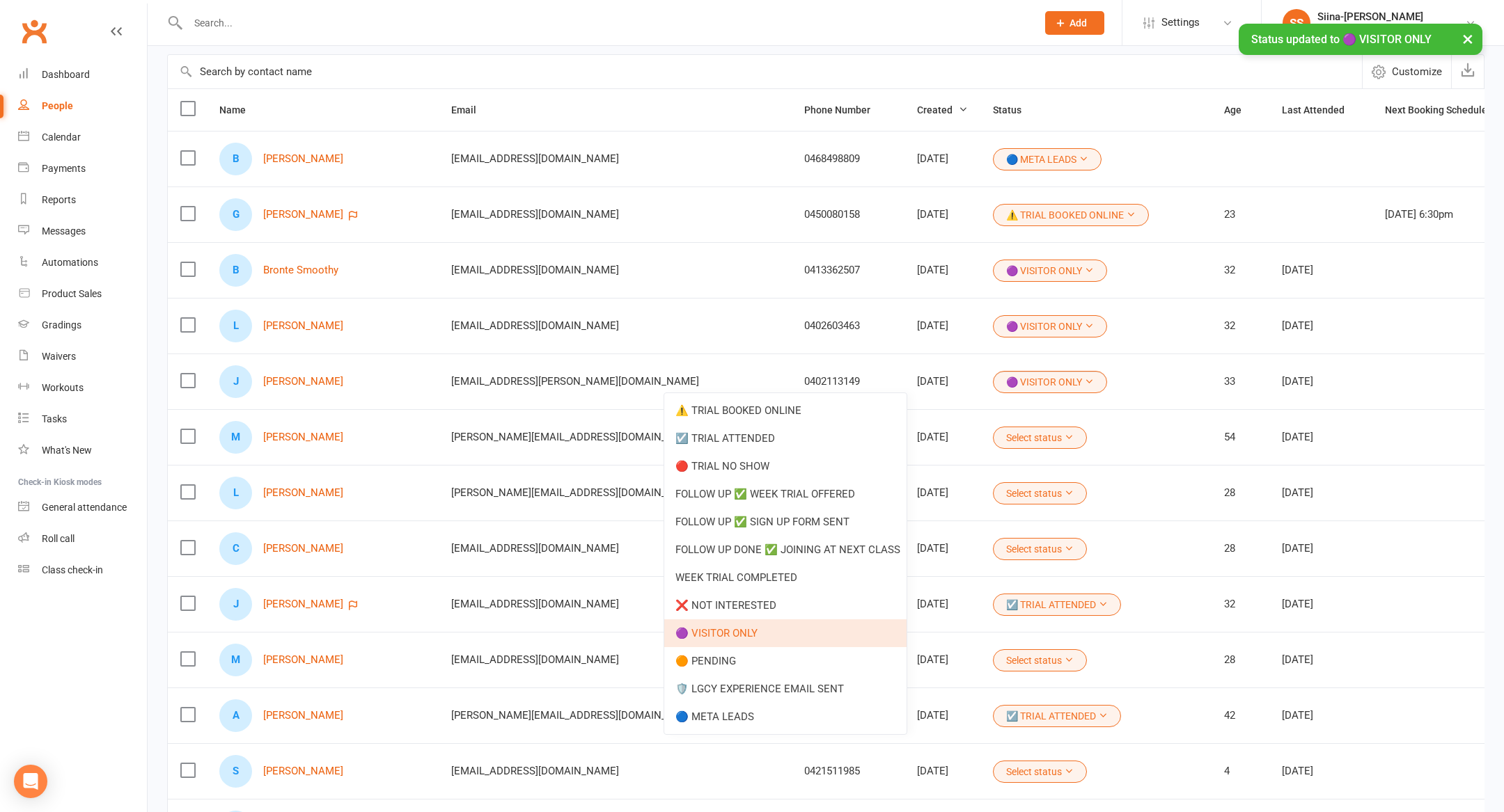
click at [980, 436] on td "Select status" at bounding box center [1096, 436] width 232 height 56
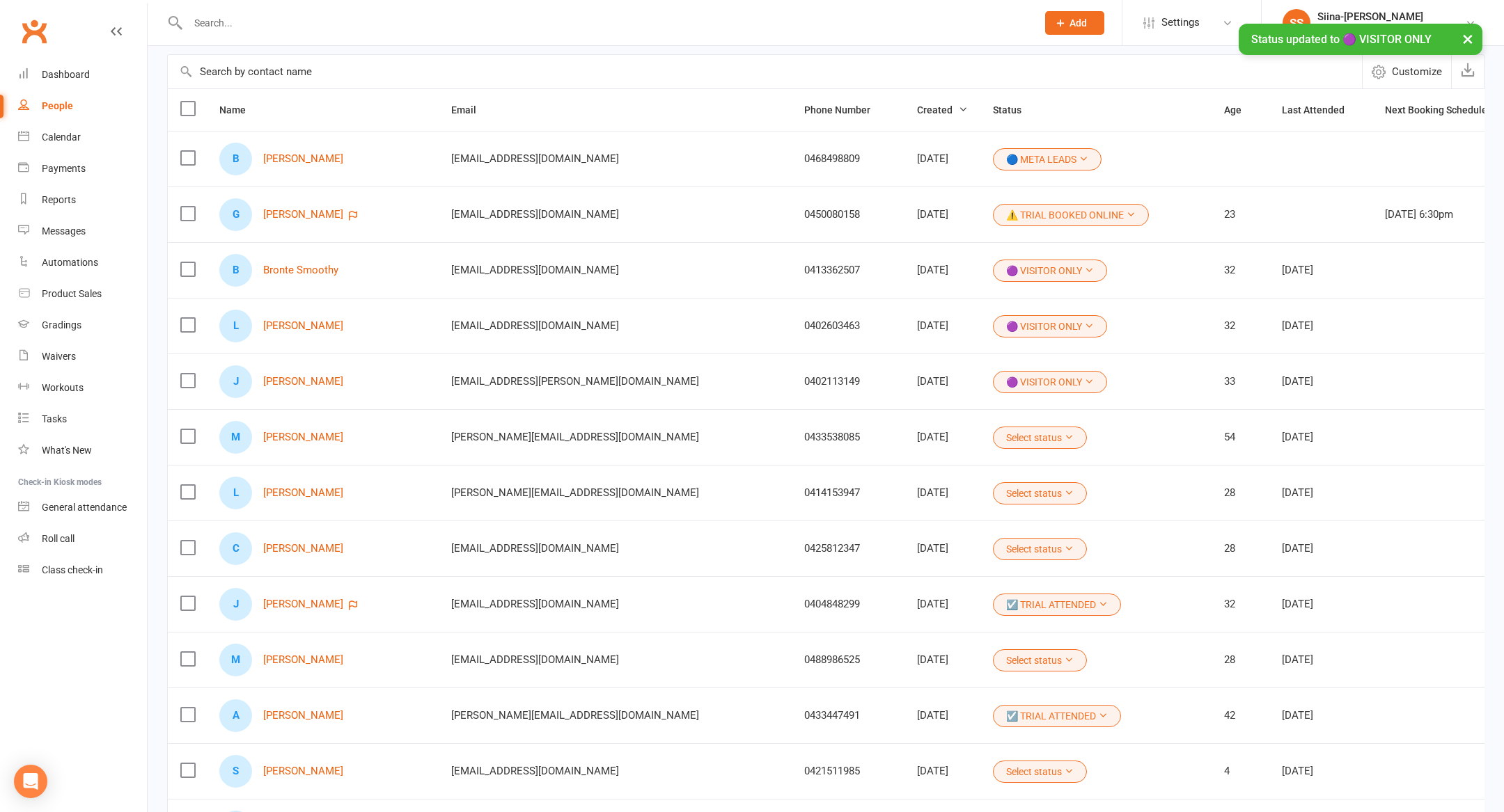
click at [993, 436] on button "Select status" at bounding box center [1040, 438] width 94 height 22
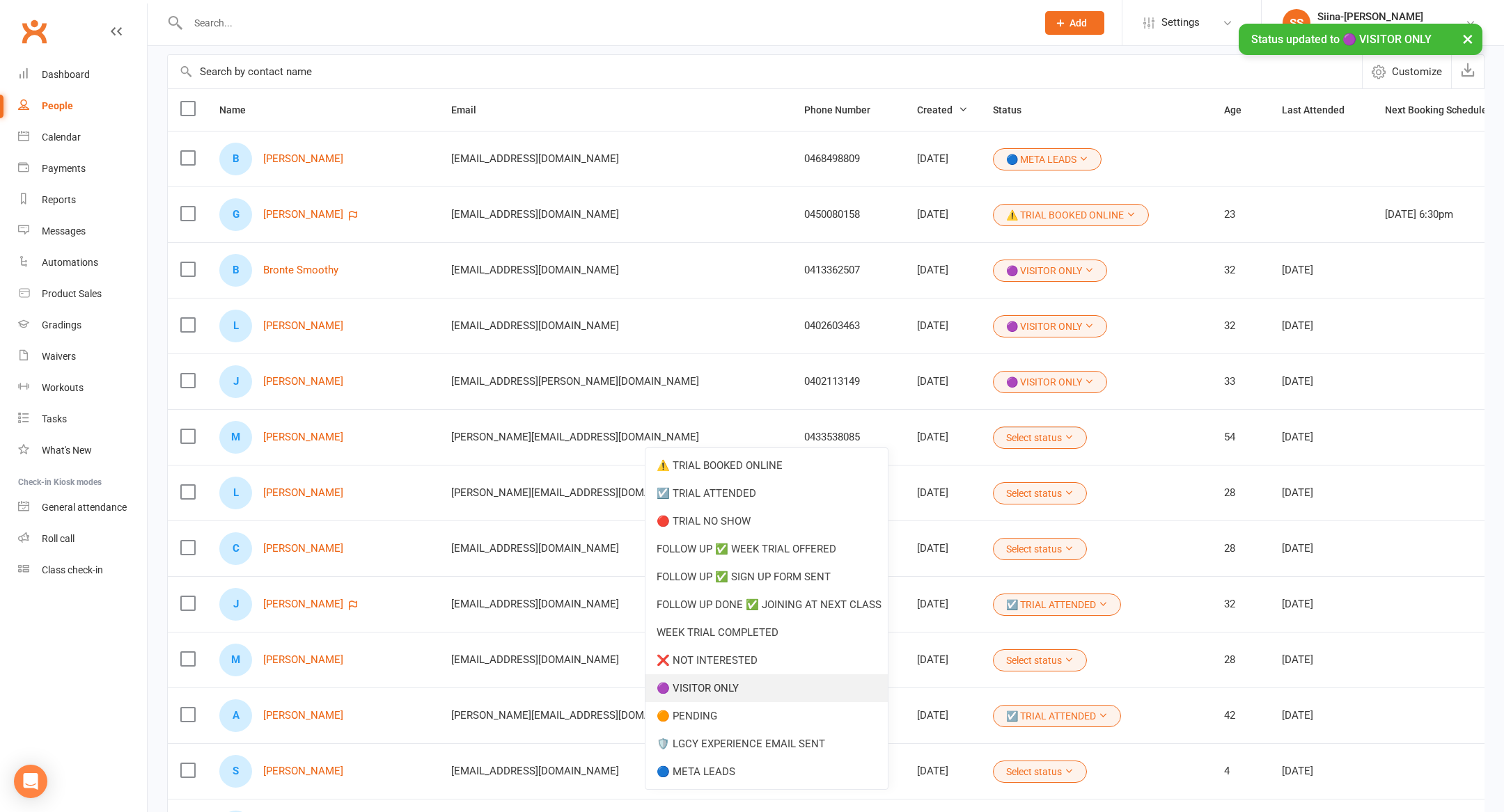
click at [789, 680] on link "🟣 VISITOR ONLY" at bounding box center [767, 689] width 243 height 27
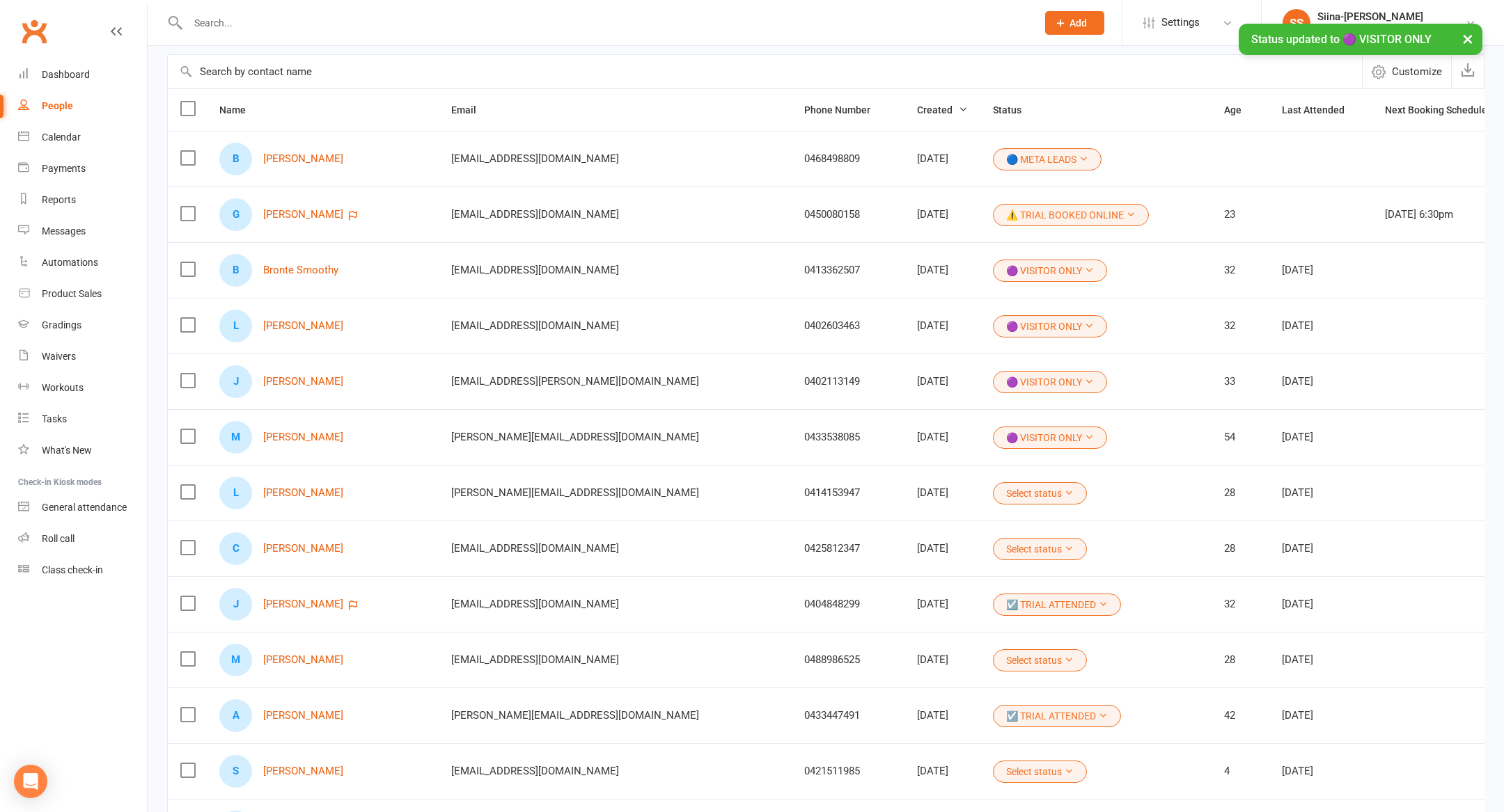
click at [980, 505] on td "Select status" at bounding box center [1096, 492] width 232 height 56
click at [993, 494] on button "Select status" at bounding box center [1040, 494] width 94 height 22
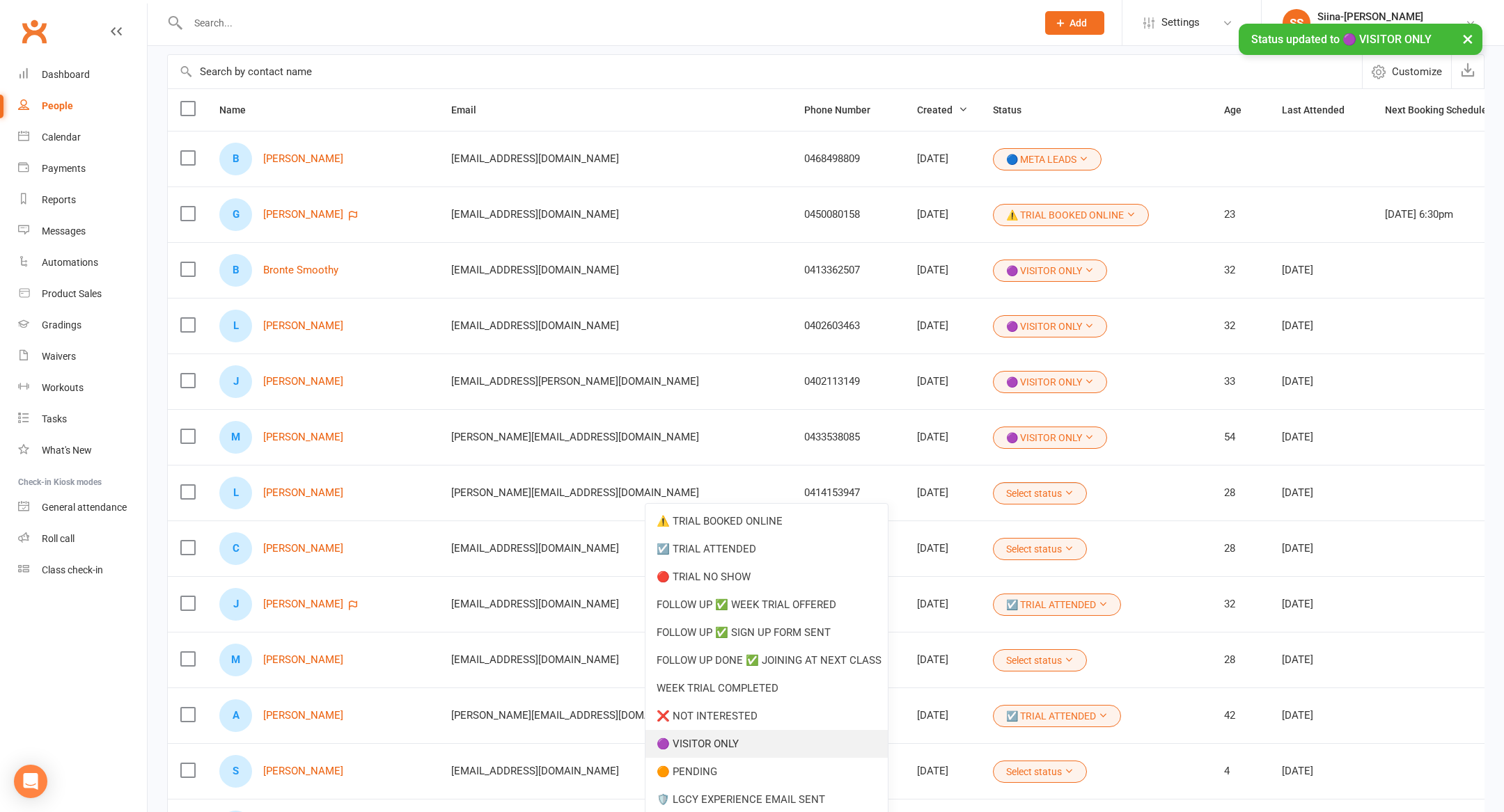
click at [816, 737] on link "🟣 VISITOR ONLY" at bounding box center [767, 744] width 243 height 27
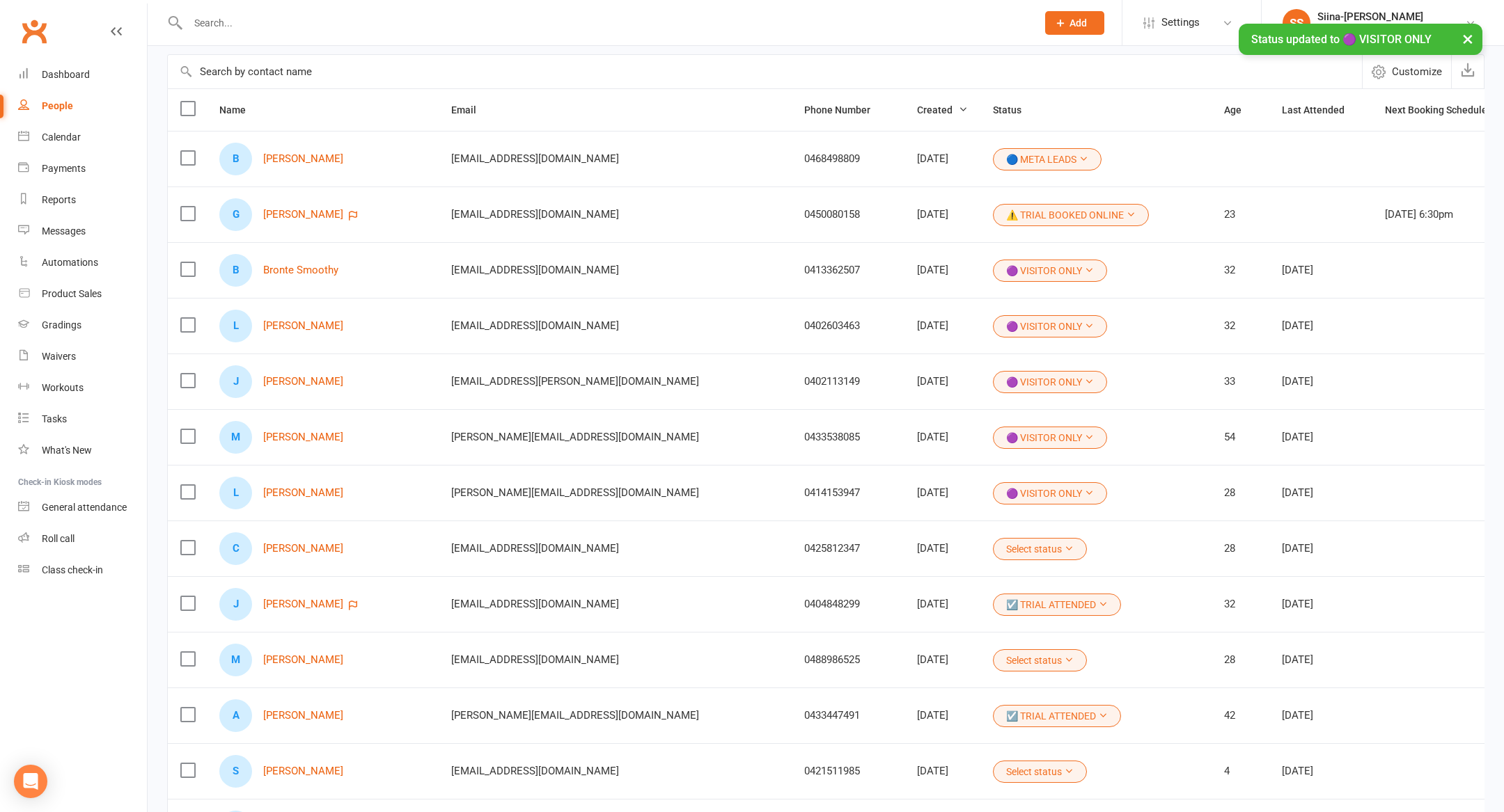
click at [993, 546] on button "Select status" at bounding box center [1040, 550] width 94 height 22
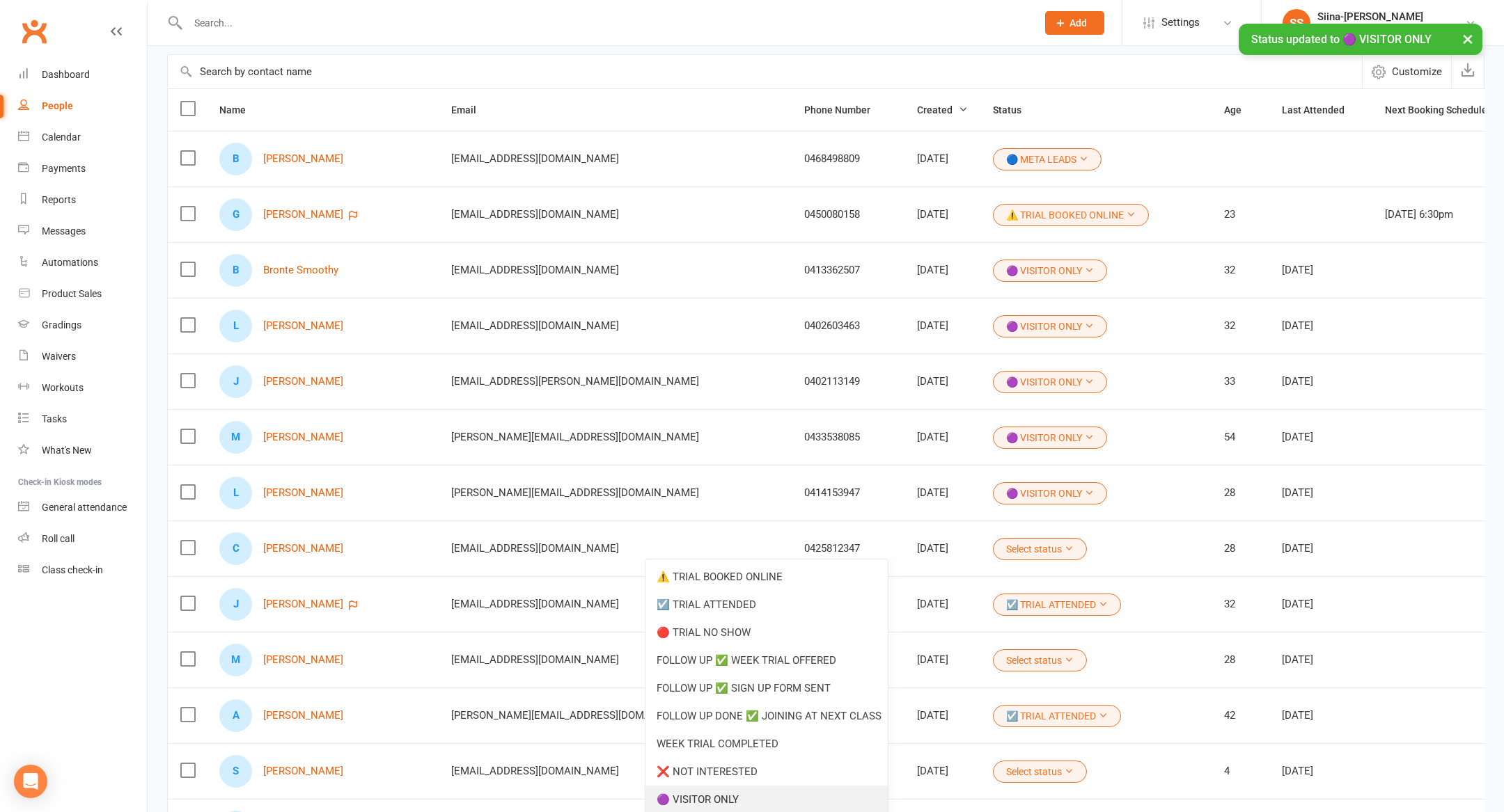
click at [770, 796] on link "🟣 VISITOR ONLY" at bounding box center [767, 800] width 243 height 27
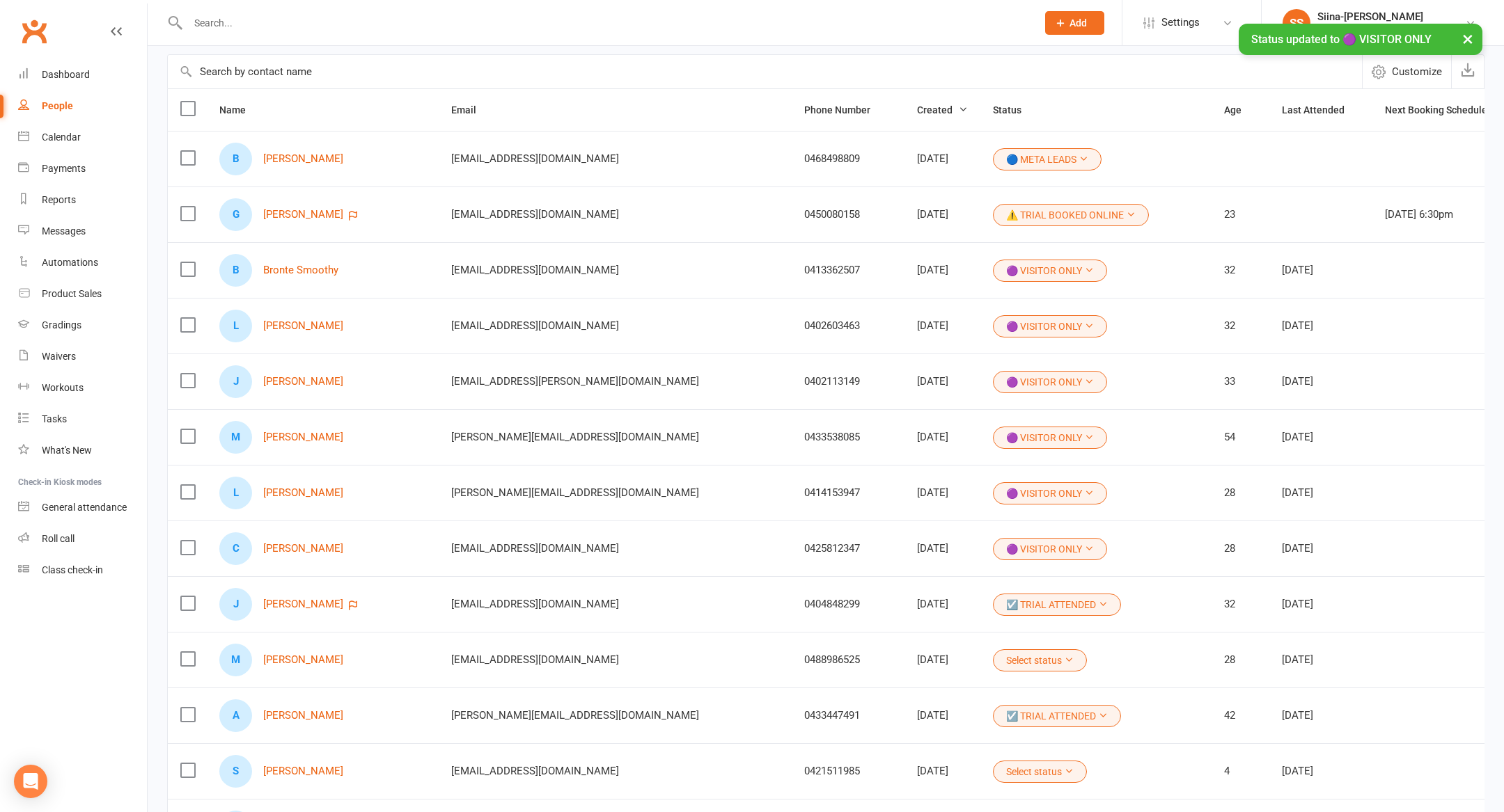
click at [1212, 476] on td "28" at bounding box center [1240, 492] width 57 height 56
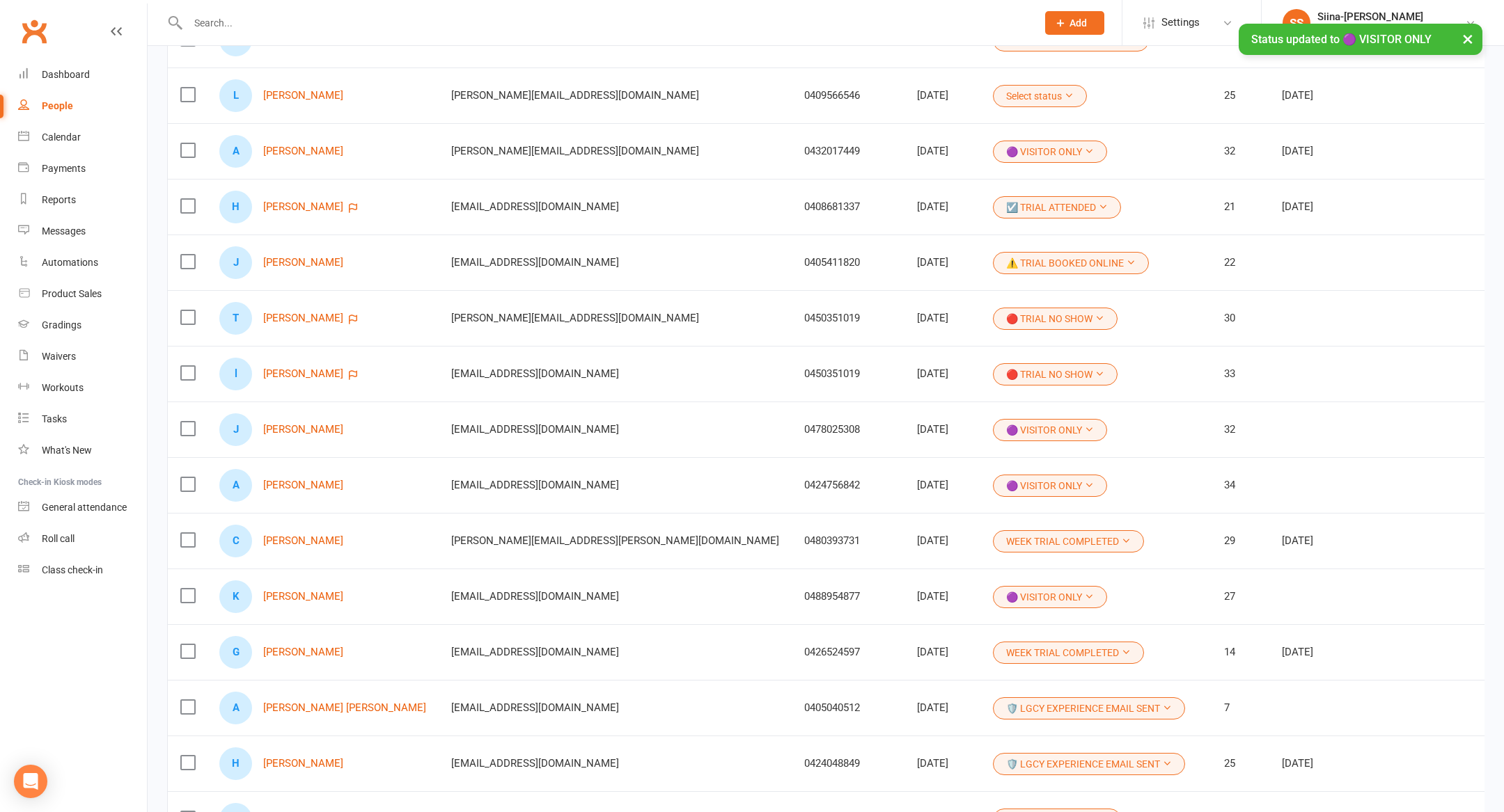
scroll to position [0, 0]
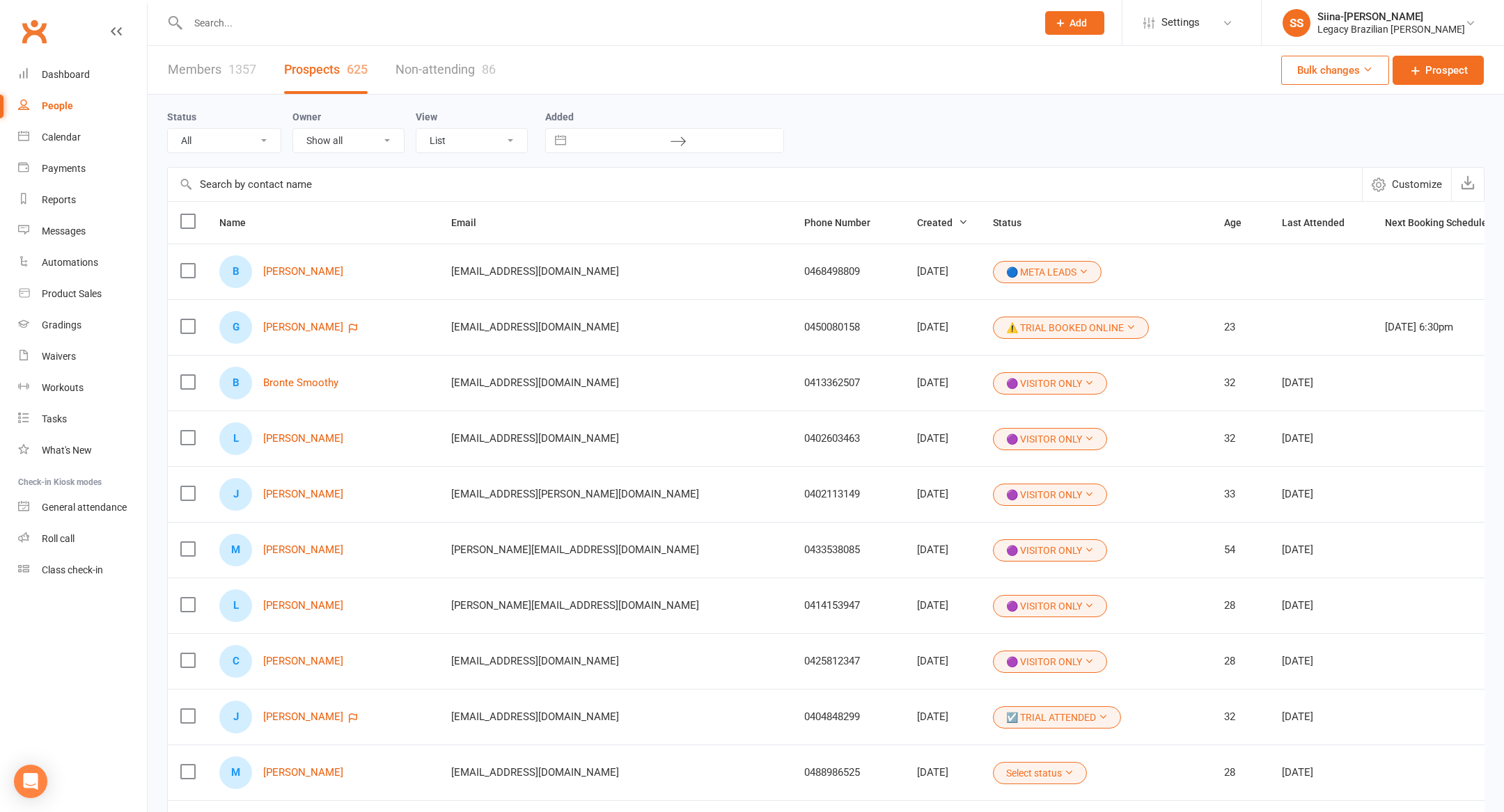
click at [1067, 27] on icon at bounding box center [1060, 22] width 13 height 13
click at [1094, 57] on link "Prospect" at bounding box center [1059, 62] width 124 height 32
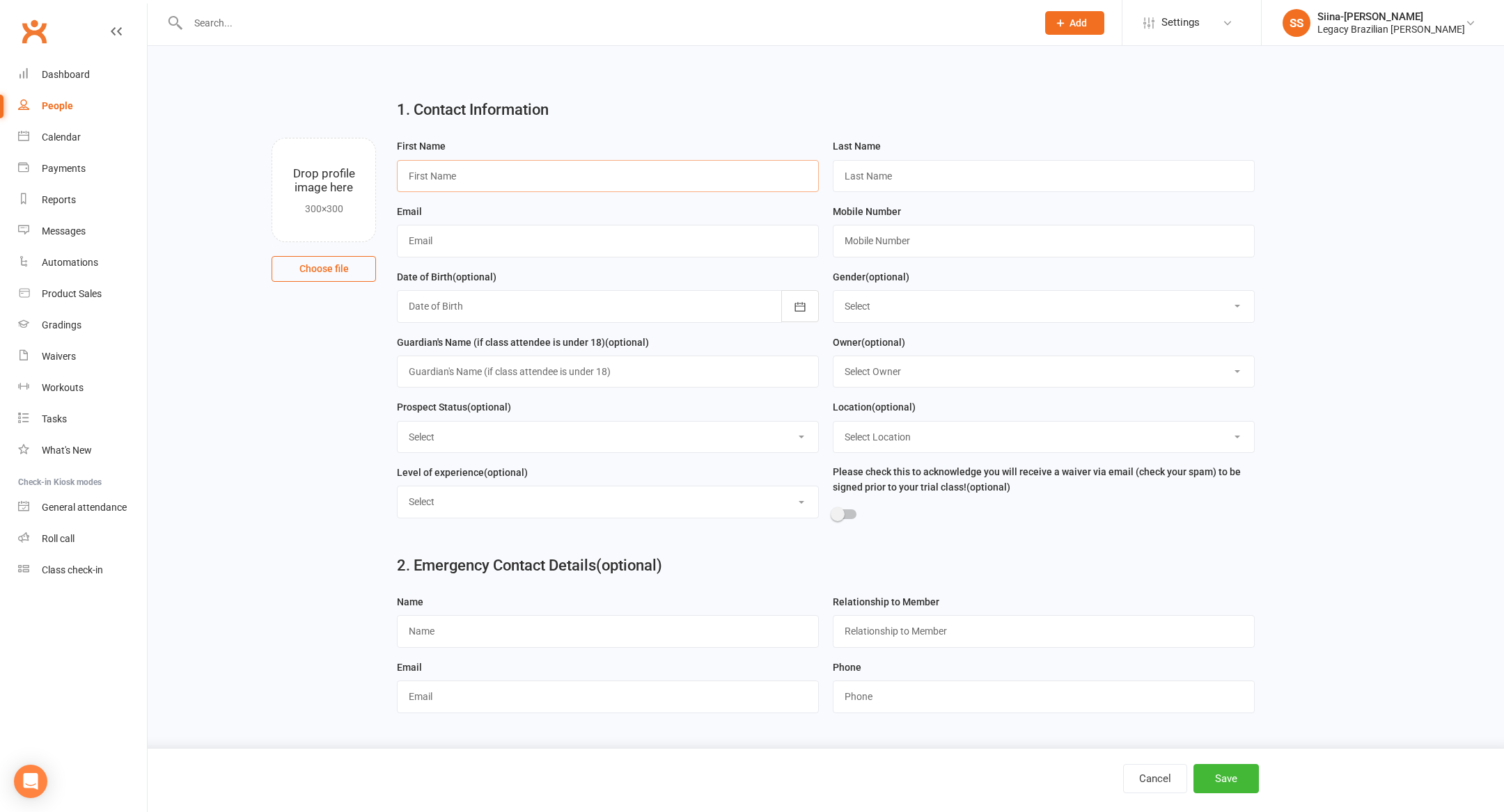
click at [659, 176] on input "text" at bounding box center [608, 176] width 422 height 32
paste input "[EMAIL_ADDRESS][DOMAIN_NAME]"
type input "[PERSON_NAME]"
type input "Lv"
paste input "[EMAIL_ADDRESS][DOMAIN_NAME]"
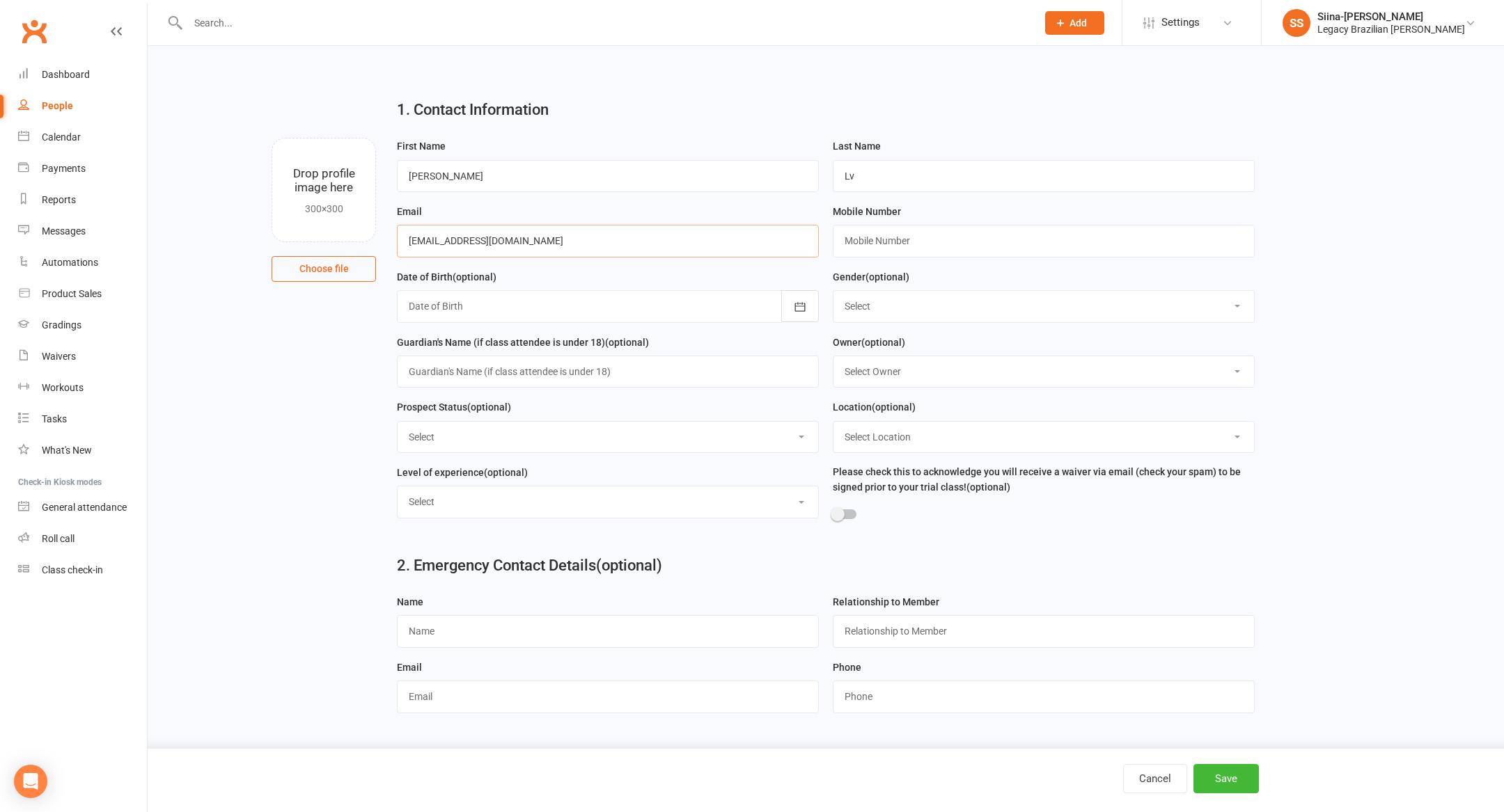
type input "[EMAIL_ADDRESS][DOMAIN_NAME]"
click at [1037, 231] on input "text" at bounding box center [1044, 240] width 422 height 32
paste input "412857746"
type input "0412857746"
click at [420, 431] on select "Select ⚠️ TRIAL BOOKED ONLINE ☑️ TRIAL ATTENDED 🔴 TRIAL NO SHOW FOLLOW UP ✅ WEE…" at bounding box center [608, 437] width 420 height 31
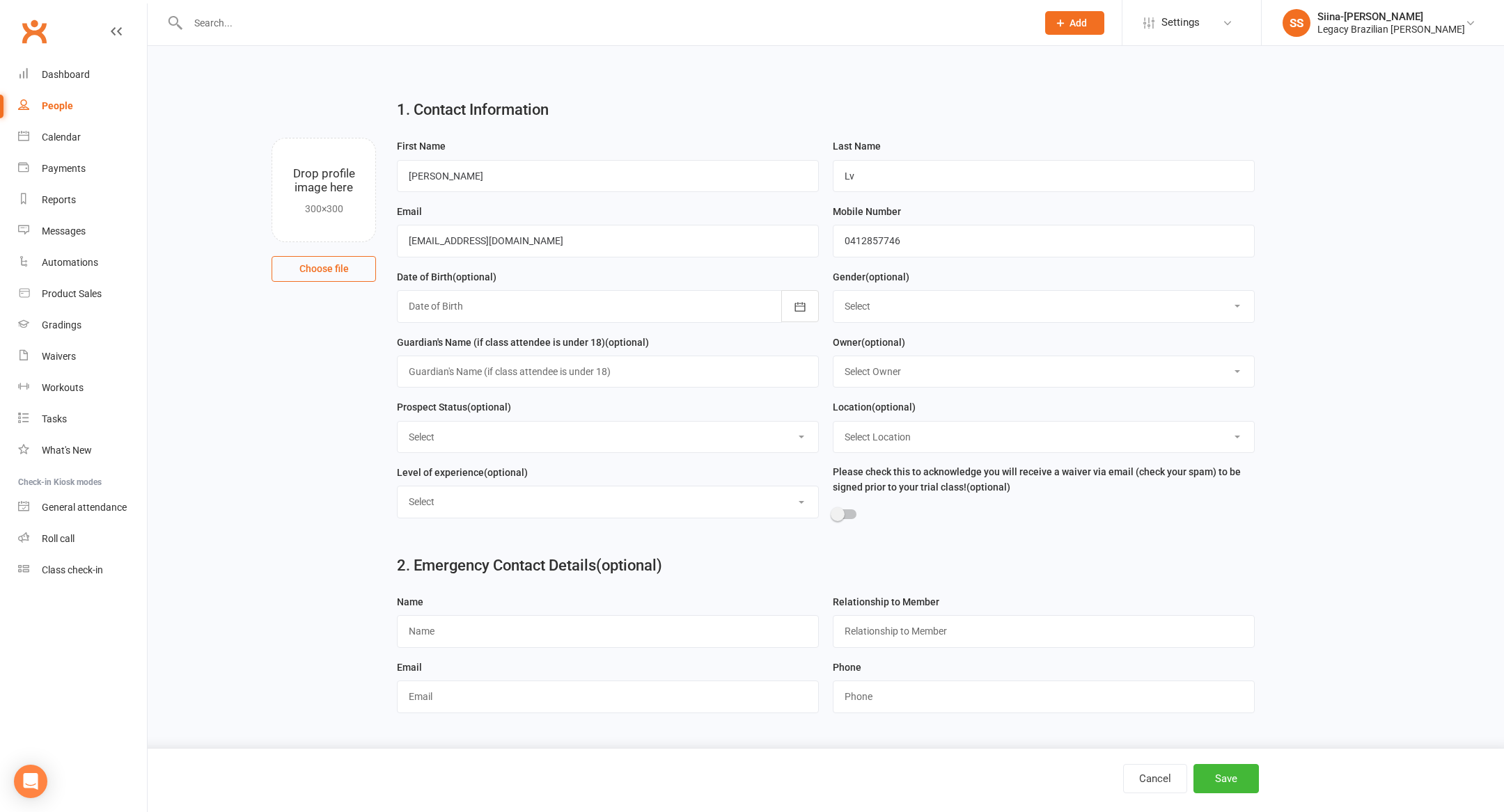
select select "🔵 META LEADS"
click at [398, 424] on select "Select ⚠️ TRIAL BOOKED ONLINE ☑️ TRIAL ATTENDED 🔴 TRIAL NO SHOW FOLLOW UP ✅ WEE…" at bounding box center [608, 437] width 420 height 31
click at [1249, 782] on button "Save" at bounding box center [1226, 779] width 65 height 29
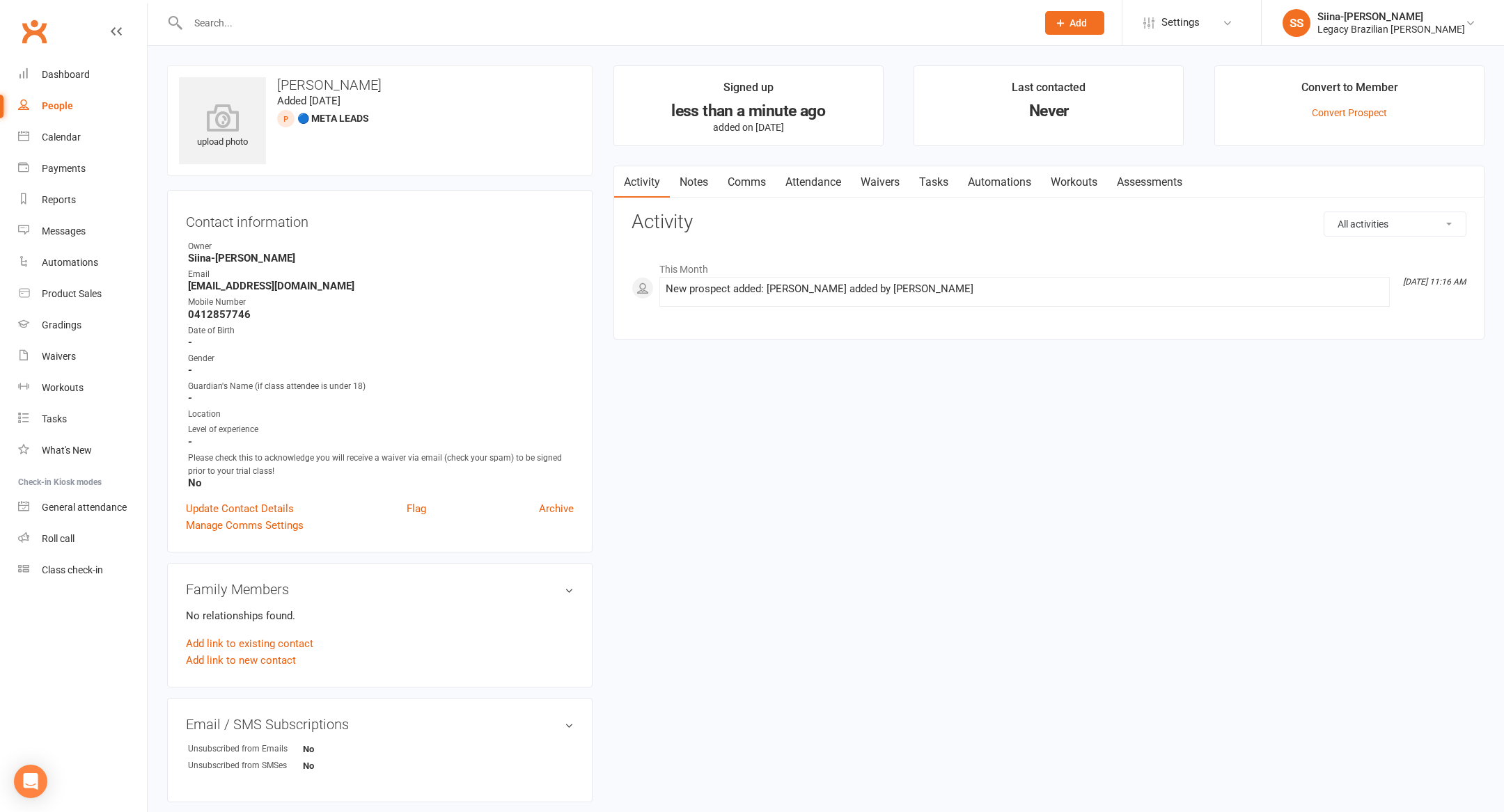
click at [1104, 31] on button "Add" at bounding box center [1074, 23] width 59 height 24
click at [1116, 61] on link "Prospect" at bounding box center [1059, 62] width 124 height 32
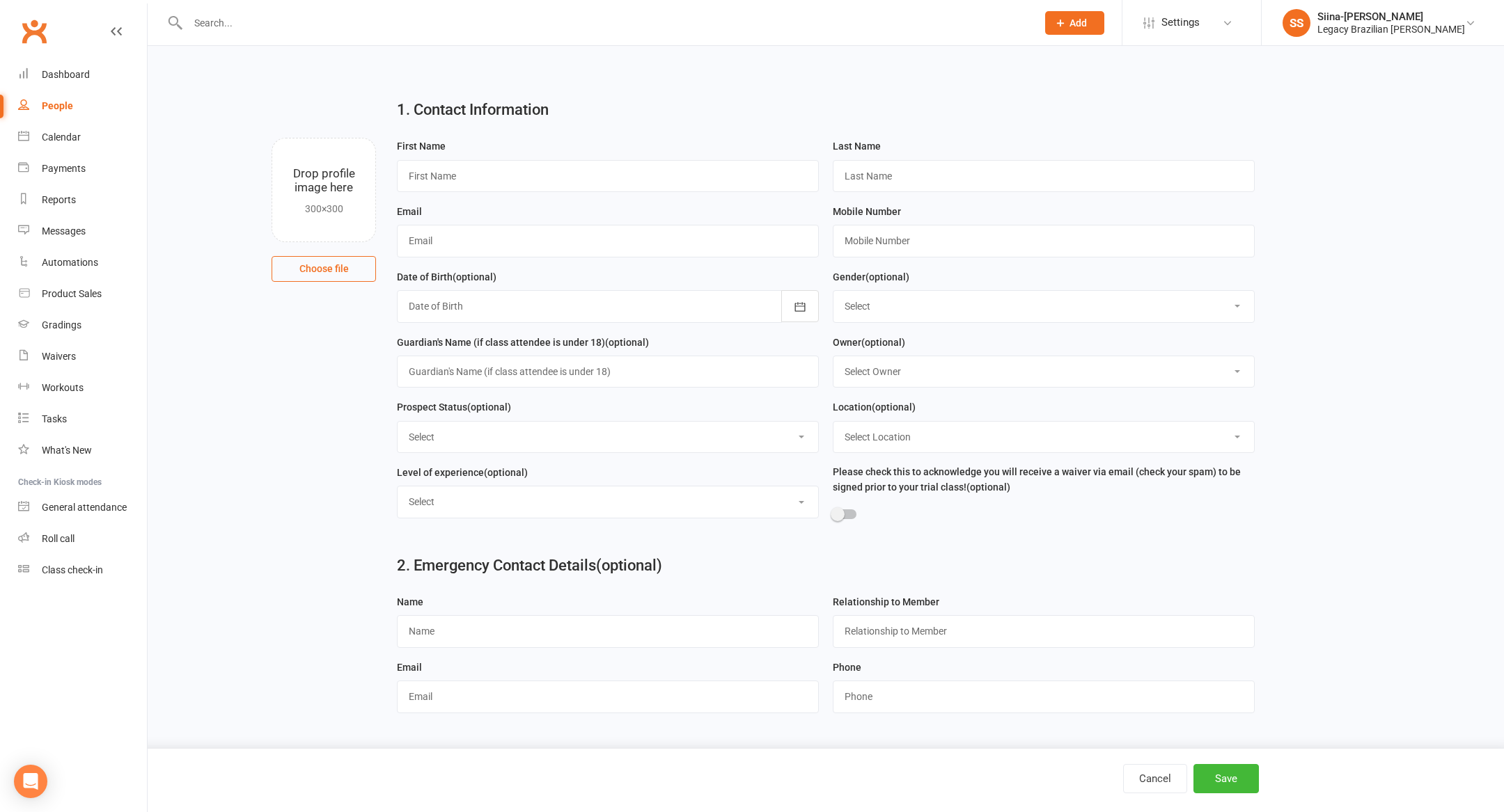
click at [707, 155] on div "First Name" at bounding box center [608, 165] width 422 height 54
click at [724, 183] on input "text" at bounding box center [608, 176] width 422 height 32
type input "[PERSON_NAME]"
type input "Congiu"
paste input "[EMAIL_ADDRESS][DOMAIN_NAME]"
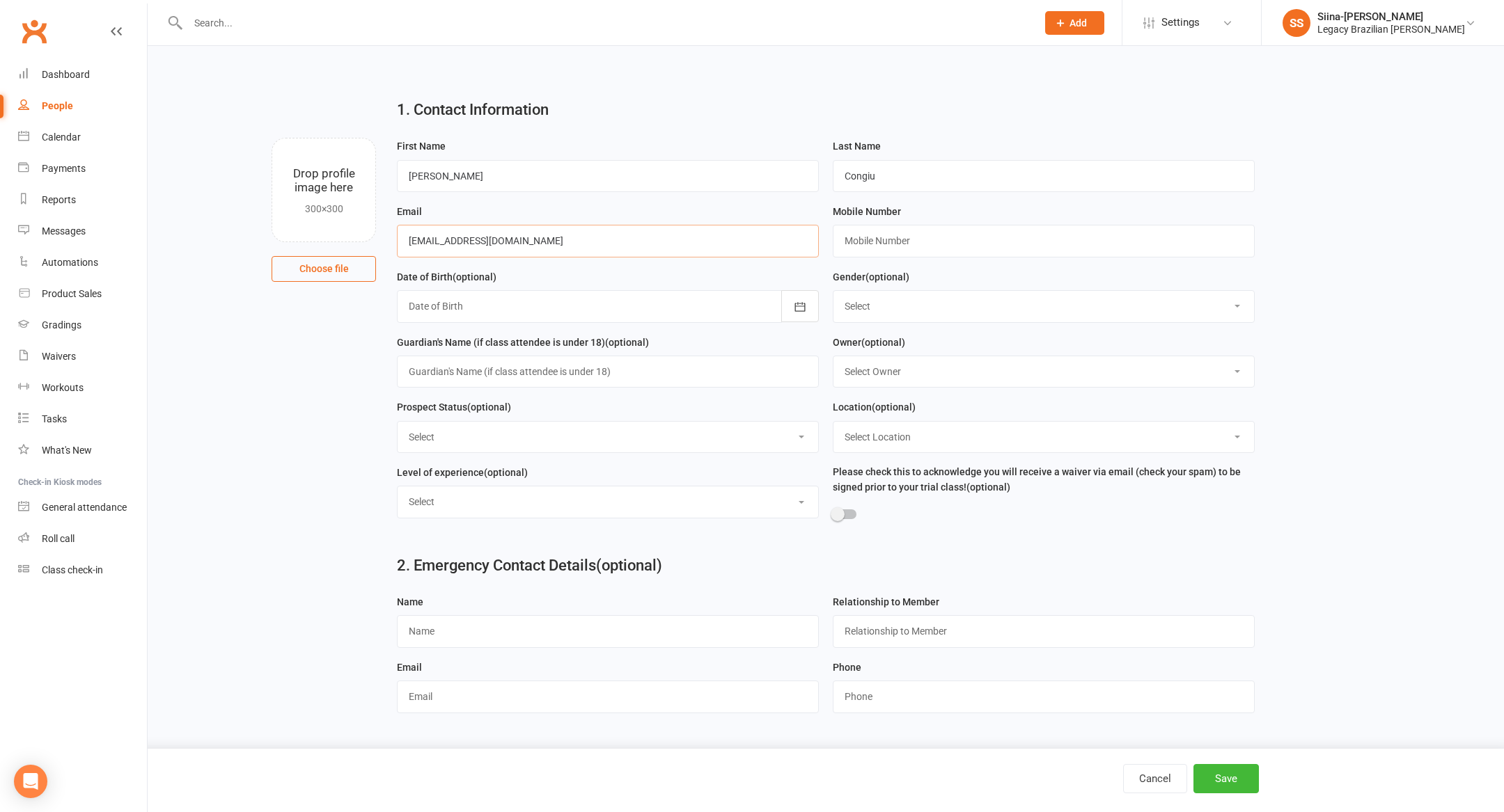
type input "[EMAIL_ADDRESS][DOMAIN_NAME]"
click at [1032, 249] on input "text" at bounding box center [1044, 240] width 422 height 32
paste input "0451893990"
type input "0451893990"
click at [599, 435] on select "Select ⚠️ TRIAL BOOKED ONLINE ☑️ TRIAL ATTENDED 🔴 TRIAL NO SHOW FOLLOW UP ✅ WEE…" at bounding box center [608, 437] width 420 height 31
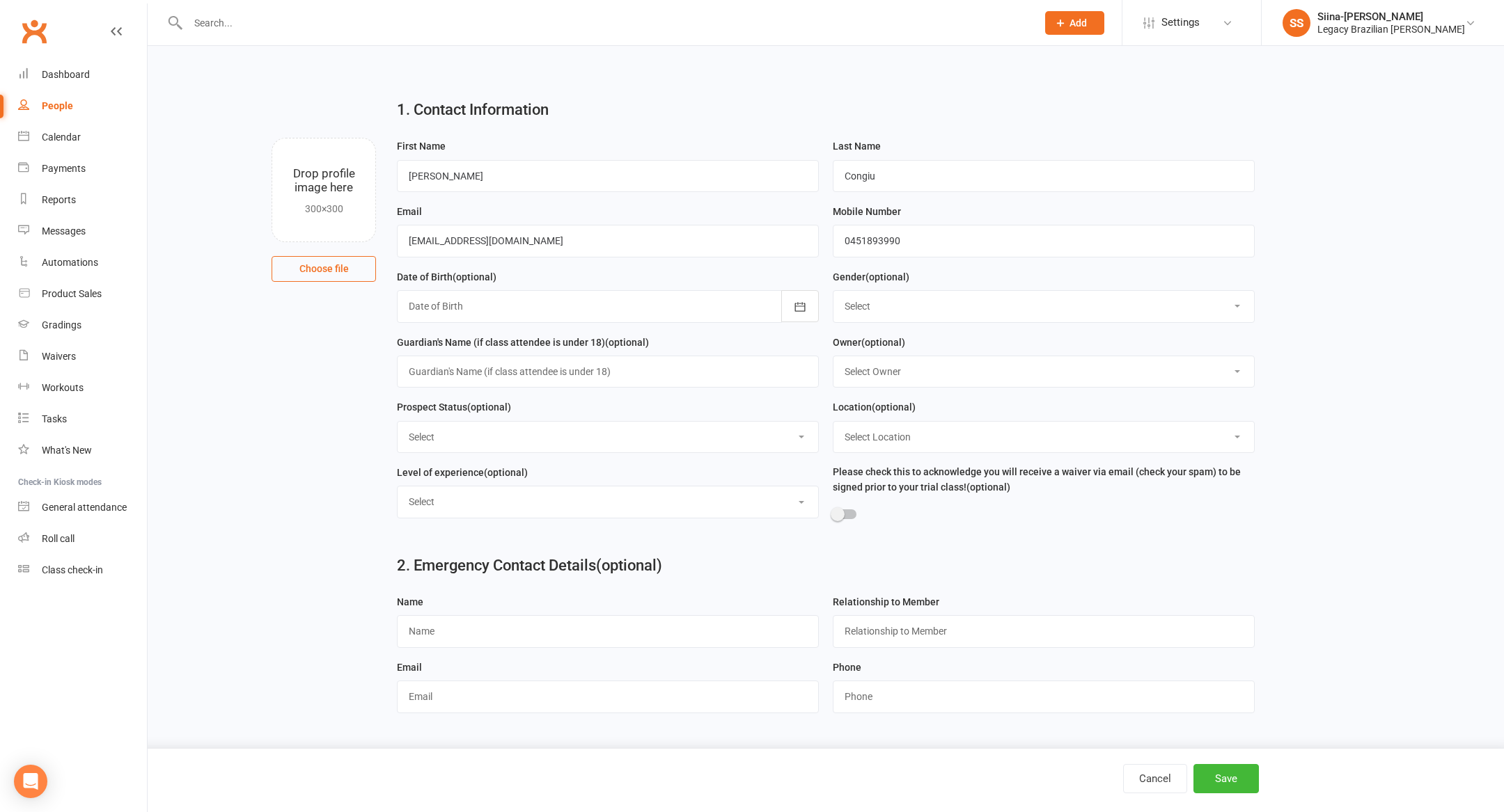
select select "🔵 META LEADS"
click at [398, 424] on select "Select ⚠️ TRIAL BOOKED ONLINE ☑️ TRIAL ATTENDED 🔴 TRIAL NO SHOW FOLLOW UP ✅ WEE…" at bounding box center [608, 437] width 420 height 31
click at [1239, 779] on button "Save" at bounding box center [1226, 779] width 65 height 29
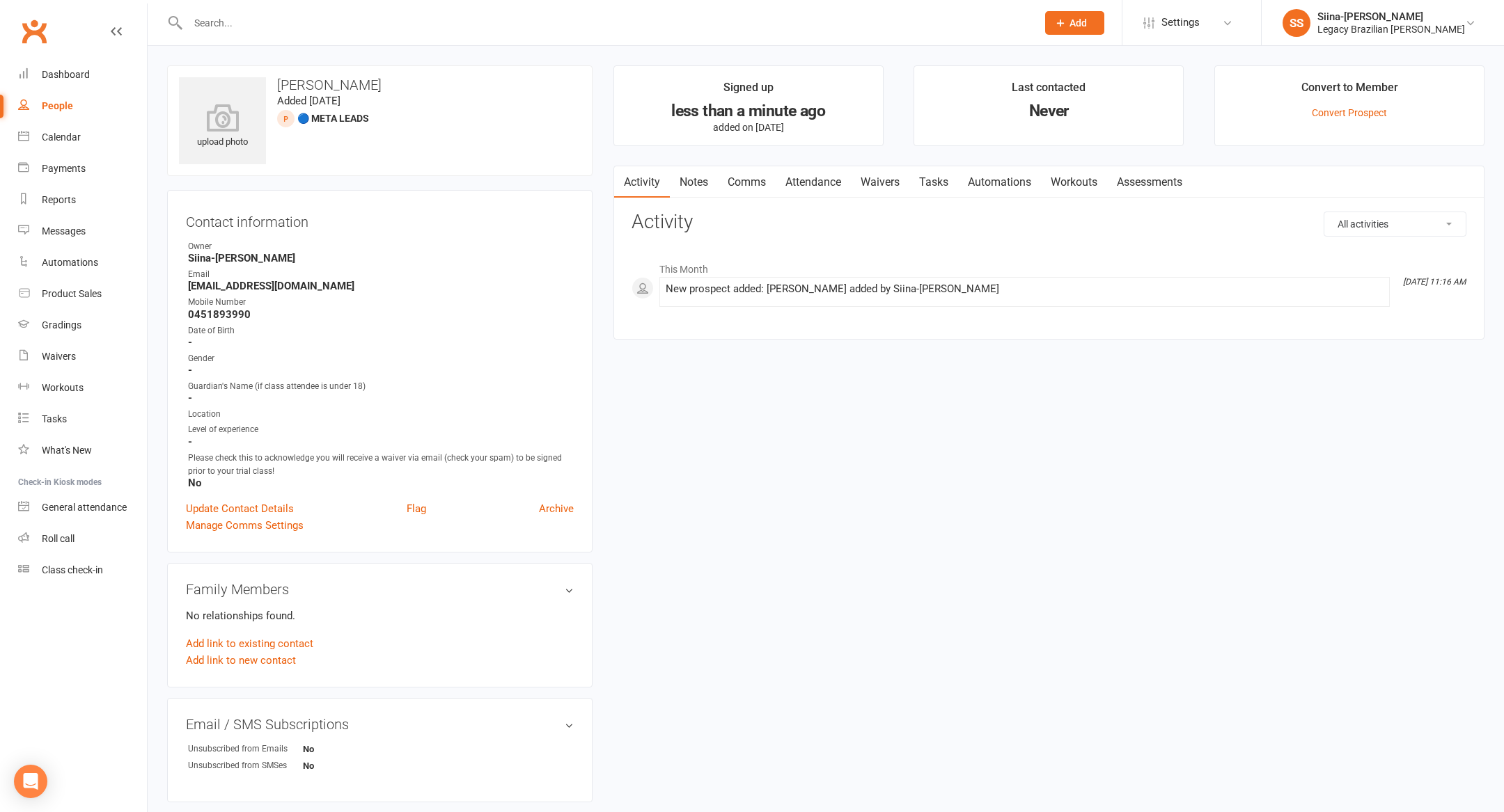
click at [1104, 31] on button "Add" at bounding box center [1074, 23] width 59 height 24
click at [1112, 61] on link "Prospect" at bounding box center [1059, 62] width 124 height 32
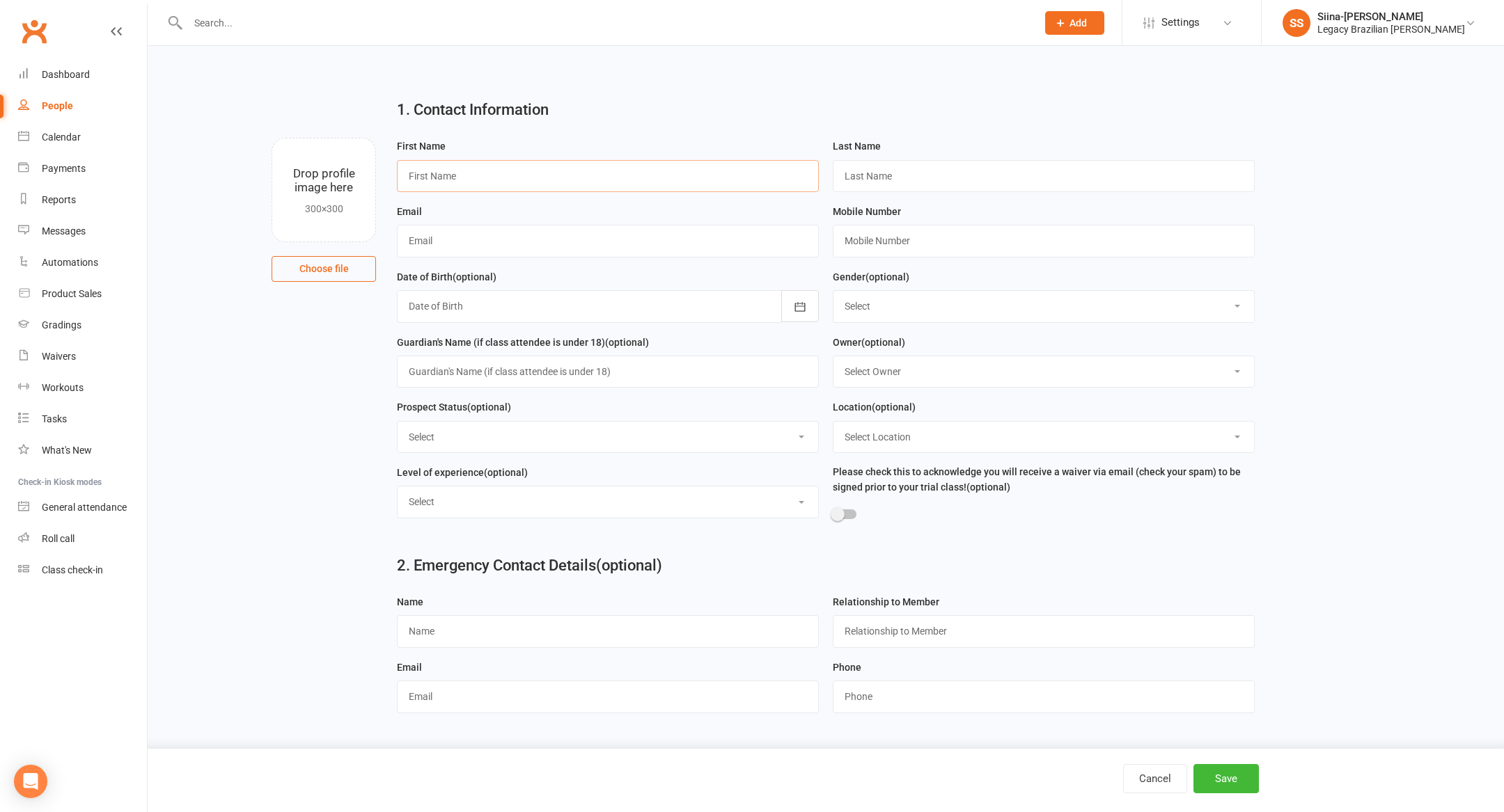
click at [734, 183] on input "text" at bounding box center [608, 176] width 422 height 32
type input "Vinicius"
type input "[PERSON_NAME]"
click at [779, 243] on input "text" at bounding box center [608, 240] width 422 height 32
paste input "[EMAIL_ADDRESS][DOMAIN_NAME]"
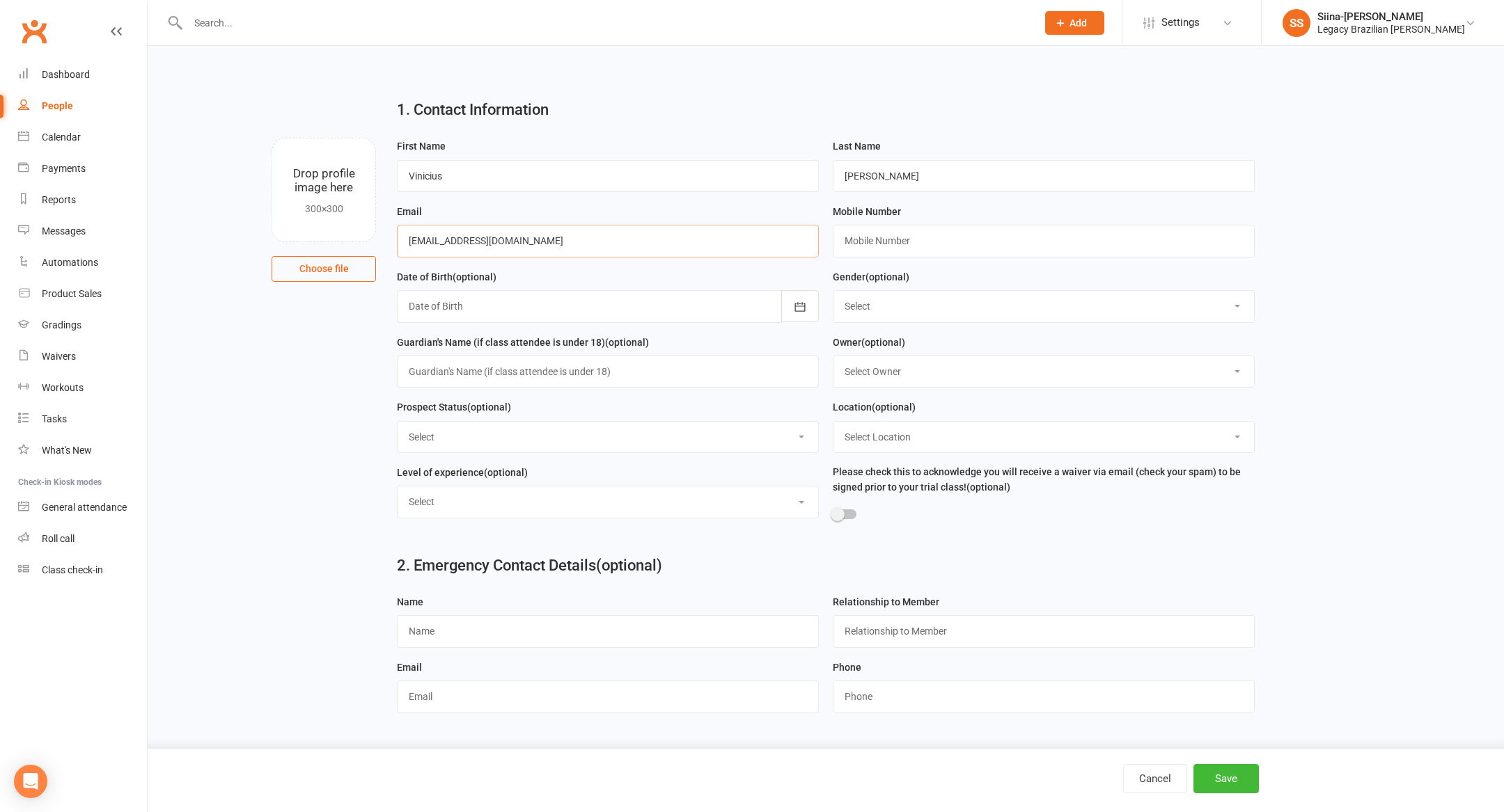
type input "[EMAIL_ADDRESS][DOMAIN_NAME]"
click at [634, 248] on input "[EMAIL_ADDRESS][DOMAIN_NAME]" at bounding box center [608, 240] width 422 height 32
paste input "420485835"
type input "0420485835"
click at [564, 433] on select "Select ⚠️ TRIAL BOOKED ONLINE ☑️ TRIAL ATTENDED 🔴 TRIAL NO SHOW FOLLOW UP ✅ WEE…" at bounding box center [608, 437] width 420 height 31
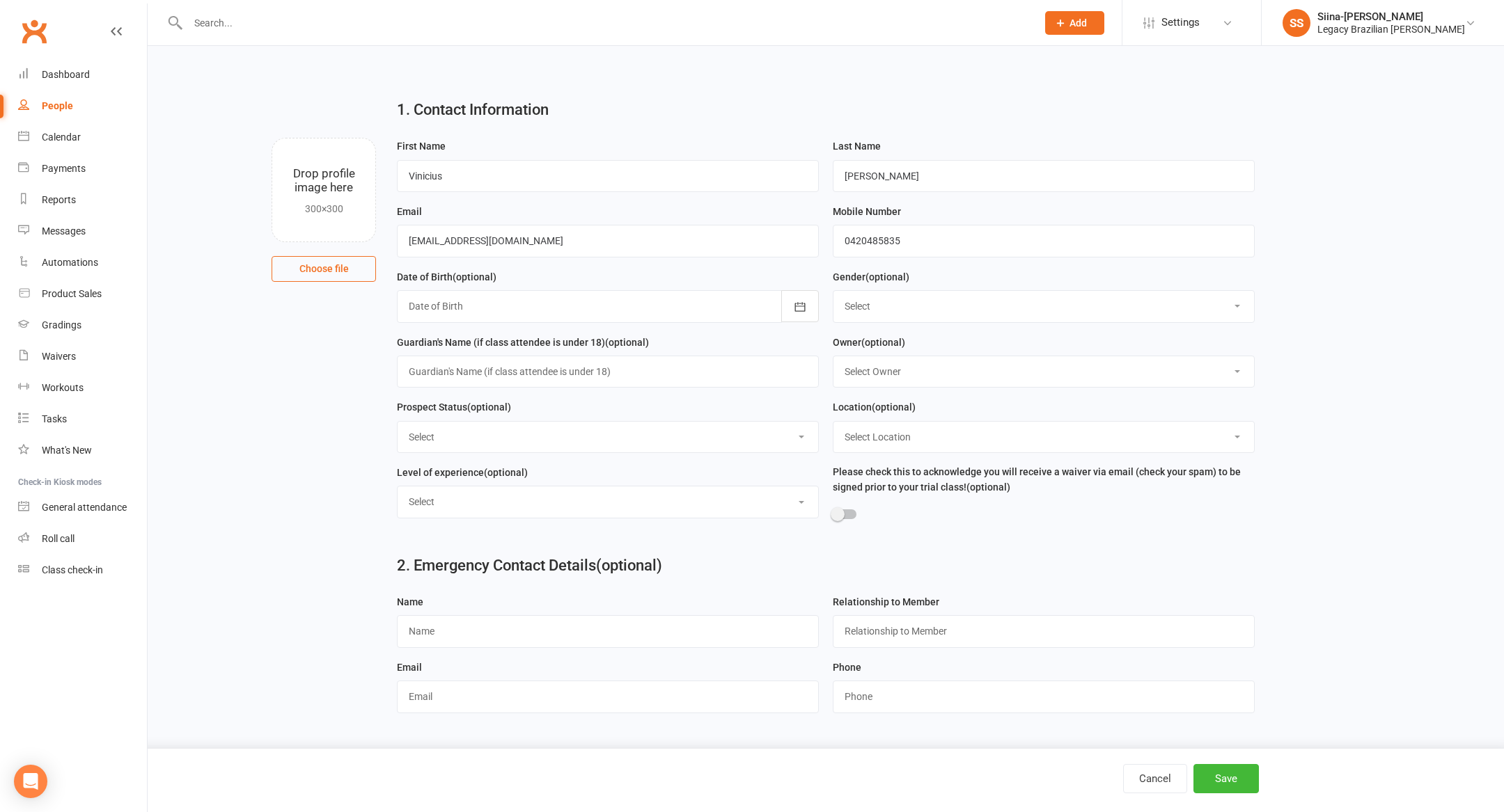
select select "🔵 META LEADS"
click at [398, 424] on select "Select ⚠️ TRIAL BOOKED ONLINE ☑️ TRIAL ATTENDED 🔴 TRIAL NO SHOW FOLLOW UP ✅ WEE…" at bounding box center [608, 437] width 420 height 31
click at [1227, 781] on button "Save" at bounding box center [1226, 779] width 65 height 29
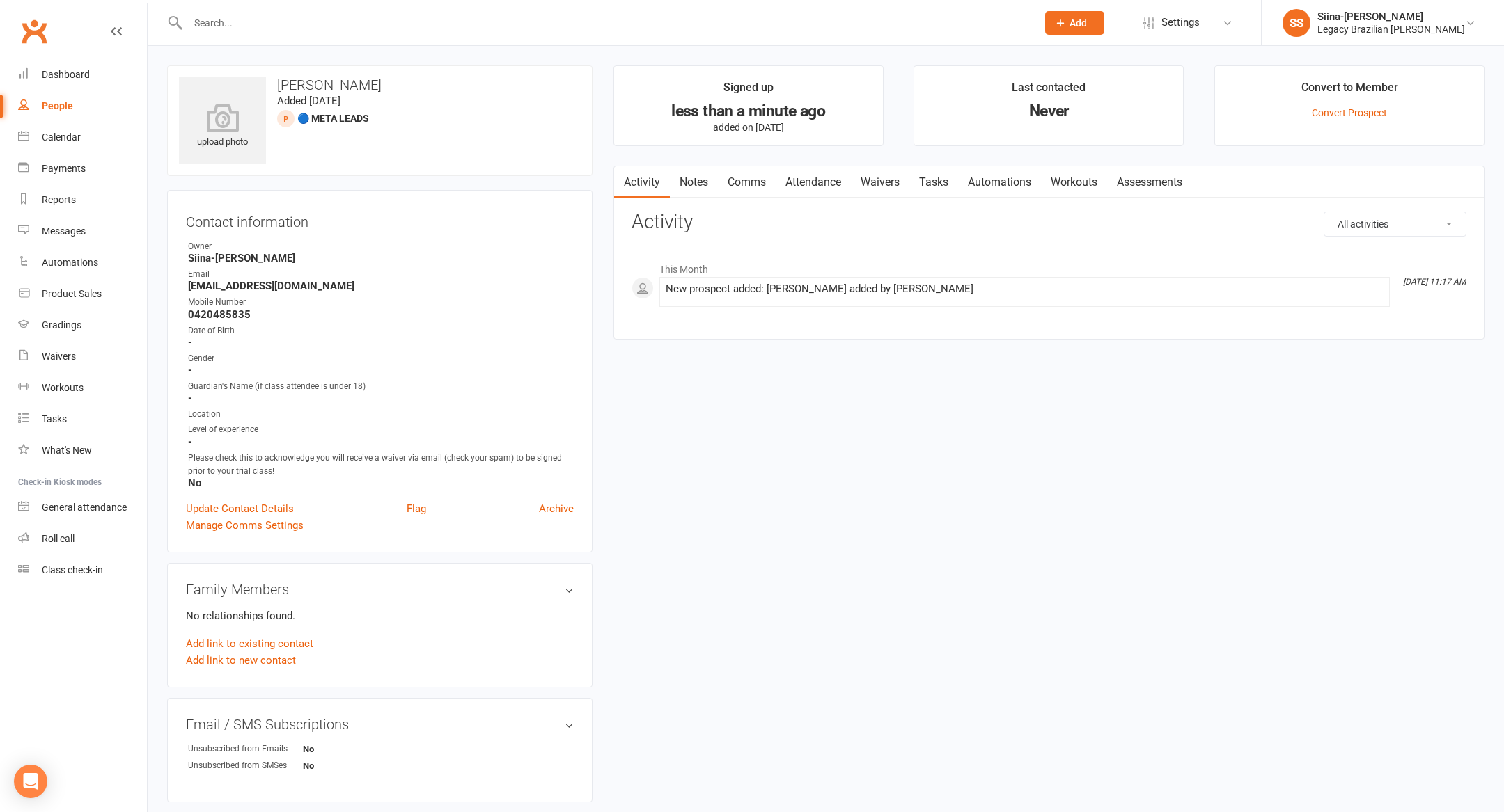
click at [1104, 28] on button "Add" at bounding box center [1074, 23] width 59 height 24
click at [1104, 68] on link "Prospect" at bounding box center [1059, 62] width 124 height 32
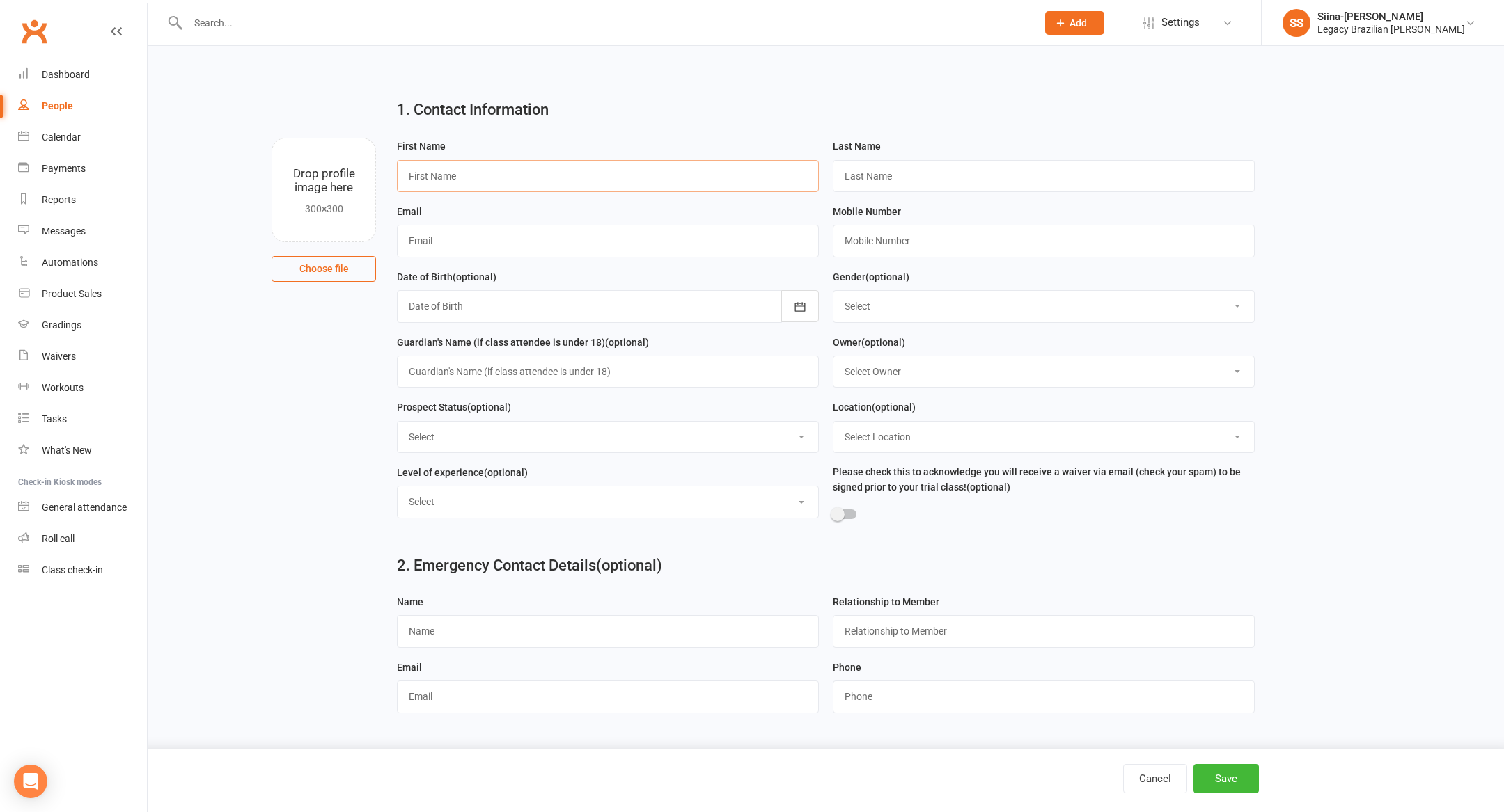
click at [505, 177] on input "text" at bounding box center [608, 176] width 422 height 32
type input "[PERSON_NAME]"
type input "McB"
paste input "[EMAIL_ADDRESS][DOMAIN_NAME]"
type input "[EMAIL_ADDRESS][DOMAIN_NAME]"
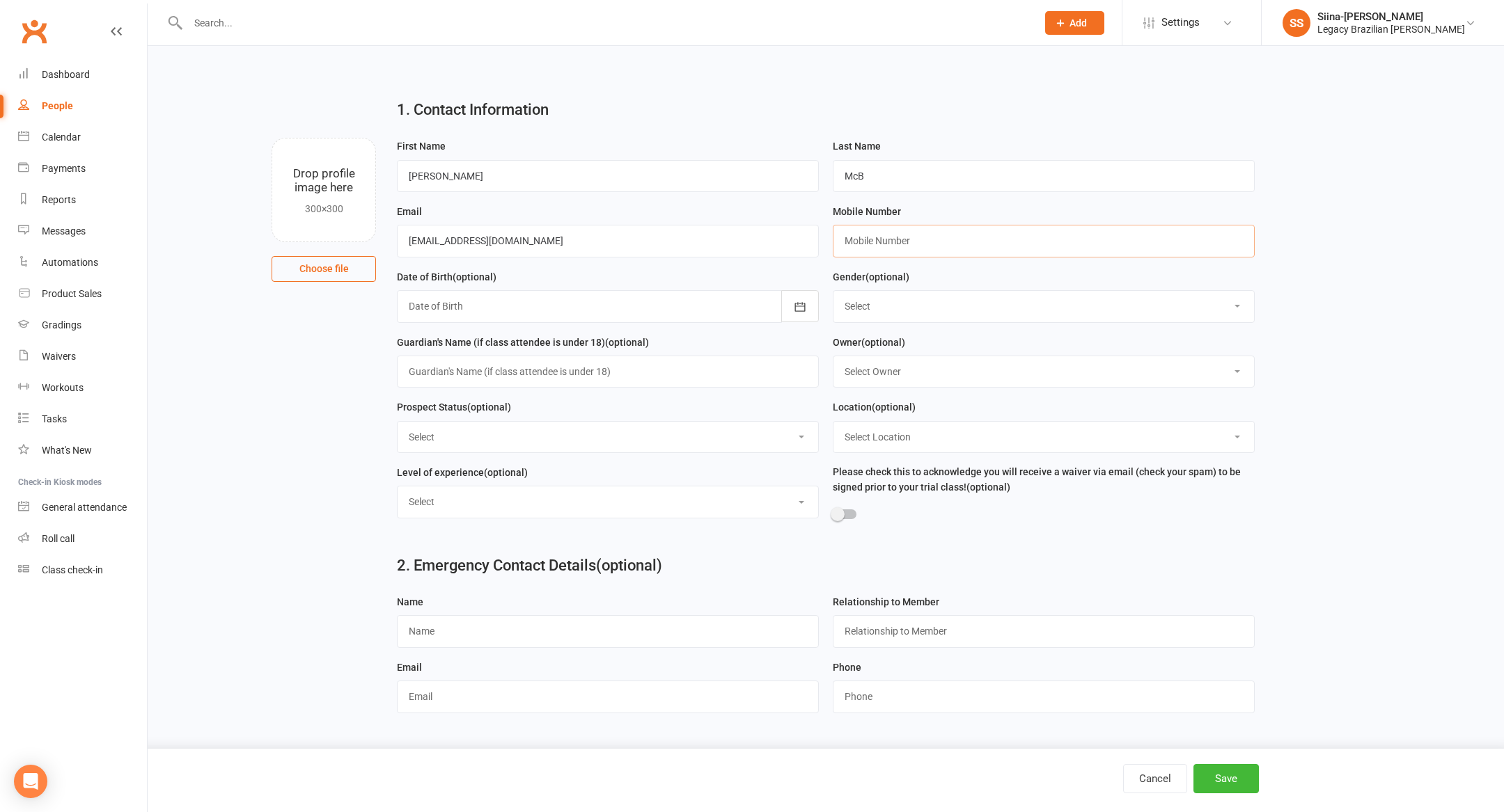
click at [1007, 247] on input "text" at bounding box center [1044, 240] width 422 height 32
paste input "422563492"
type input "0422563492"
click at [575, 435] on select "Select ⚠️ TRIAL BOOKED ONLINE ☑️ TRIAL ATTENDED 🔴 TRIAL NO SHOW FOLLOW UP ✅ WEE…" at bounding box center [608, 437] width 420 height 31
select select "🔵 META LEADS"
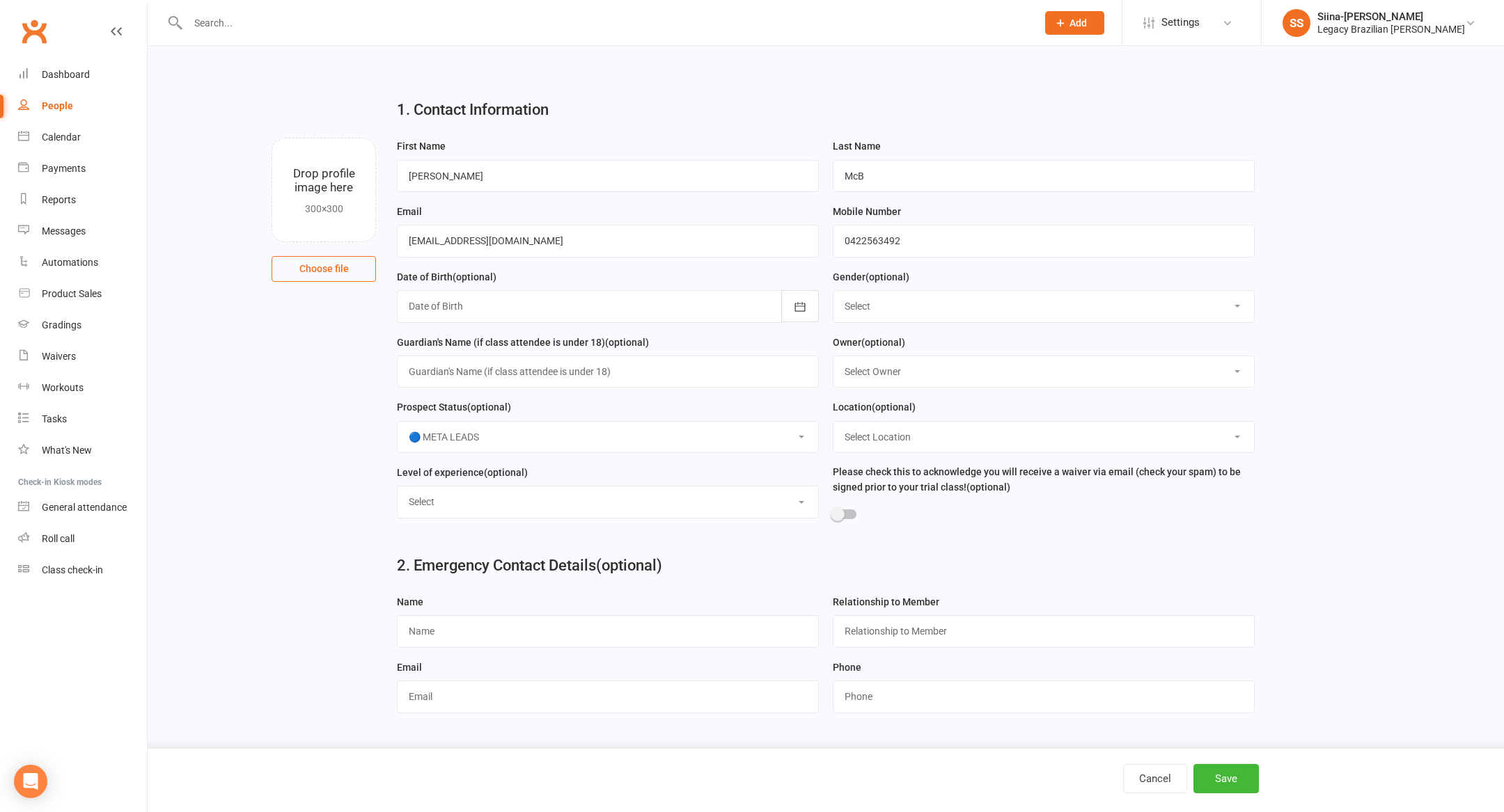
click at [398, 424] on select "Select ⚠️ TRIAL BOOKED ONLINE ☑️ TRIAL ATTENDED 🔴 TRIAL NO SHOW FOLLOW UP ✅ WEE…" at bounding box center [608, 437] width 420 height 31
click at [1254, 773] on button "Save" at bounding box center [1226, 779] width 65 height 29
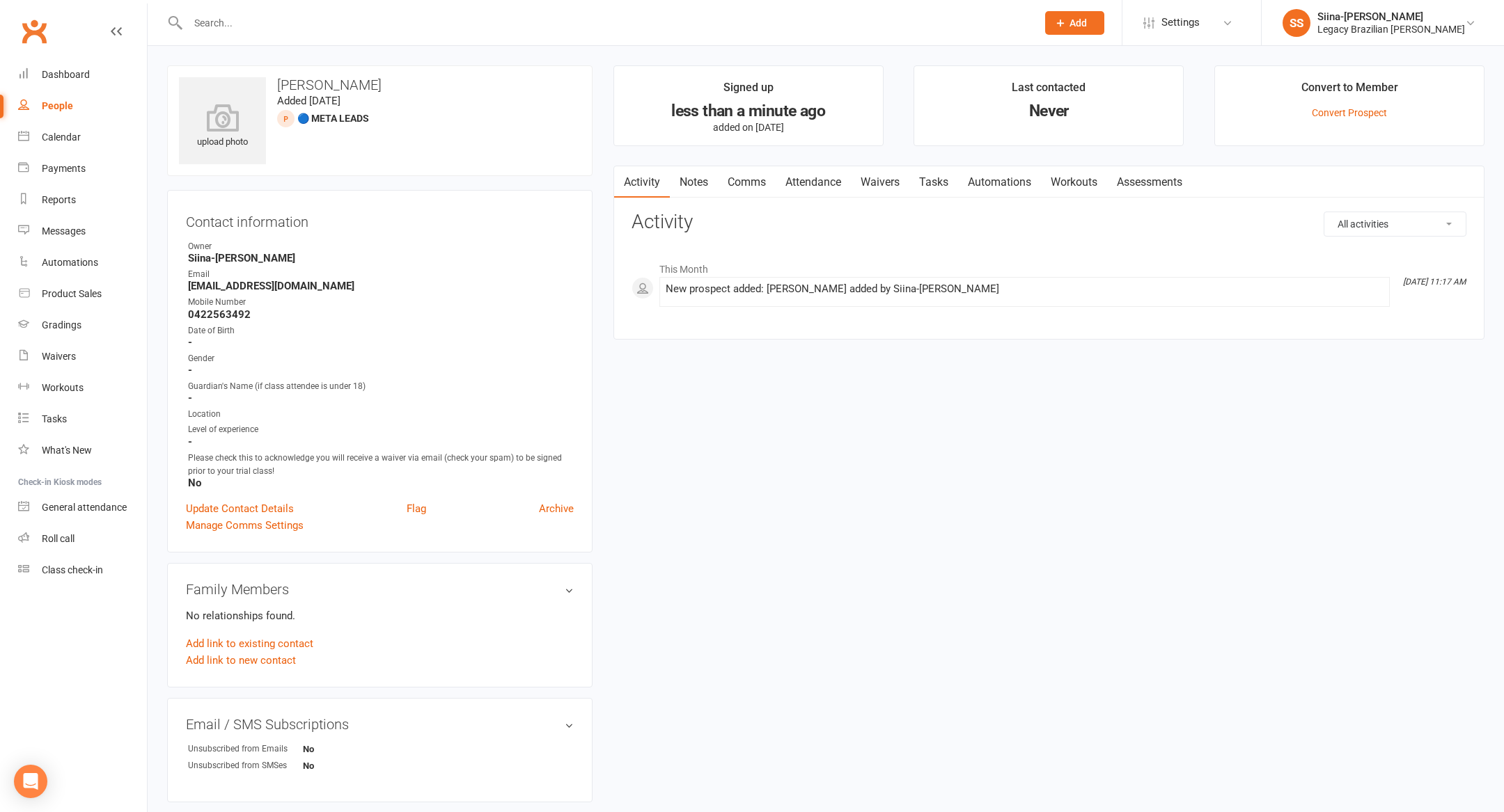
click at [1095, 28] on button "Add" at bounding box center [1074, 23] width 59 height 24
click at [1094, 70] on link "Prospect" at bounding box center [1059, 62] width 124 height 32
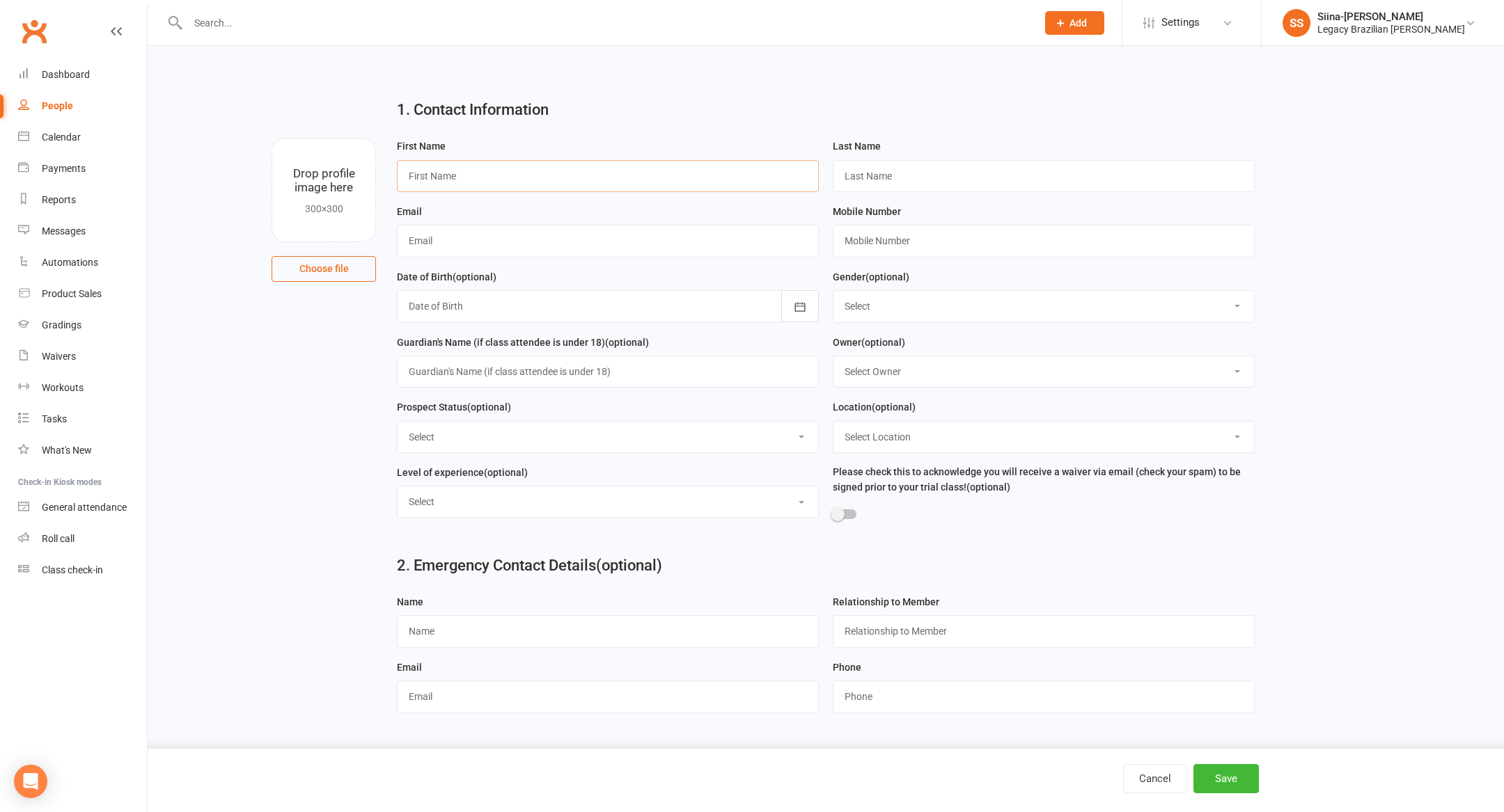
click at [664, 171] on input "text" at bounding box center [608, 176] width 422 height 32
type input "Monir"
type input "[DEMOGRAPHIC_DATA]"
paste input "[EMAIL_ADDRESS][DOMAIN_NAME]"
type input "[EMAIL_ADDRESS][DOMAIN_NAME]"
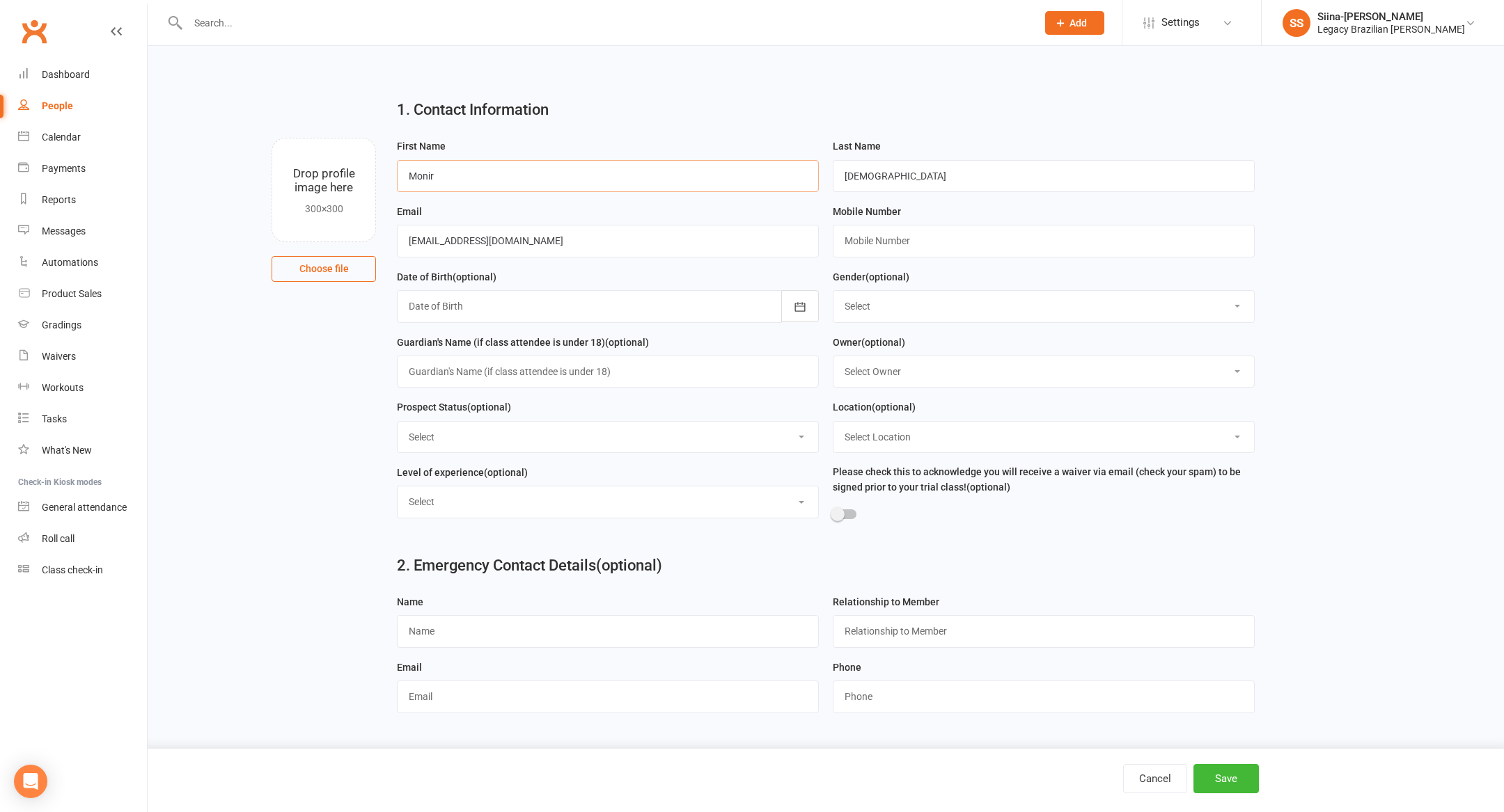
drag, startPoint x: 664, startPoint y: 171, endPoint x: 596, endPoint y: -105, distance: 284.3
click at [596, 0] on html "Prospect Member Non-attending contact Class / event Appointment Grading event T…" at bounding box center [752, 400] width 1504 height 802
click at [976, 242] on input "text" at bounding box center [1044, 240] width 422 height 32
paste input "421644183"
type input "0421644183"
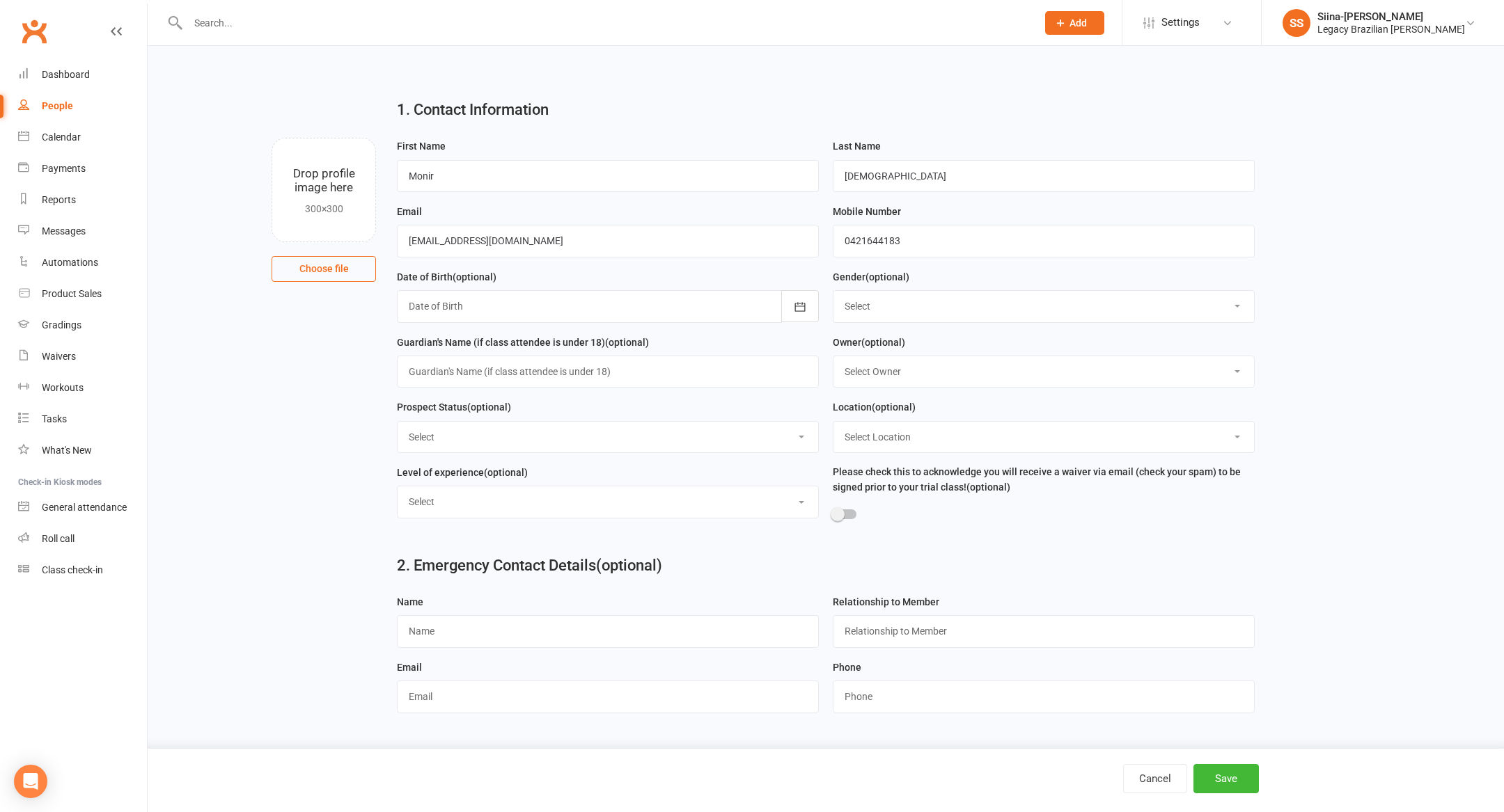
click at [562, 459] on div "Prospect Status (optional) Select ⚠️ TRIAL BOOKED ONLINE ☑️ TRIAL ATTENDED 🔴 TR…" at bounding box center [608, 431] width 436 height 65
click at [561, 436] on select "Select ⚠️ TRIAL BOOKED ONLINE ☑️ TRIAL ATTENDED 🔴 TRIAL NO SHOW FOLLOW UP ✅ WEE…" at bounding box center [608, 437] width 420 height 31
select select "🔵 META LEADS"
click at [398, 424] on select "Select ⚠️ TRIAL BOOKED ONLINE ☑️ TRIAL ATTENDED 🔴 TRIAL NO SHOW FOLLOW UP ✅ WEE…" at bounding box center [608, 437] width 420 height 31
click at [1229, 786] on button "Save" at bounding box center [1226, 779] width 65 height 29
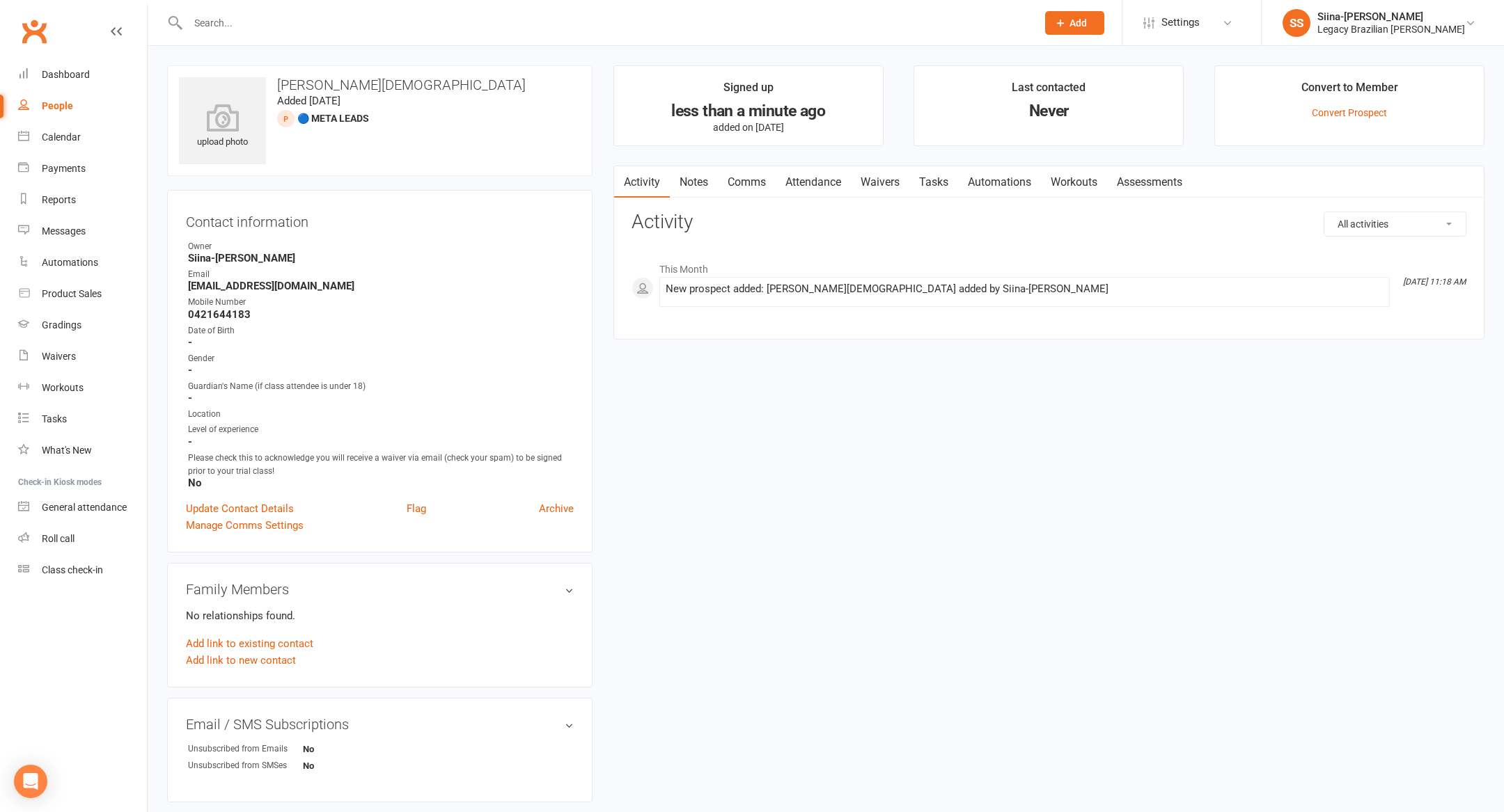
click at [1108, 35] on div "Prospect Member Non-attending contact Class / event Appointment Grading event T…" at bounding box center [1074, 22] width 94 height 45
click at [1095, 31] on button "Add" at bounding box center [1074, 23] width 59 height 24
click at [1095, 63] on link "Prospect" at bounding box center [1059, 62] width 124 height 32
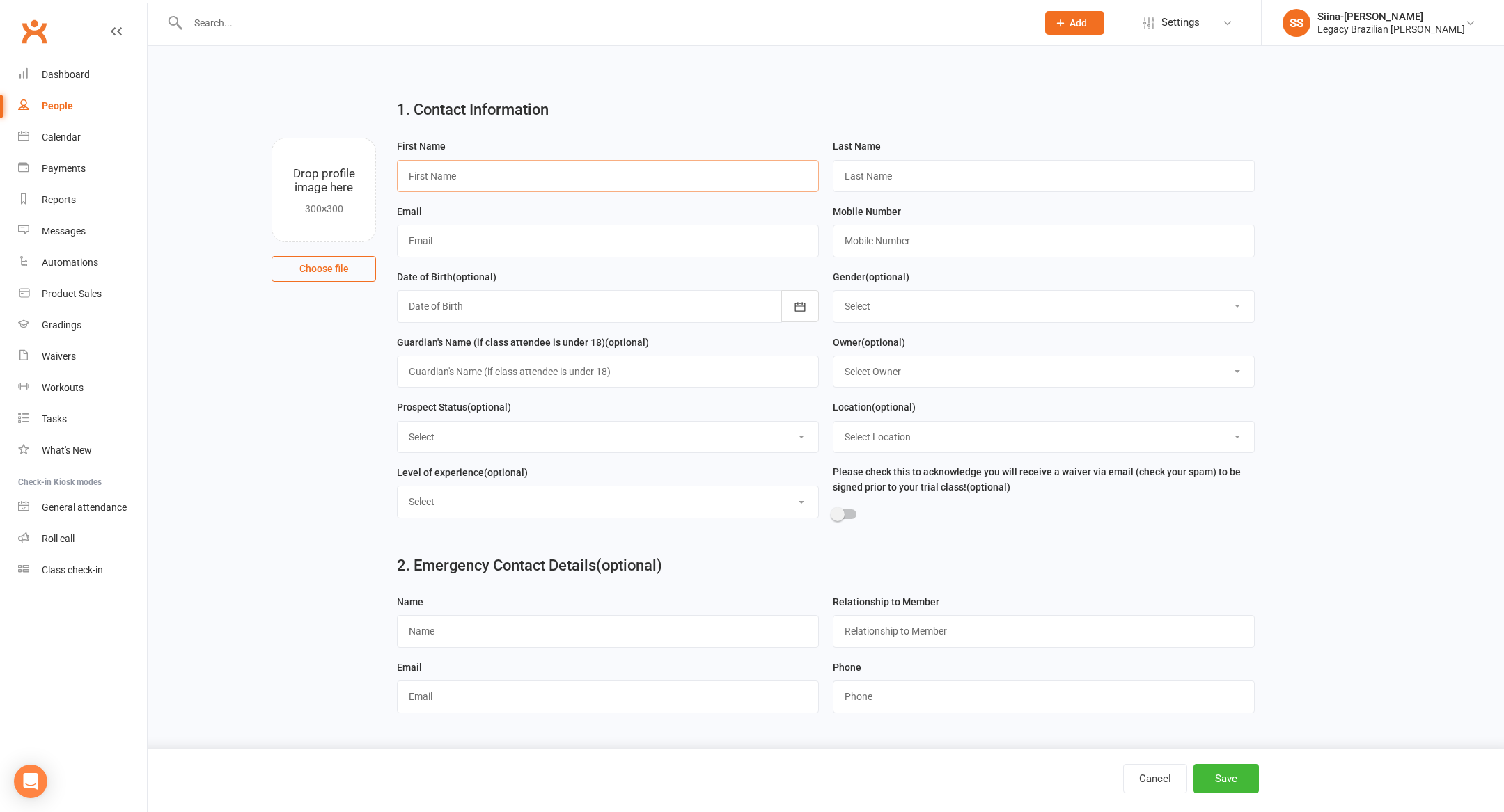
click at [572, 188] on input "text" at bounding box center [608, 176] width 422 height 32
type input "[PERSON_NAME]"
paste input "[EMAIL_ADDRESS][DOMAIN_NAME]"
click at [688, 243] on input "[EMAIL_ADDRESS][DOMAIN_NAME]" at bounding box center [608, 240] width 422 height 32
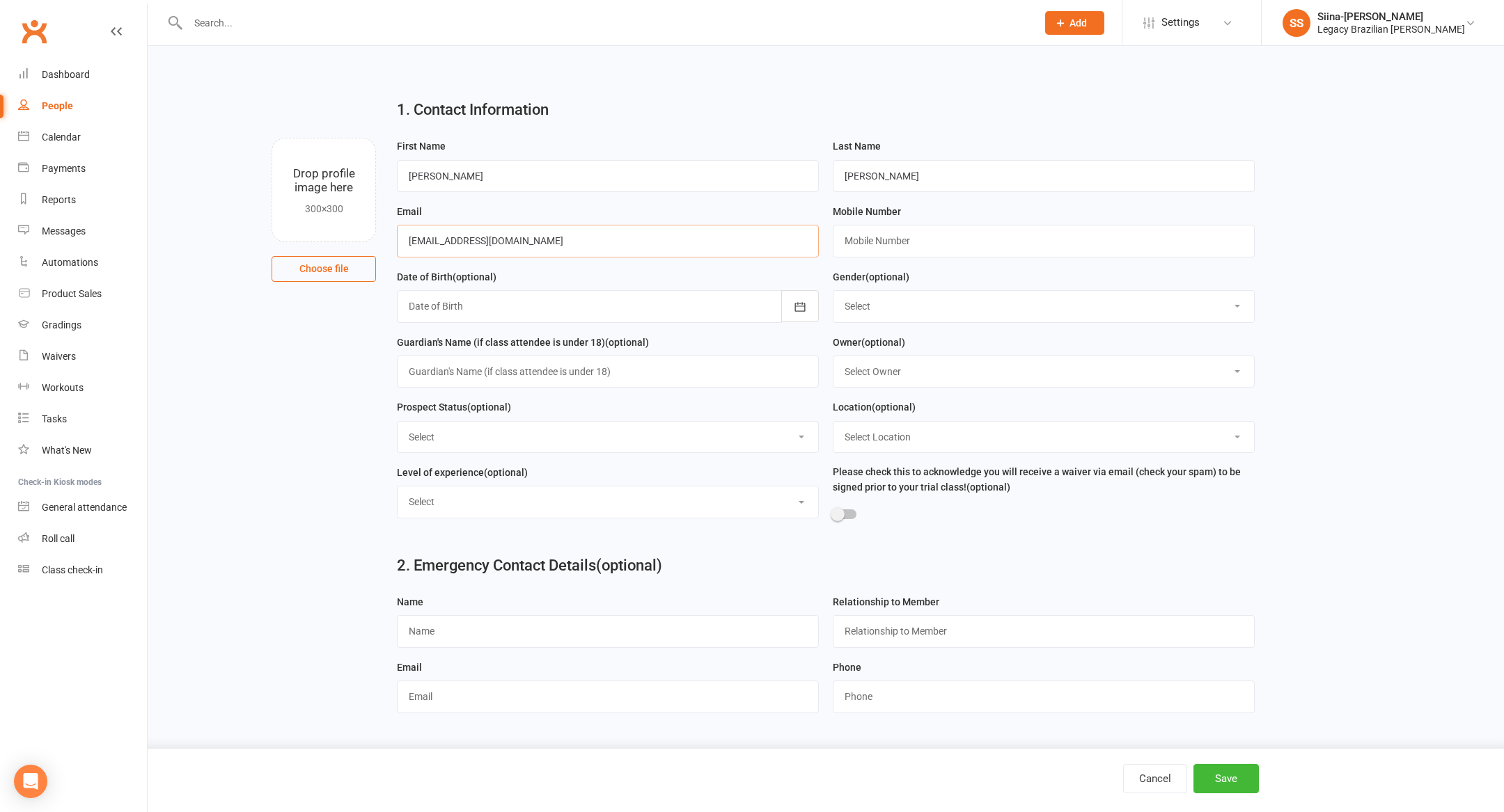
type input "[EMAIL_ADDRESS][DOMAIN_NAME]"
click at [1123, 242] on input "text" at bounding box center [1044, 240] width 422 height 32
paste input "424653347"
type input "0424653347"
click at [594, 440] on select "Select ⚠️ TRIAL BOOKED ONLINE ☑️ TRIAL ATTENDED 🔴 TRIAL NO SHOW FOLLOW UP ✅ WEE…" at bounding box center [608, 437] width 420 height 31
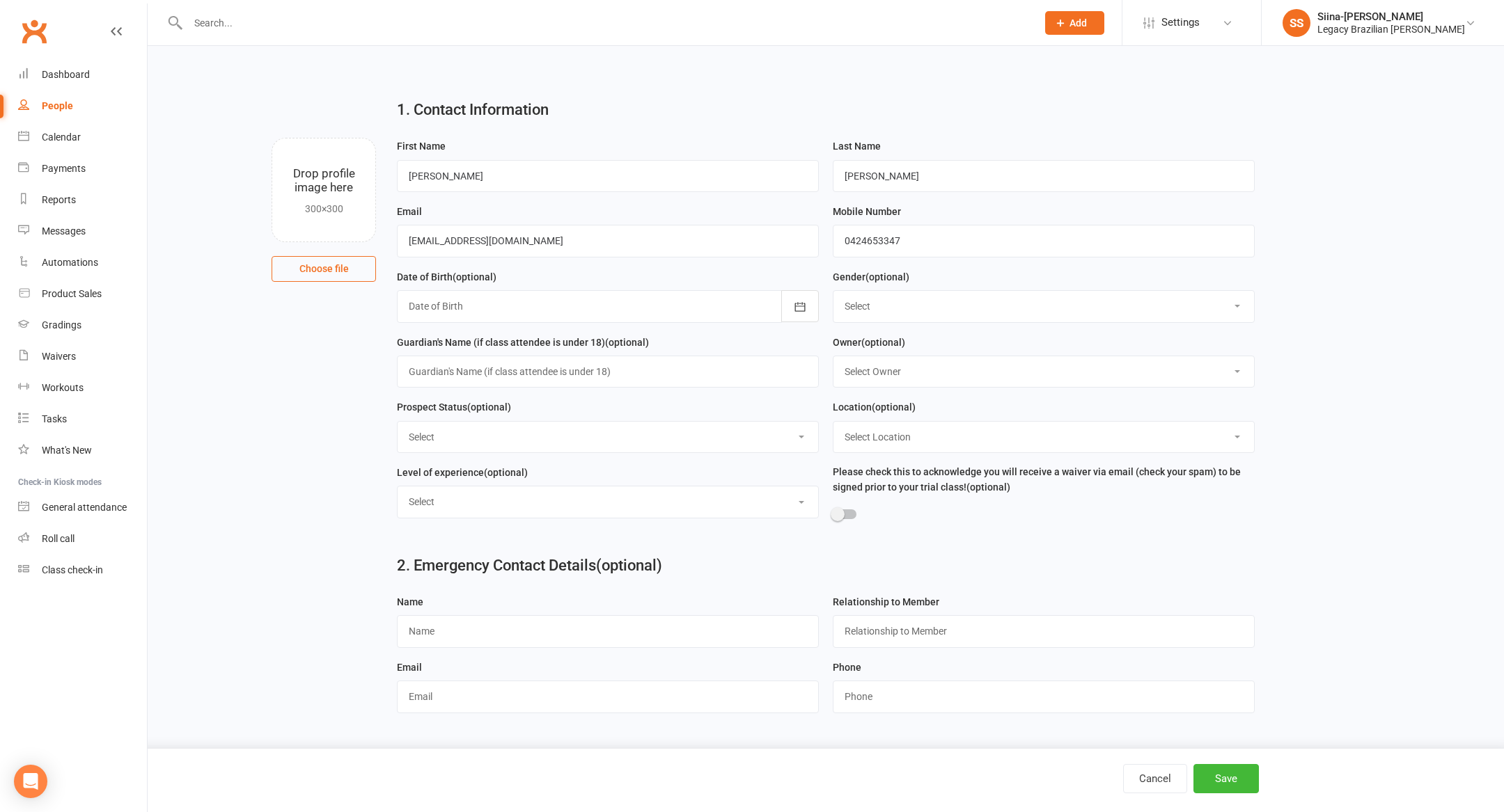
select select "🔵 META LEADS"
click at [398, 424] on select "Select ⚠️ TRIAL BOOKED ONLINE ☑️ TRIAL ATTENDED 🔴 TRIAL NO SHOW FOLLOW UP ✅ WEE…" at bounding box center [608, 437] width 420 height 31
click at [1213, 768] on button "Save" at bounding box center [1226, 779] width 65 height 29
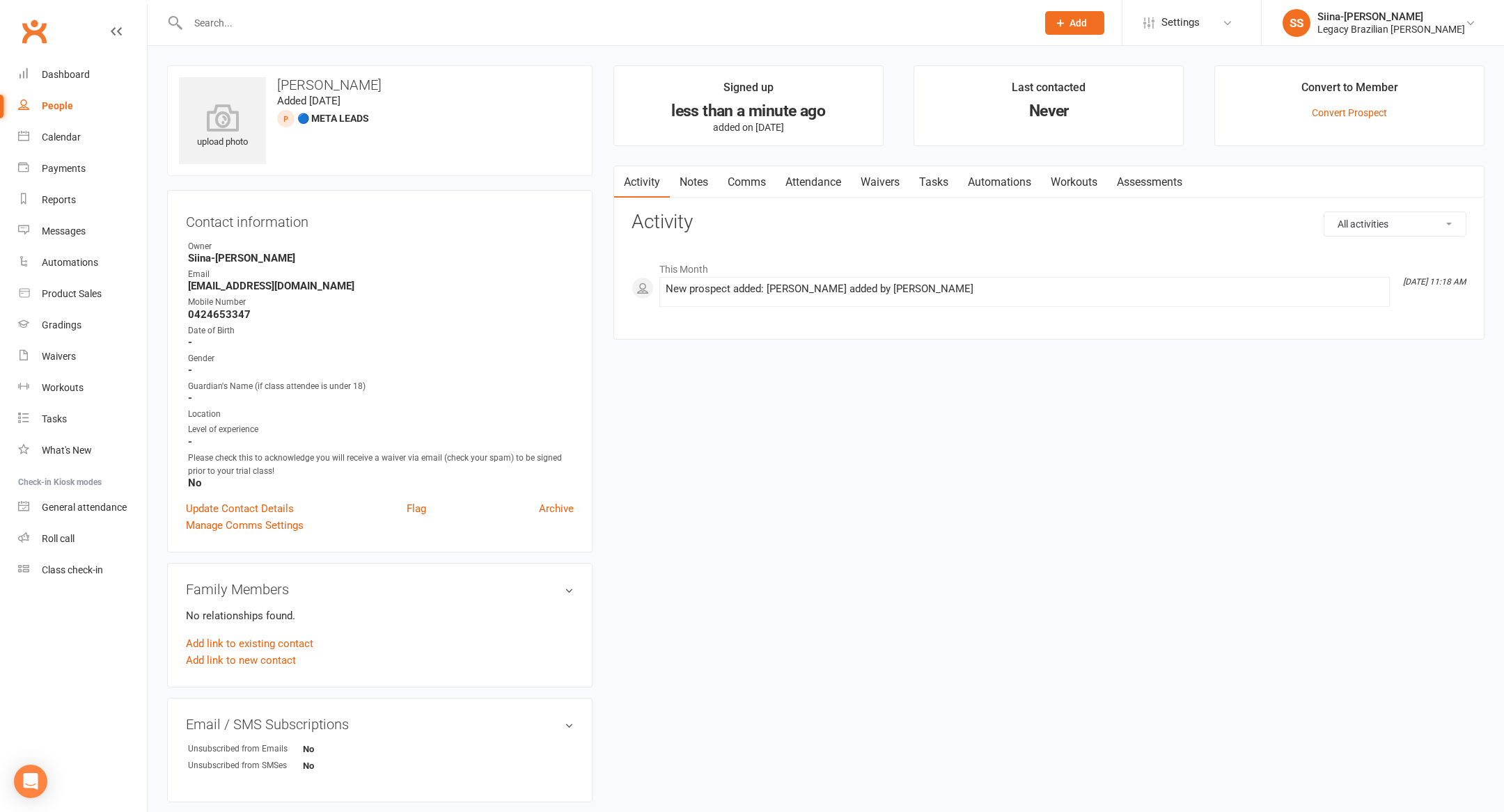
click at [1086, 18] on span "Add" at bounding box center [1078, 22] width 17 height 11
click at [1098, 62] on link "Prospect" at bounding box center [1059, 62] width 124 height 32
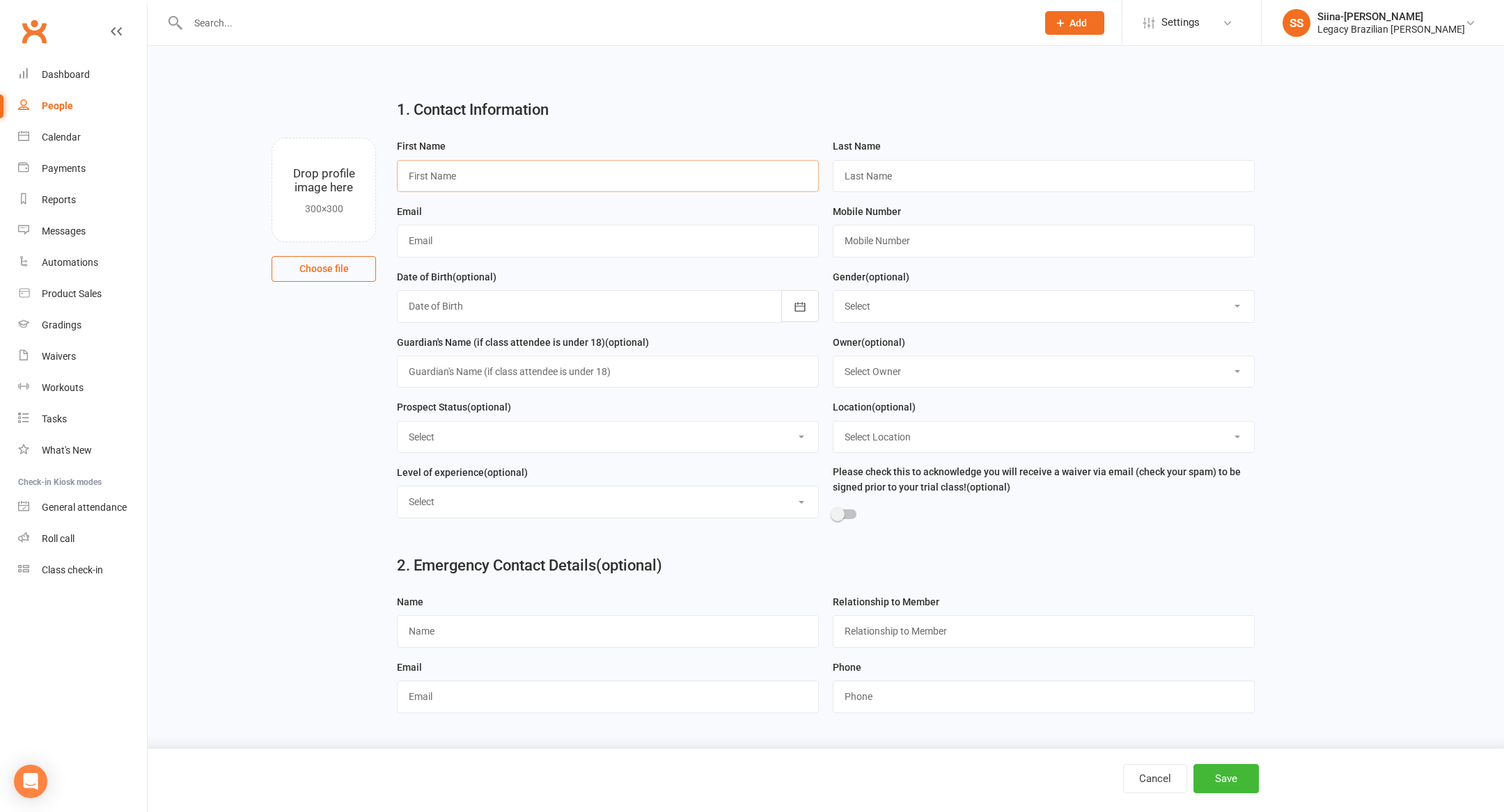
click at [524, 179] on input "text" at bounding box center [608, 176] width 422 height 32
type input "Oli"
type input "B"
click at [460, 253] on input "text" at bounding box center [608, 240] width 422 height 32
paste input "[EMAIL_ADDRESS][DOMAIN_NAME]"
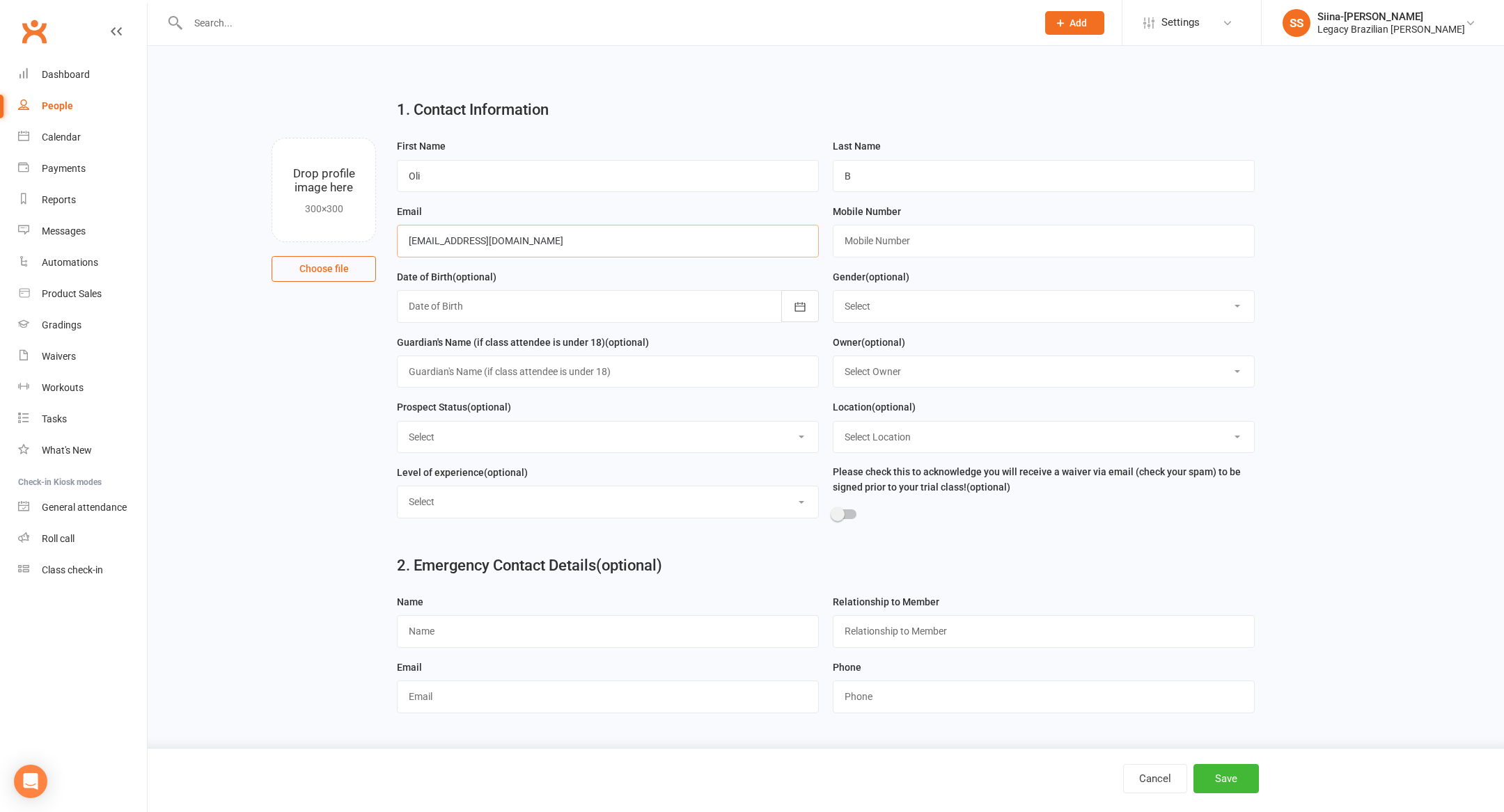
type input "[EMAIL_ADDRESS][DOMAIN_NAME]"
click at [968, 244] on input "text" at bounding box center [1044, 240] width 422 height 32
paste input "0432545892"
type input "0432545892"
click at [699, 416] on div "Prospect Status (optional) Select ⚠️ TRIAL BOOKED ONLINE ☑️ TRIAL ATTENDED 🔴 TR…" at bounding box center [608, 425] width 422 height 54
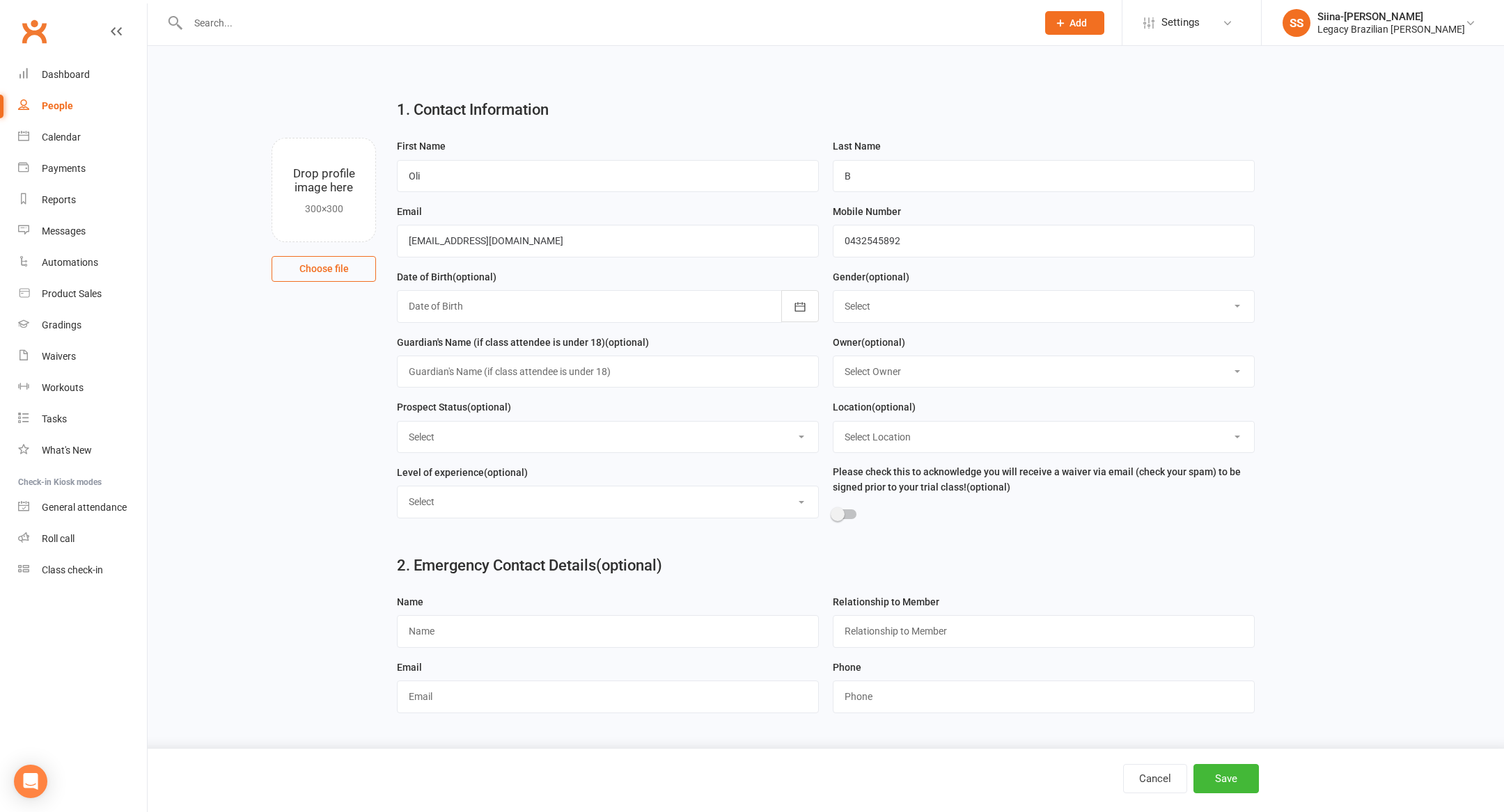
click at [699, 428] on select "Select ⚠️ TRIAL BOOKED ONLINE ☑️ TRIAL ATTENDED 🔴 TRIAL NO SHOW FOLLOW UP ✅ WEE…" at bounding box center [608, 437] width 420 height 31
select select "🔵 META LEADS"
click at [398, 424] on select "Select ⚠️ TRIAL BOOKED ONLINE ☑️ TRIAL ATTENDED 🔴 TRIAL NO SHOW FOLLOW UP ✅ WEE…" at bounding box center [608, 437] width 420 height 31
click at [1227, 779] on button "Save" at bounding box center [1226, 779] width 65 height 29
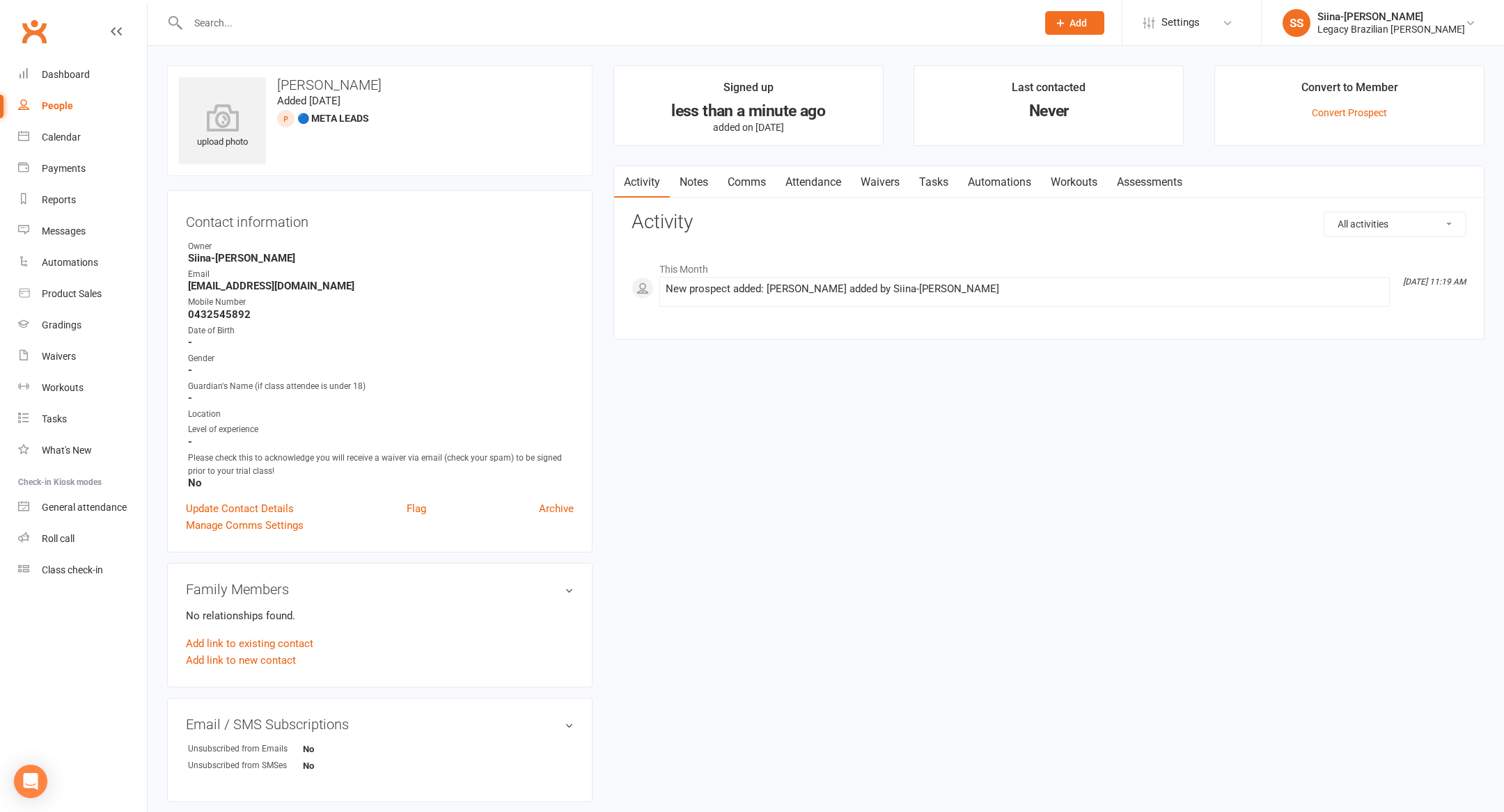
click at [1067, 24] on icon at bounding box center [1060, 22] width 13 height 13
click at [1098, 59] on link "Prospect" at bounding box center [1059, 62] width 124 height 32
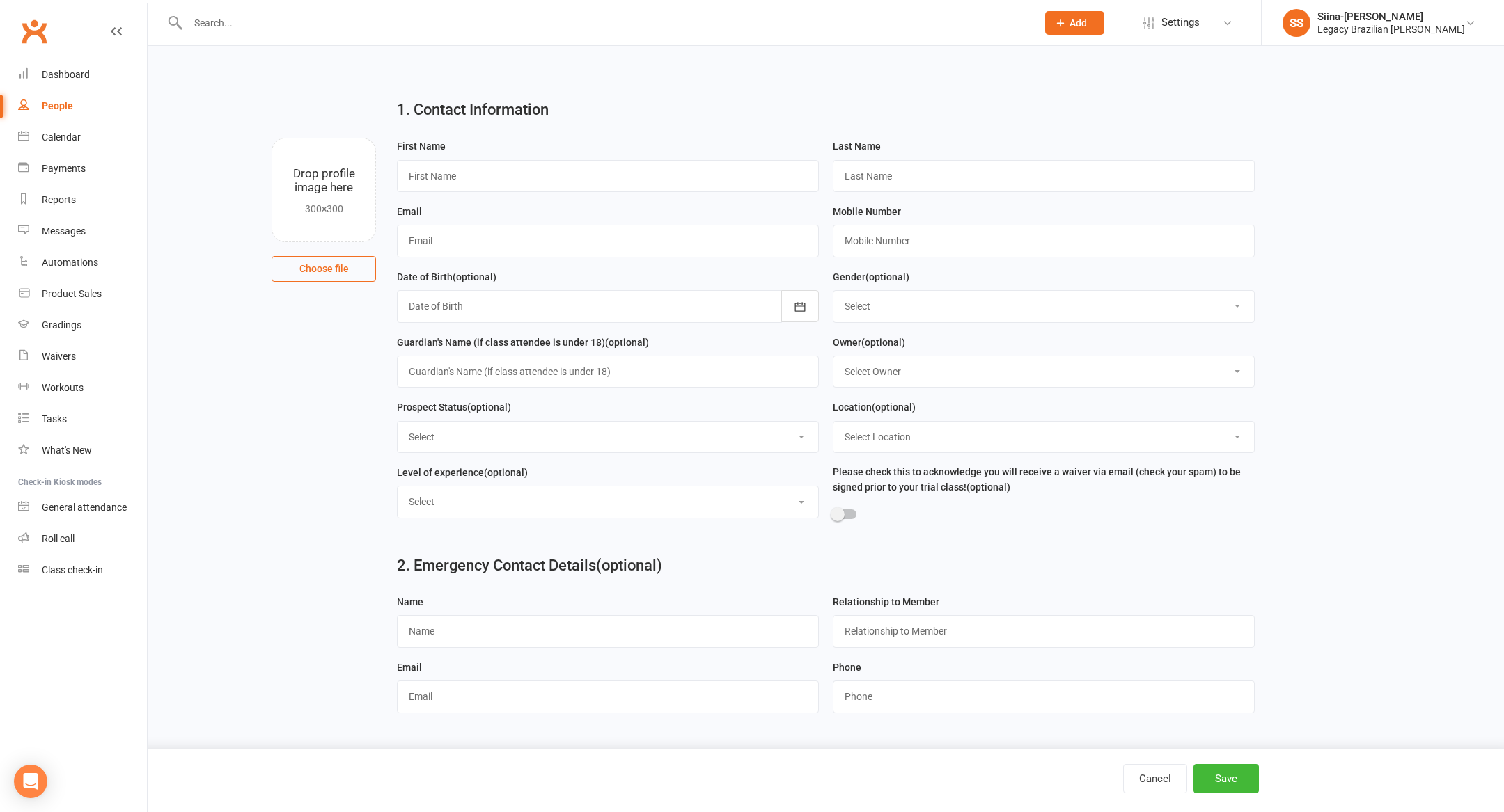
click at [719, 192] on div "First Name" at bounding box center [608, 171] width 436 height 65
click at [698, 185] on input "text" at bounding box center [608, 176] width 422 height 32
type input "[PERSON_NAME]"
paste input "[EMAIL_ADDRESS][DOMAIN_NAME]"
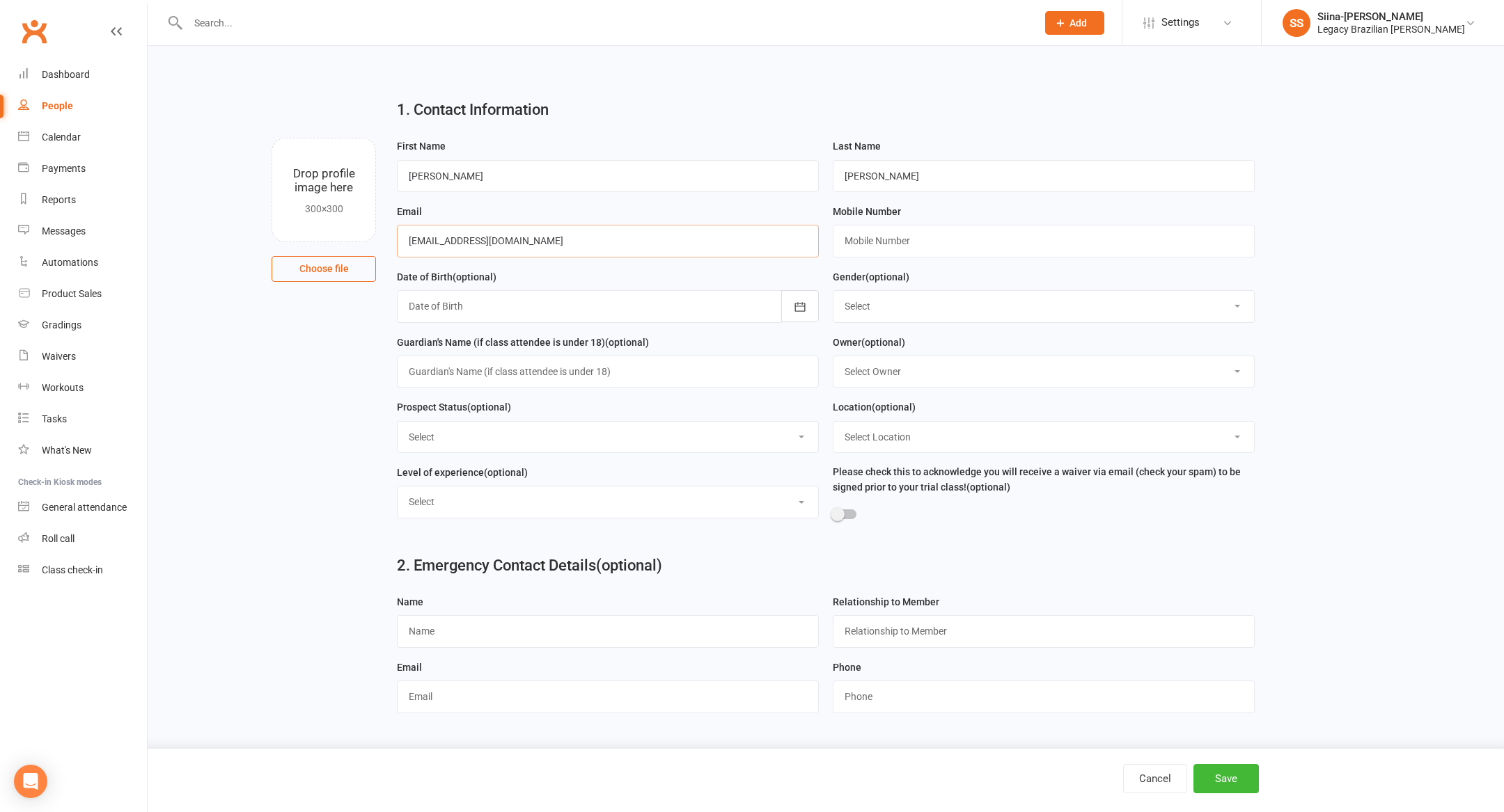
type input "[EMAIL_ADDRESS][DOMAIN_NAME]"
click at [991, 249] on input "text" at bounding box center [1044, 240] width 422 height 32
paste input "432219073"
type input "0432219073"
click at [657, 429] on select "Select ⚠️ TRIAL BOOKED ONLINE ☑️ TRIAL ATTENDED 🔴 TRIAL NO SHOW FOLLOW UP ✅ WEE…" at bounding box center [608, 437] width 420 height 31
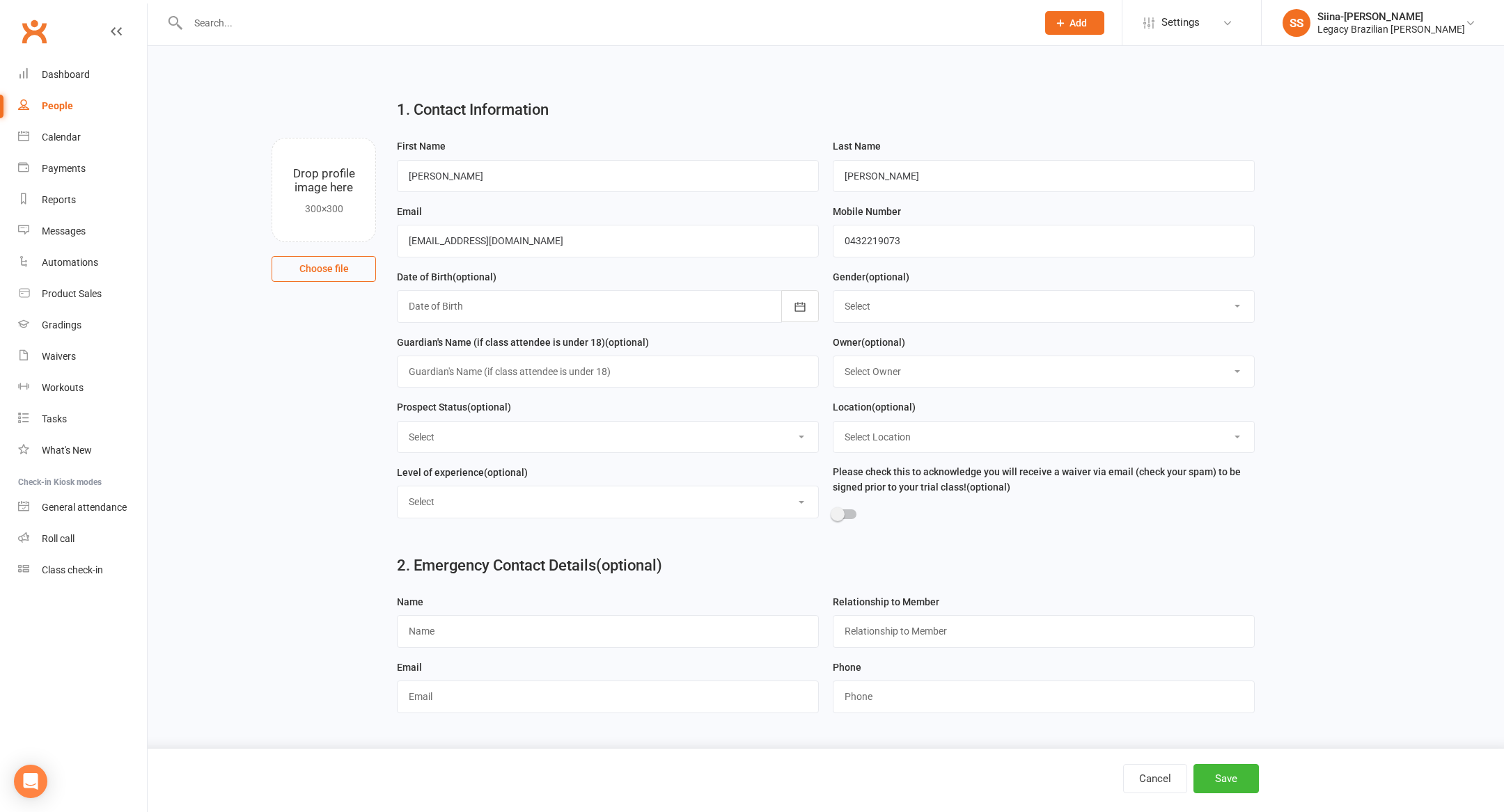
select select "🔵 META LEADS"
click at [398, 424] on select "Select ⚠️ TRIAL BOOKED ONLINE ☑️ TRIAL ATTENDED 🔴 TRIAL NO SHOW FOLLOW UP ✅ WEE…" at bounding box center [608, 437] width 420 height 31
click at [1239, 783] on button "Save" at bounding box center [1226, 779] width 65 height 29
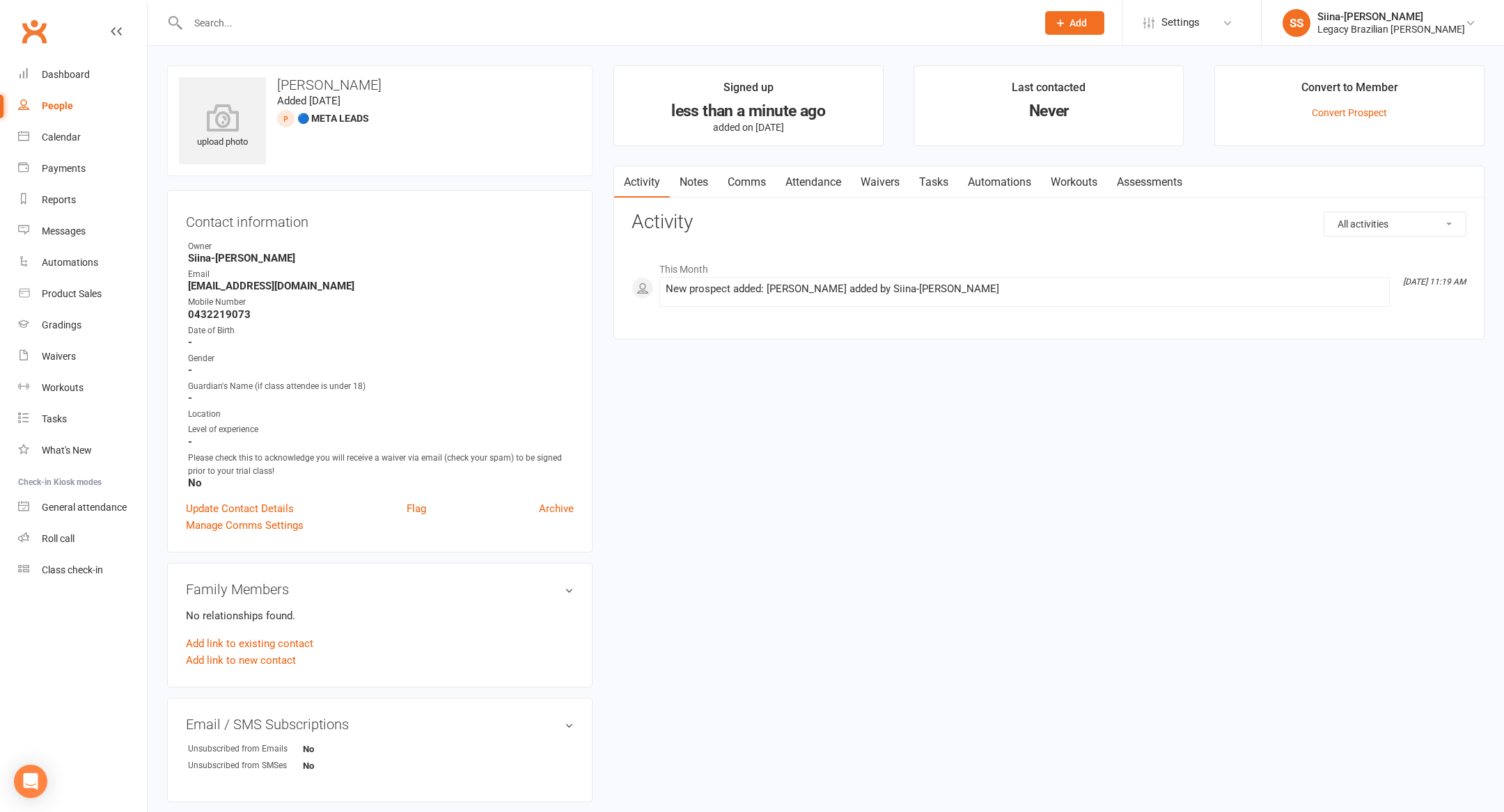
click at [1095, 15] on button "Add" at bounding box center [1074, 23] width 59 height 24
click at [1099, 76] on link "Prospect" at bounding box center [1059, 62] width 124 height 32
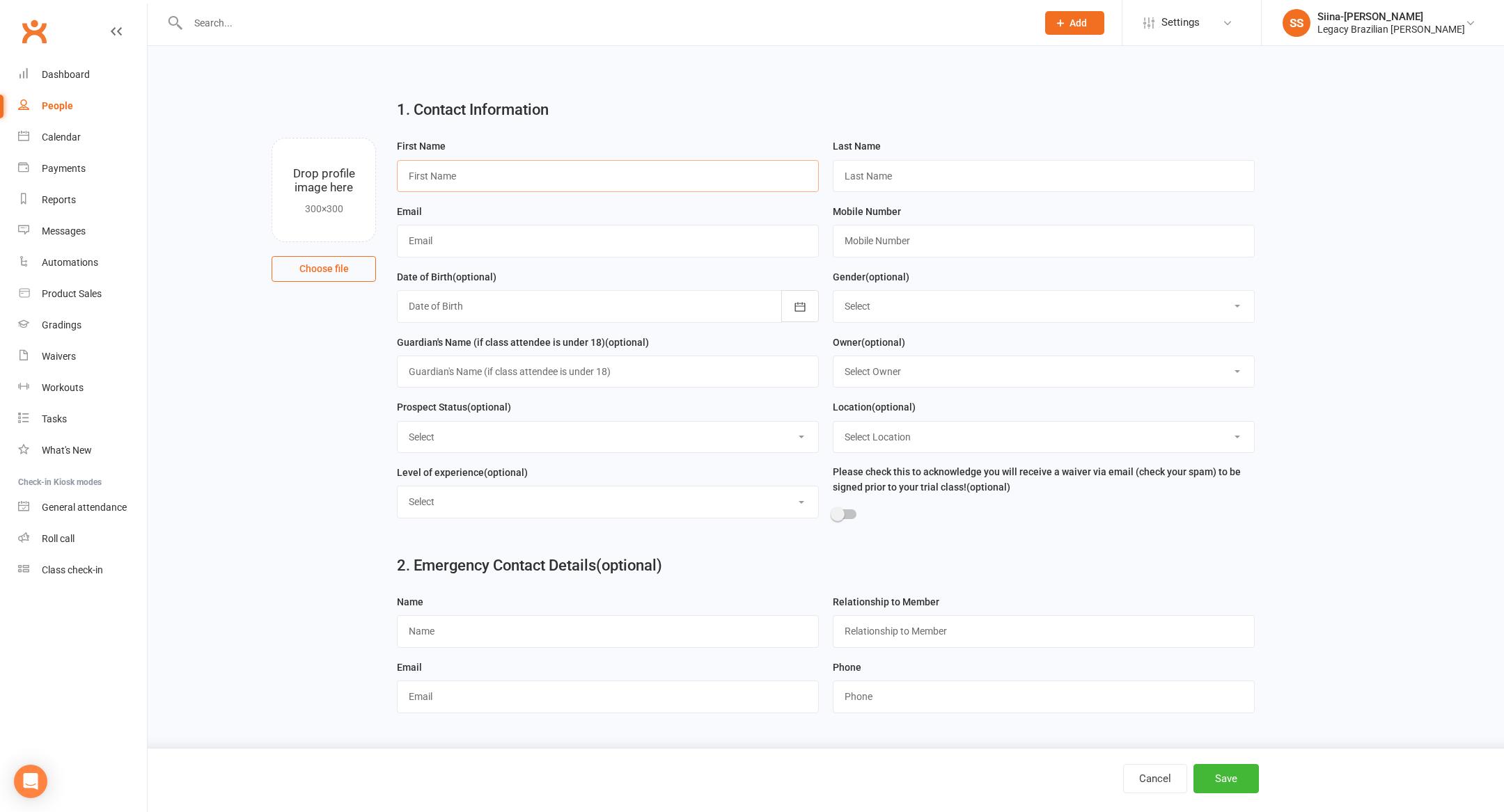
click at [736, 174] on input "text" at bounding box center [608, 176] width 422 height 32
type input "r"
type input "R"
type input "[PERSON_NAME]"
type input "H"
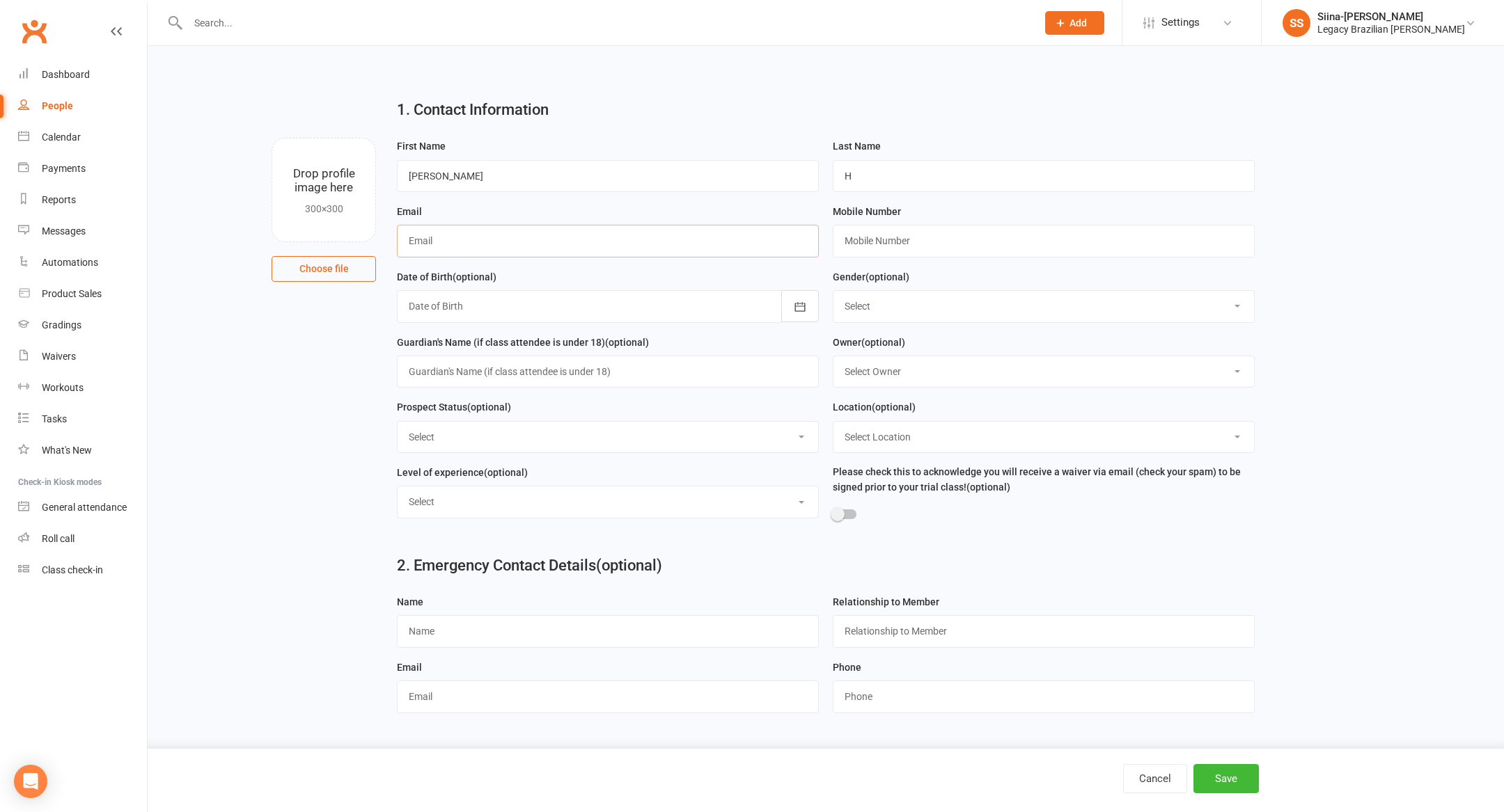
paste input "[PERSON_NAME][EMAIL_ADDRESS][DOMAIN_NAME]"
type input "[PERSON_NAME][EMAIL_ADDRESS][DOMAIN_NAME]"
paste input "410571751"
type input "0410571751"
click at [497, 424] on div "Select ⚠️ TRIAL BOOKED ONLINE ☑️ TRIAL ATTENDED 🔴 TRIAL NO SHOW FOLLOW UP ✅ WEE…" at bounding box center [608, 436] width 422 height 32
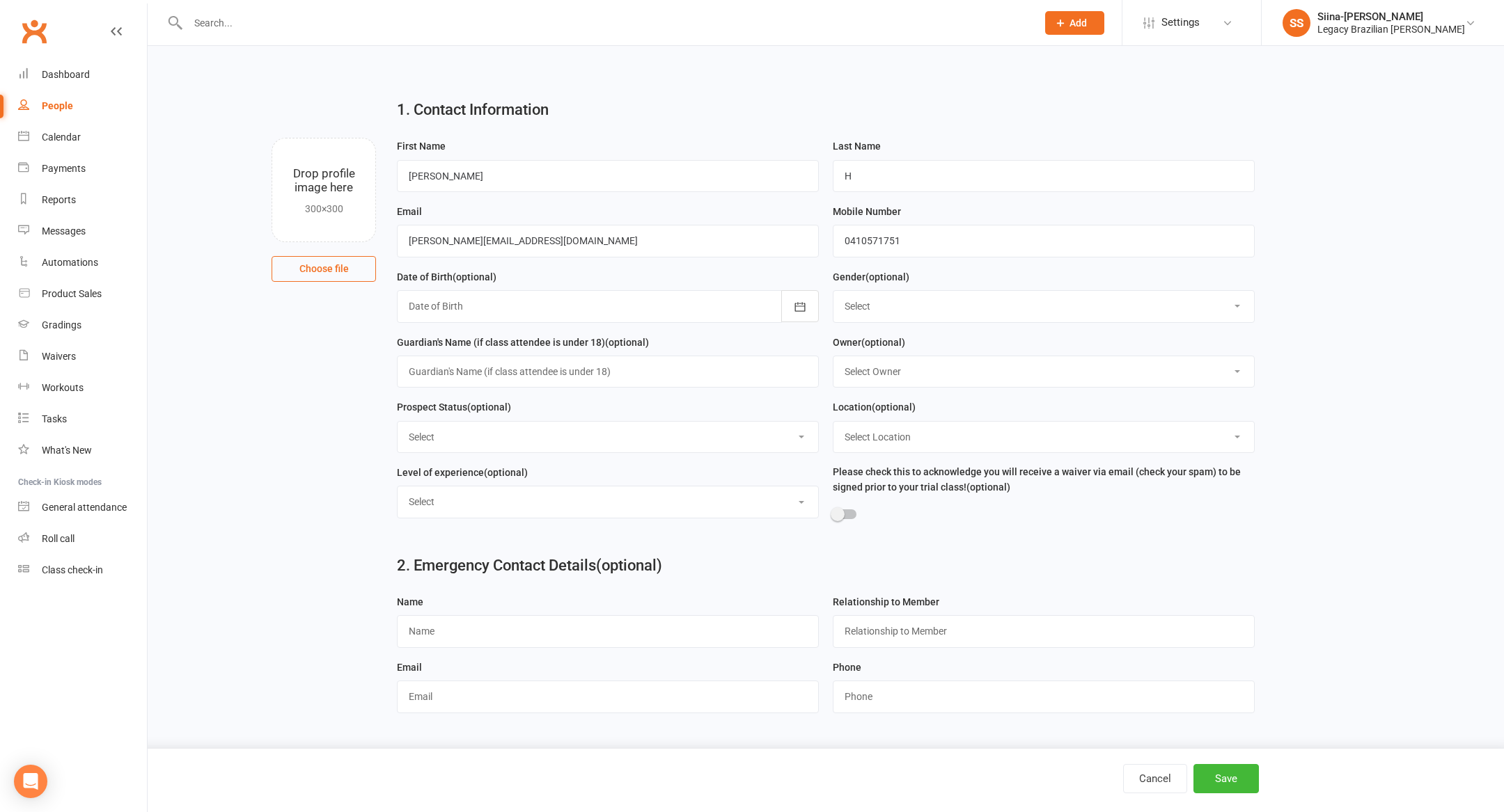
click at [497, 447] on select "Select ⚠️ TRIAL BOOKED ONLINE ☑️ TRIAL ATTENDED 🔴 TRIAL NO SHOW FOLLOW UP ✅ WEE…" at bounding box center [608, 437] width 420 height 31
select select "🔵 META LEADS"
click at [398, 424] on select "Select ⚠️ TRIAL BOOKED ONLINE ☑️ TRIAL ATTENDED 🔴 TRIAL NO SHOW FOLLOW UP ✅ WEE…" at bounding box center [608, 437] width 420 height 31
click at [1219, 775] on button "Save" at bounding box center [1226, 779] width 65 height 29
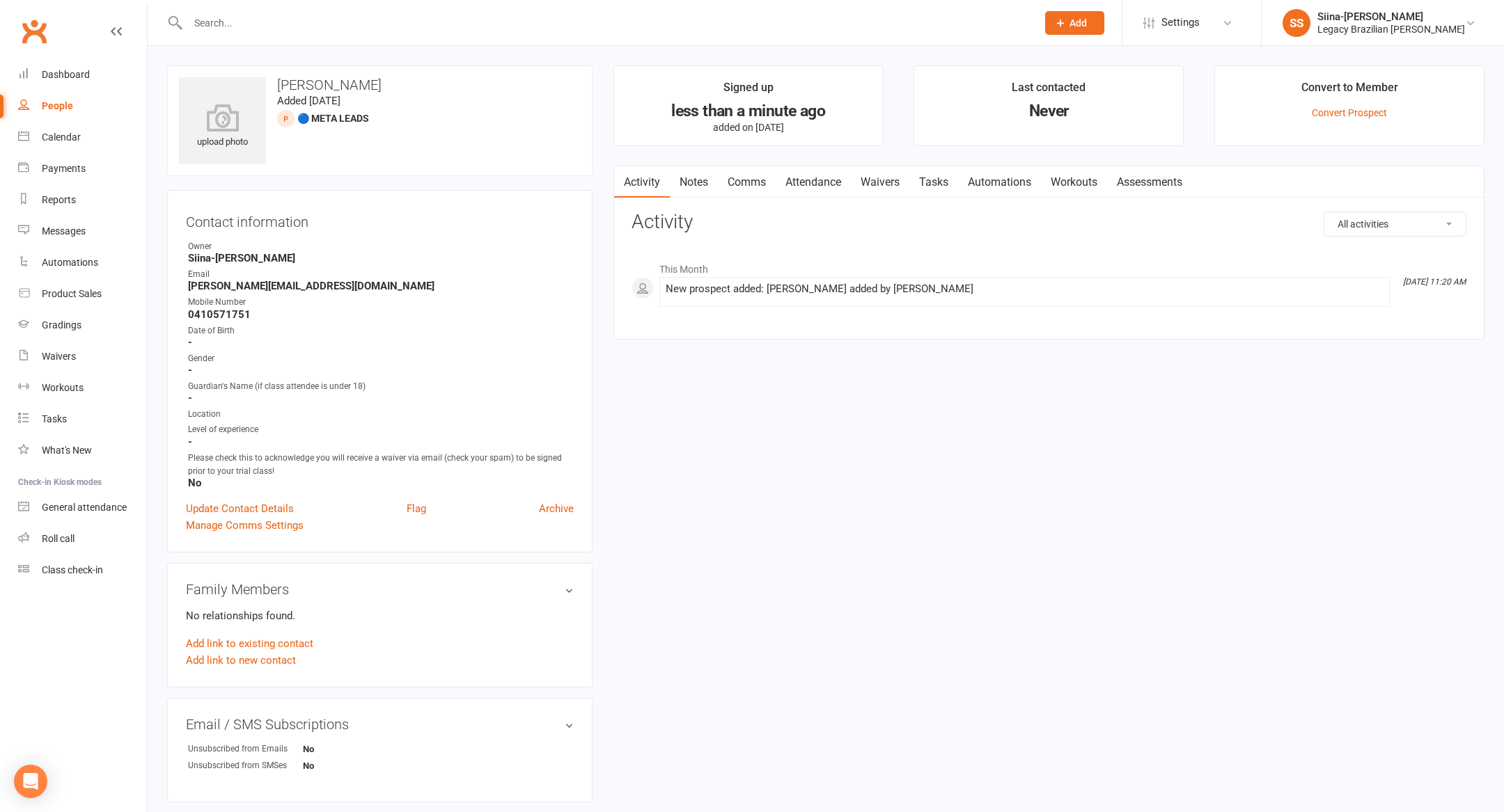
click at [1083, 19] on button "Add" at bounding box center [1074, 23] width 59 height 24
click at [1102, 69] on link "Prospect" at bounding box center [1059, 62] width 124 height 32
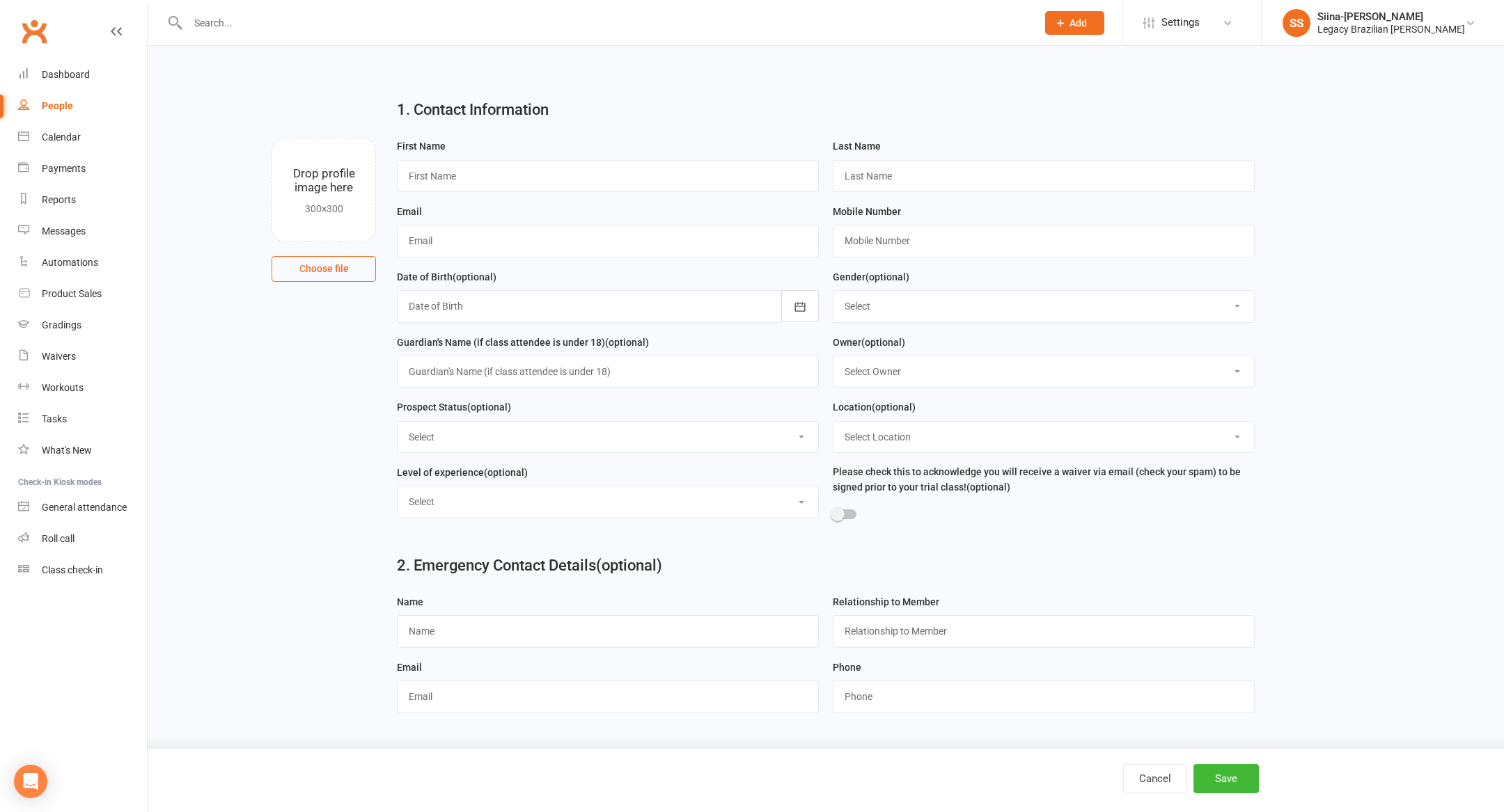
click at [761, 199] on div "First Name" at bounding box center [608, 171] width 436 height 65
click at [743, 186] on input "text" at bounding box center [608, 176] width 422 height 32
type input "[PERSON_NAME]"
paste input "[EMAIL_ADDRESS][DOMAIN_NAME]"
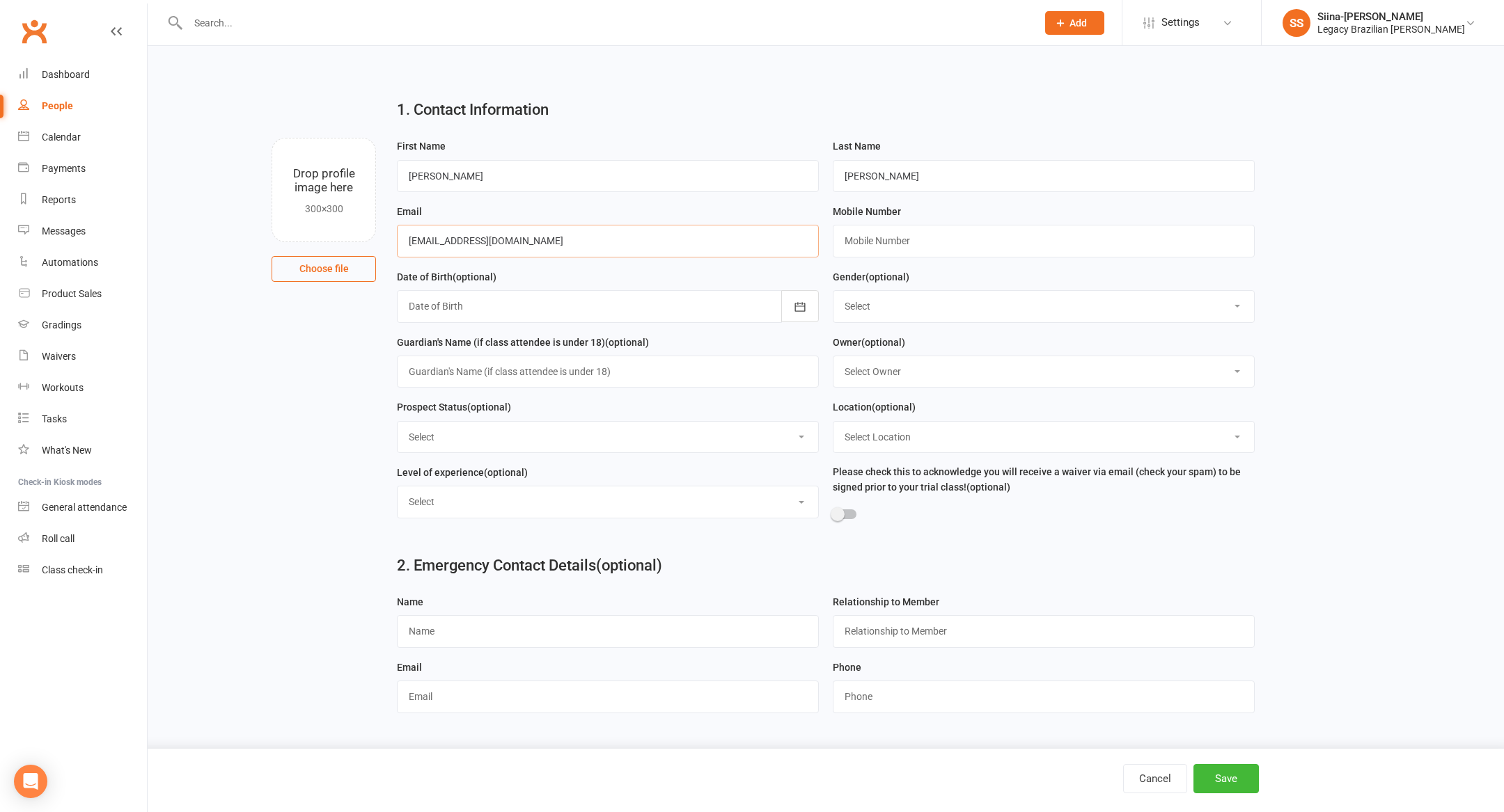
type input "[EMAIL_ADDRESS][DOMAIN_NAME]"
paste input "90137369"
type input "0490137369"
click at [709, 436] on select "Select ⚠️ TRIAL BOOKED ONLINE ☑️ TRIAL ATTENDED 🔴 TRIAL NO SHOW FOLLOW UP ✅ WEE…" at bounding box center [608, 437] width 420 height 31
select select "🔵 META LEADS"
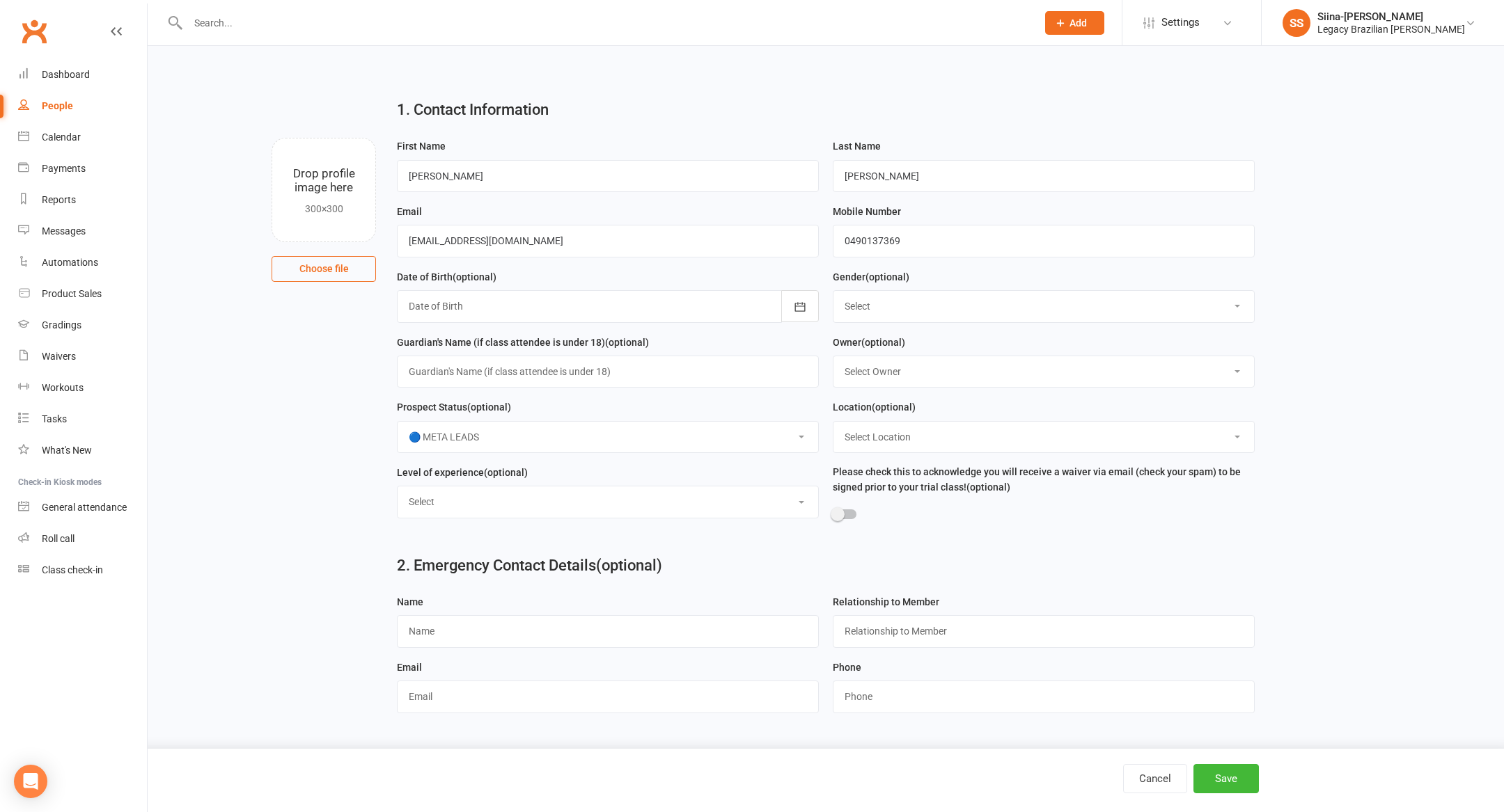
click at [398, 424] on select "Select ⚠️ TRIAL BOOKED ONLINE ☑️ TRIAL ATTENDED 🔴 TRIAL NO SHOW FOLLOW UP ✅ WEE…" at bounding box center [608, 437] width 420 height 31
click at [1215, 779] on button "Save" at bounding box center [1226, 779] width 65 height 29
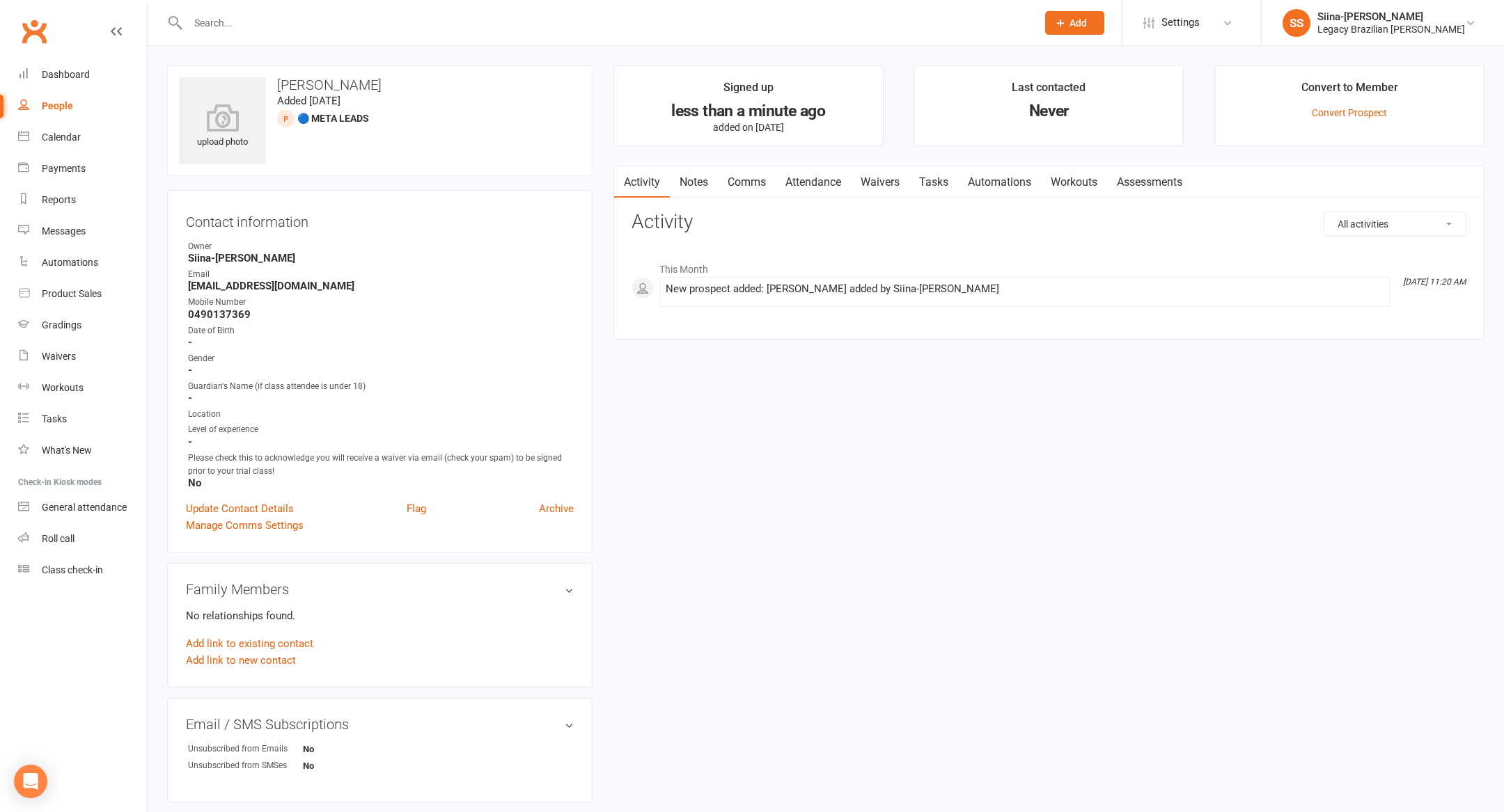
click at [1086, 24] on span "Add" at bounding box center [1078, 22] width 17 height 11
click at [1104, 58] on link "Prospect" at bounding box center [1059, 62] width 124 height 32
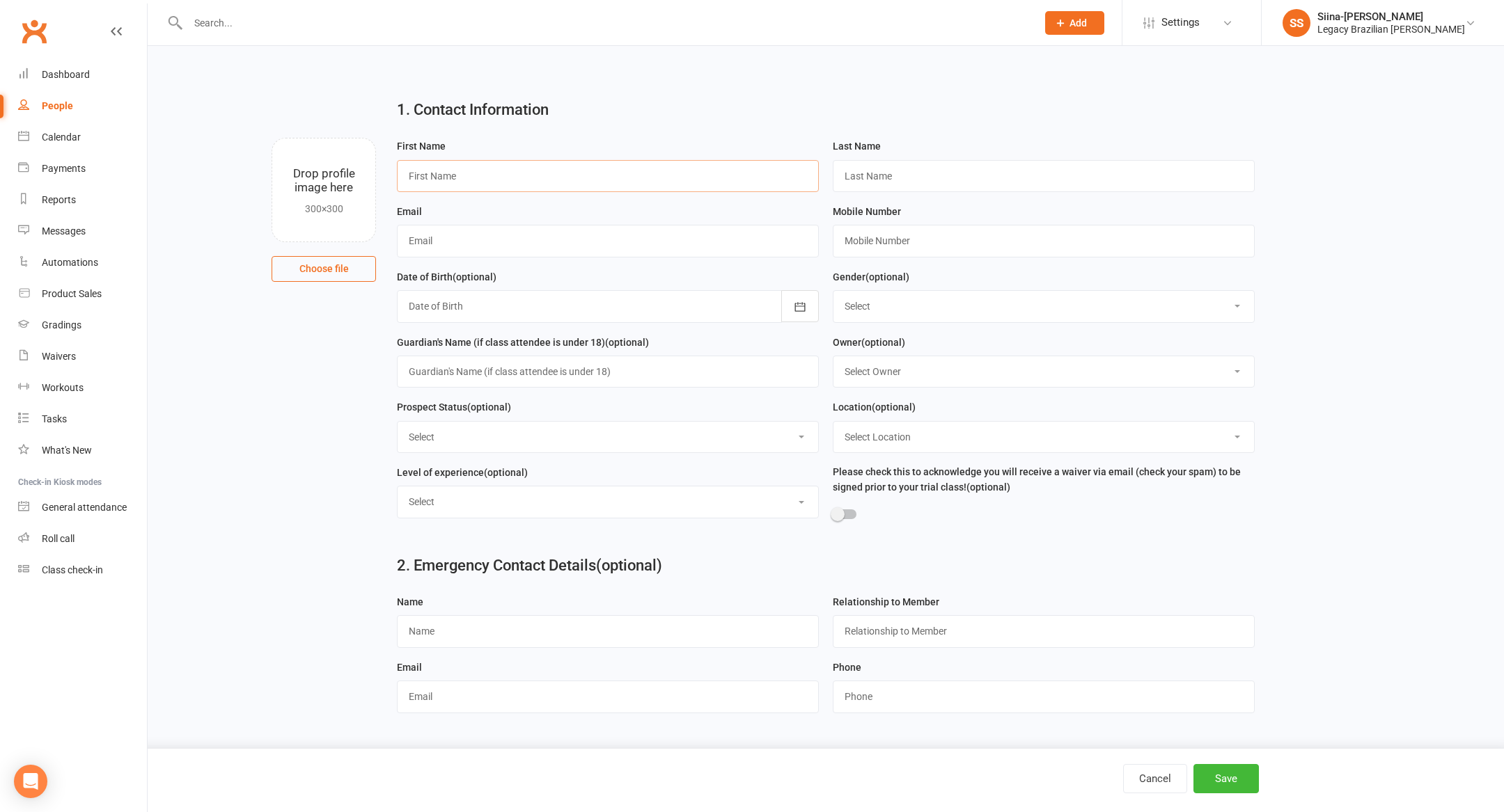
click at [580, 169] on input "text" at bounding box center [608, 176] width 422 height 32
type input "[PERSON_NAME]"
paste input "[EMAIL_ADDRESS][DOMAIN_NAME]"
type input "[EMAIL_ADDRESS][DOMAIN_NAME]"
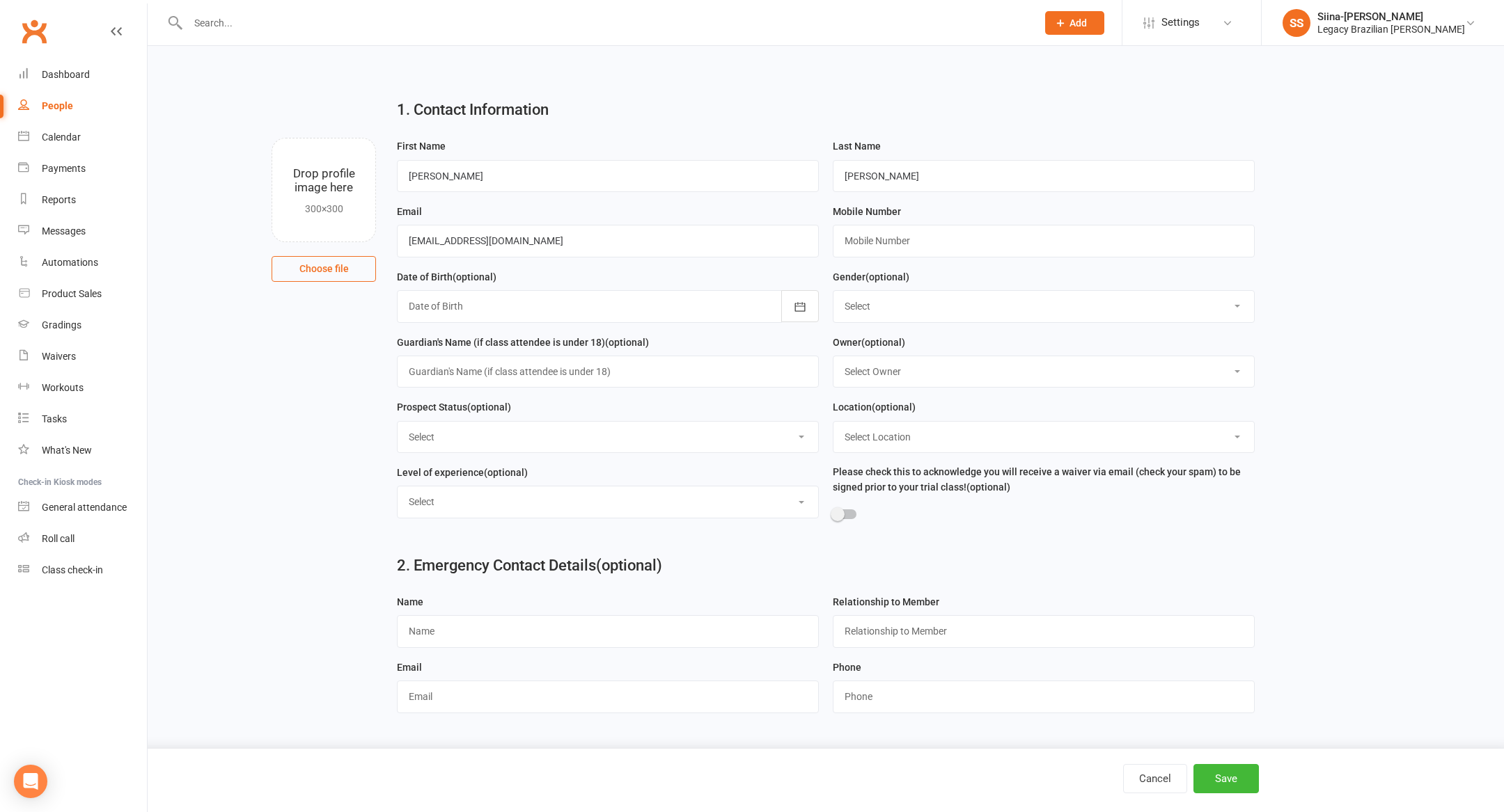
click at [528, 442] on select "Select ⚠️ TRIAL BOOKED ONLINE ☑️ TRIAL ATTENDED 🔴 TRIAL NO SHOW FOLLOW UP ✅ WEE…" at bounding box center [608, 437] width 420 height 31
select select "🔵 META LEADS"
click at [398, 424] on select "Select ⚠️ TRIAL BOOKED ONLINE ☑️ TRIAL ATTENDED 🔴 TRIAL NO SHOW FOLLOW UP ✅ WEE…" at bounding box center [608, 437] width 420 height 31
click at [1219, 779] on button "Save" at bounding box center [1226, 779] width 65 height 29
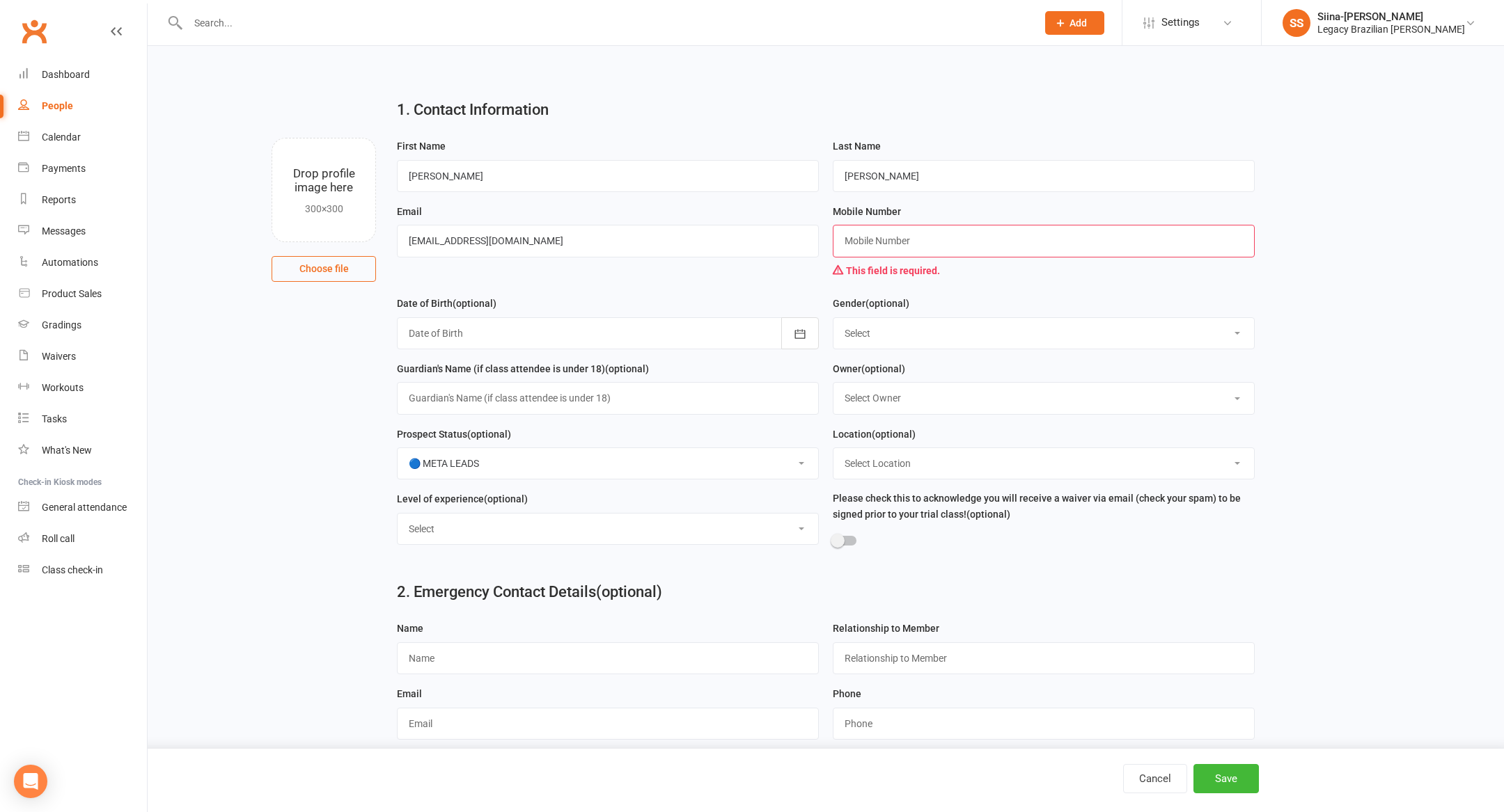
click at [963, 244] on input "text" at bounding box center [1044, 240] width 422 height 32
type input "-"
click at [1228, 785] on button "Save" at bounding box center [1226, 779] width 65 height 29
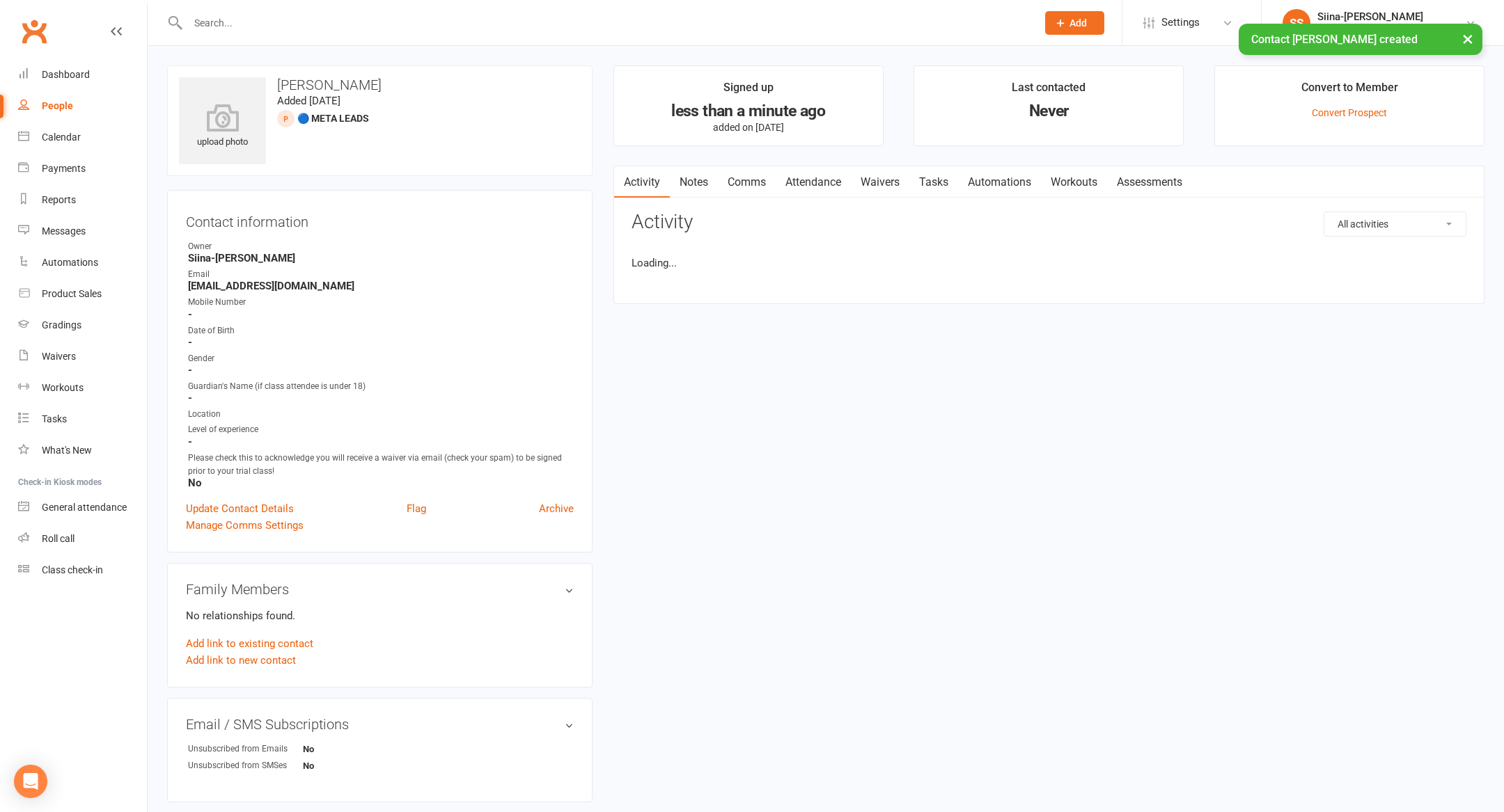
click at [1111, 24] on div "× Contact [PERSON_NAME] created" at bounding box center [743, 24] width 1486 height 0
click at [1095, 24] on div "× Contact [PERSON_NAME] created" at bounding box center [743, 24] width 1486 height 0
click at [1086, 20] on span "Add" at bounding box center [1078, 22] width 17 height 11
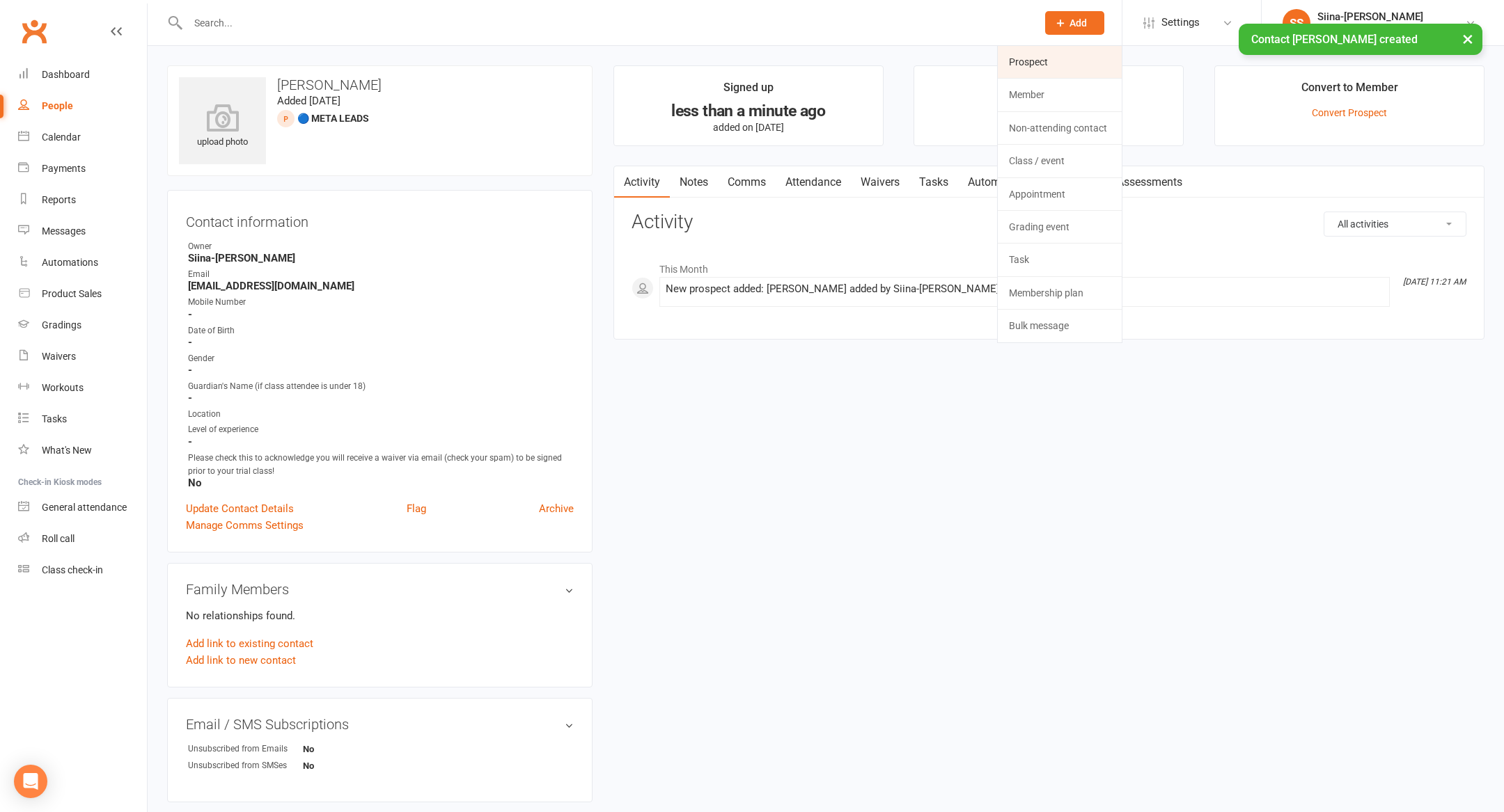
click at [1083, 72] on link "Prospect" at bounding box center [1059, 62] width 124 height 32
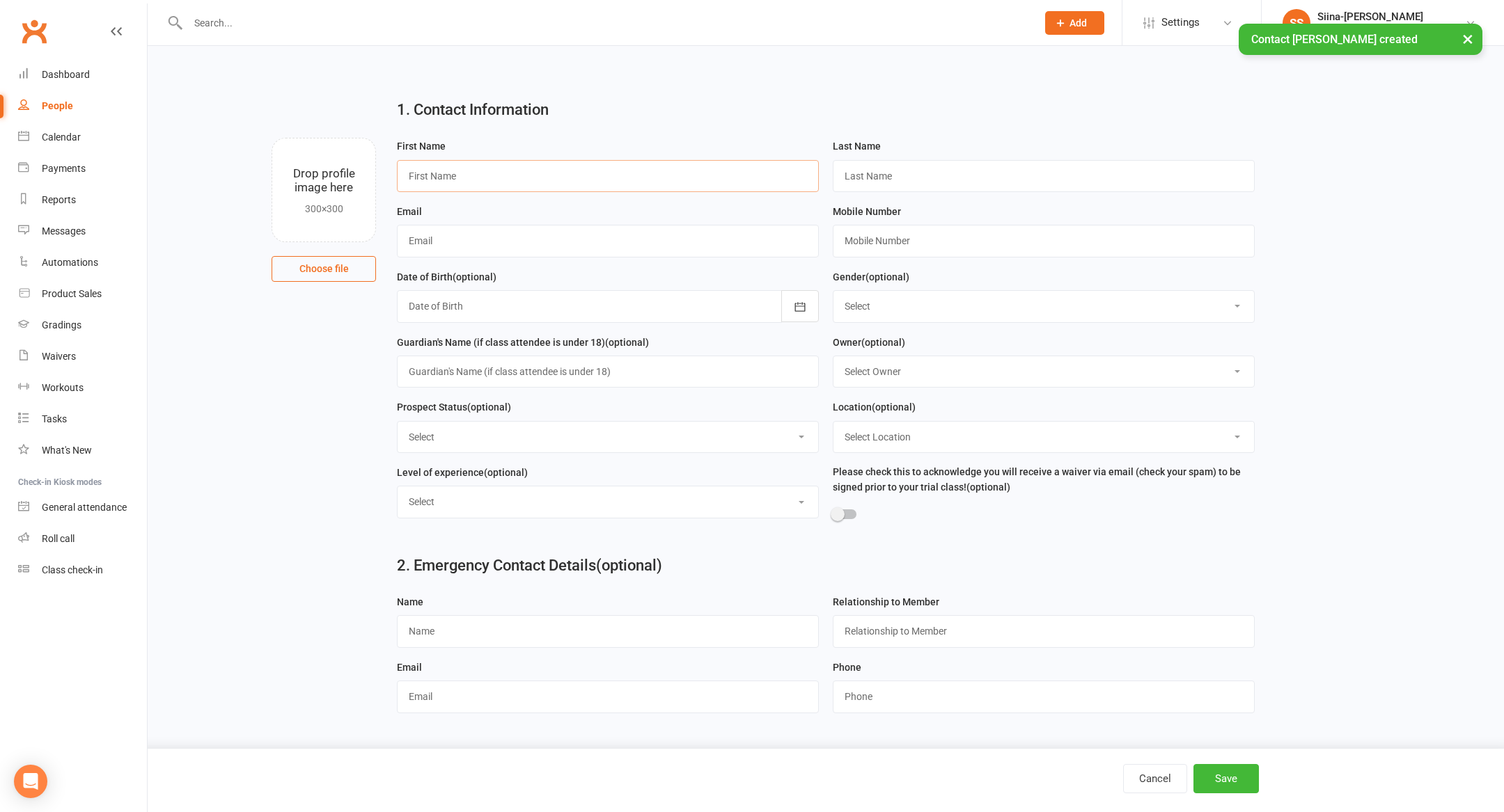
click at [607, 166] on input "text" at bounding box center [608, 176] width 422 height 32
type input "[PERSON_NAME]"
paste input "[EMAIL_ADDRESS][DOMAIN_NAME]"
type input "[EMAIL_ADDRESS][DOMAIN_NAME]"
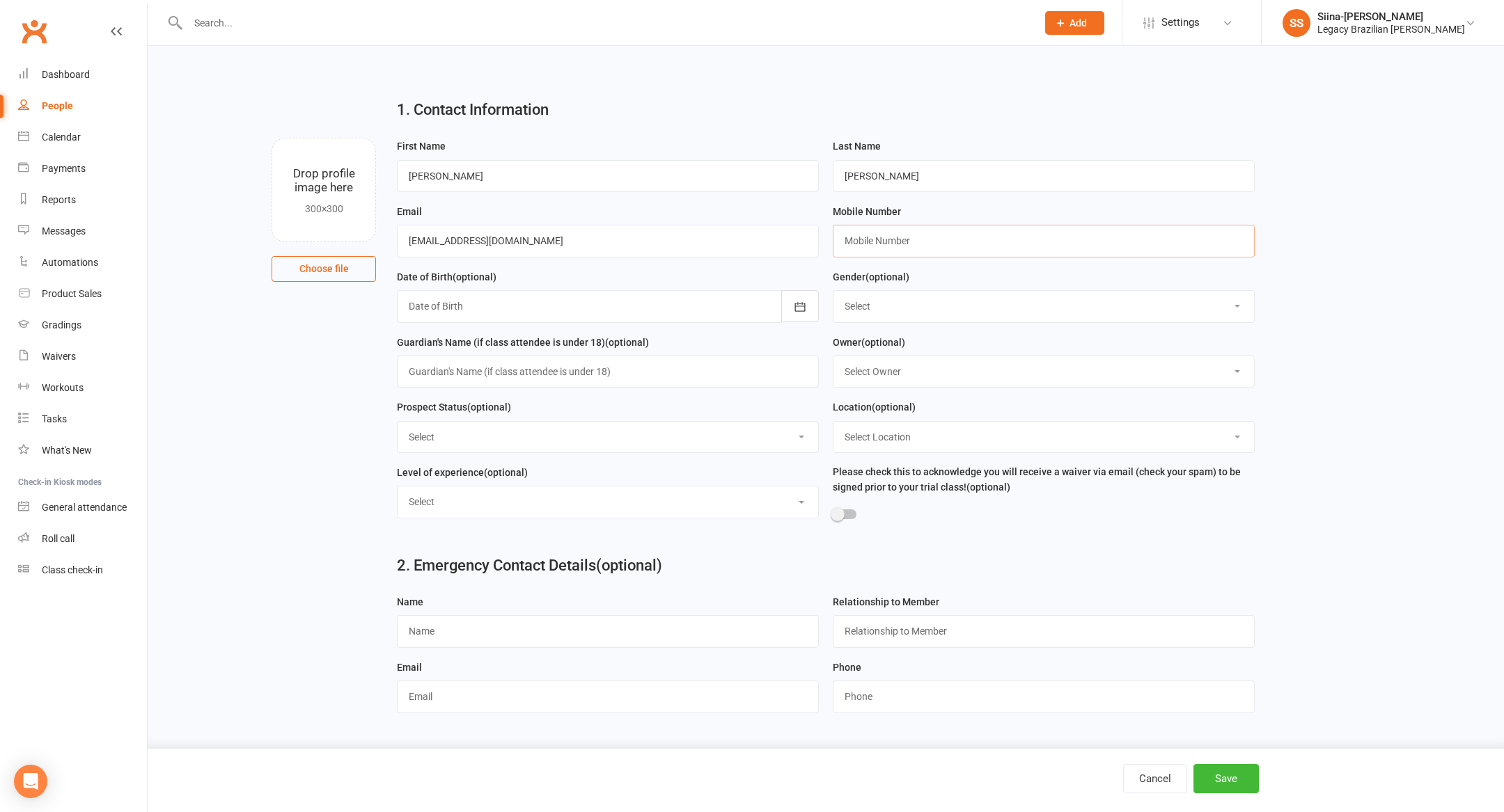
click at [898, 246] on input "text" at bounding box center [1044, 240] width 422 height 32
paste input "406160390"
type input "0406160390"
click at [670, 435] on select "Select ⚠️ TRIAL BOOKED ONLINE ☑️ TRIAL ATTENDED 🔴 TRIAL NO SHOW FOLLOW UP ✅ WEE…" at bounding box center [608, 437] width 420 height 31
select select "🔵 META LEADS"
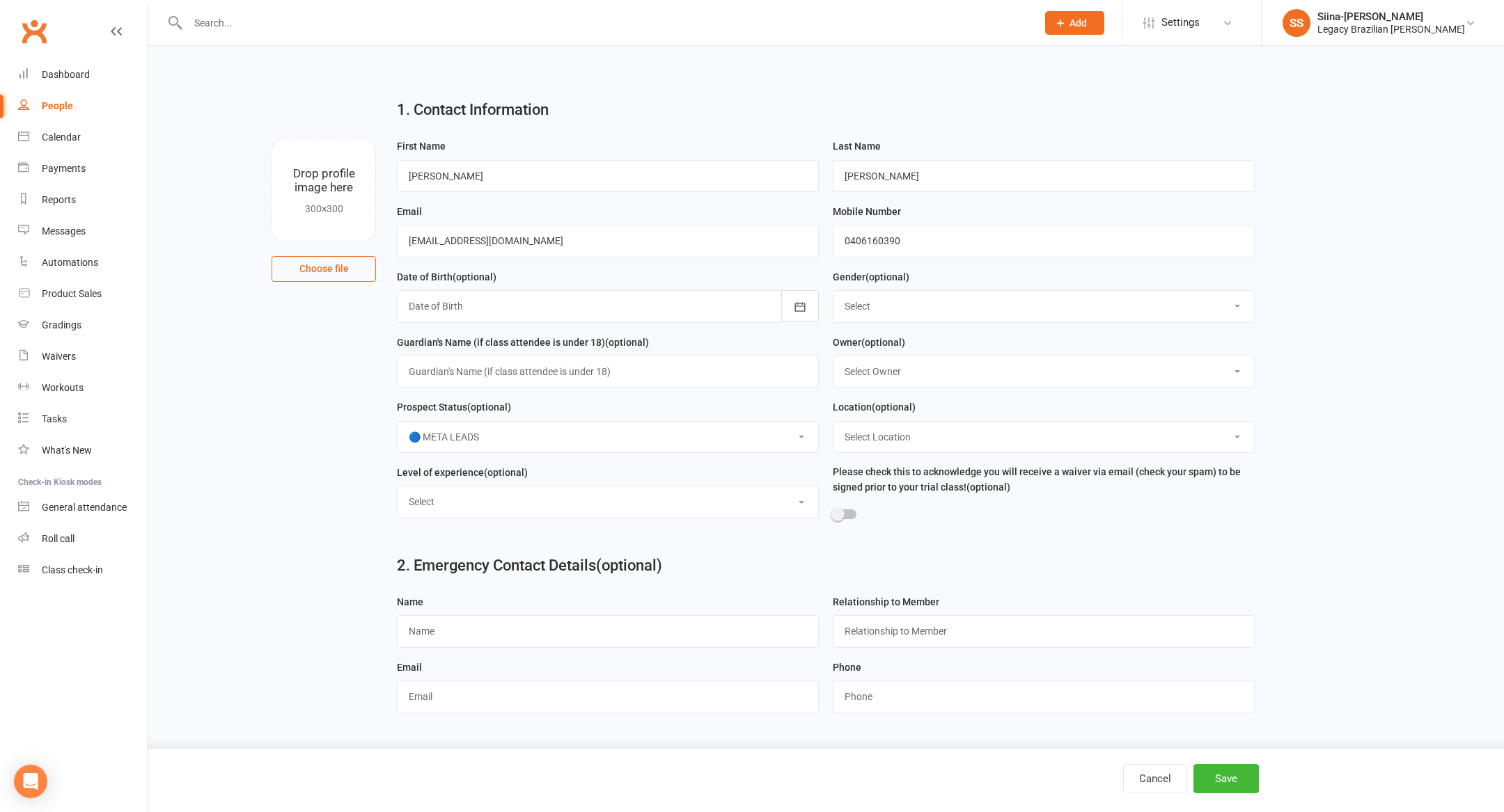
click at [398, 424] on select "Select ⚠️ TRIAL BOOKED ONLINE ☑️ TRIAL ATTENDED 🔴 TRIAL NO SHOW FOLLOW UP ✅ WEE…" at bounding box center [608, 437] width 420 height 31
click at [1237, 775] on button "Save" at bounding box center [1226, 779] width 65 height 29
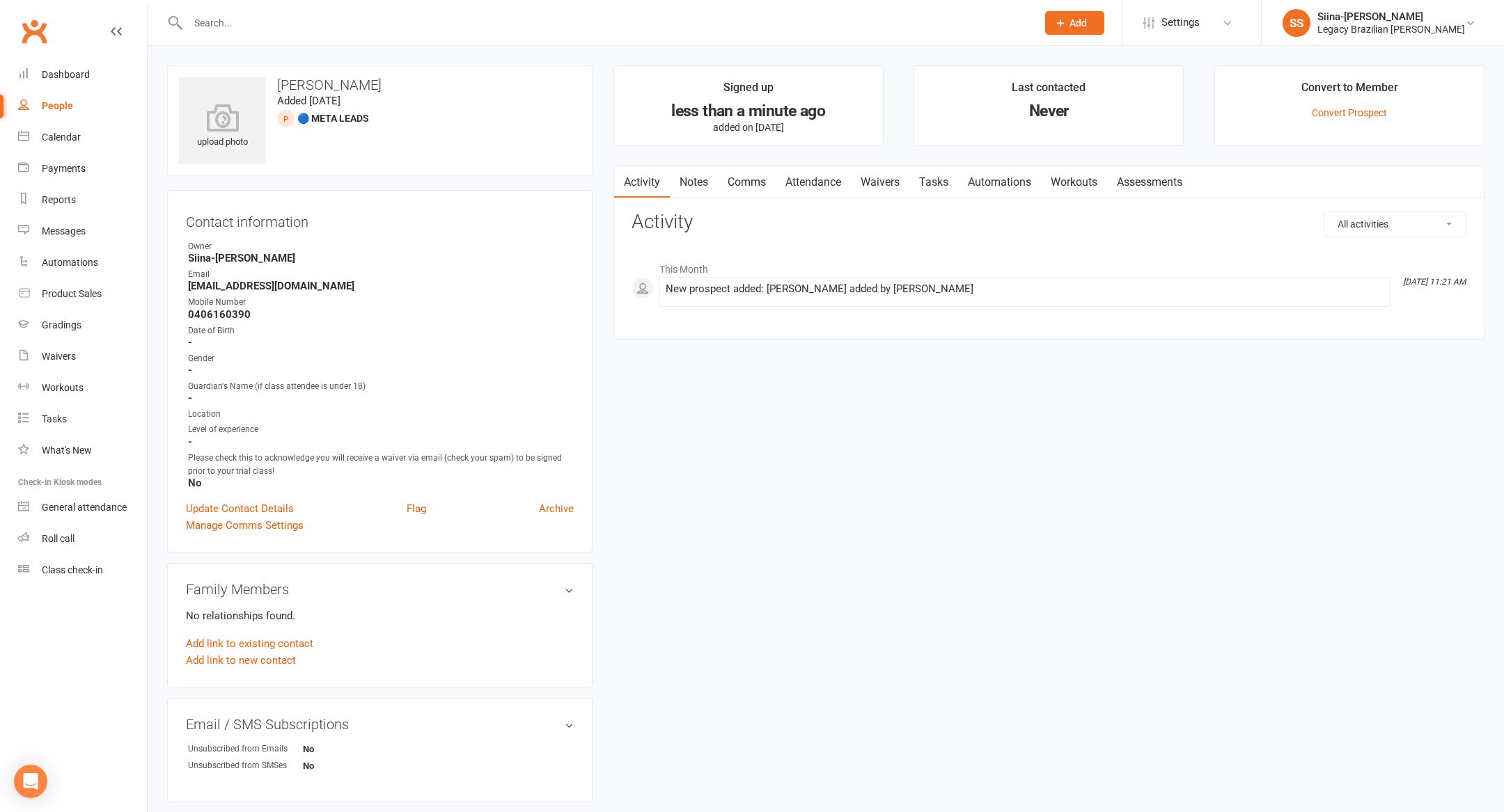
click at [1067, 26] on icon at bounding box center [1060, 22] width 13 height 13
click at [1092, 58] on link "Prospect" at bounding box center [1059, 62] width 124 height 32
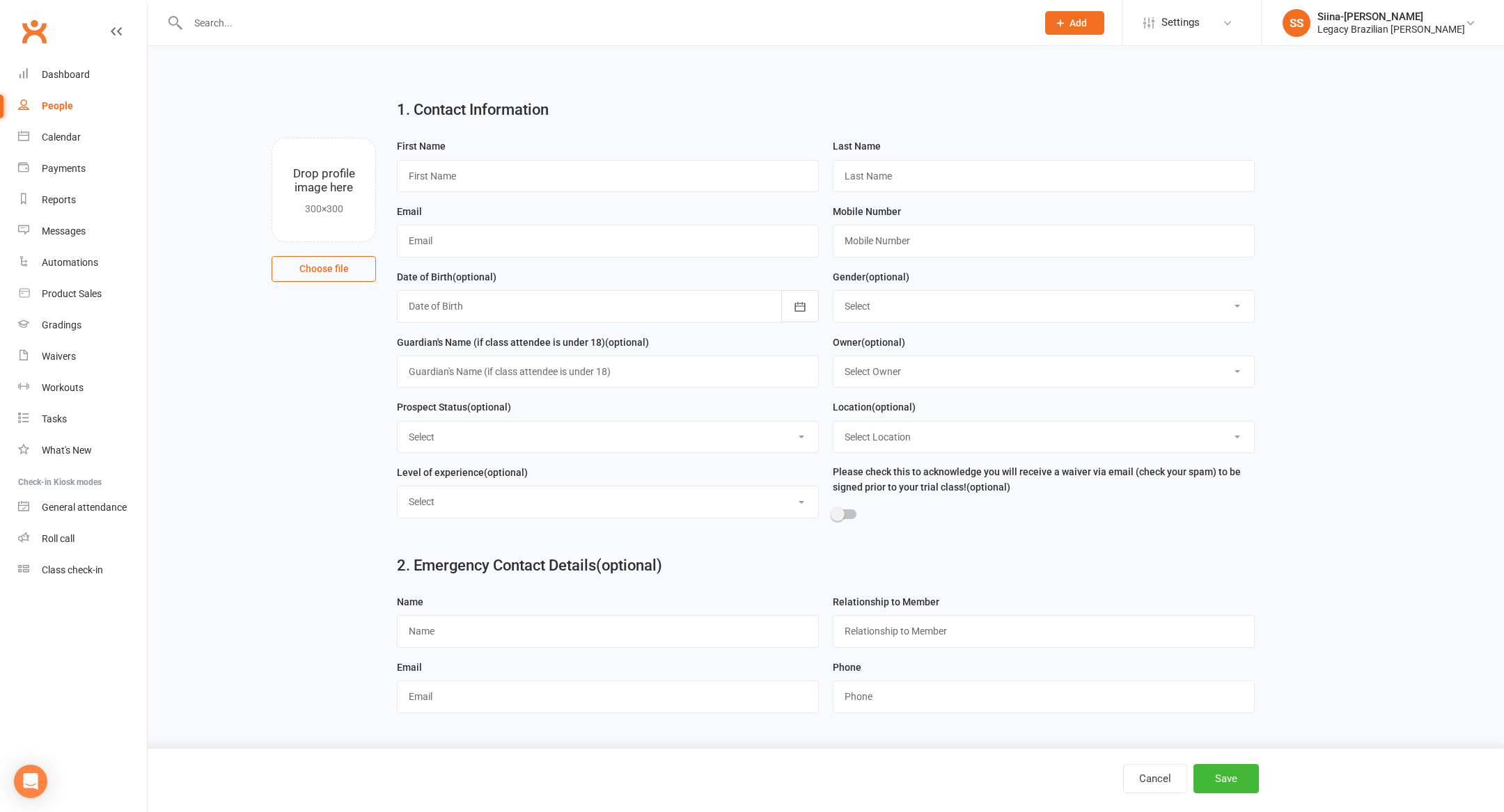
click at [565, 193] on div "First Name" at bounding box center [608, 171] width 436 height 65
click at [564, 186] on input "text" at bounding box center [608, 176] width 422 height 32
type input "Hasti"
type input "[PERSON_NAME]"
paste input "[EMAIL_ADDRESS][DOMAIN_NAME]"
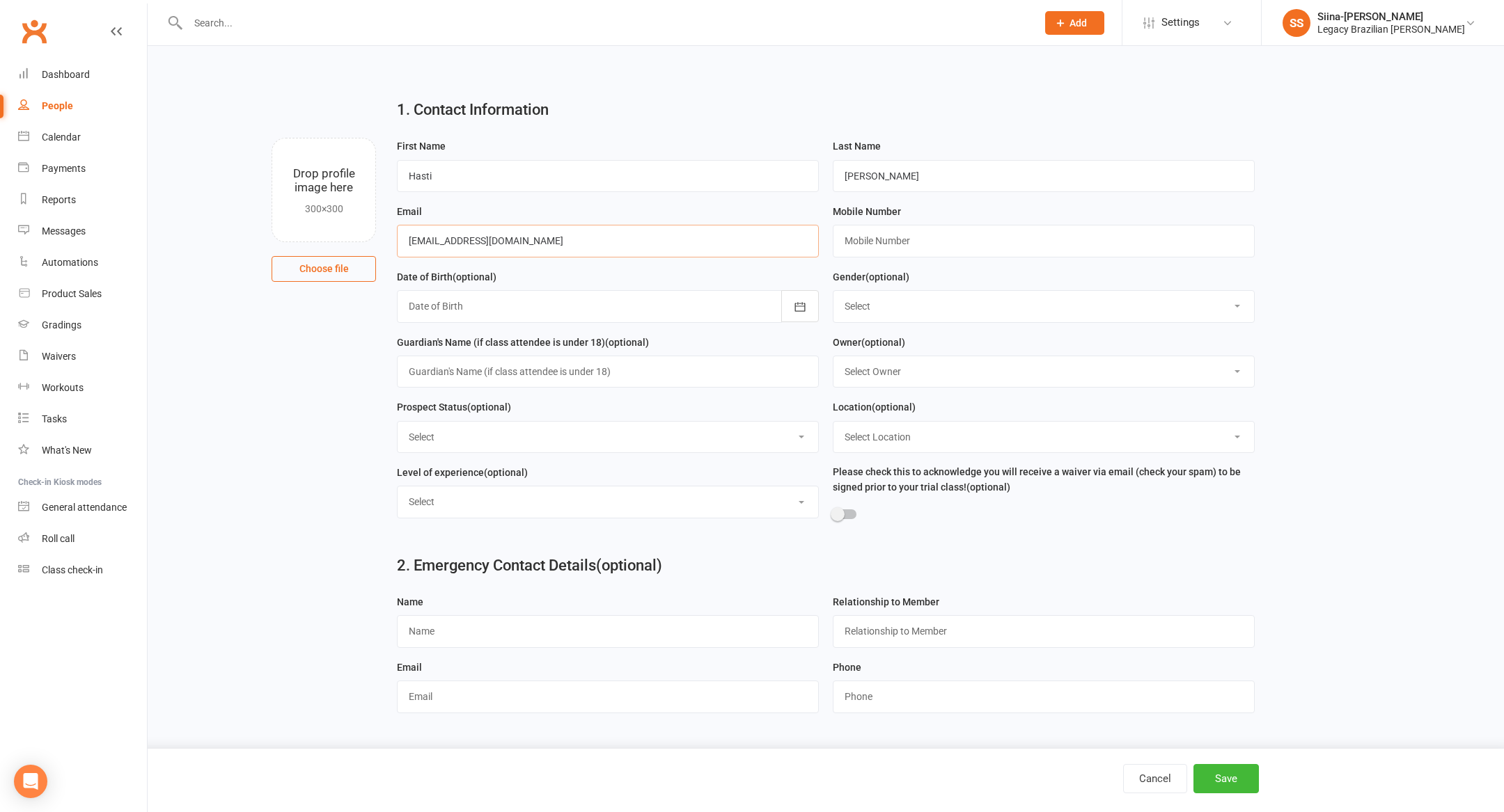
type input "[EMAIL_ADDRESS][DOMAIN_NAME]"
paste input "423792811"
type input "0423792811"
click at [719, 437] on select "Select ⚠️ TRIAL BOOKED ONLINE ☑️ TRIAL ATTENDED 🔴 TRIAL NO SHOW FOLLOW UP ✅ WEE…" at bounding box center [608, 437] width 420 height 31
select select "🔵 META LEADS"
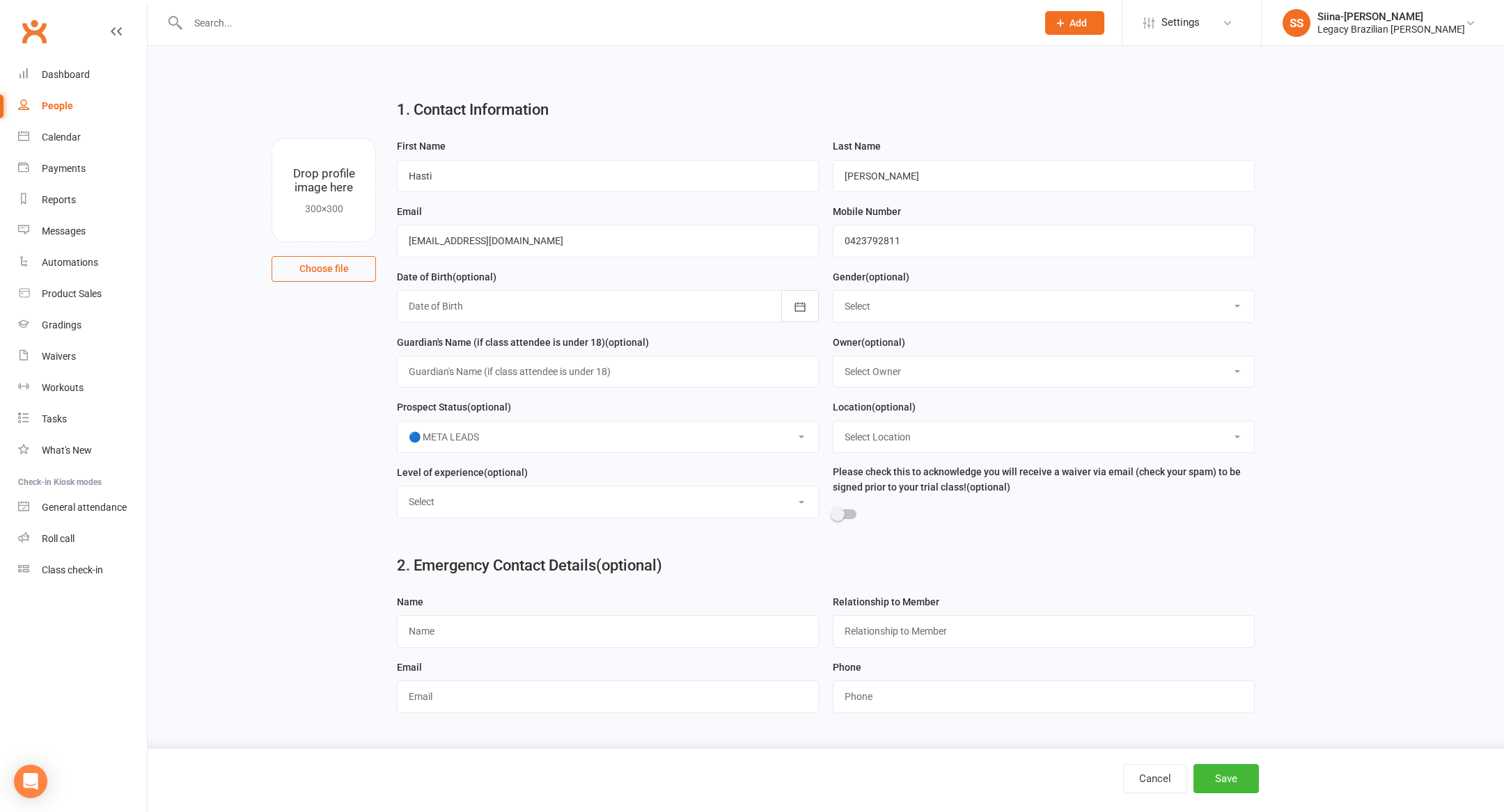
click at [398, 424] on select "Select ⚠️ TRIAL BOOKED ONLINE ☑️ TRIAL ATTENDED 🔴 TRIAL NO SHOW FOLLOW UP ✅ WEE…" at bounding box center [608, 437] width 420 height 31
click at [1239, 778] on button "Save" at bounding box center [1226, 779] width 65 height 29
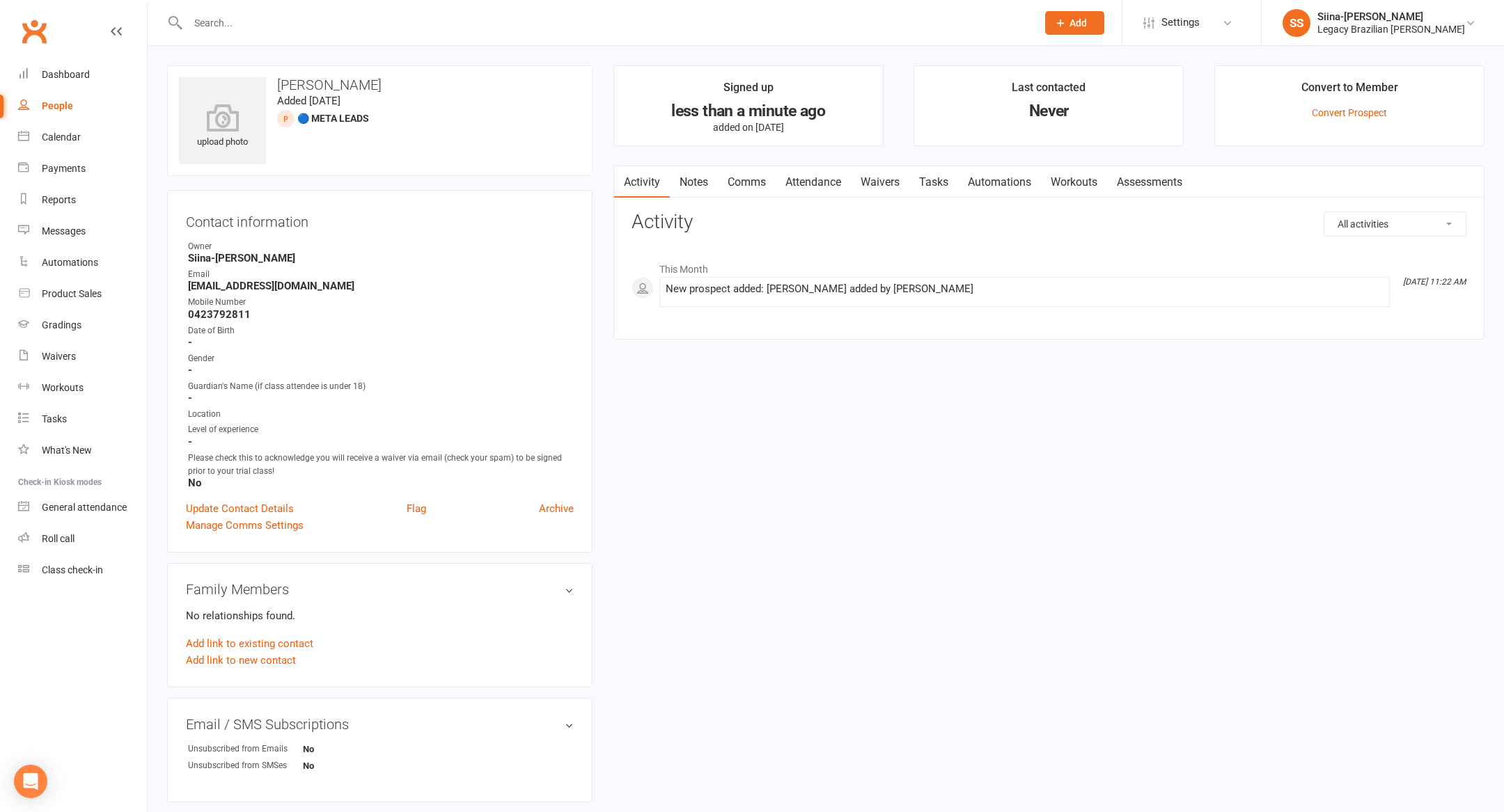
click at [1086, 24] on span "Add" at bounding box center [1078, 22] width 17 height 11
click at [1082, 69] on link "Prospect" at bounding box center [1059, 62] width 124 height 32
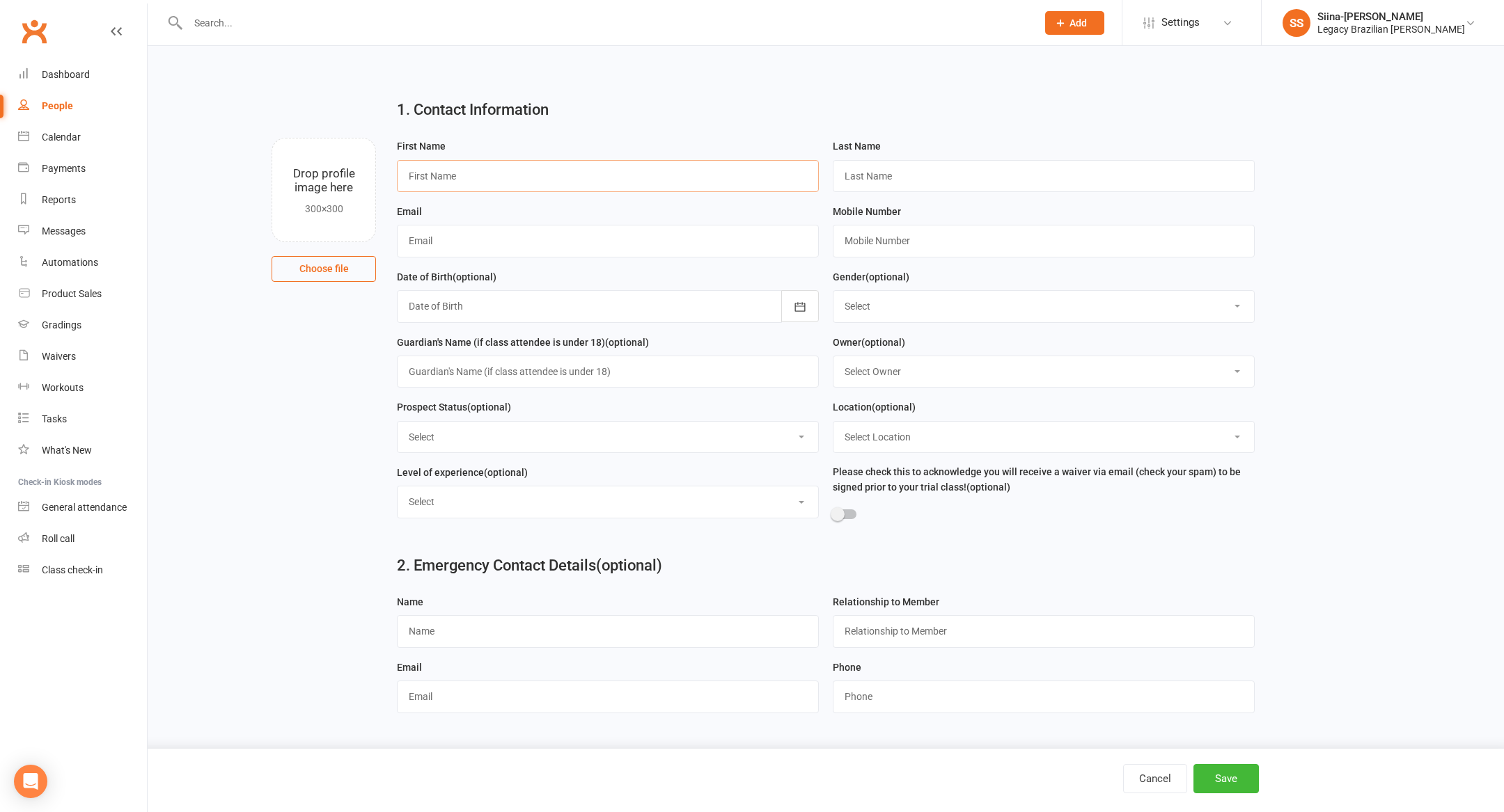
click at [691, 184] on input "text" at bounding box center [608, 176] width 422 height 32
type input "J"
paste input "[EMAIL_ADDRESS][DOMAIN_NAME]"
type input "Soo"
paste input "[EMAIL_ADDRESS][DOMAIN_NAME]"
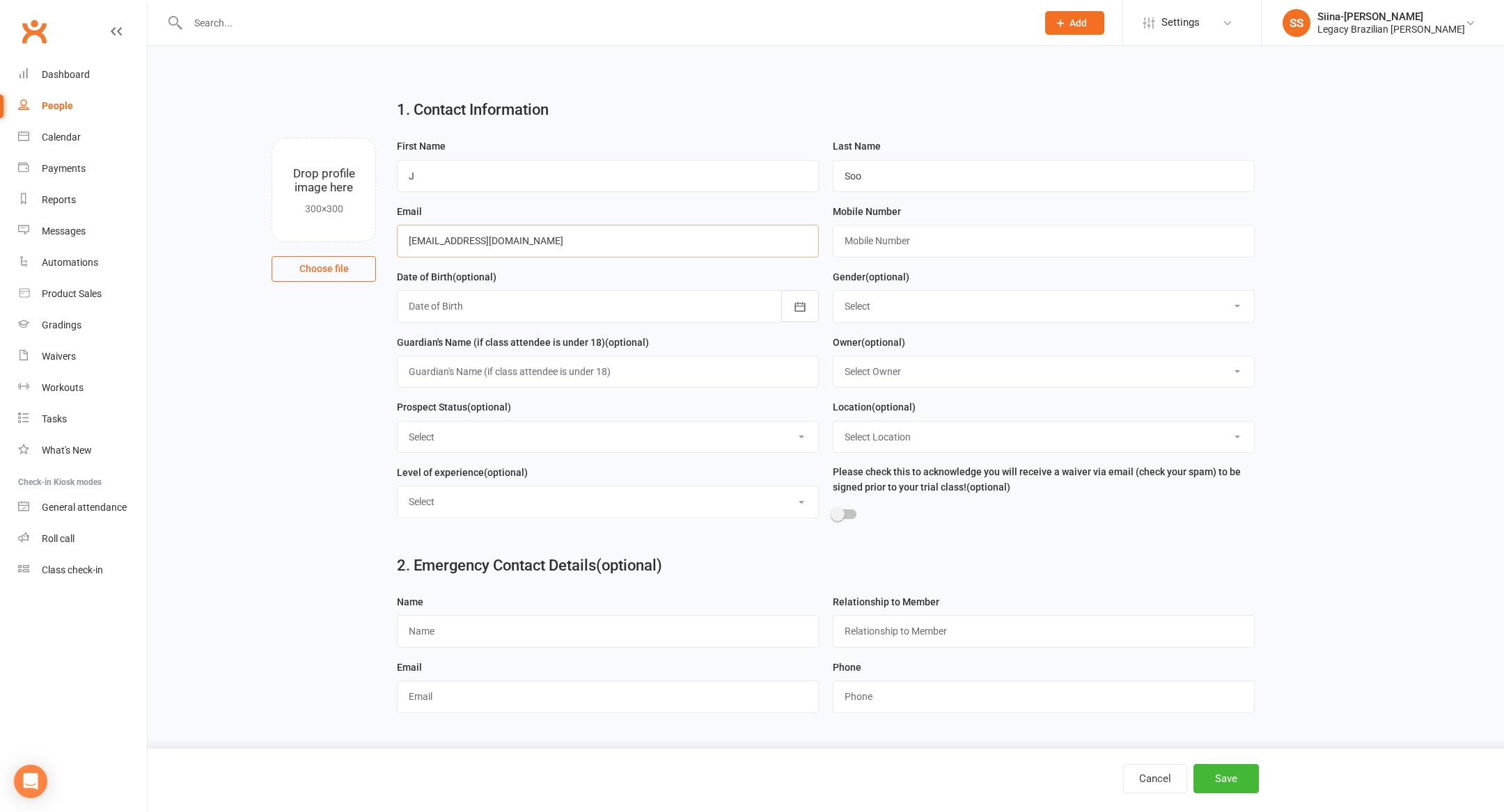
type input "[EMAIL_ADDRESS][DOMAIN_NAME]"
paste input "43479967"
type input "043479967"
click at [514, 418] on div "Prospect Status (optional) Select ⚠️ TRIAL BOOKED ONLINE ☑️ TRIAL ATTENDED 🔴 TR…" at bounding box center [608, 425] width 422 height 54
click at [514, 446] on select "Select ⚠️ TRIAL BOOKED ONLINE ☑️ TRIAL ATTENDED 🔴 TRIAL NO SHOW FOLLOW UP ✅ WEE…" at bounding box center [608, 437] width 420 height 31
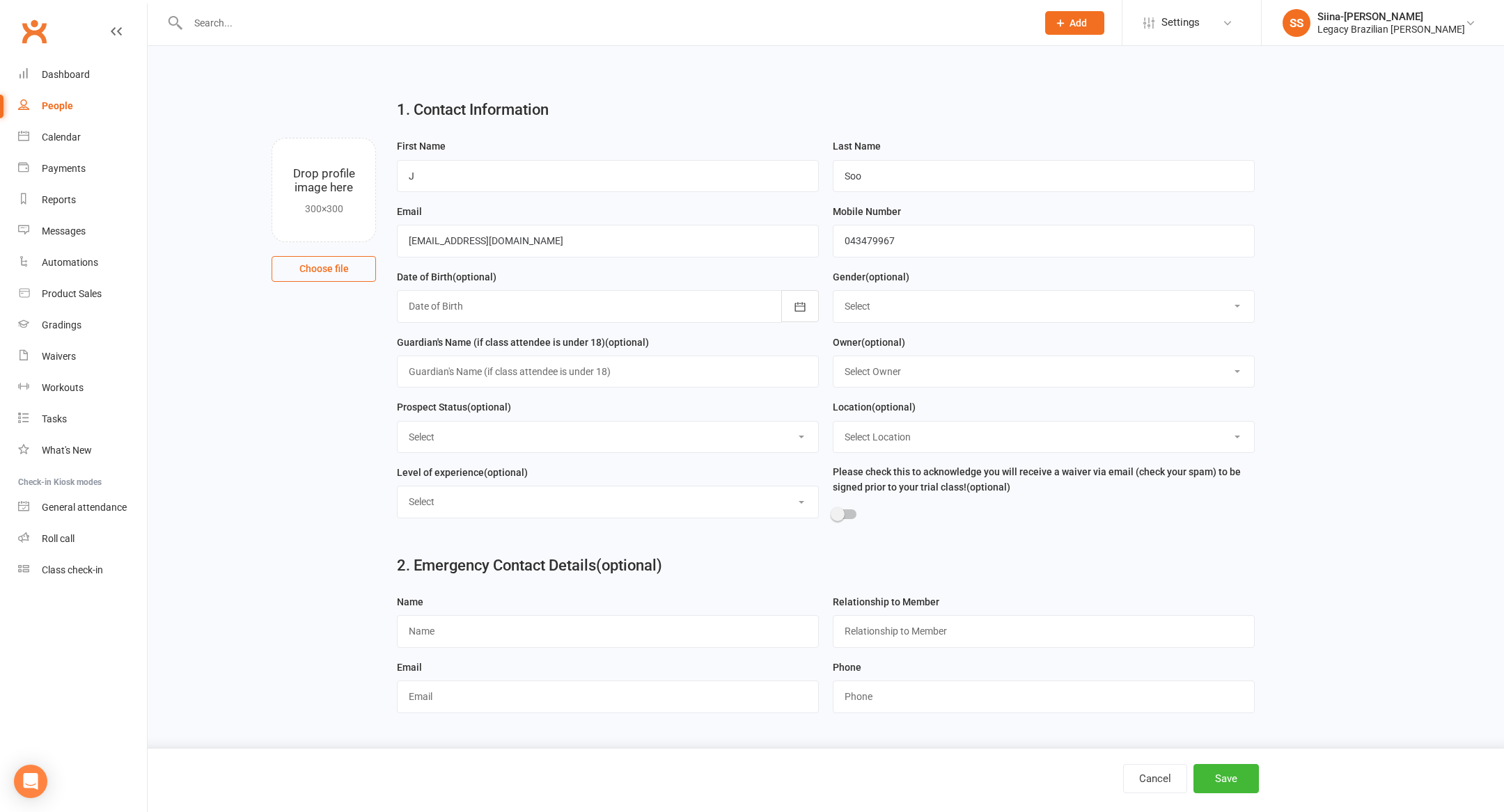
select select "🔵 META LEADS"
click at [398, 424] on select "Select ⚠️ TRIAL BOOKED ONLINE ☑️ TRIAL ATTENDED 🔴 TRIAL NO SHOW FOLLOW UP ✅ WEE…" at bounding box center [608, 437] width 420 height 31
click at [1215, 775] on button "Save" at bounding box center [1226, 779] width 65 height 29
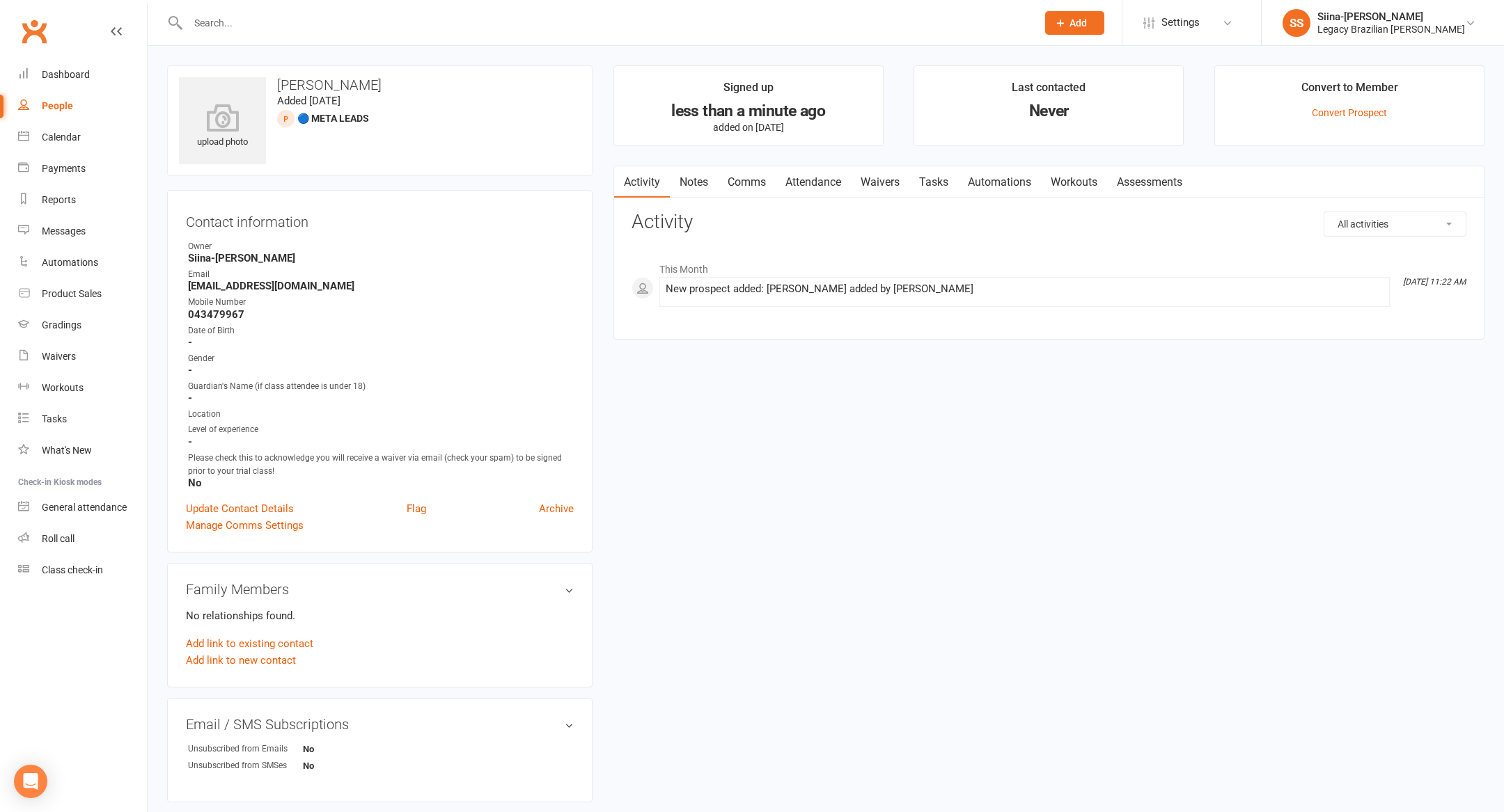
click at [1086, 18] on span "Add" at bounding box center [1078, 22] width 17 height 11
click at [1106, 58] on link "Prospect" at bounding box center [1059, 62] width 124 height 32
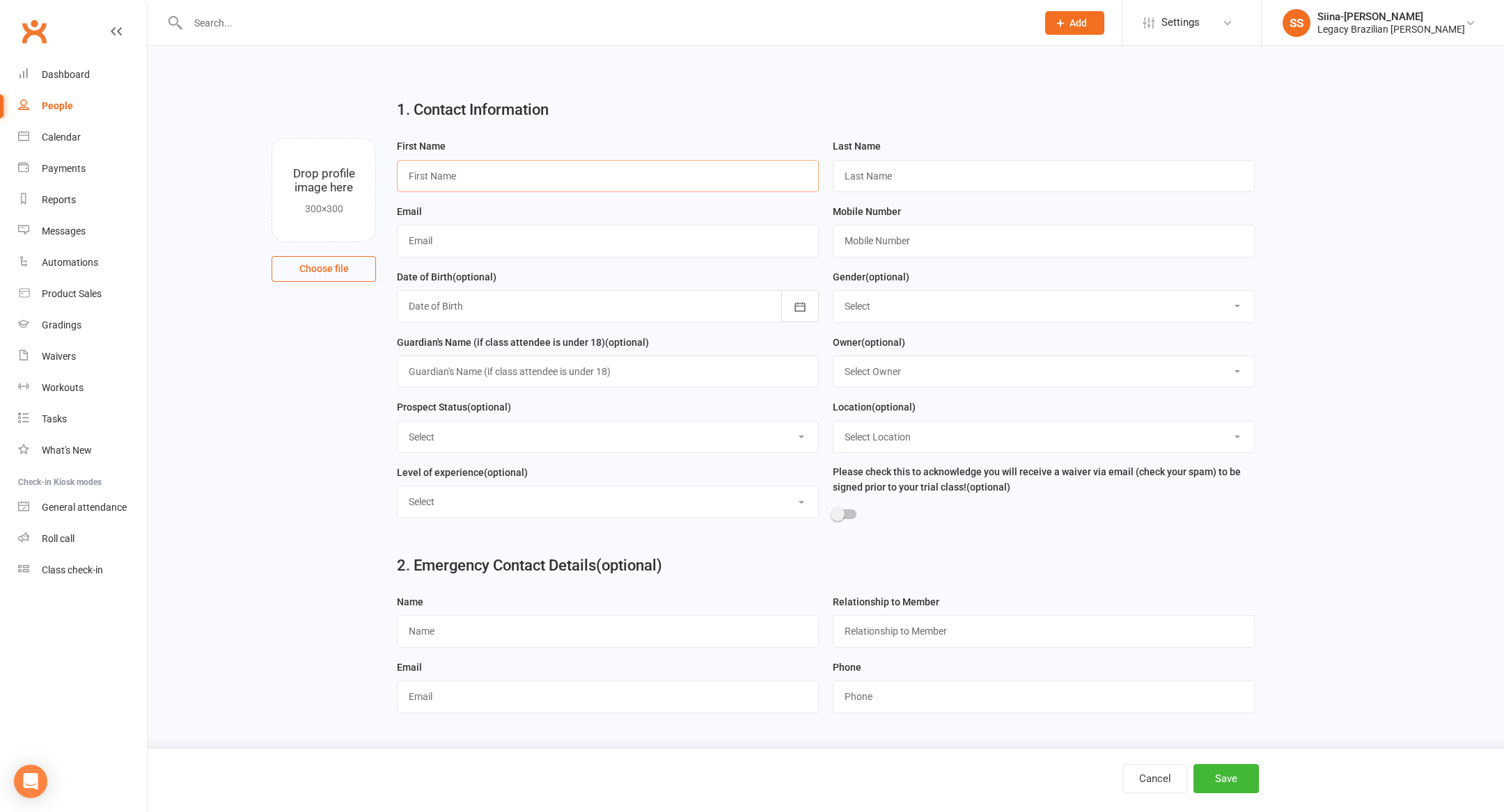
click at [644, 170] on input "text" at bounding box center [608, 176] width 422 height 32
type input "[PERSON_NAME]"
paste input "[EMAIL_ADDRESS][DOMAIN_NAME]"
type input "[EMAIL_ADDRESS][DOMAIN_NAME]"
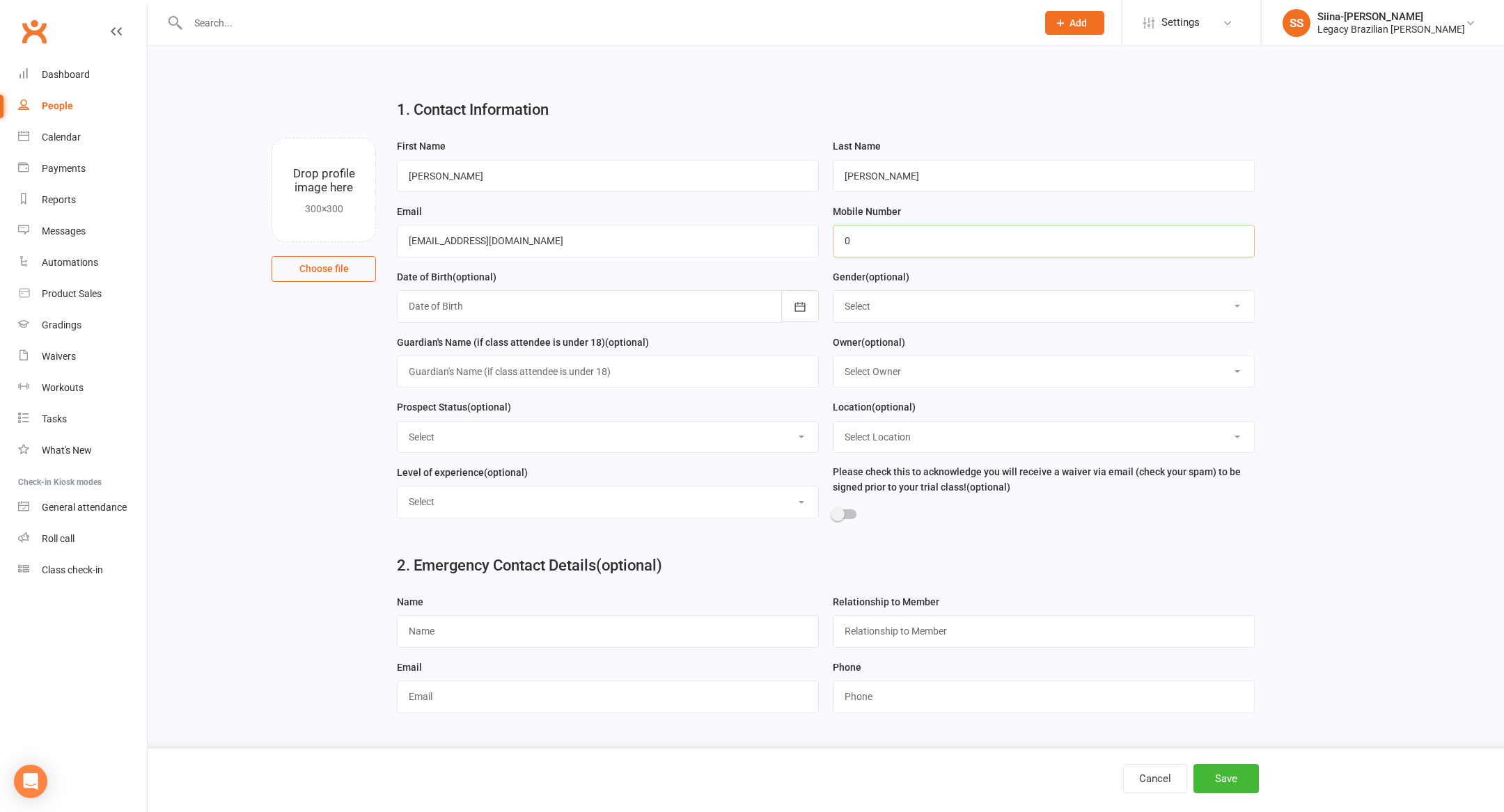
paste input "478773193"
type input "0478773193"
click at [653, 432] on select "Select ⚠️ TRIAL BOOKED ONLINE ☑️ TRIAL ATTENDED 🔴 TRIAL NO SHOW FOLLOW UP ✅ WEE…" at bounding box center [608, 437] width 420 height 31
select select "🔵 META LEADS"
click at [398, 424] on select "Select ⚠️ TRIAL BOOKED ONLINE ☑️ TRIAL ATTENDED 🔴 TRIAL NO SHOW FOLLOW UP ✅ WEE…" at bounding box center [608, 437] width 420 height 31
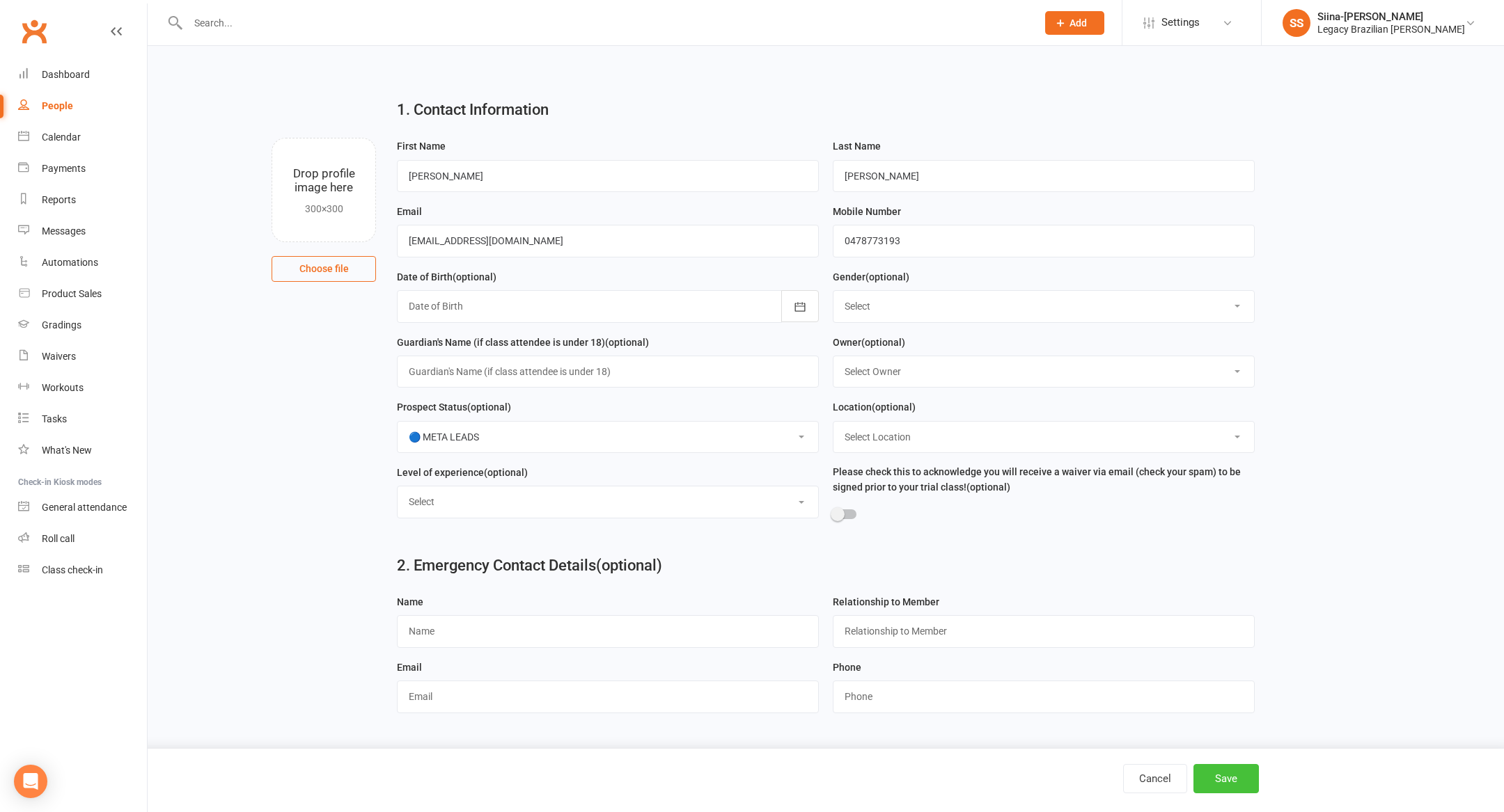
click at [1223, 770] on button "Save" at bounding box center [1226, 779] width 65 height 29
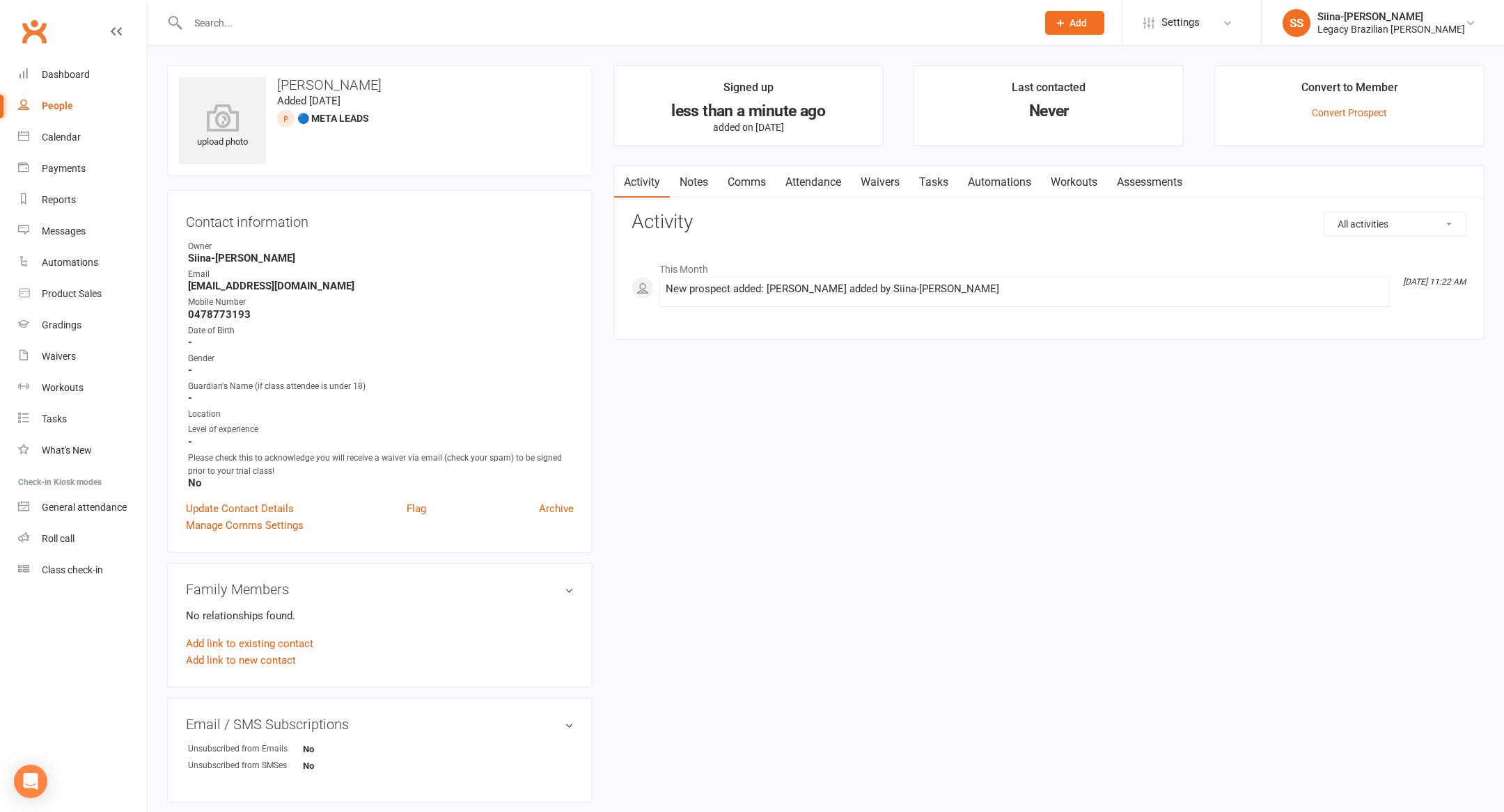
click at [1098, 34] on div "Prospect Member Non-attending contact Class / event Appointment Grading event T…" at bounding box center [1074, 22] width 94 height 45
click at [1104, 15] on button "Add" at bounding box center [1074, 23] width 59 height 24
click at [1104, 63] on link "Prospect" at bounding box center [1059, 62] width 124 height 32
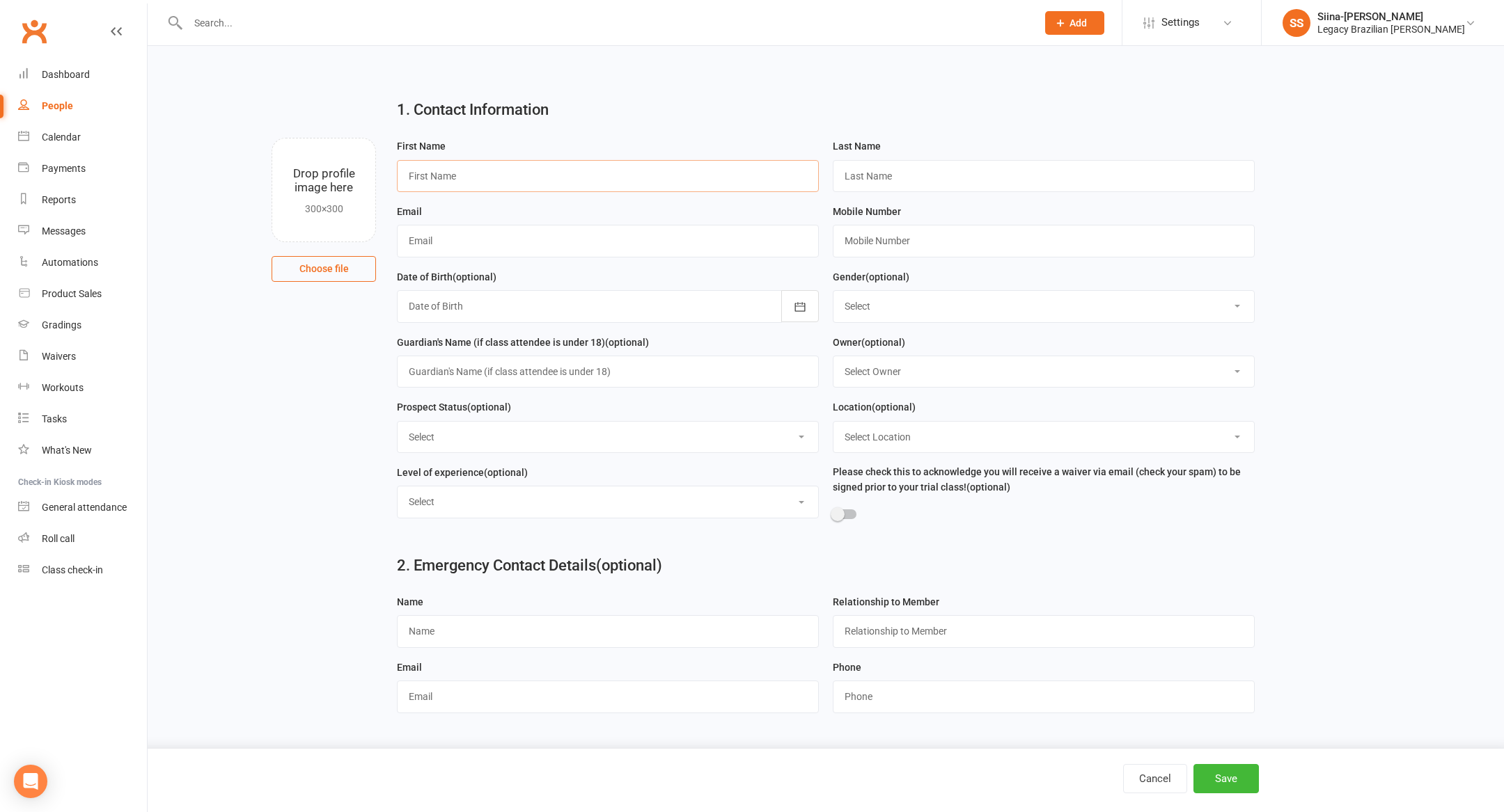
click at [635, 189] on input "text" at bounding box center [608, 176] width 422 height 32
type input "Jordan"
type input "[PERSON_NAME]"
paste input "[EMAIL_ADDRESS][DOMAIN_NAME]"
type input "[EMAIL_ADDRESS][DOMAIN_NAME]"
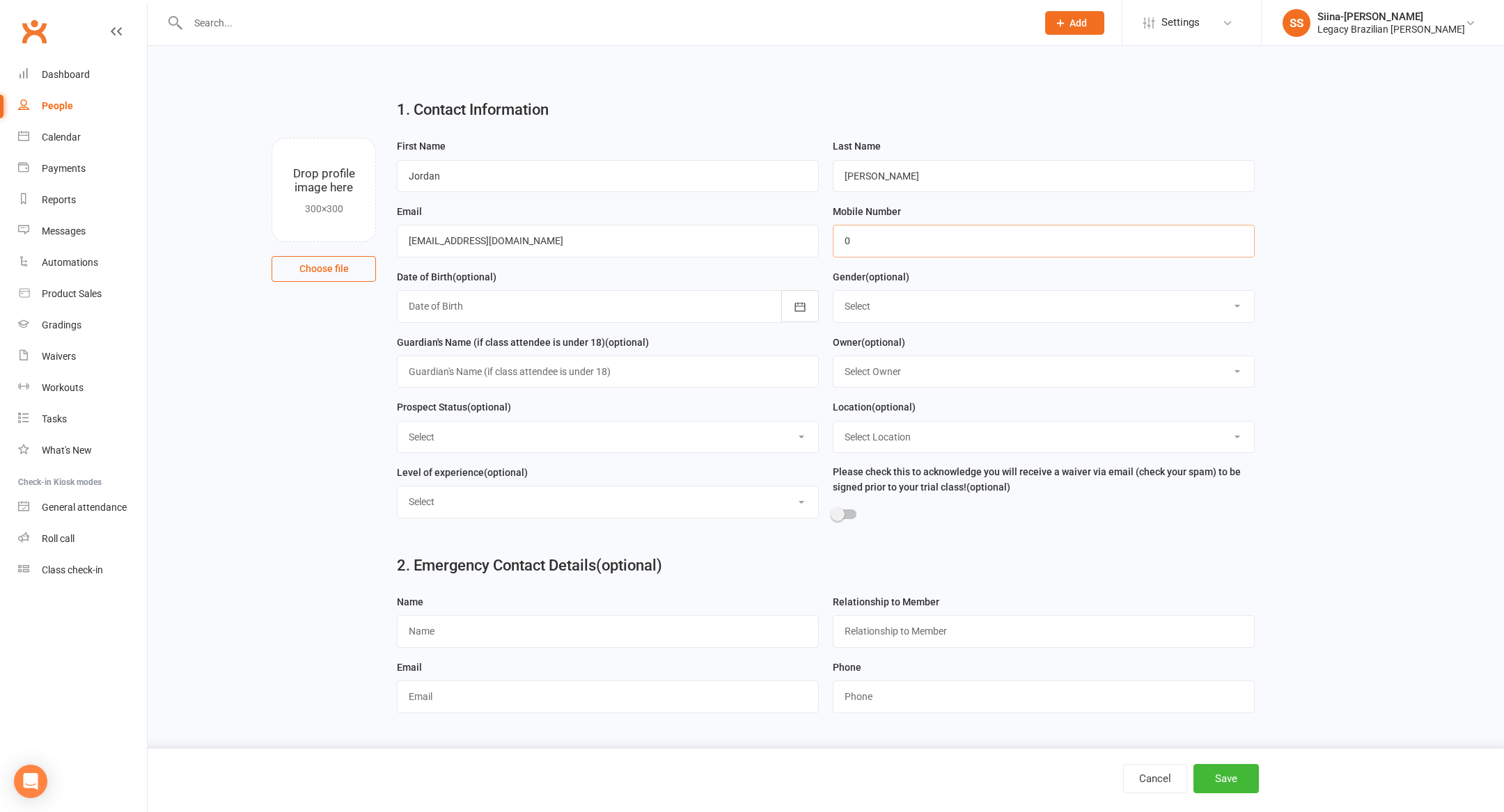
paste input "27304454"
type input "0427304454"
click at [598, 493] on select "Select First timer Beginner Intermediate/Advanced" at bounding box center [608, 502] width 420 height 31
click at [541, 449] on select "Select ⚠️ TRIAL BOOKED ONLINE ☑️ TRIAL ATTENDED 🔴 TRIAL NO SHOW FOLLOW UP ✅ WEE…" at bounding box center [608, 437] width 420 height 31
select select "🔵 META LEADS"
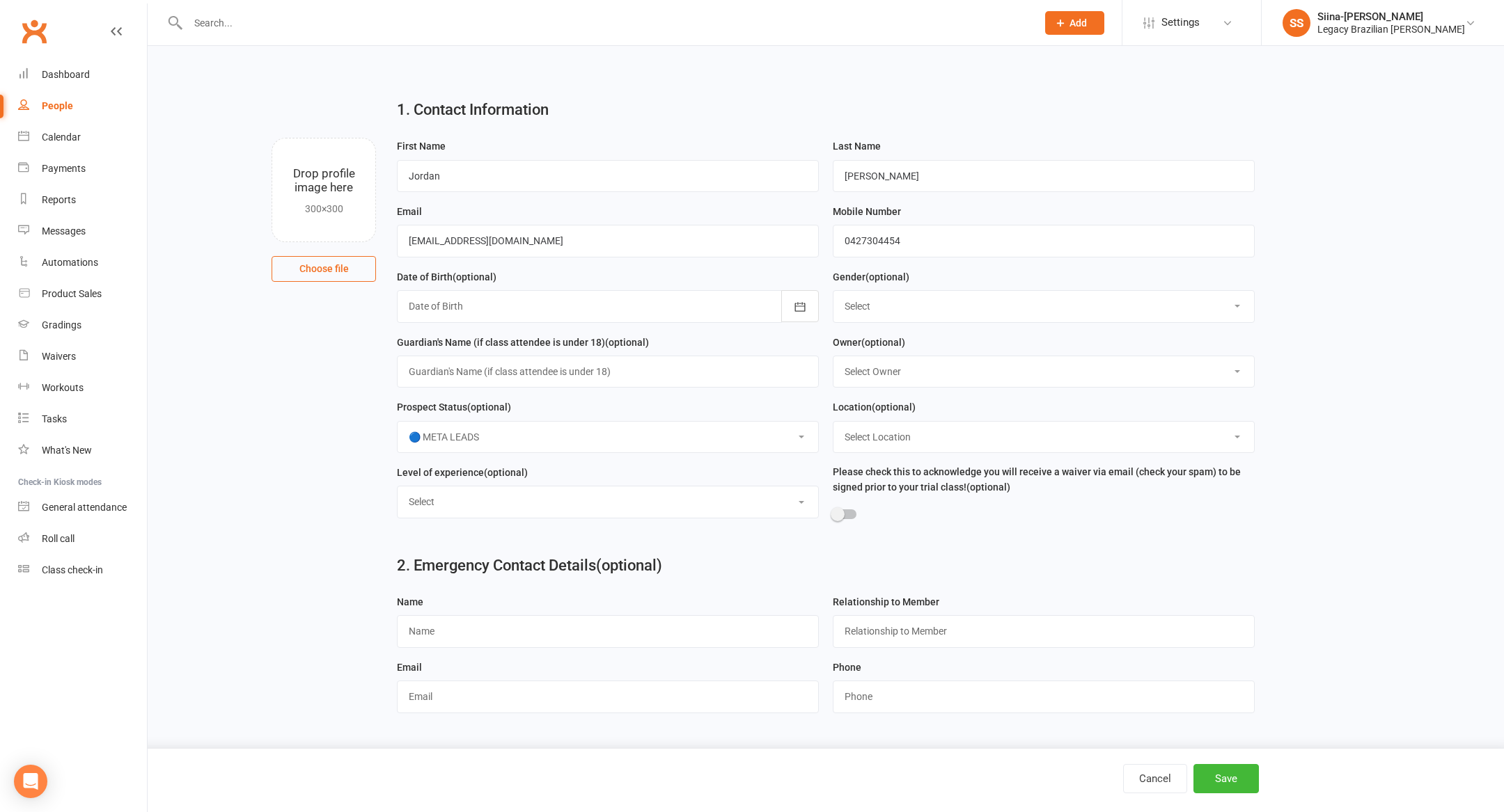
click at [398, 424] on select "Select ⚠️ TRIAL BOOKED ONLINE ☑️ TRIAL ATTENDED 🔴 TRIAL NO SHOW FOLLOW UP ✅ WEE…" at bounding box center [608, 437] width 420 height 31
click at [1232, 789] on button "Save" at bounding box center [1226, 779] width 65 height 29
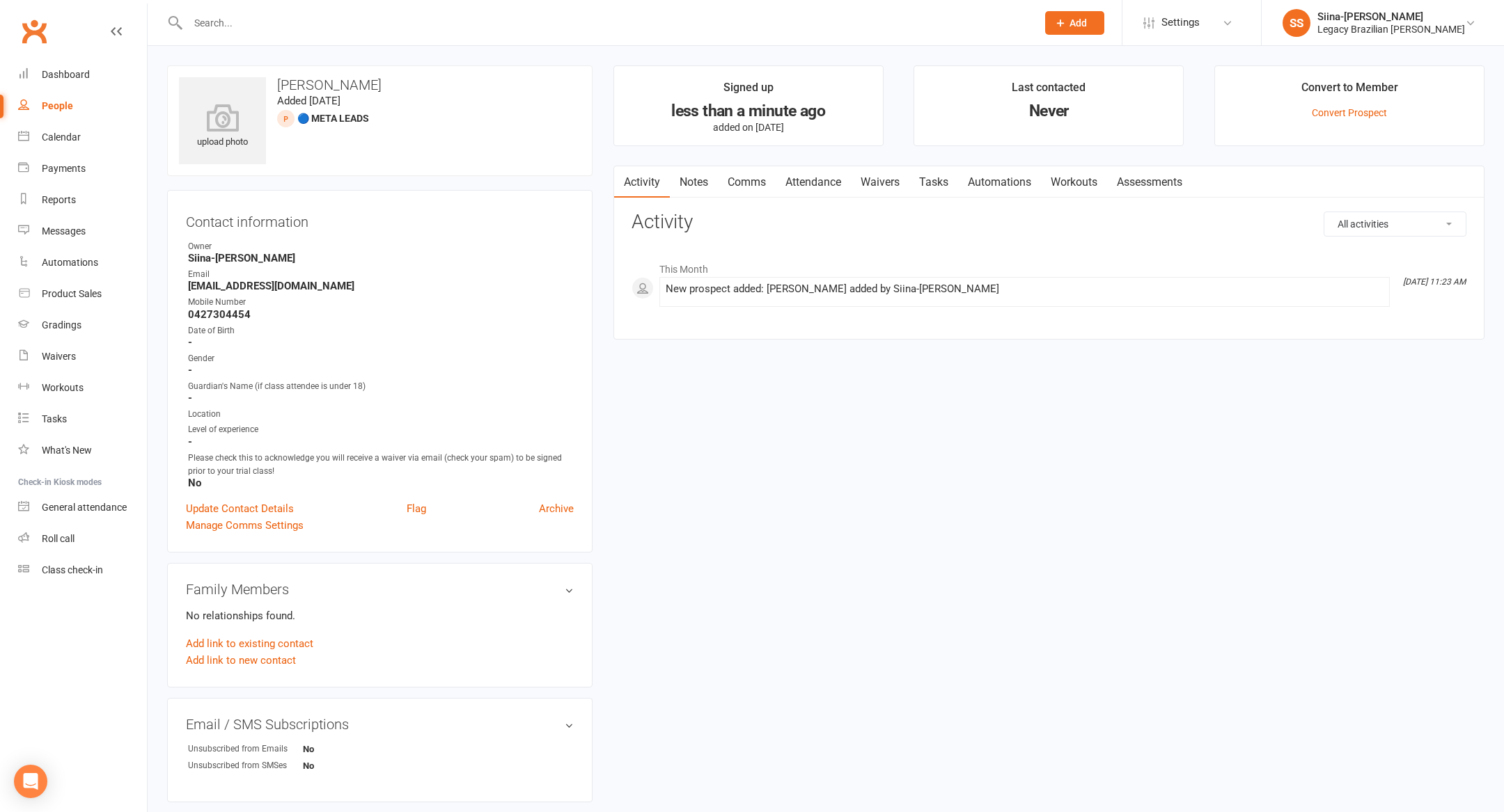
click at [1101, 29] on button "Add" at bounding box center [1074, 23] width 59 height 24
click at [1108, 69] on link "Prospect" at bounding box center [1059, 62] width 124 height 32
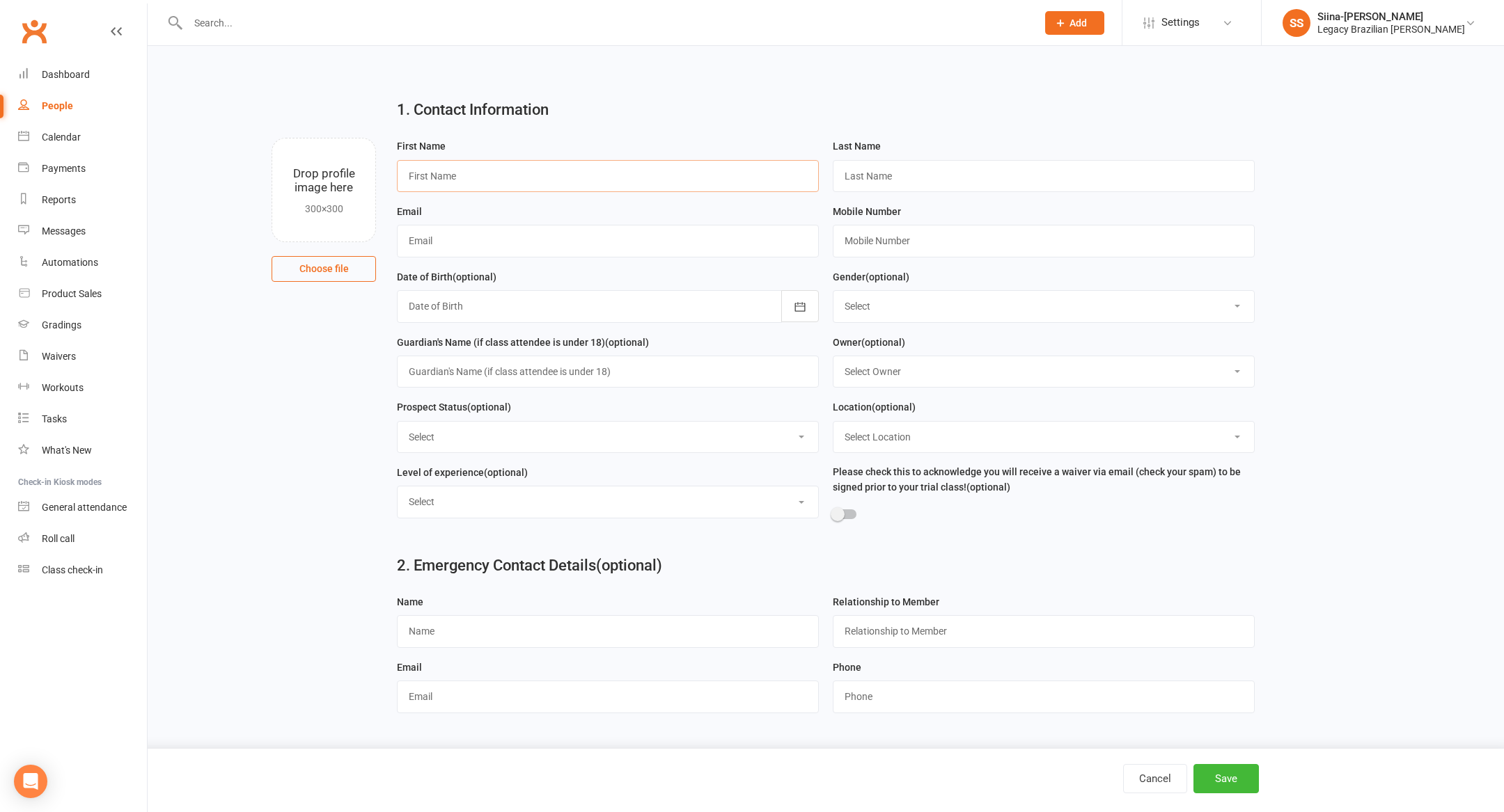
click at [718, 183] on input "text" at bounding box center [608, 176] width 422 height 32
type input "Charbel"
type input "El Badawi"
paste input "[EMAIL_ADDRESS][DOMAIN_NAME]"
type input "[EMAIL_ADDRESS][DOMAIN_NAME]"
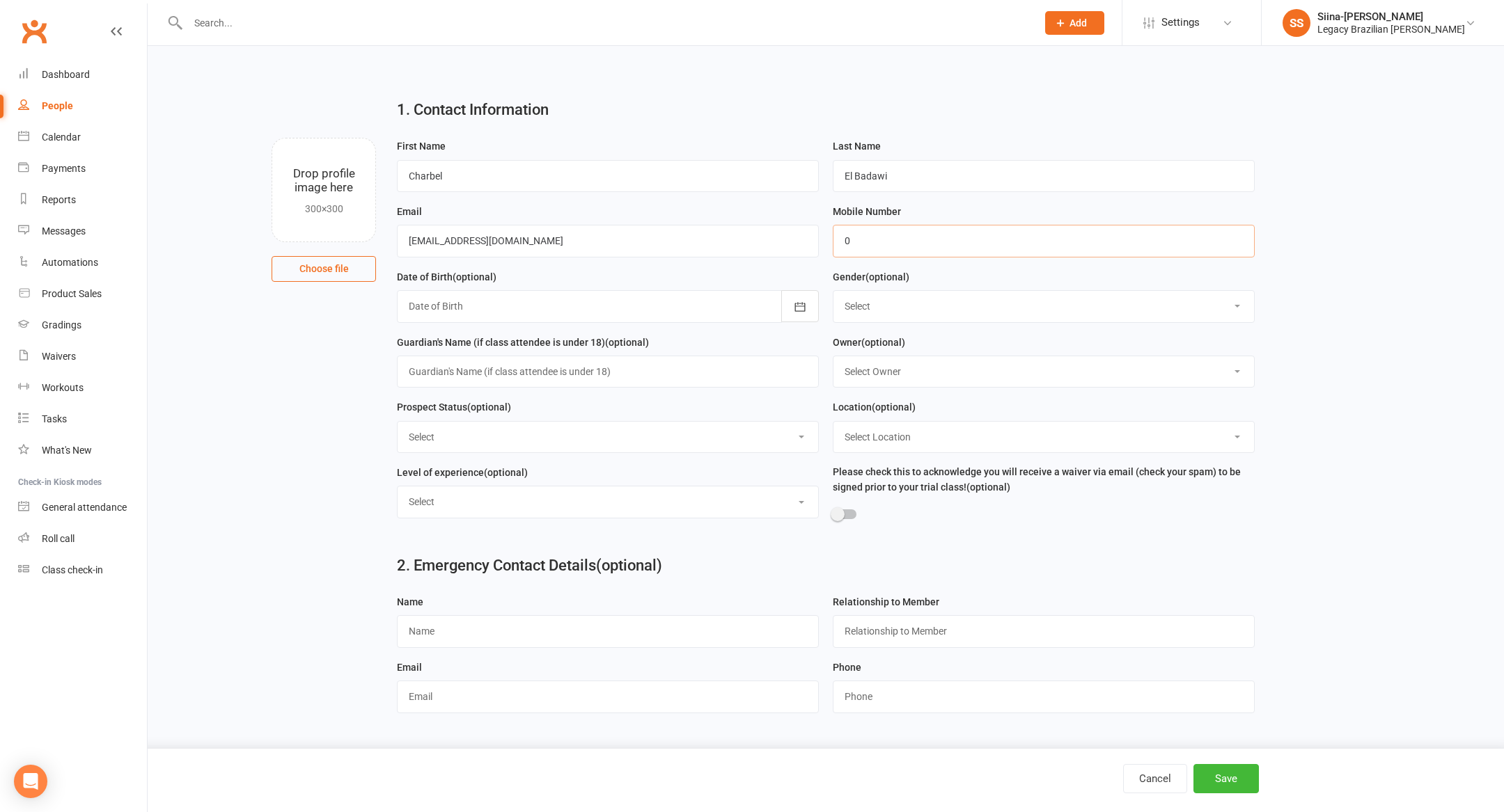
paste input "433316053"
type input "0433316053"
click at [529, 421] on div "Prospect Status (optional) Select ⚠️ TRIAL BOOKED ONLINE ☑️ TRIAL ATTENDED 🔴 TR…" at bounding box center [608, 425] width 422 height 54
click at [529, 432] on select "Select ⚠️ TRIAL BOOKED ONLINE ☑️ TRIAL ATTENDED 🔴 TRIAL NO SHOW FOLLOW UP ✅ WEE…" at bounding box center [608, 437] width 420 height 31
select select "🔵 META LEADS"
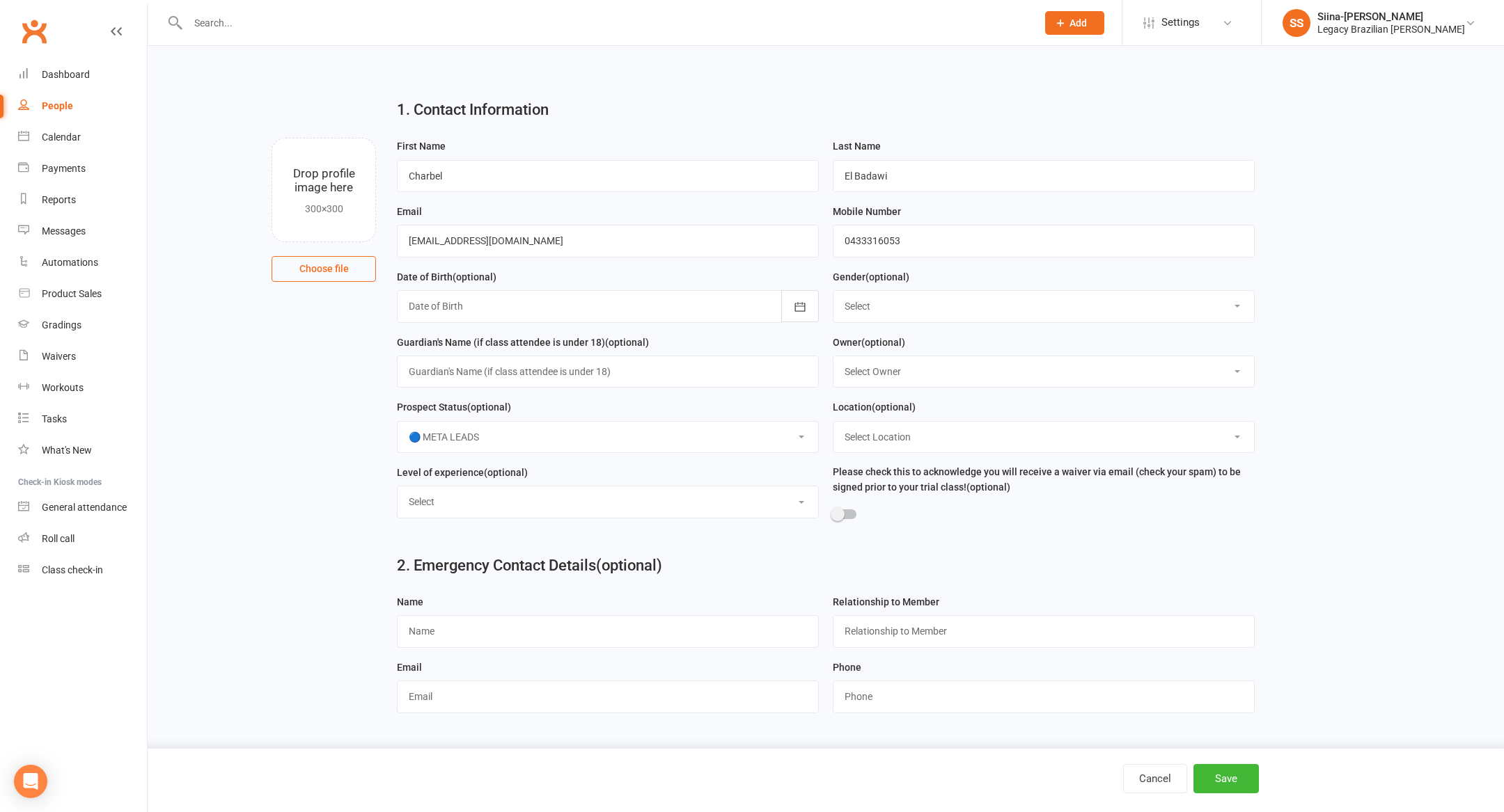
click at [398, 424] on select "Select ⚠️ TRIAL BOOKED ONLINE ☑️ TRIAL ATTENDED 🔴 TRIAL NO SHOW FOLLOW UP ✅ WEE…" at bounding box center [608, 437] width 420 height 31
click at [1205, 779] on button "Save" at bounding box center [1226, 779] width 65 height 29
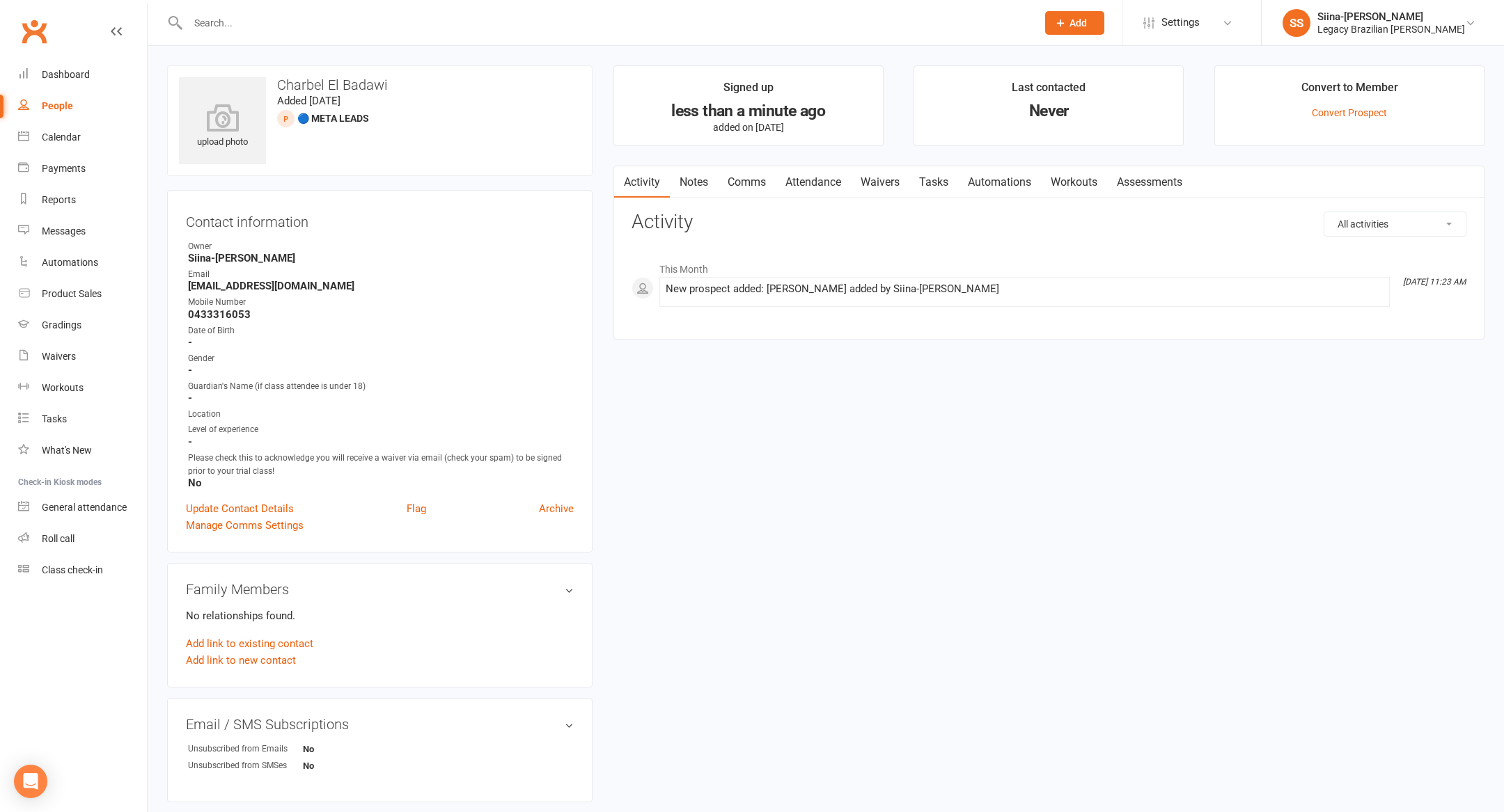
click at [72, 94] on link "People" at bounding box center [82, 106] width 129 height 32
select select "100"
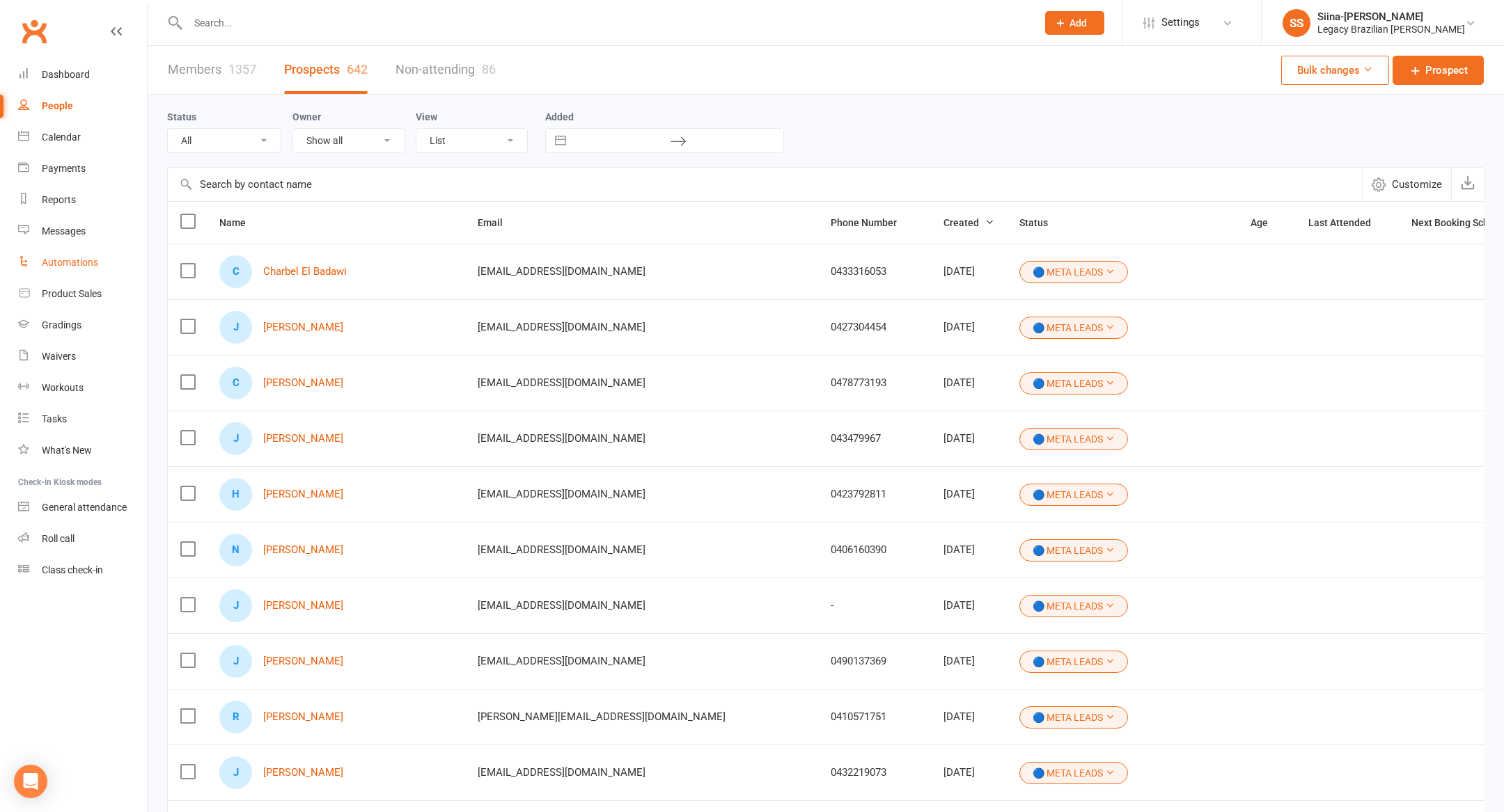
click at [105, 256] on link "Automations" at bounding box center [82, 262] width 129 height 32
select select "100"
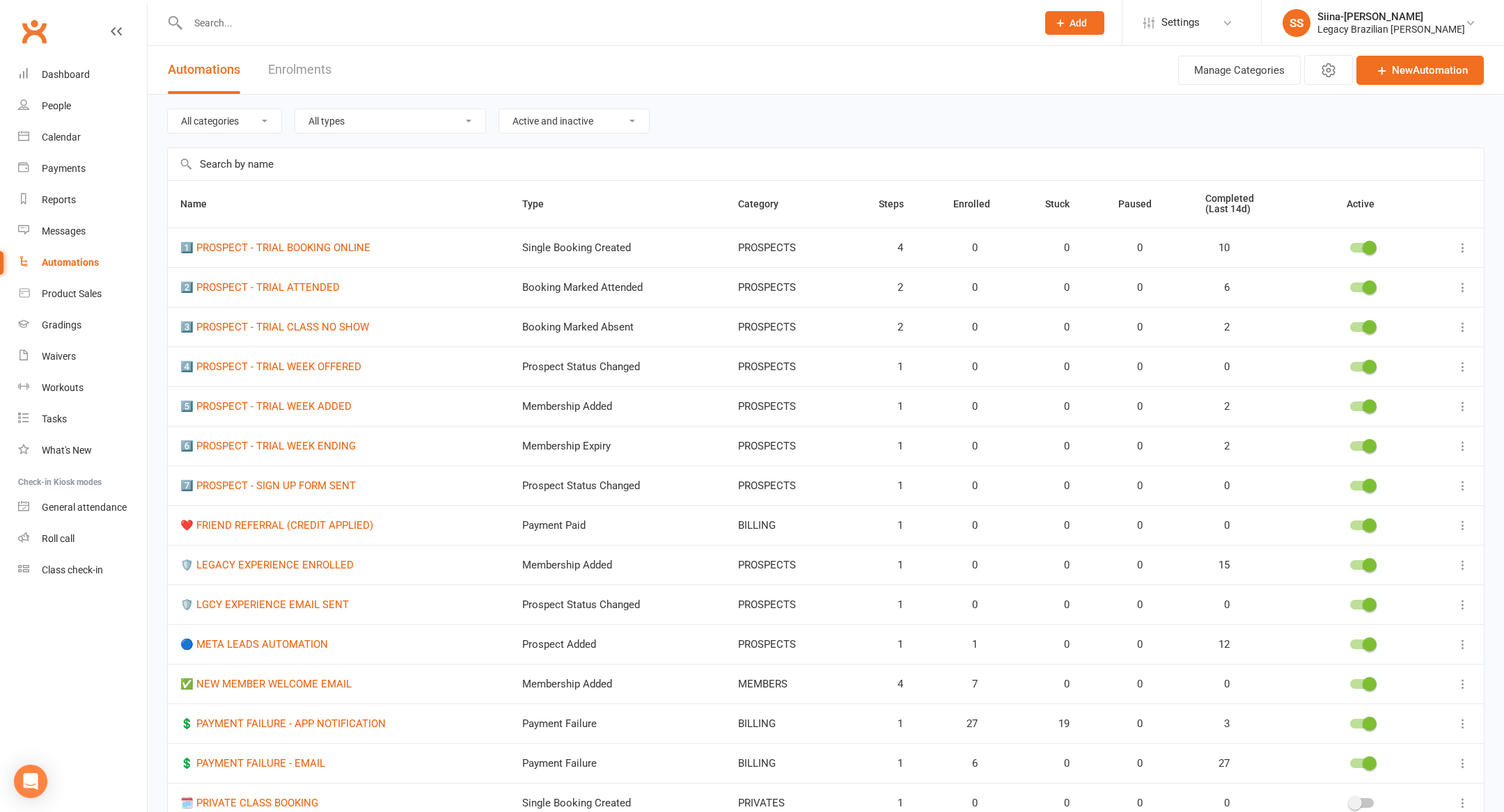
click at [1224, 643] on span "12" at bounding box center [1217, 645] width 24 height 12
click at [229, 639] on link "🔵 META LEADS AUTOMATION" at bounding box center [254, 645] width 147 height 13
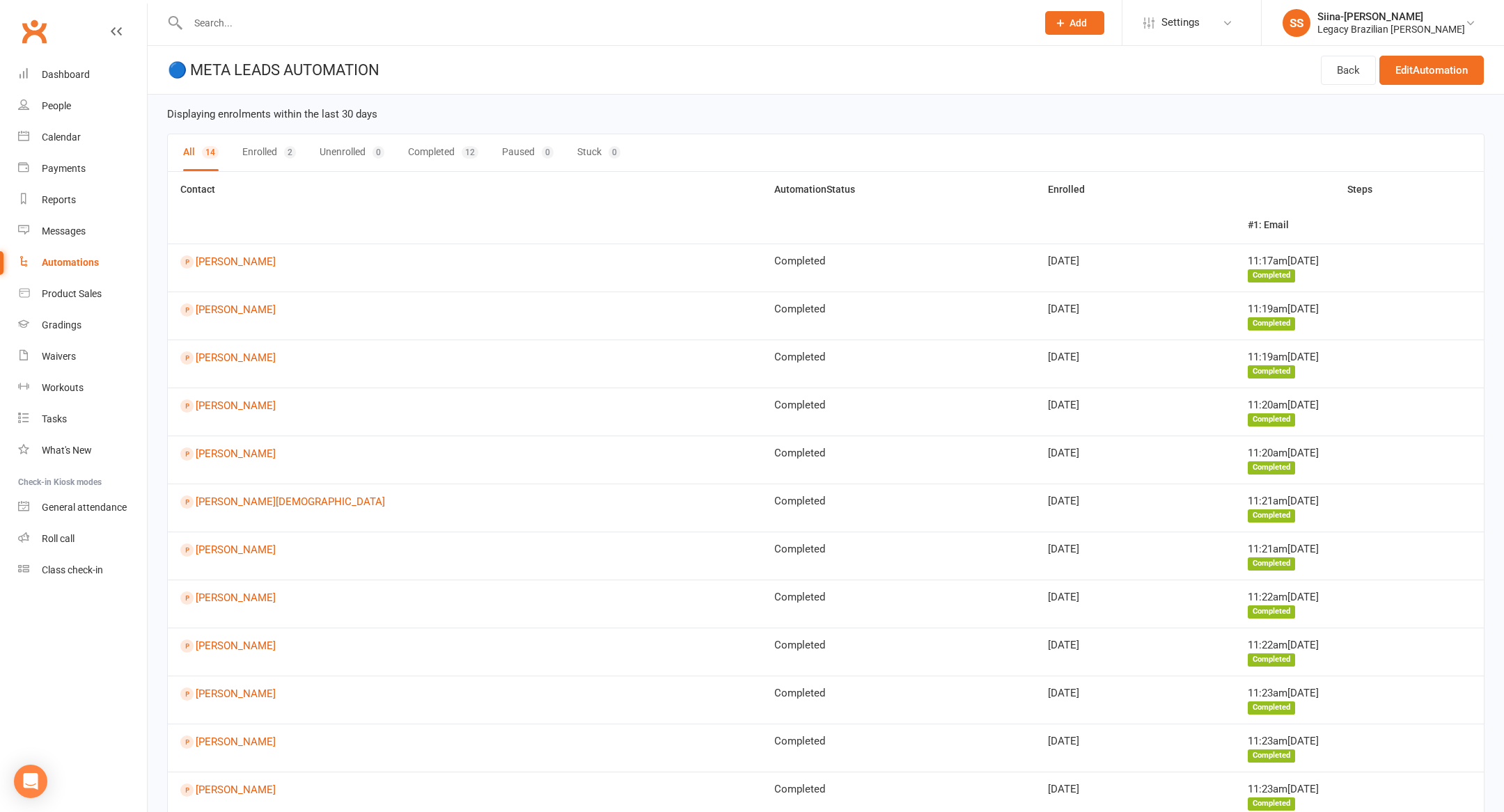
click at [254, 151] on button "Enrolled 2" at bounding box center [269, 153] width 54 height 37
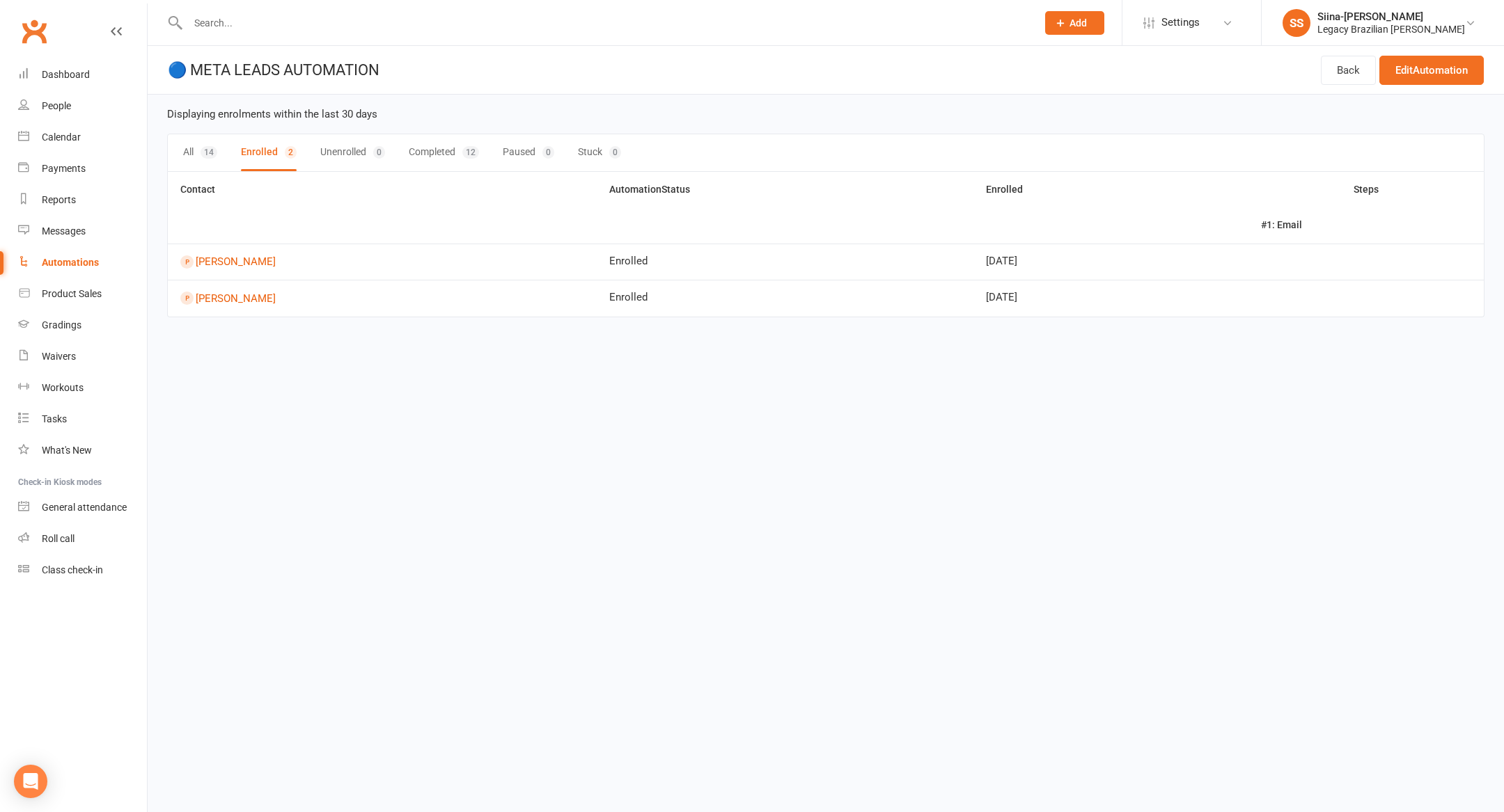
click at [352, 164] on button "Unenrolled 0" at bounding box center [352, 153] width 65 height 37
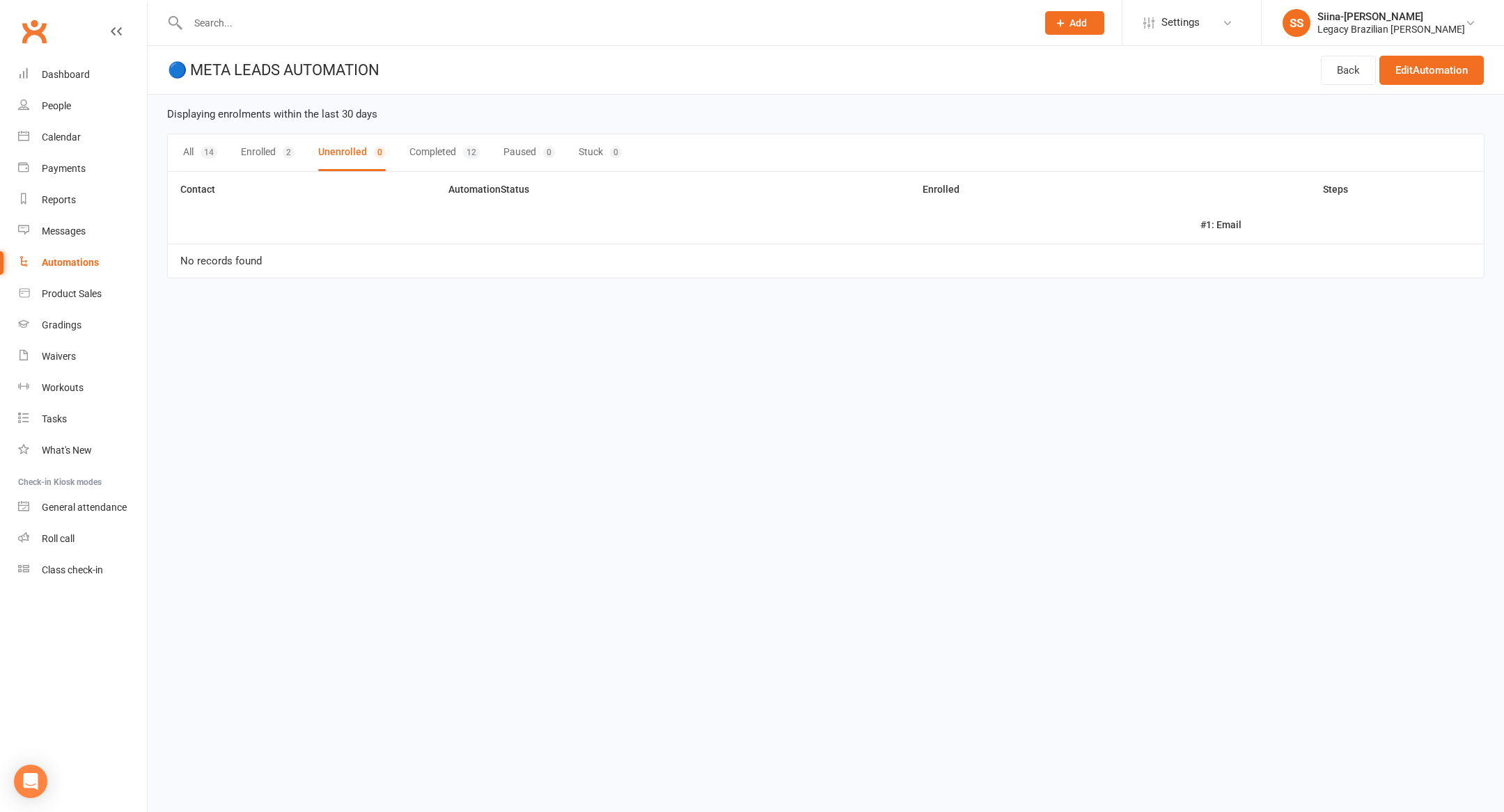
click at [279, 146] on button "Enrolled 2" at bounding box center [268, 153] width 54 height 37
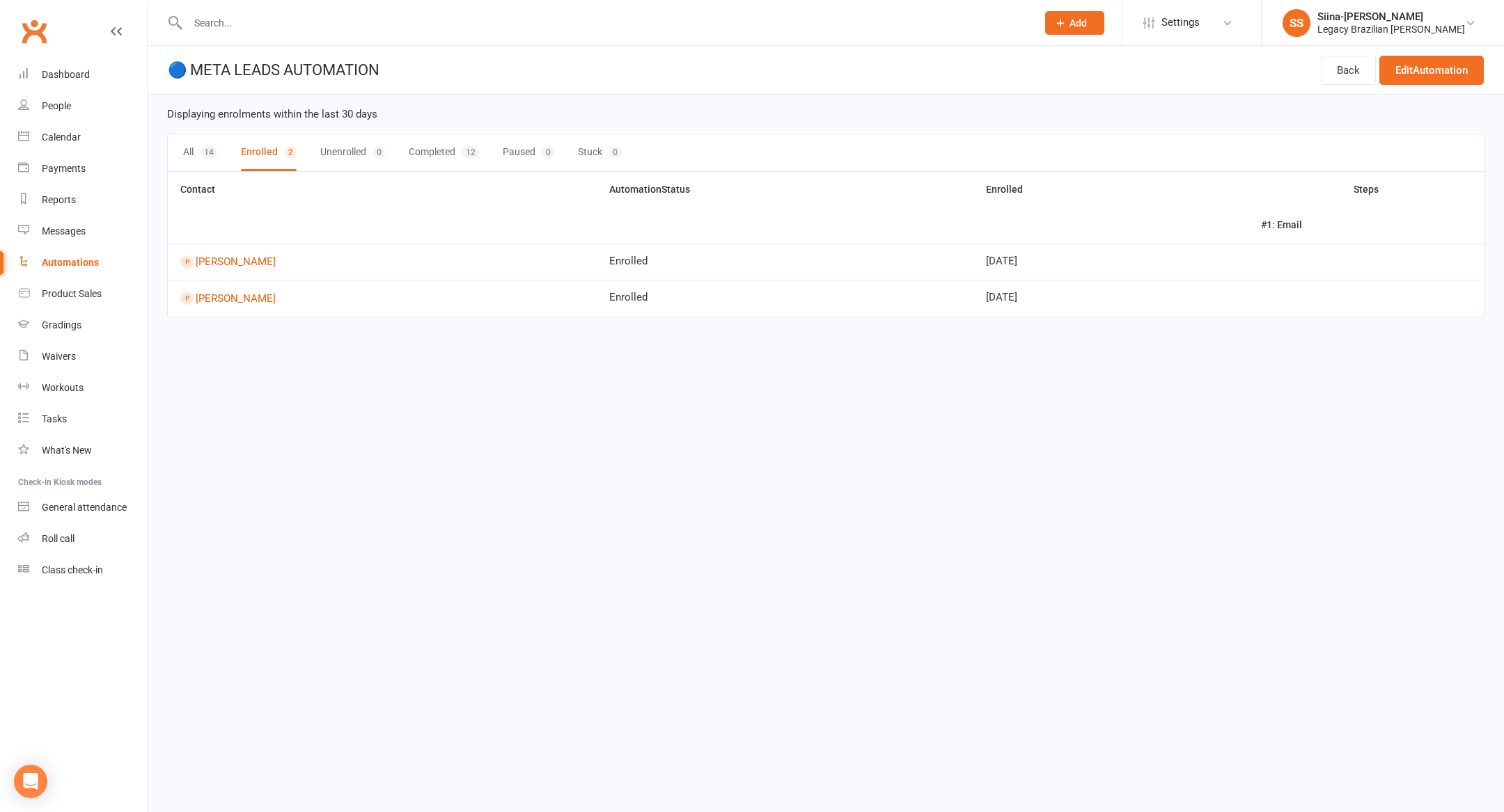
click at [191, 165] on button "All 14" at bounding box center [201, 153] width 34 height 37
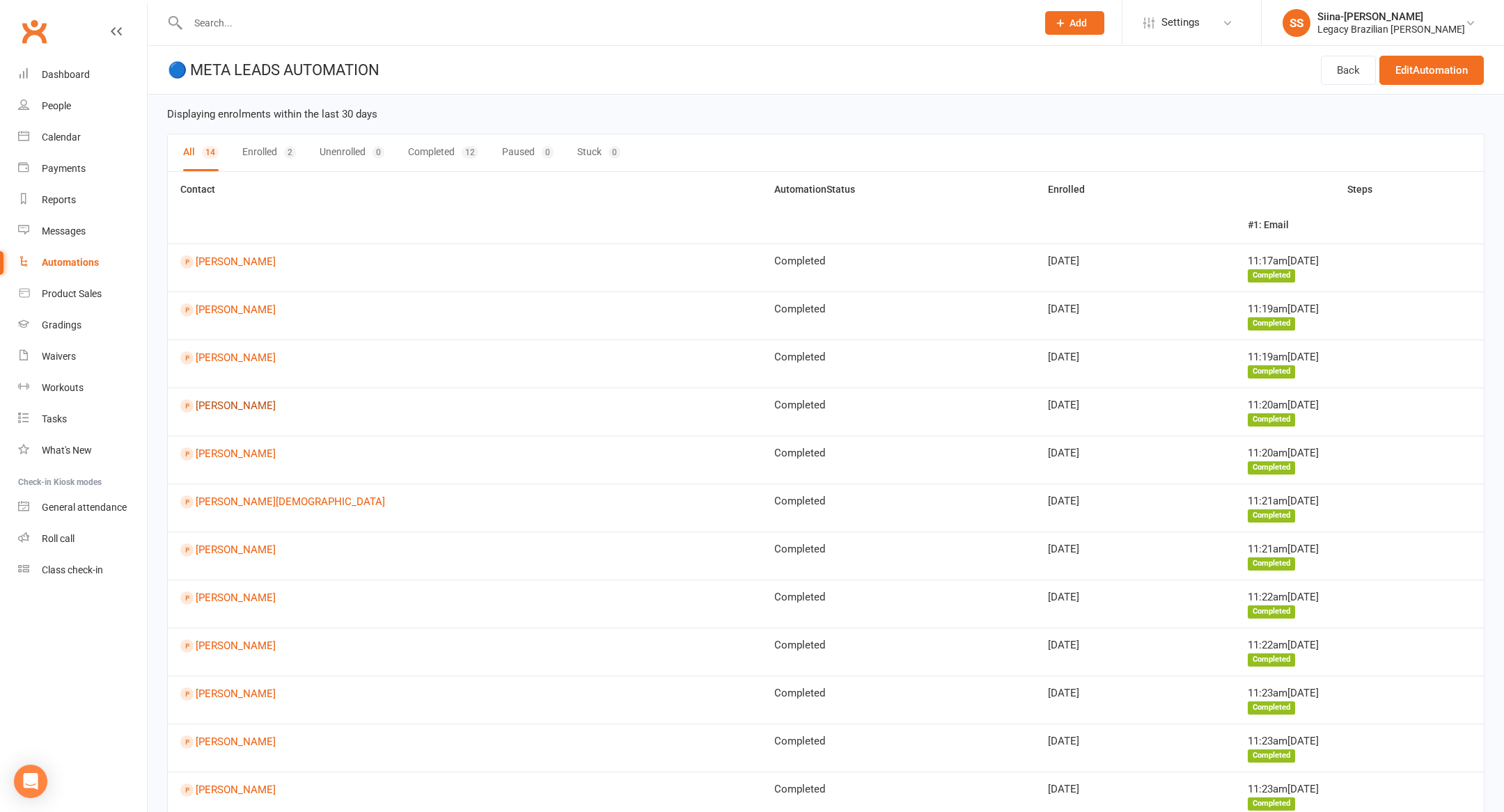
click at [234, 405] on link "[PERSON_NAME]" at bounding box center [464, 406] width 569 height 13
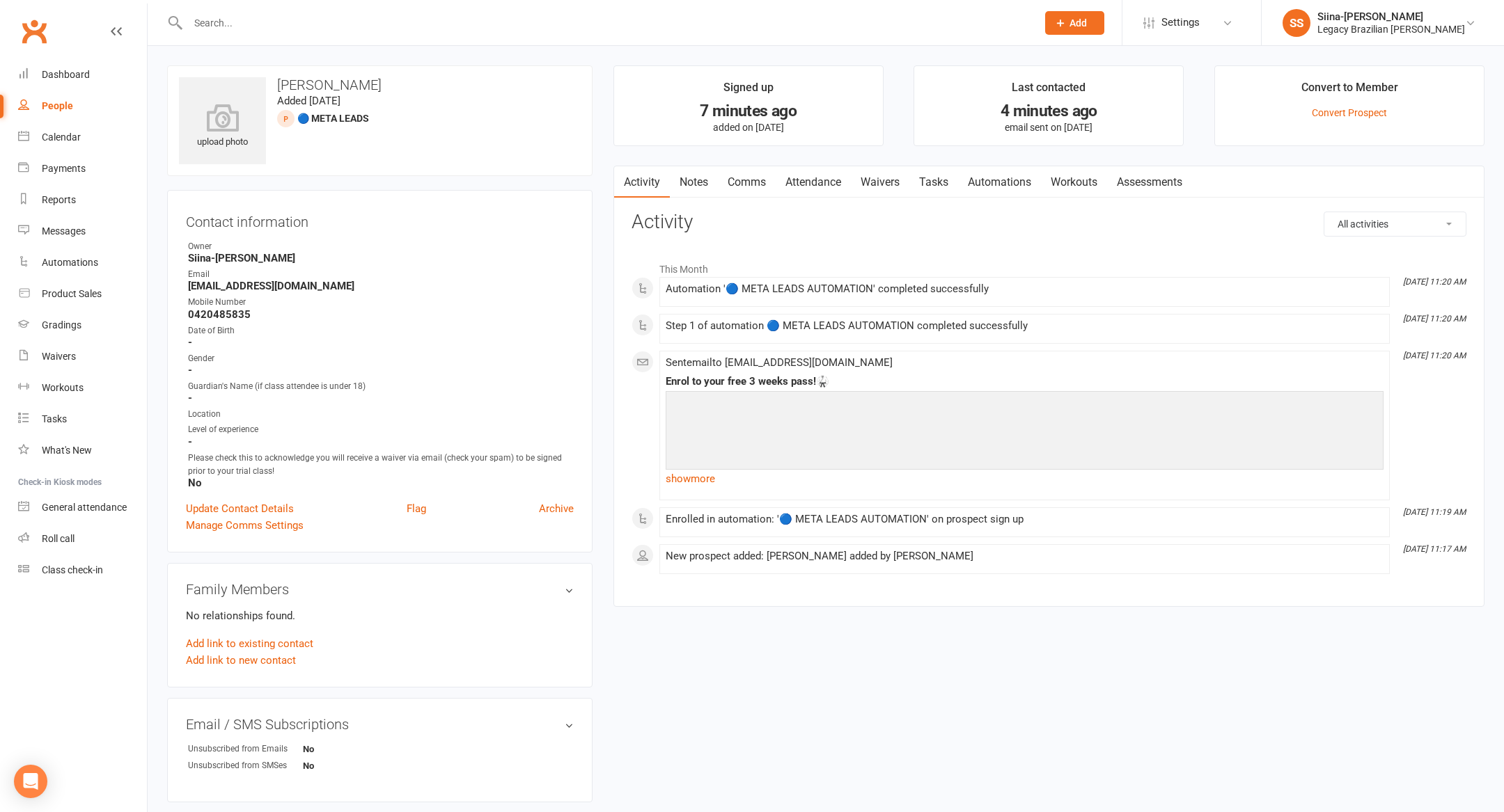
click at [863, 695] on div "upload photo [PERSON_NAME] Added [DATE] 🔵 META LEADS prospect Contact informati…" at bounding box center [826, 601] width 1338 height 1072
click at [116, 98] on link "People" at bounding box center [82, 106] width 129 height 32
select select "100"
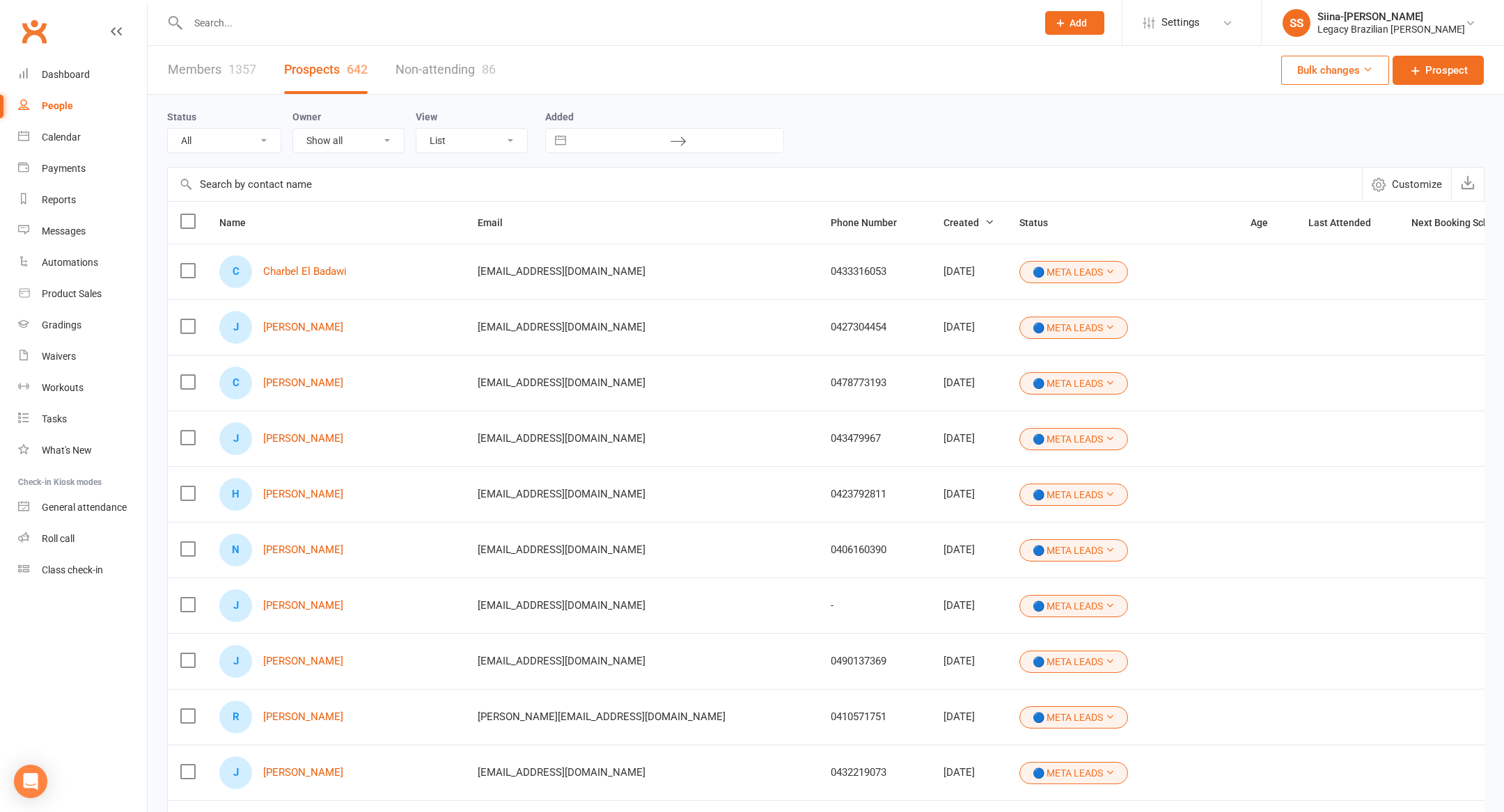
click at [317, 24] on input "text" at bounding box center [605, 22] width 843 height 20
paste input "[PERSON_NAME]"
type input "[PERSON_NAME]"
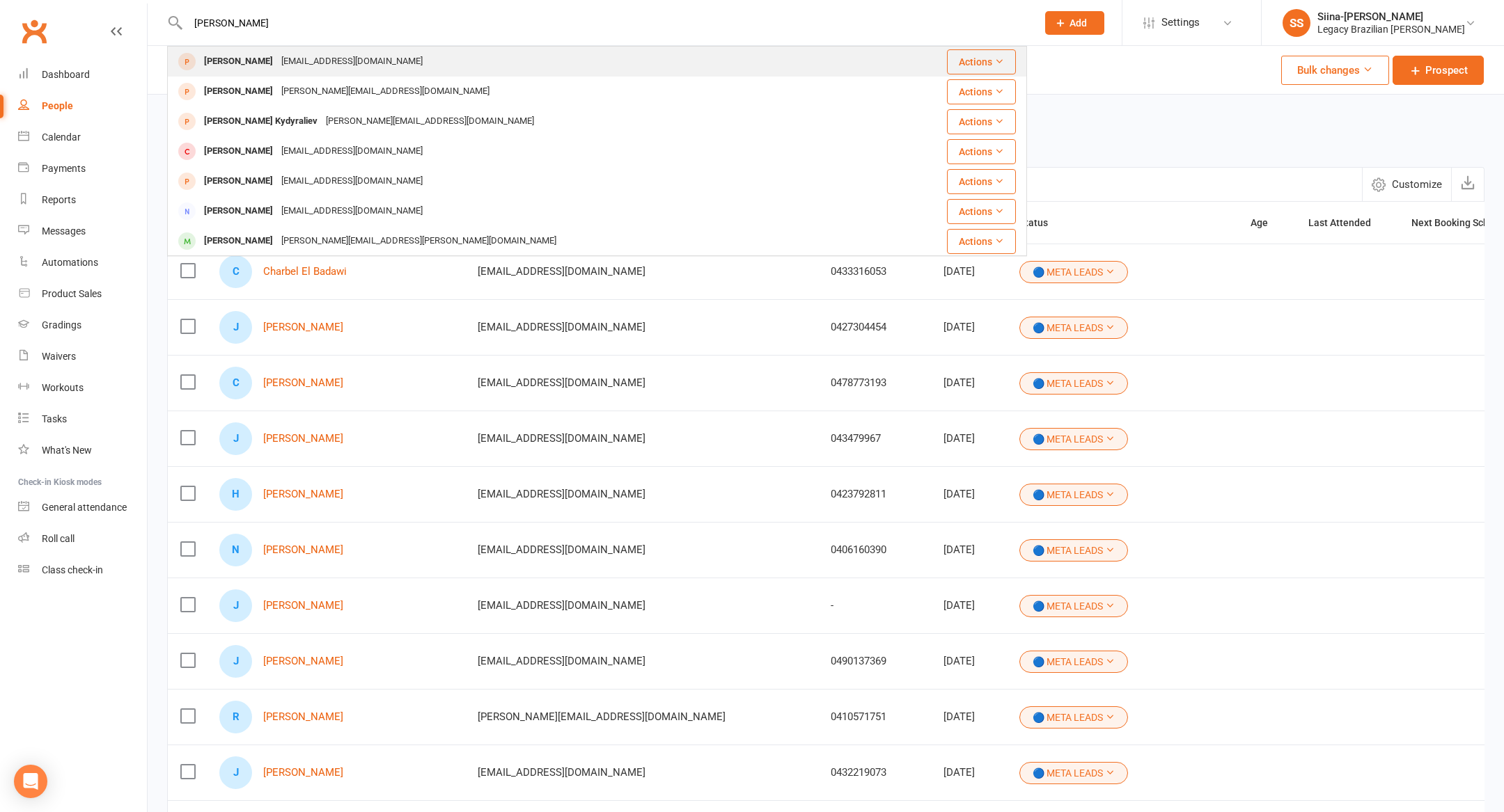
click at [214, 53] on div "[PERSON_NAME]" at bounding box center [238, 62] width 77 height 21
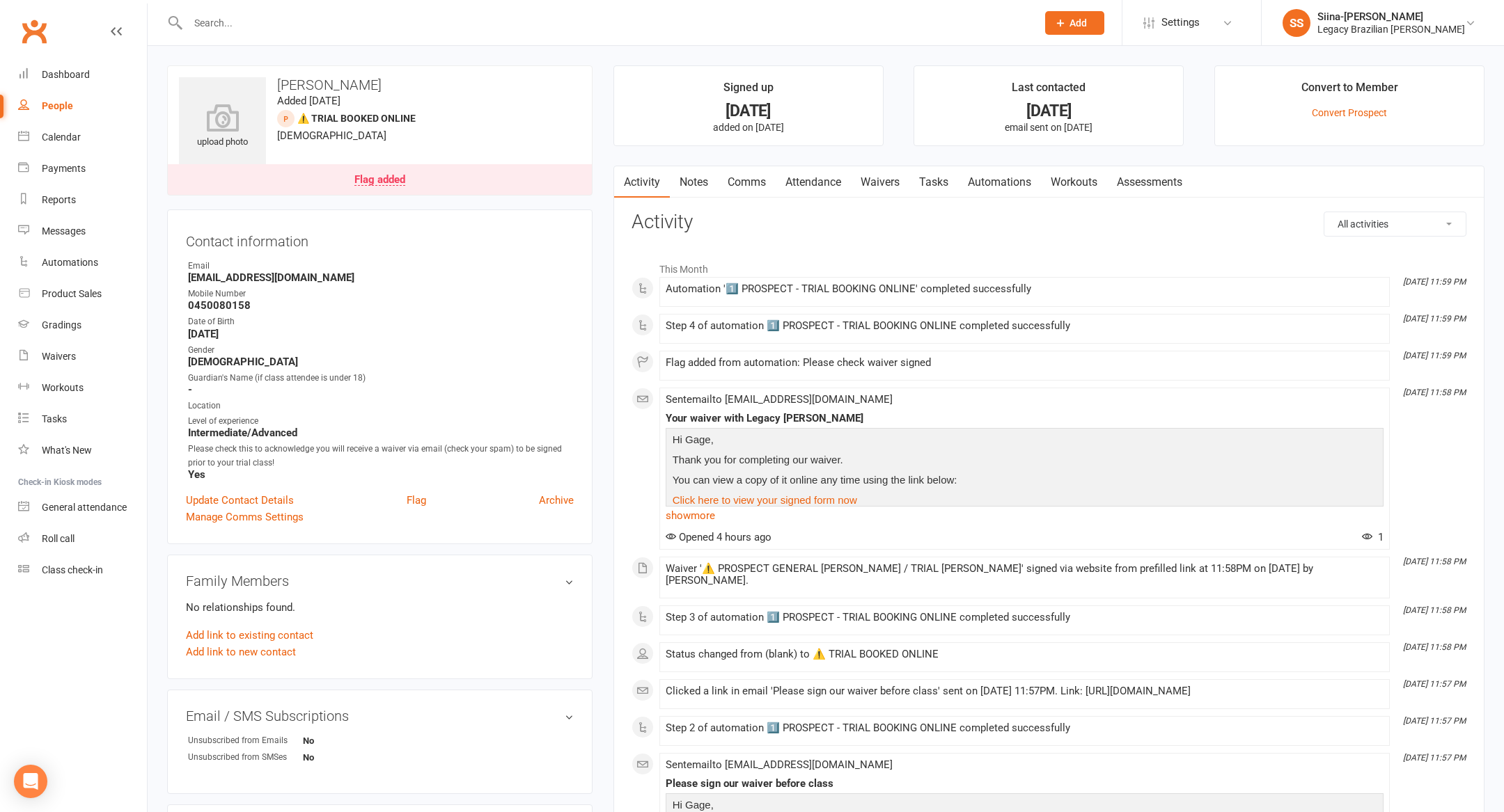
click at [861, 191] on link "Waivers" at bounding box center [880, 182] width 58 height 32
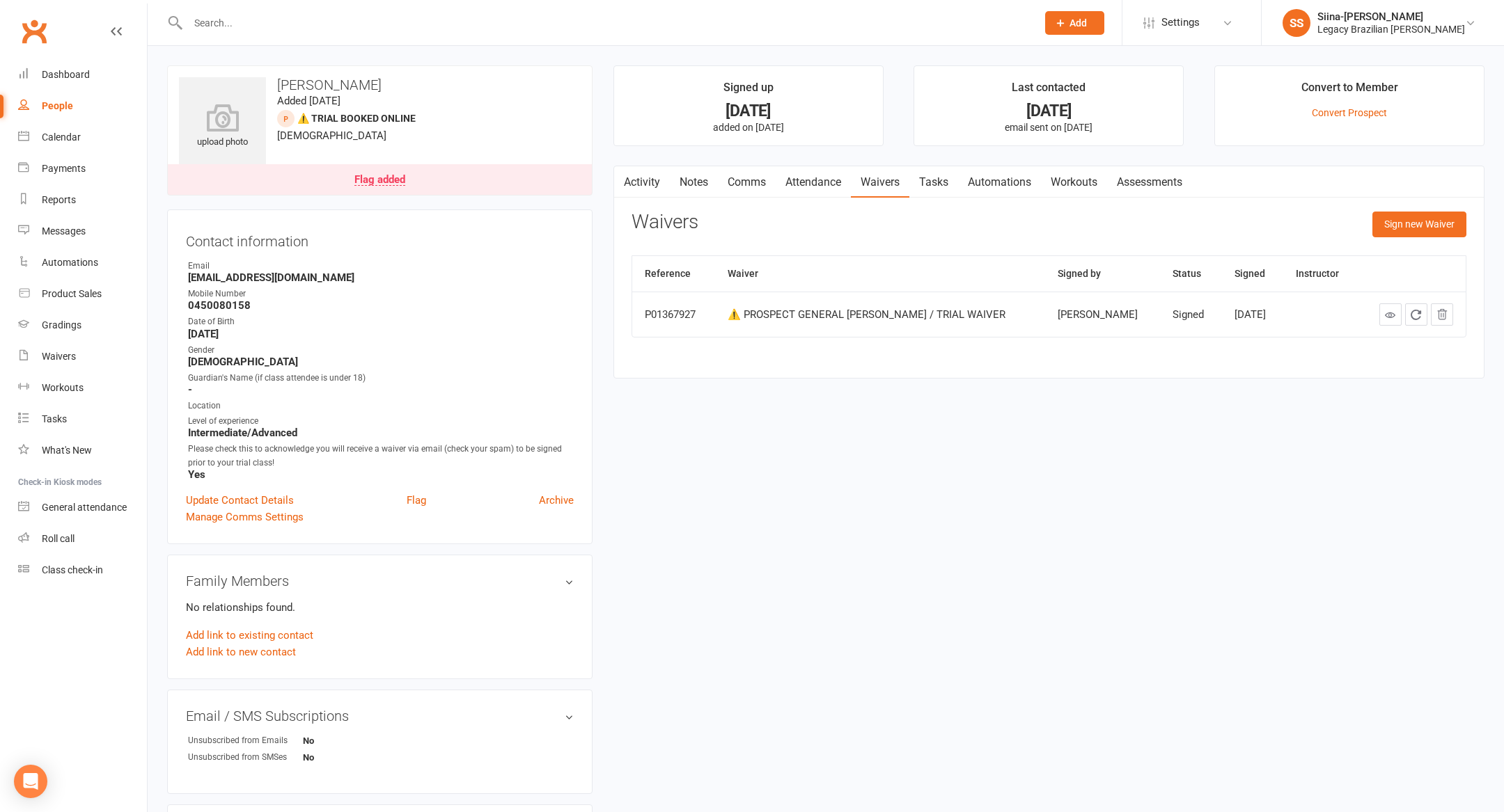
click at [420, 171] on link "Flag added" at bounding box center [380, 180] width 424 height 31
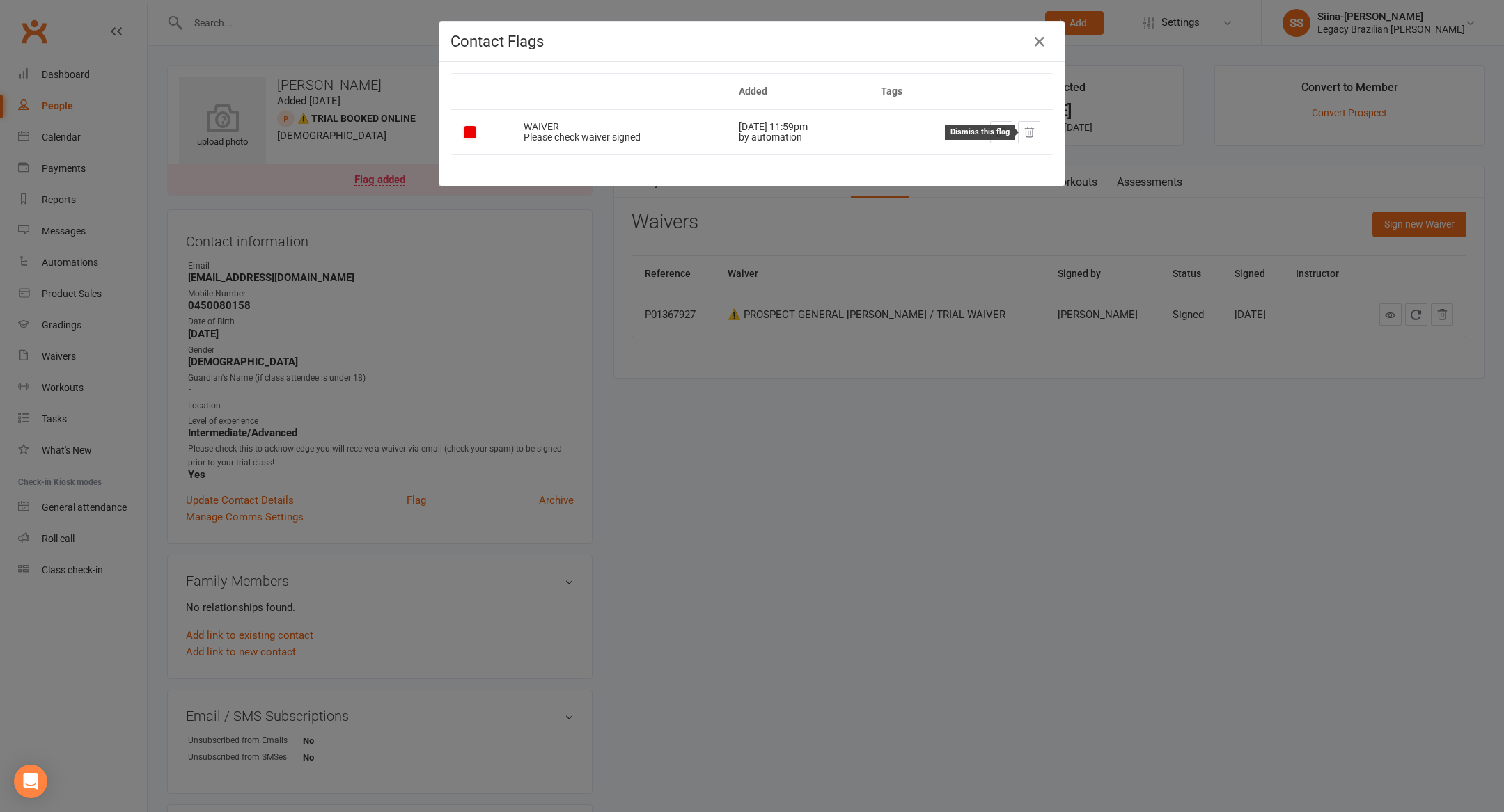
click at [1031, 124] on button at bounding box center [1029, 132] width 22 height 22
click at [903, 383] on div "Contact Flags Added Tags WAIVER Please check waiver signed [DATE] 11:59pm by au…" at bounding box center [752, 406] width 1504 height 812
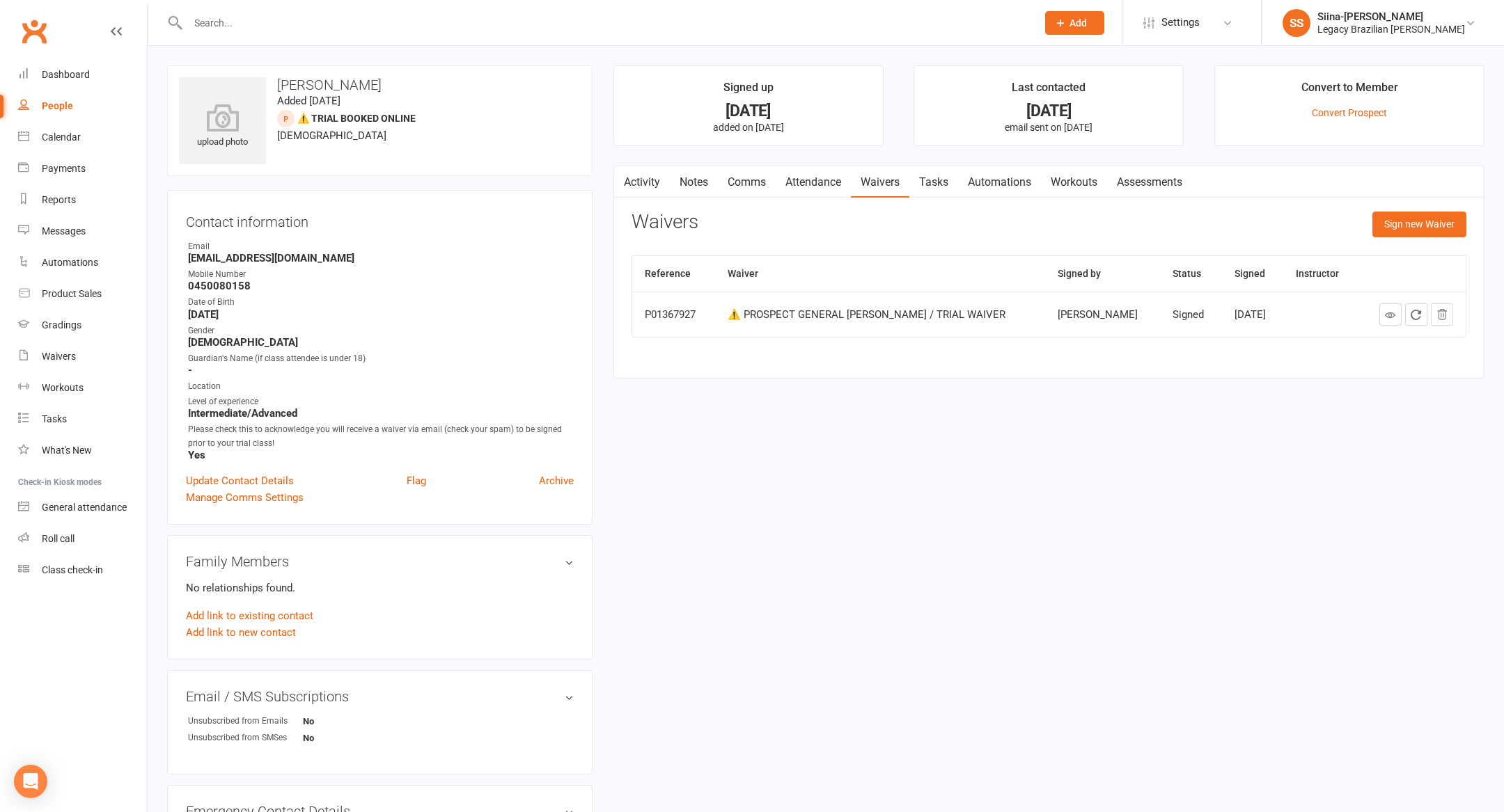
click at [631, 179] on link "Activity" at bounding box center [641, 182] width 56 height 32
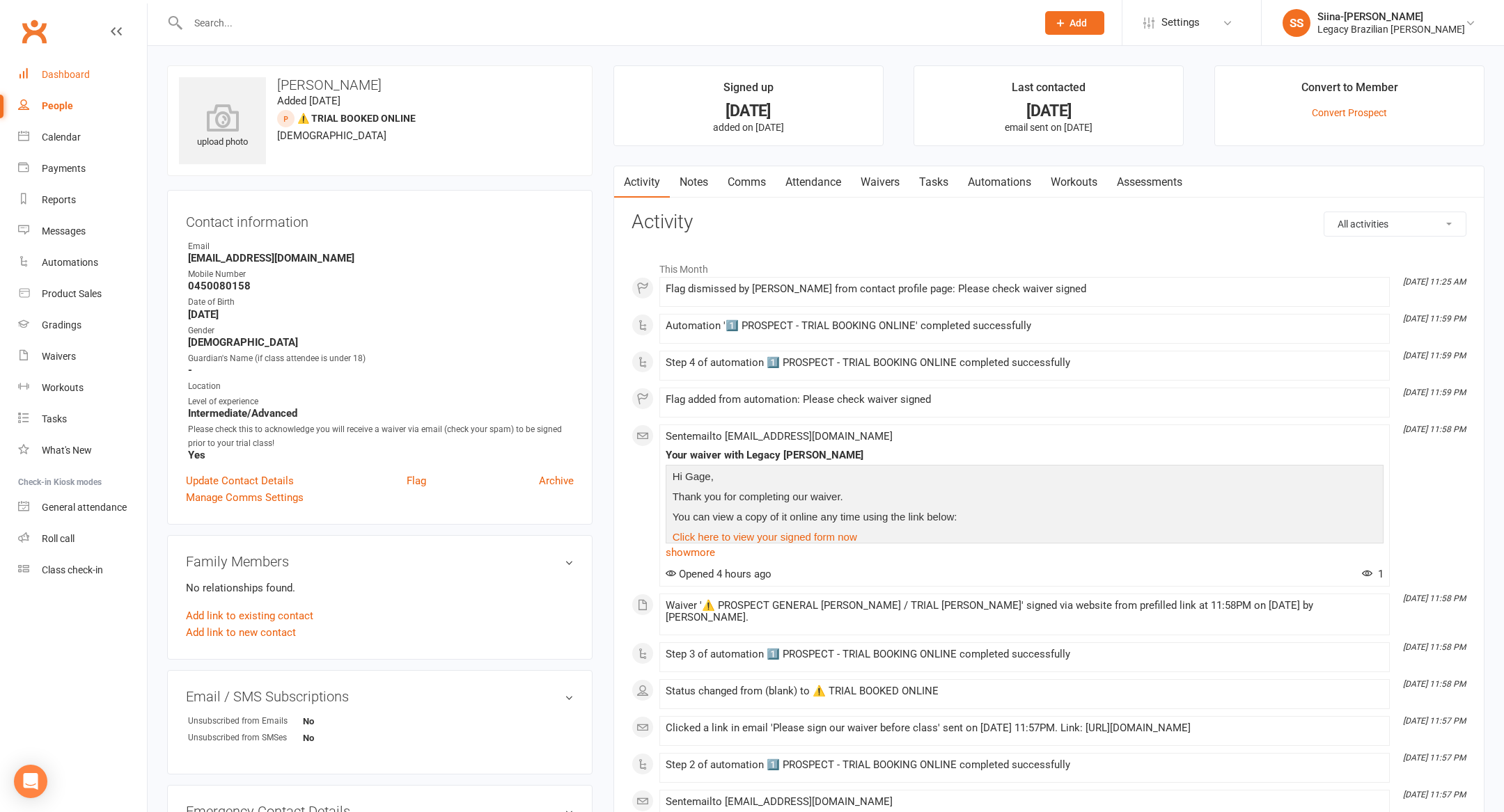
click at [57, 69] on div "Dashboard" at bounding box center [66, 74] width 48 height 11
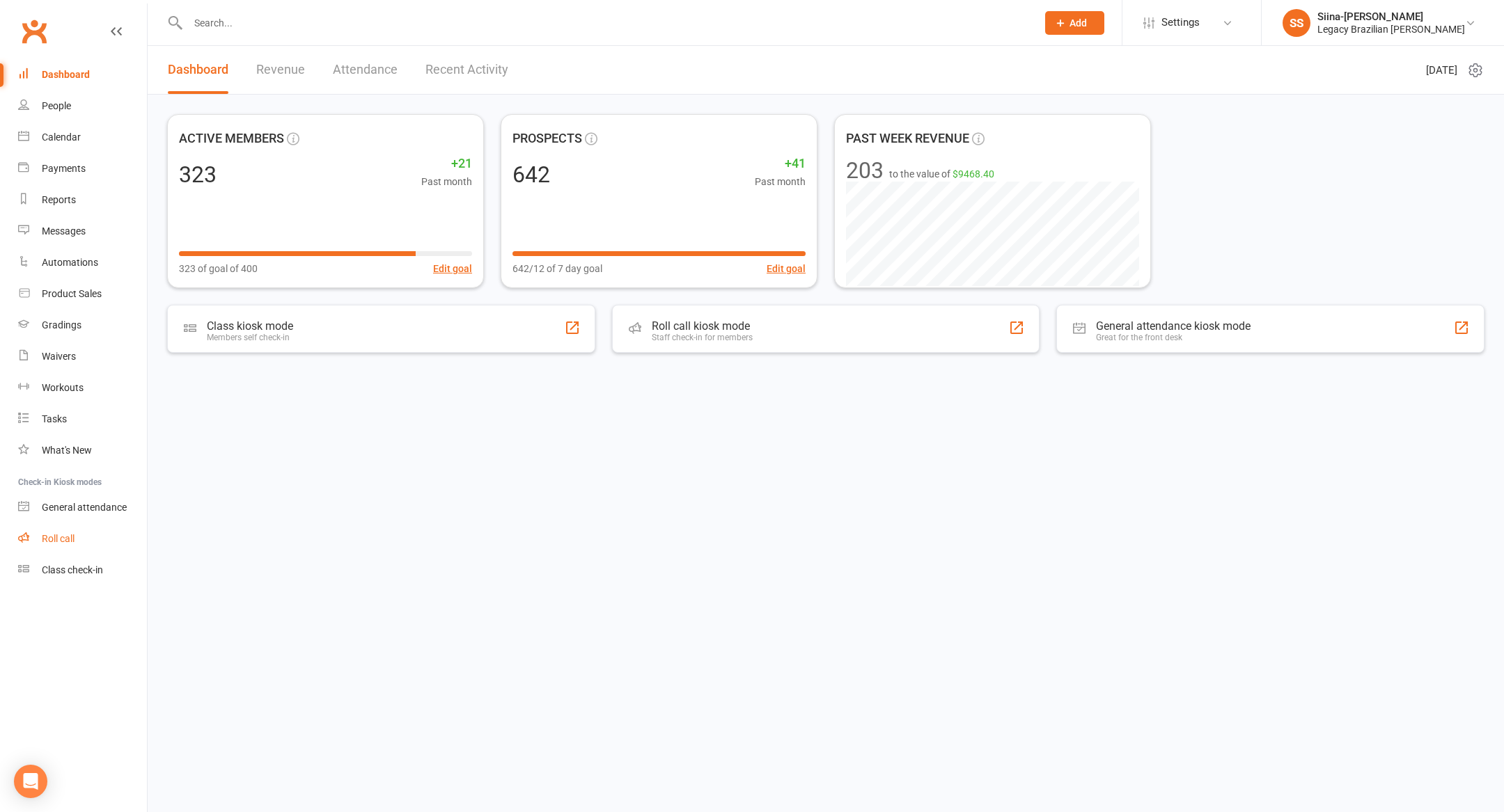
click at [91, 534] on link "Roll call" at bounding box center [82, 539] width 129 height 32
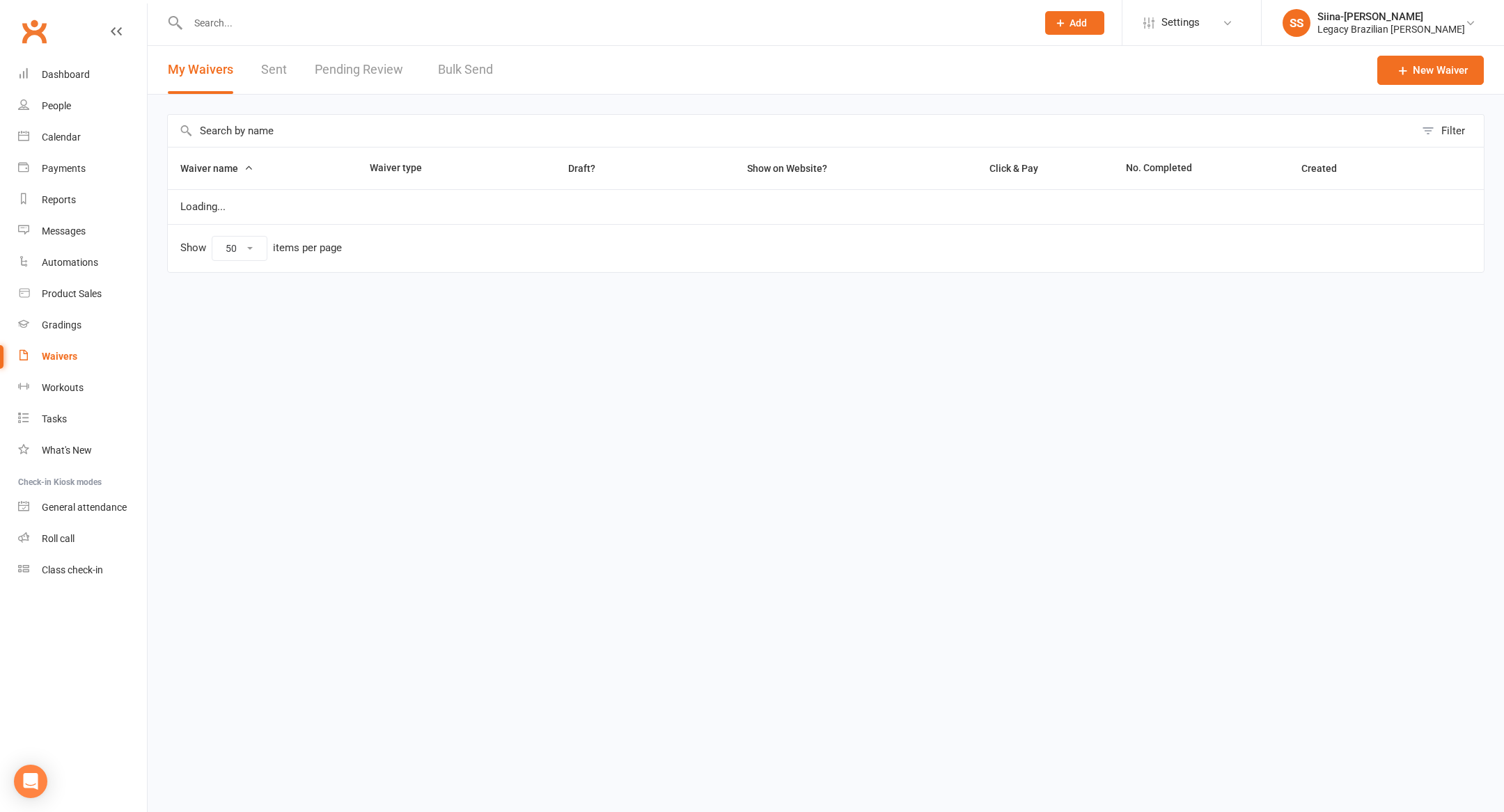
select select "50"
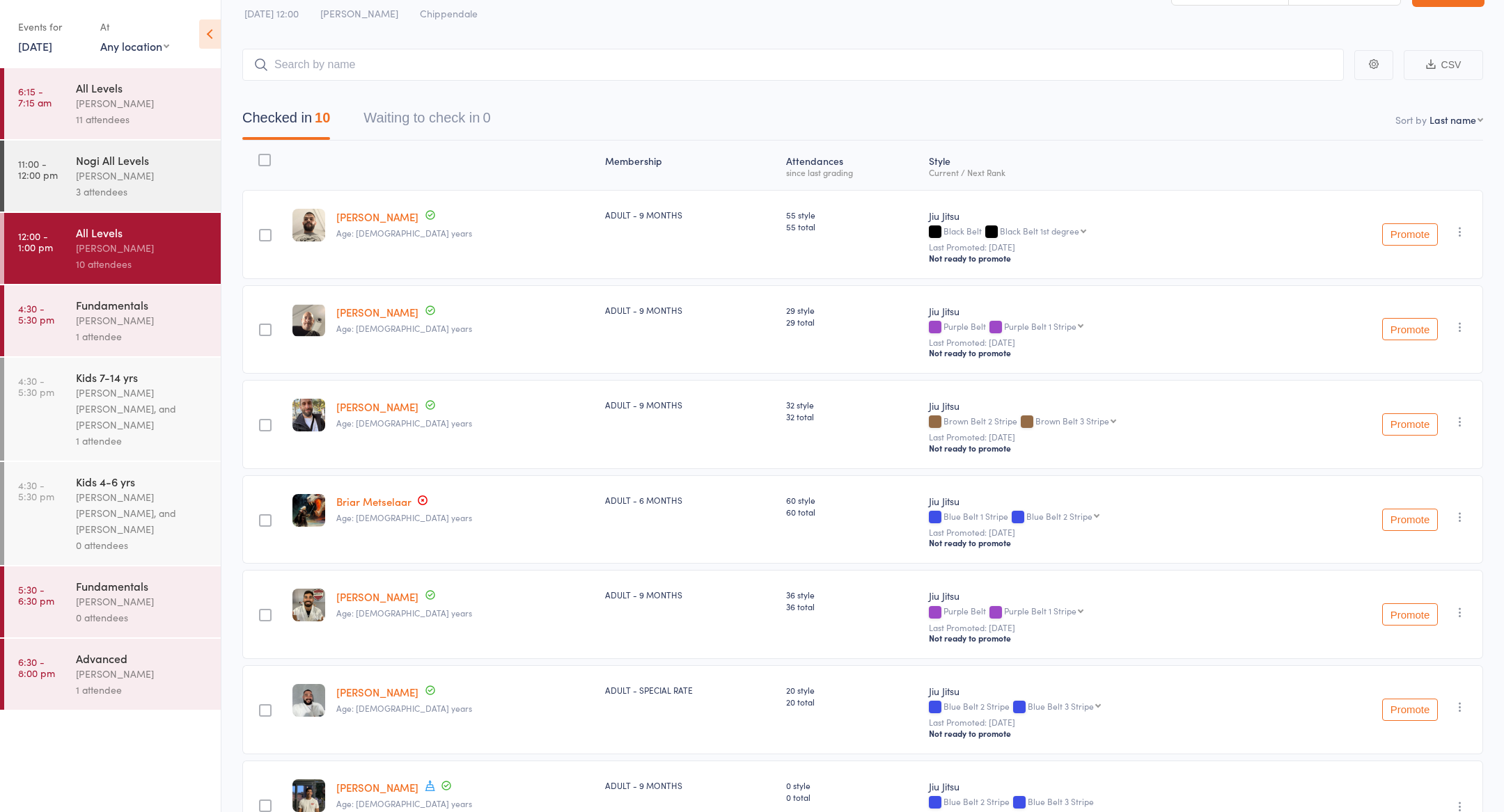
scroll to position [416, 0]
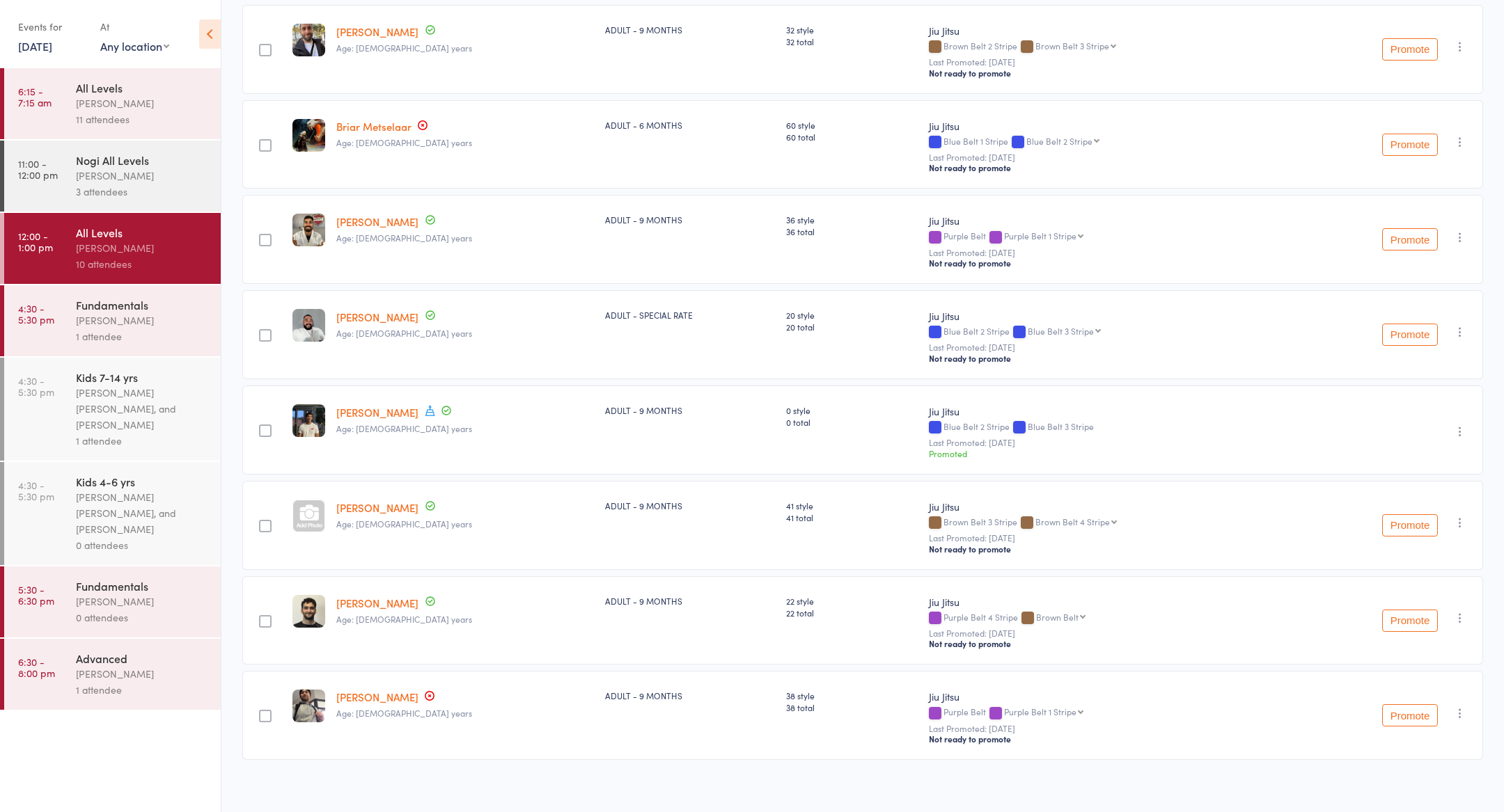
click at [115, 199] on div "3 attendees" at bounding box center [141, 191] width 133 height 16
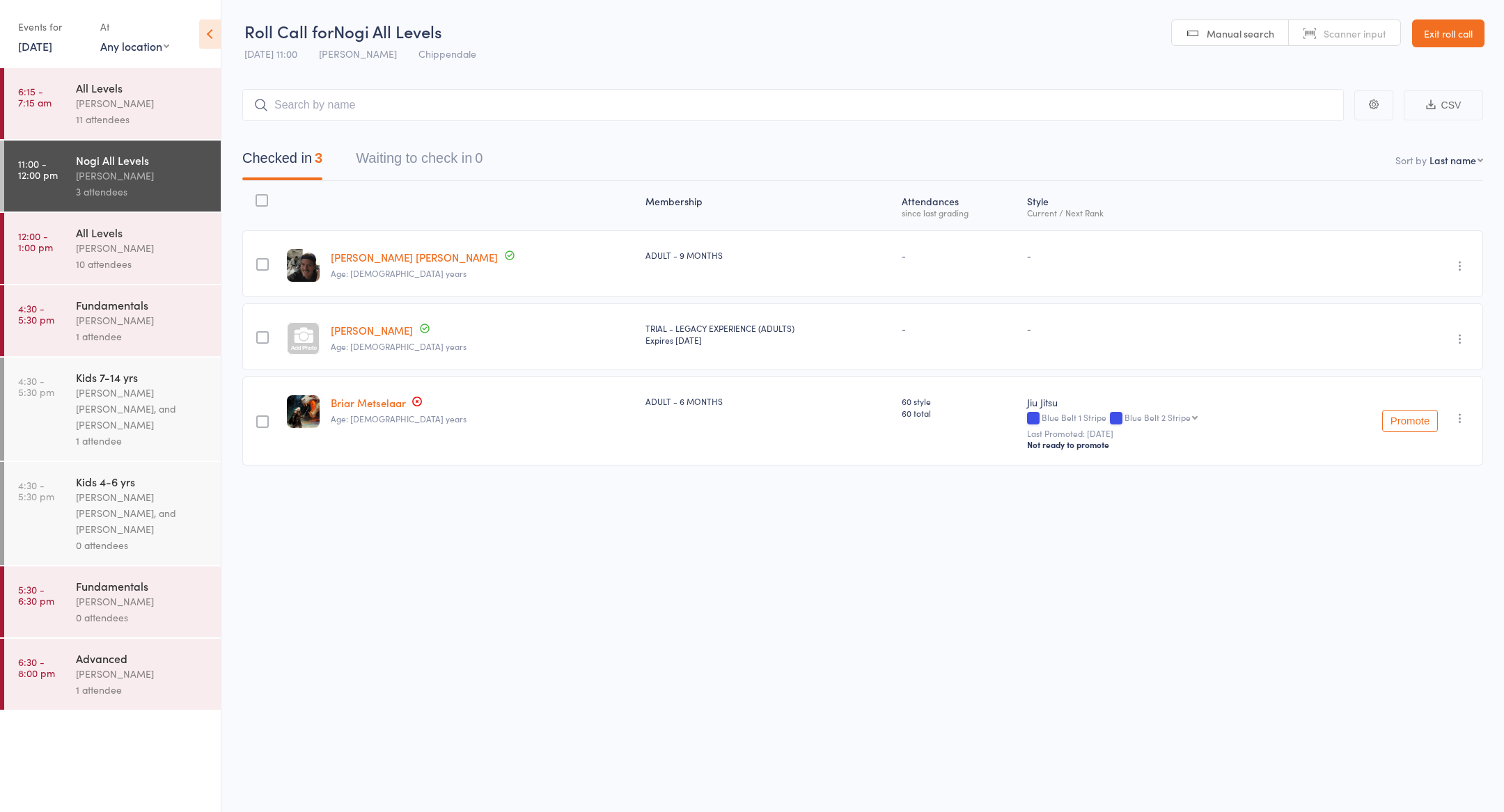
click at [553, 544] on div "Roll Call for Nogi All Levels 13 Oct 11:00 Werique Oliveira Chippendale Manual …" at bounding box center [752, 406] width 1504 height 812
click at [564, 623] on div "Roll Call for Nogi All Levels 13 Oct 11:00 Werique Oliveira Chippendale Manual …" at bounding box center [752, 406] width 1504 height 812
click at [469, 105] on input "search" at bounding box center [793, 105] width 1101 height 32
type input "c"
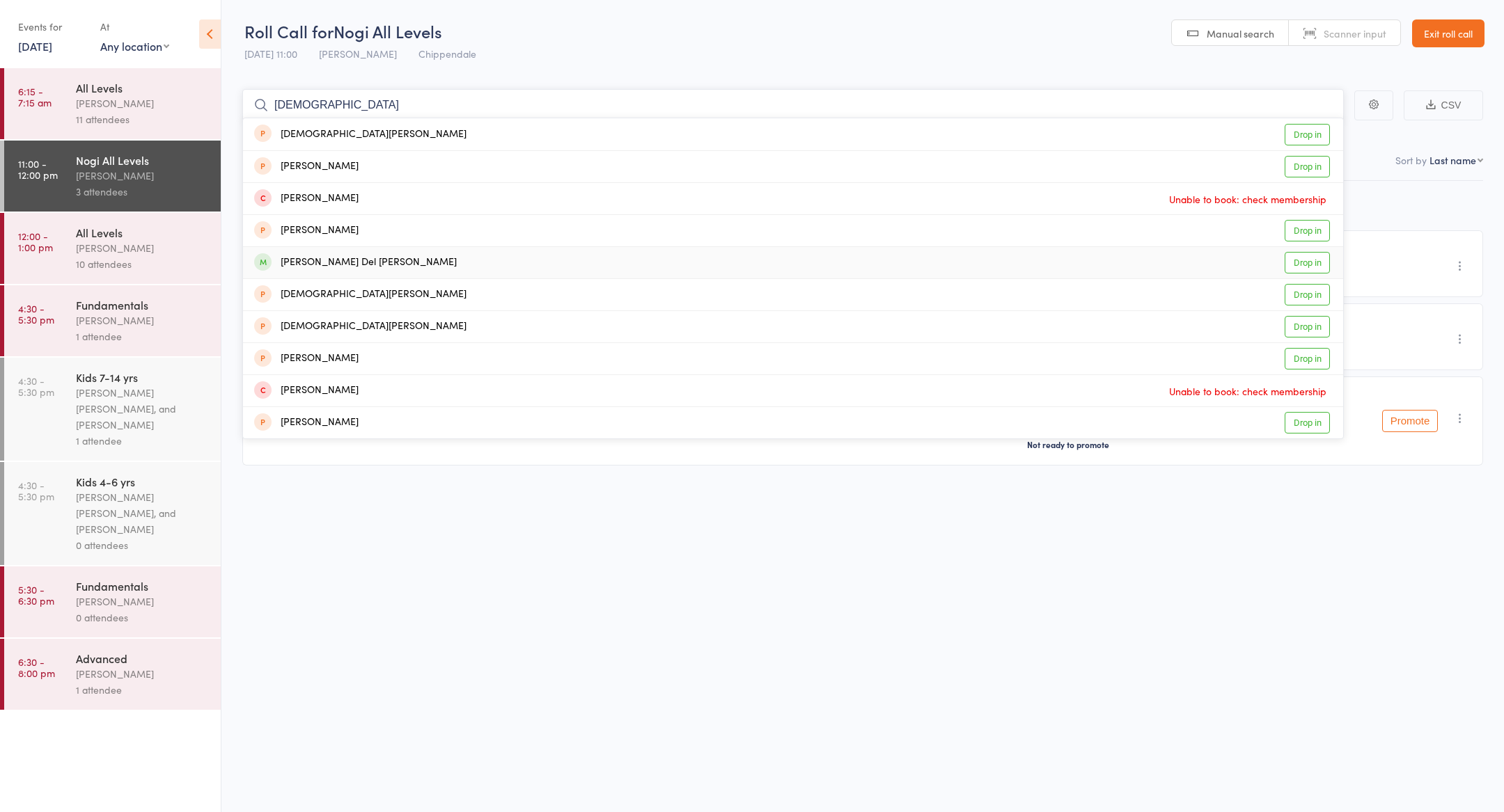
type input "christian"
click at [412, 262] on div "Christian Del Sorbo Drop in" at bounding box center [792, 262] width 1100 height 32
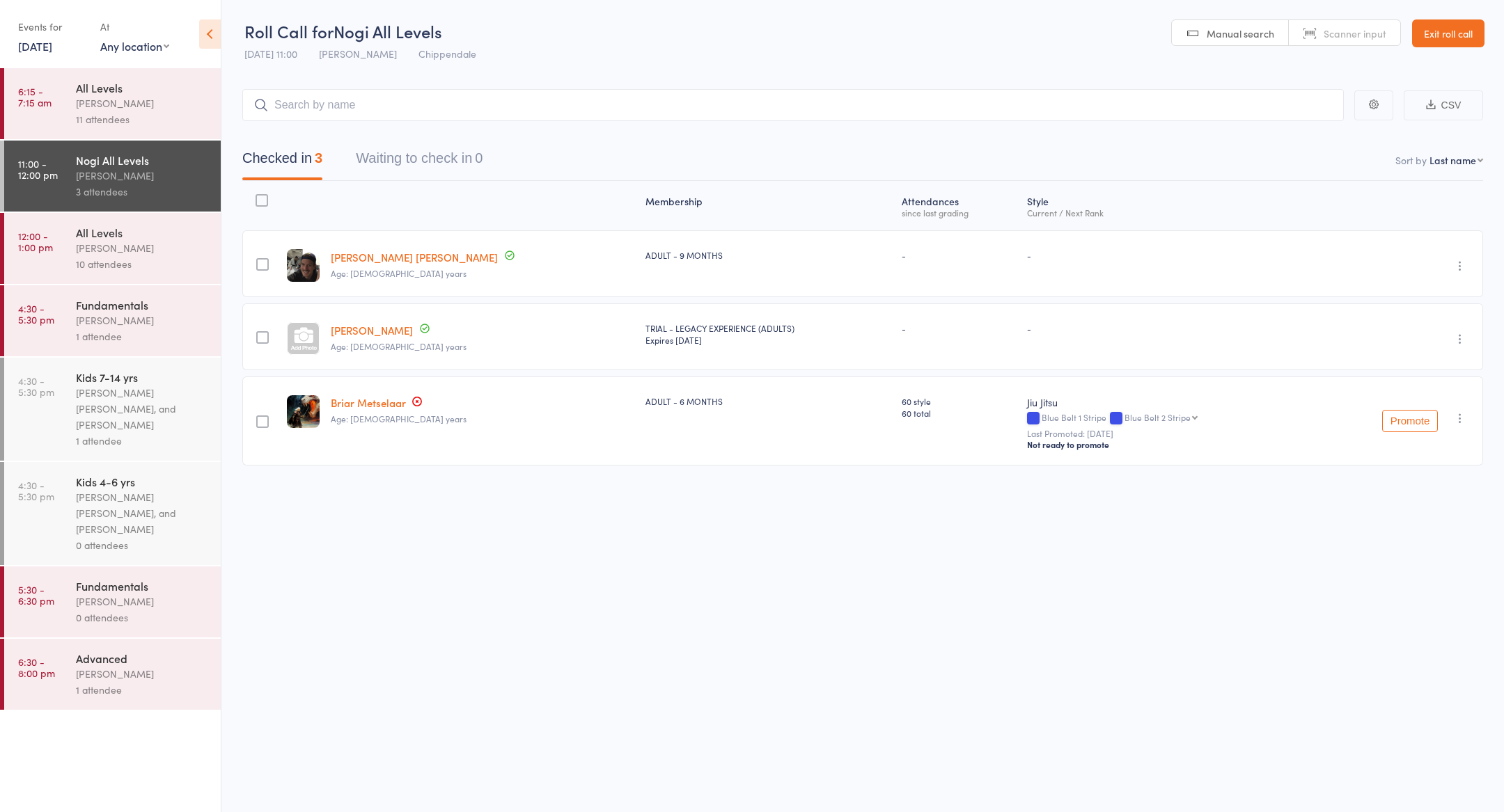
click at [671, 547] on div "Roll Call for Nogi All Levels 13 Oct 11:00 Werique Oliveira Chippendale Manual …" at bounding box center [752, 406] width 1504 height 812
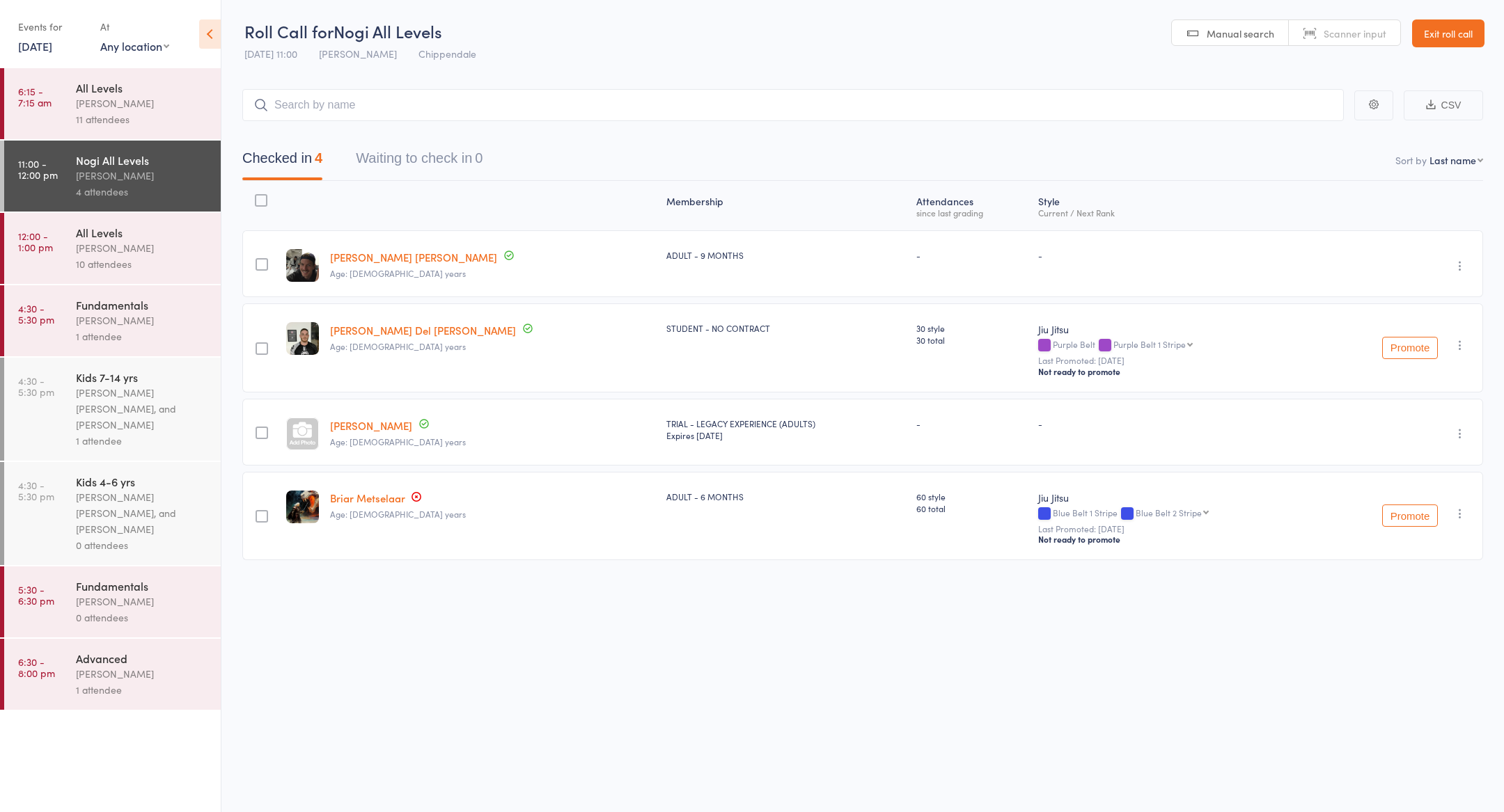
click at [465, 609] on div "Membership Atten­dances since last grading Style Current / Next Rank edit Flynn…" at bounding box center [863, 401] width 1241 height 442
click at [829, 767] on div "Roll Call for Nogi All Levels 13 Oct 11:00 Werique Oliveira Chippendale Manual …" at bounding box center [752, 406] width 1504 height 812
